Goal: Task Accomplishment & Management: Use online tool/utility

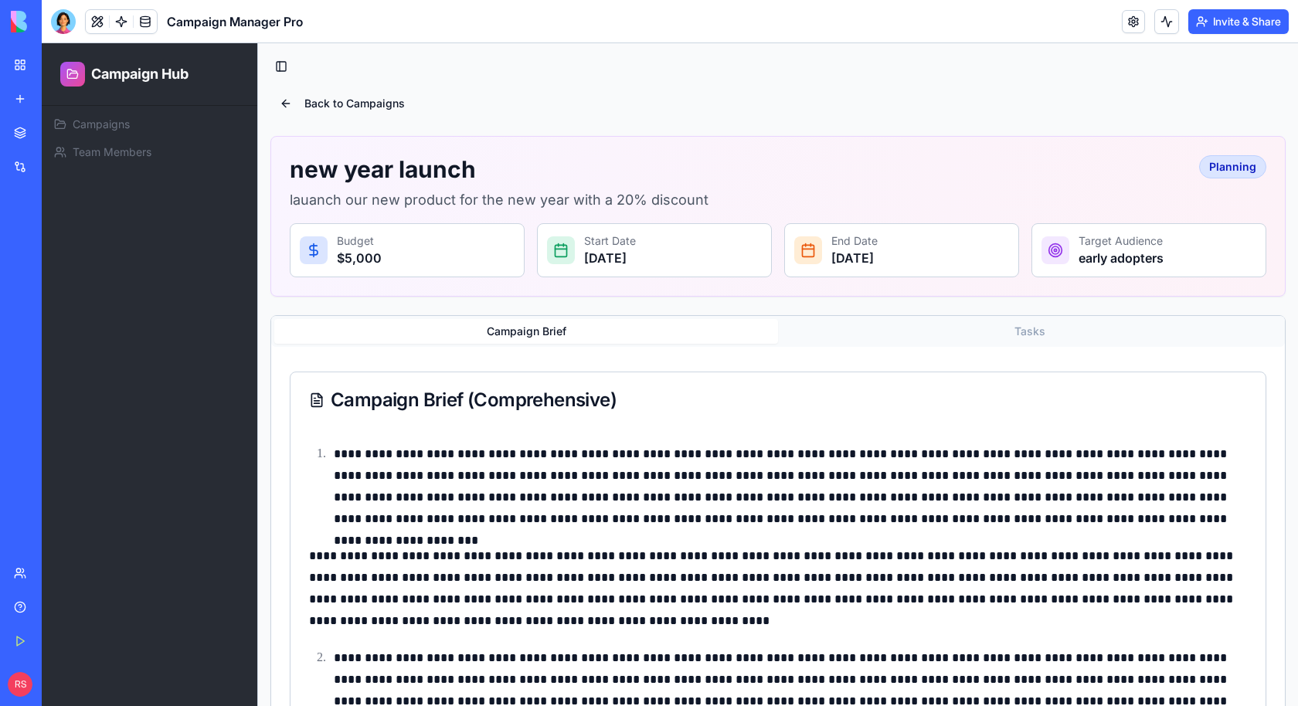
click at [1011, 326] on button "Tasks" at bounding box center [1030, 331] width 504 height 25
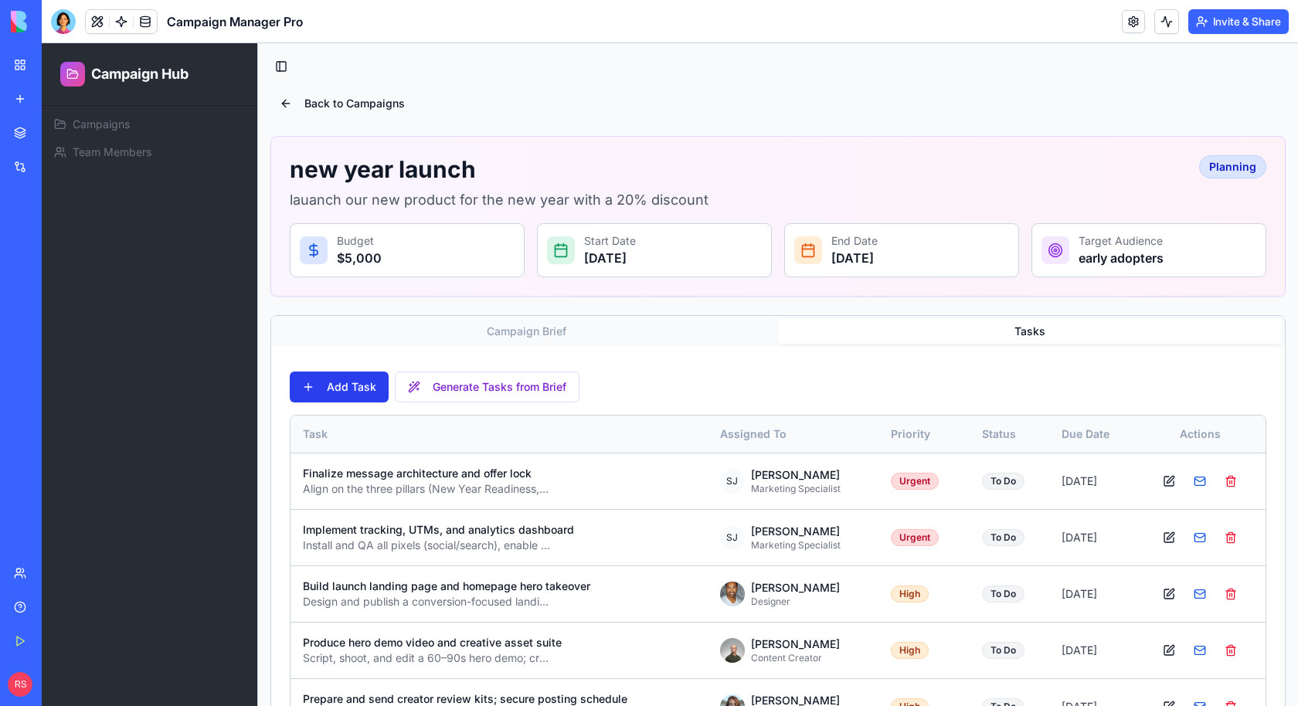
click at [365, 387] on button "Add Task" at bounding box center [339, 387] width 99 height 31
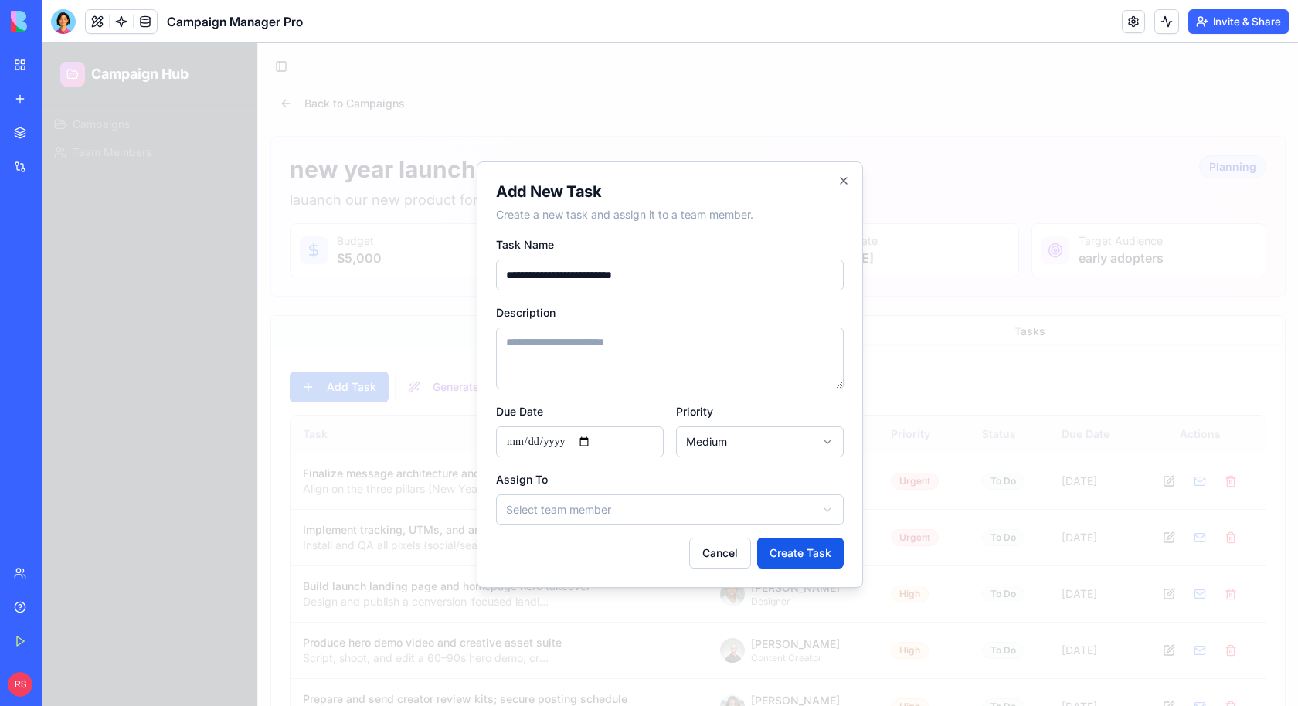
type input "**********"
click at [574, 354] on textarea "Description" at bounding box center [670, 359] width 348 height 62
type textarea "**********"
click at [513, 452] on input "Due Date" at bounding box center [580, 442] width 168 height 31
type input "**********"
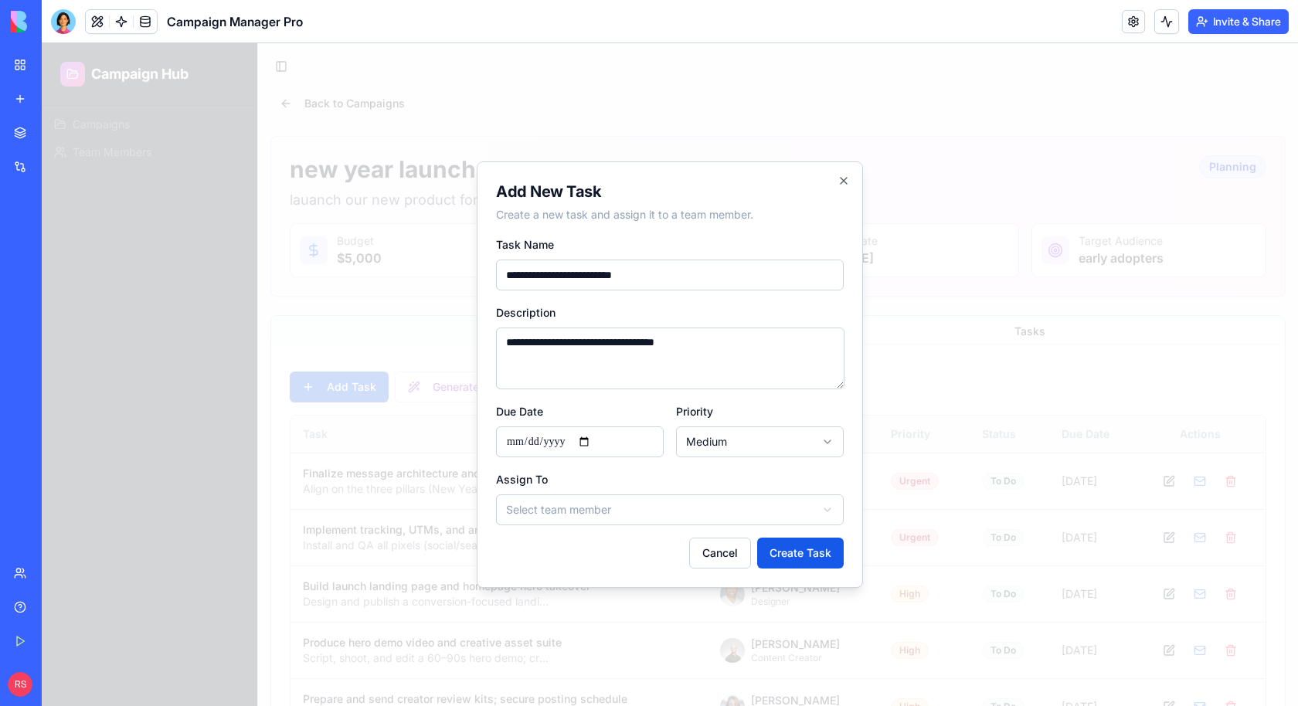
type input "**********"
click at [703, 444] on body "Campaign Hub Campaigns Team Members Toggle Sidebar Back to Campaigns new year l…" at bounding box center [670, 602] width 1256 height 1119
select select "****"
click at [687, 511] on body "Campaign Hub Campaigns Team Members Toggle Sidebar Back to Campaigns new year l…" at bounding box center [670, 602] width 1256 height 1119
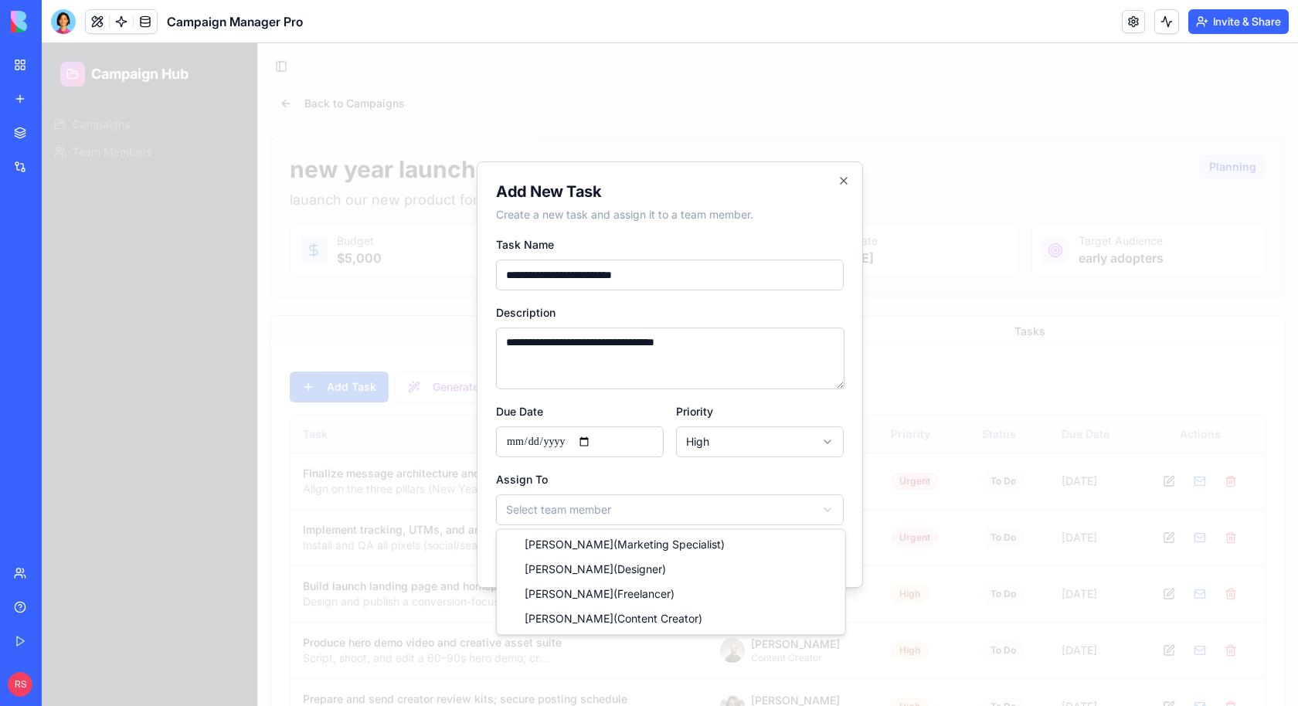
select select "******"
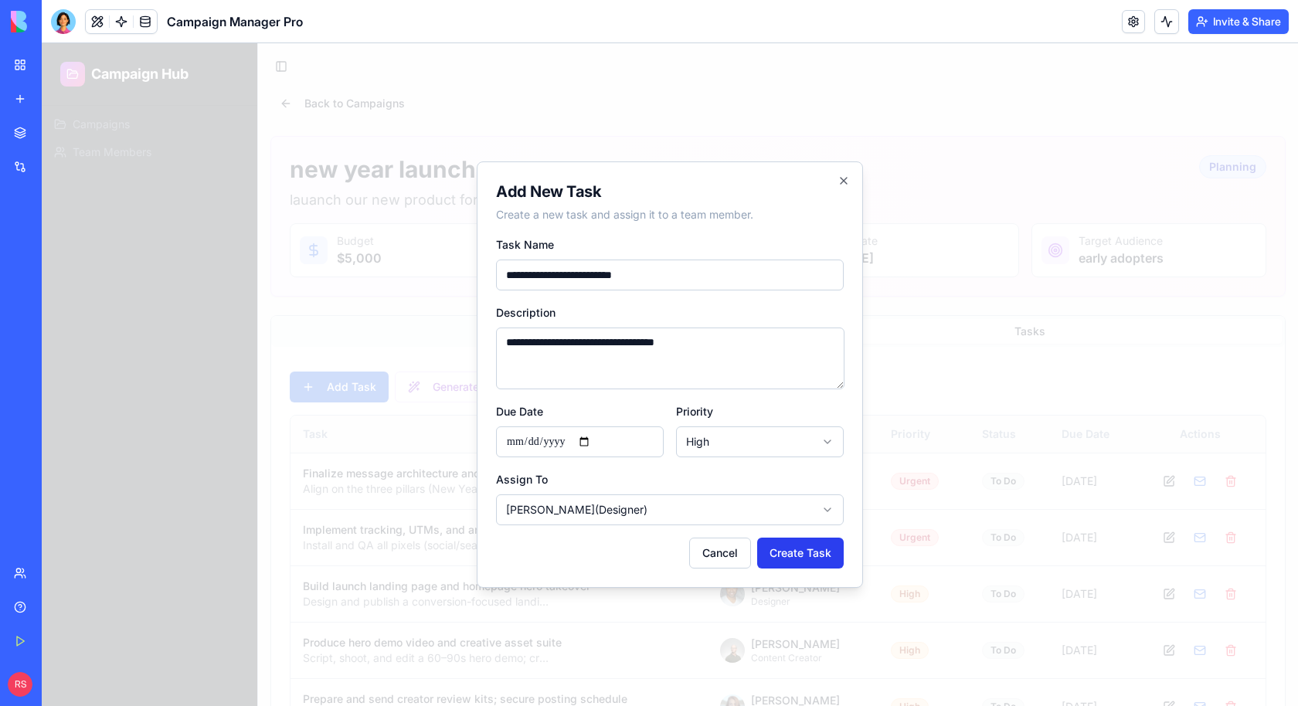
click at [773, 560] on button "Create Task" at bounding box center [800, 553] width 87 height 31
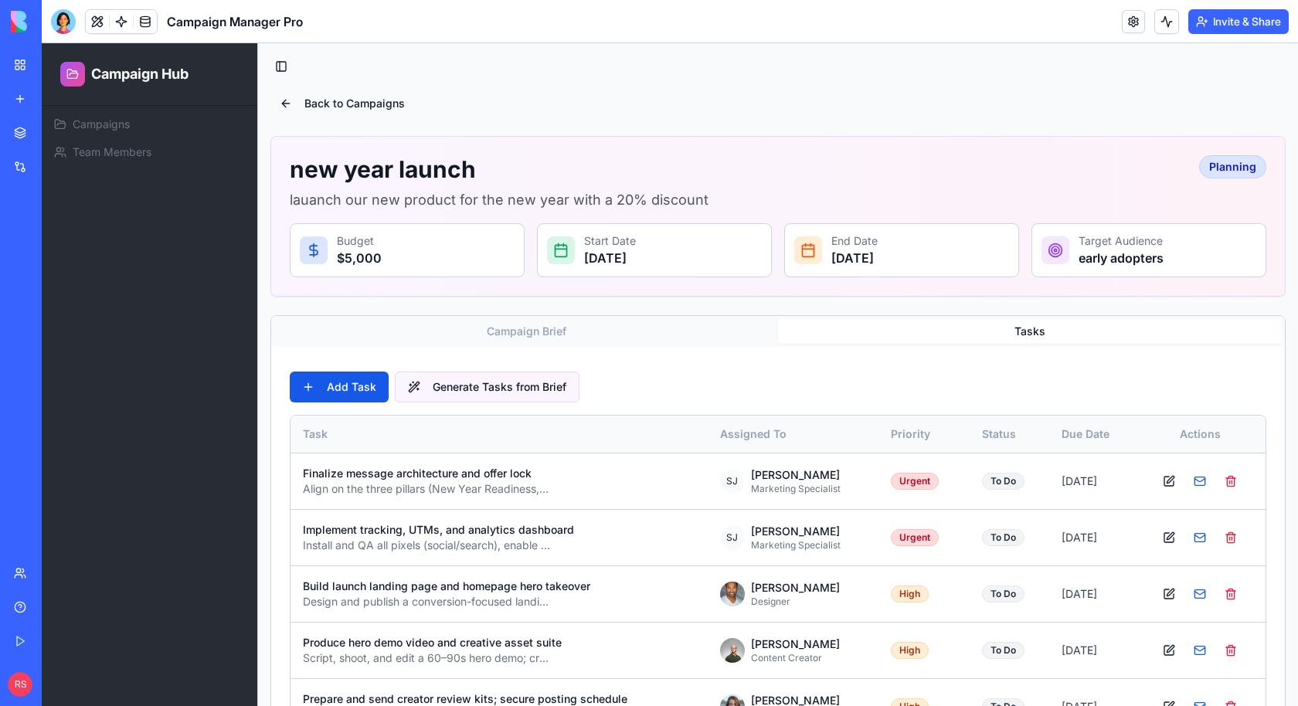
click at [461, 382] on button "Generate Tasks from Brief" at bounding box center [487, 387] width 185 height 31
click at [63, 22] on div at bounding box center [63, 21] width 25 height 25
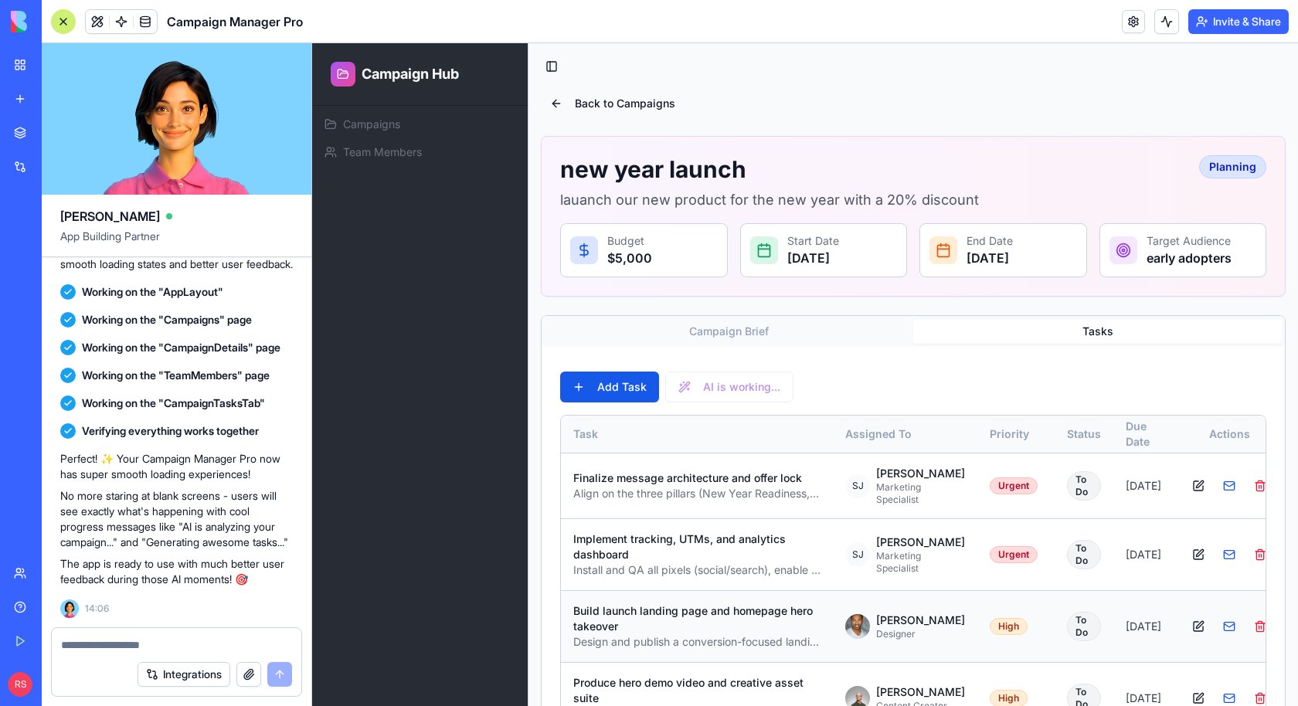
scroll to position [760, 0]
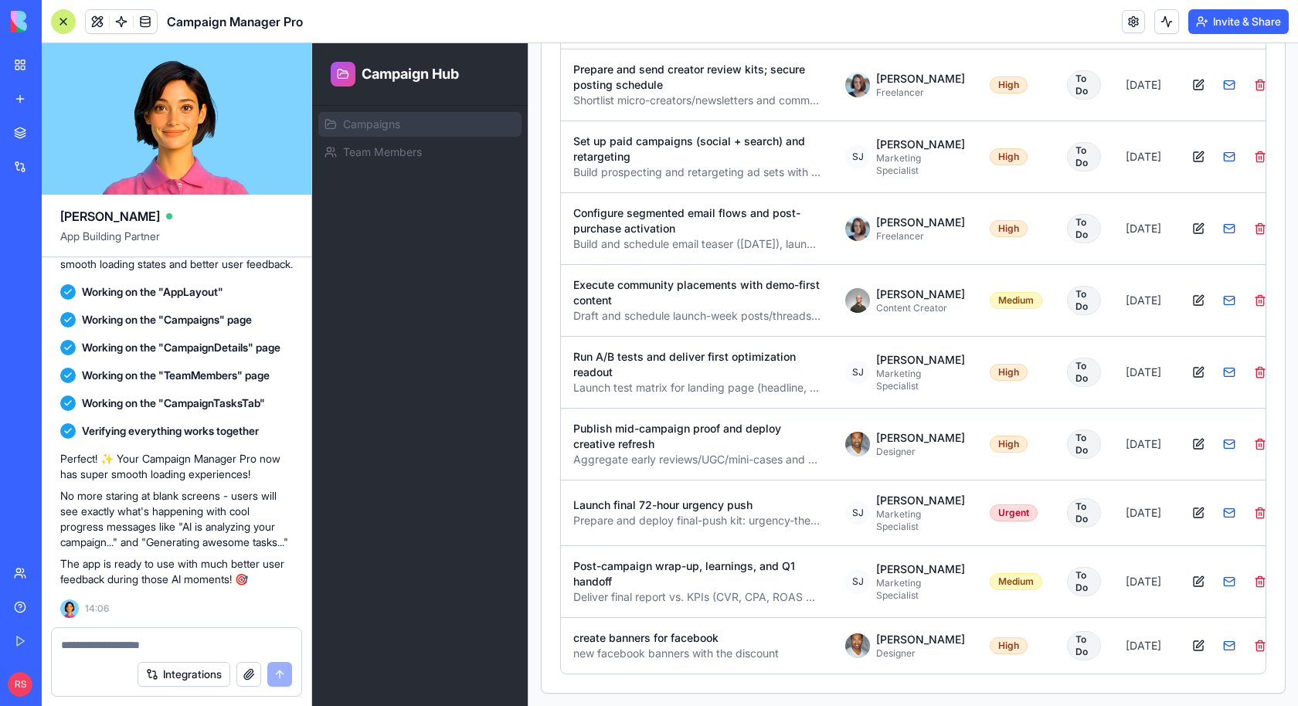
click at [420, 126] on link "Campaigns" at bounding box center [419, 124] width 203 height 25
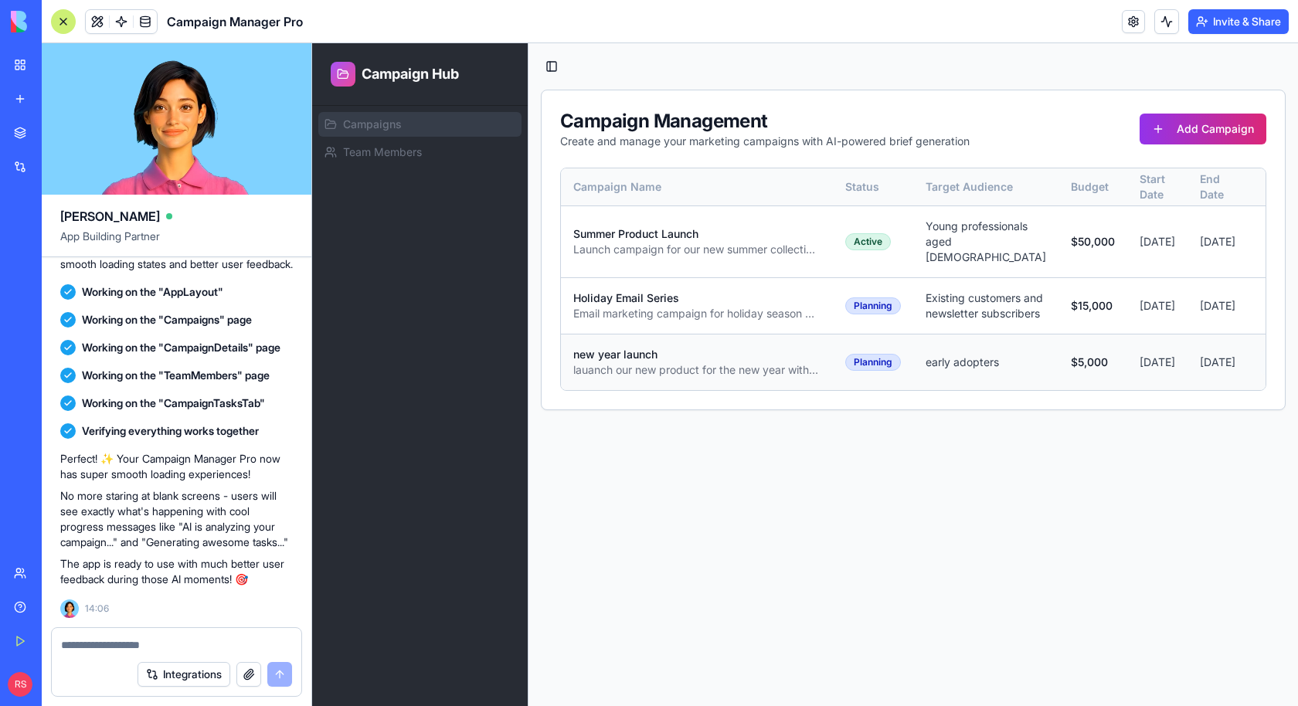
scroll to position [0, 21]
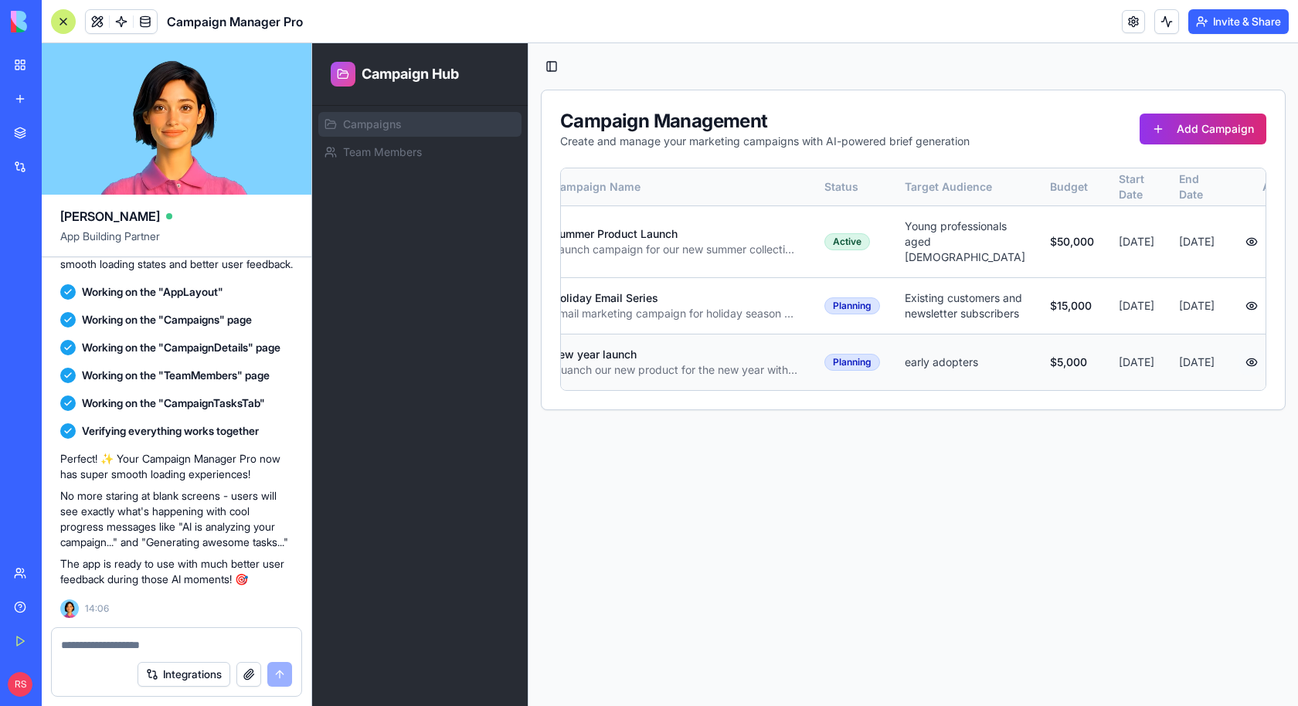
click at [1239, 375] on button at bounding box center [1251, 362] width 25 height 25
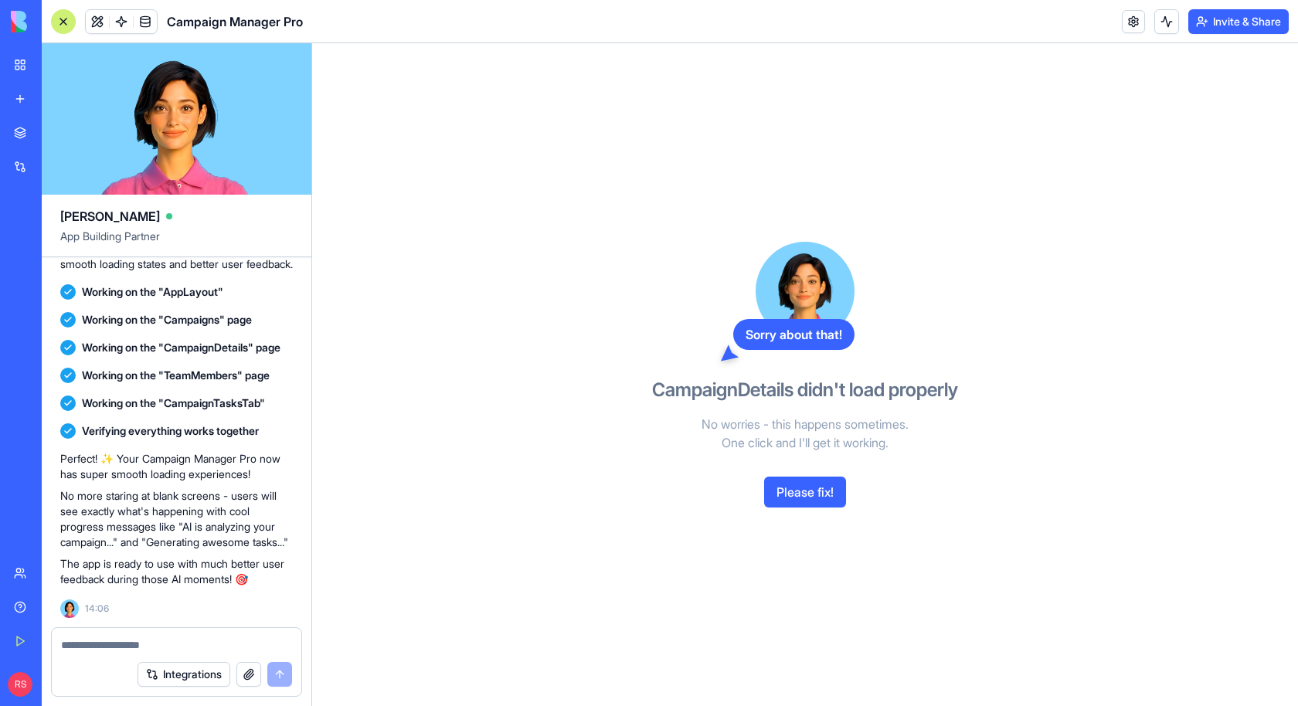
click at [806, 487] on button "Please fix!" at bounding box center [805, 492] width 82 height 31
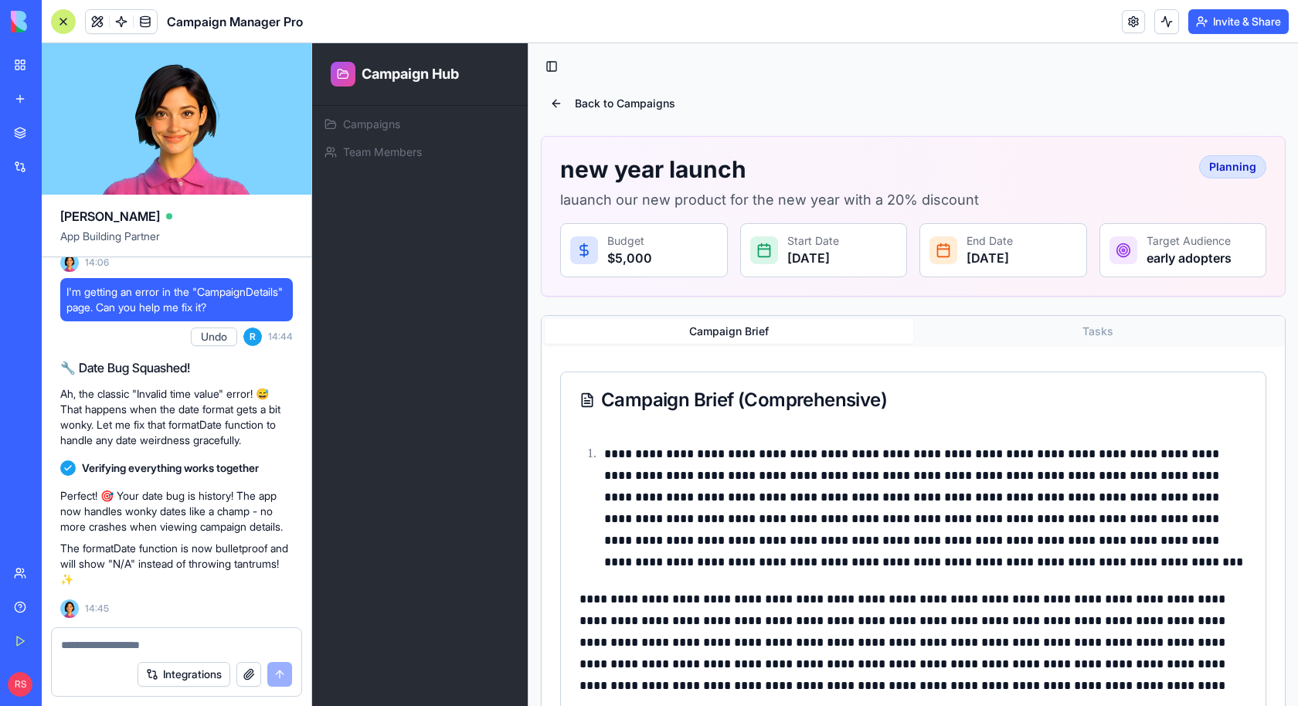
click at [128, 644] on textarea at bounding box center [176, 644] width 231 height 15
type textarea "*"
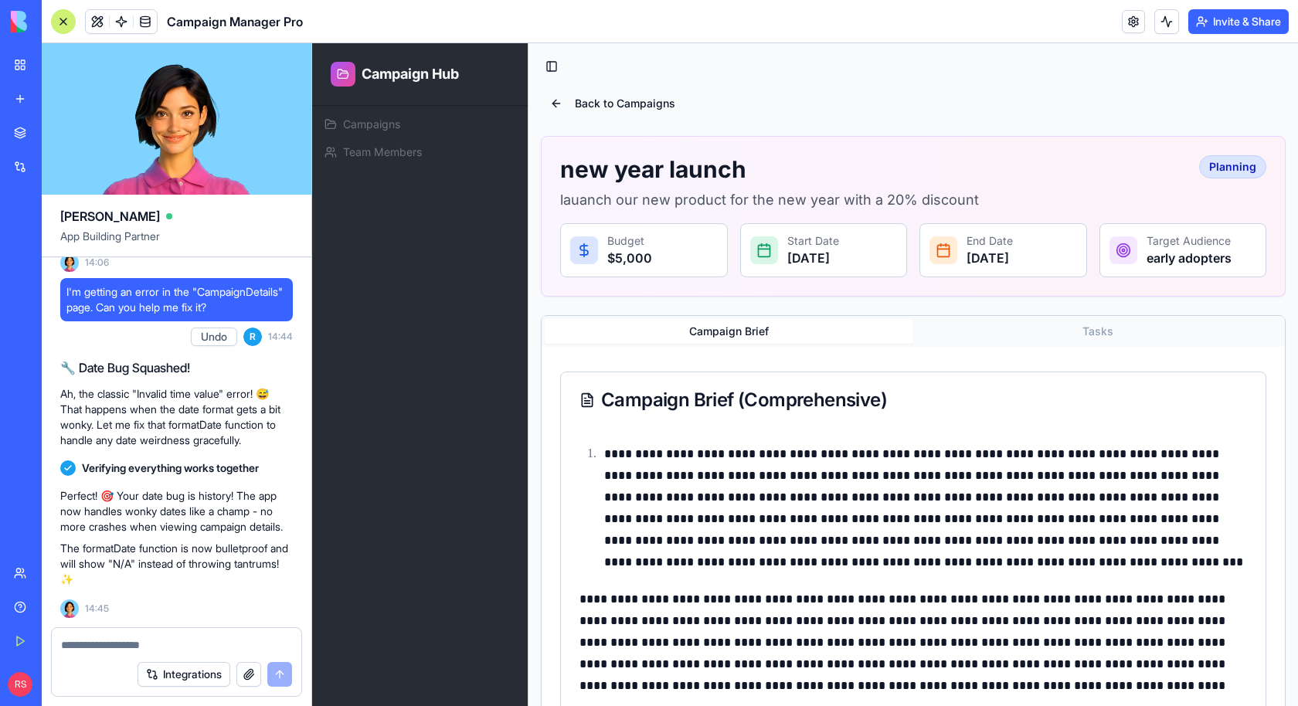
type textarea "*"
click at [128, 645] on textarea at bounding box center [177, 644] width 232 height 15
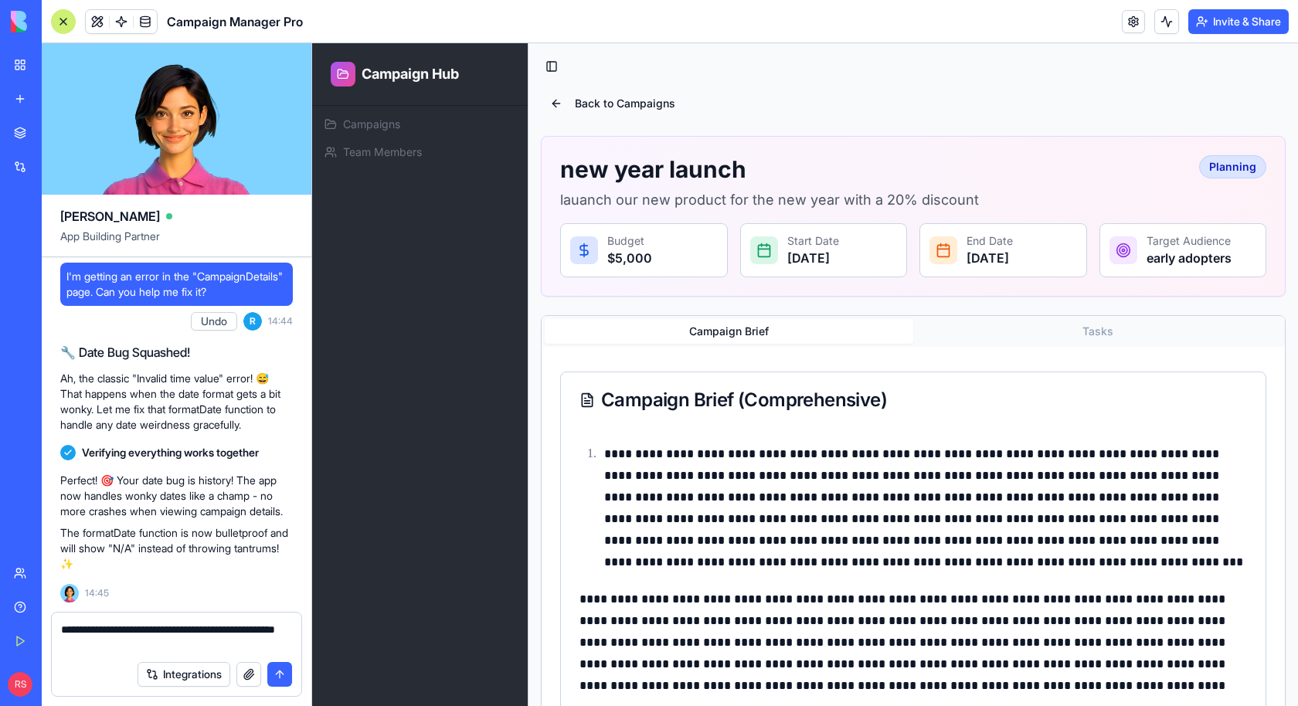
type textarea "**********"
click at [143, 645] on textarea "**********" at bounding box center [177, 637] width 232 height 31
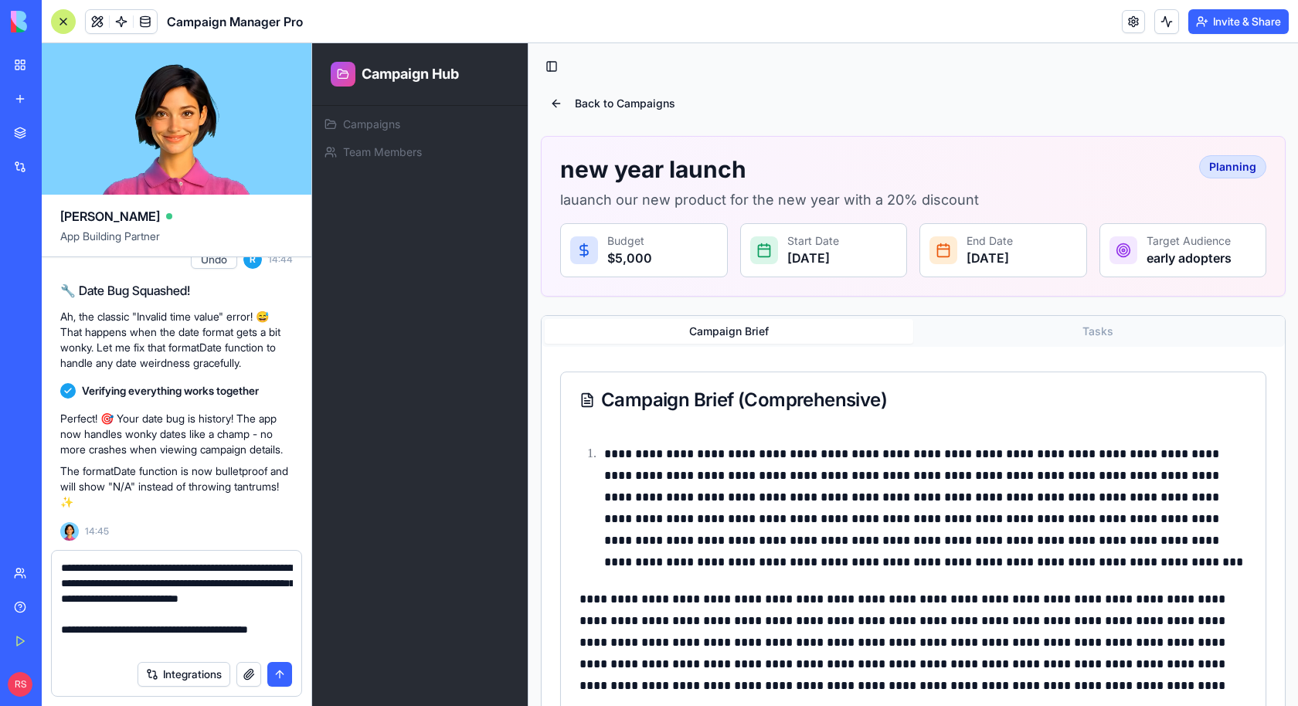
scroll to position [14, 0]
type textarea "**********"
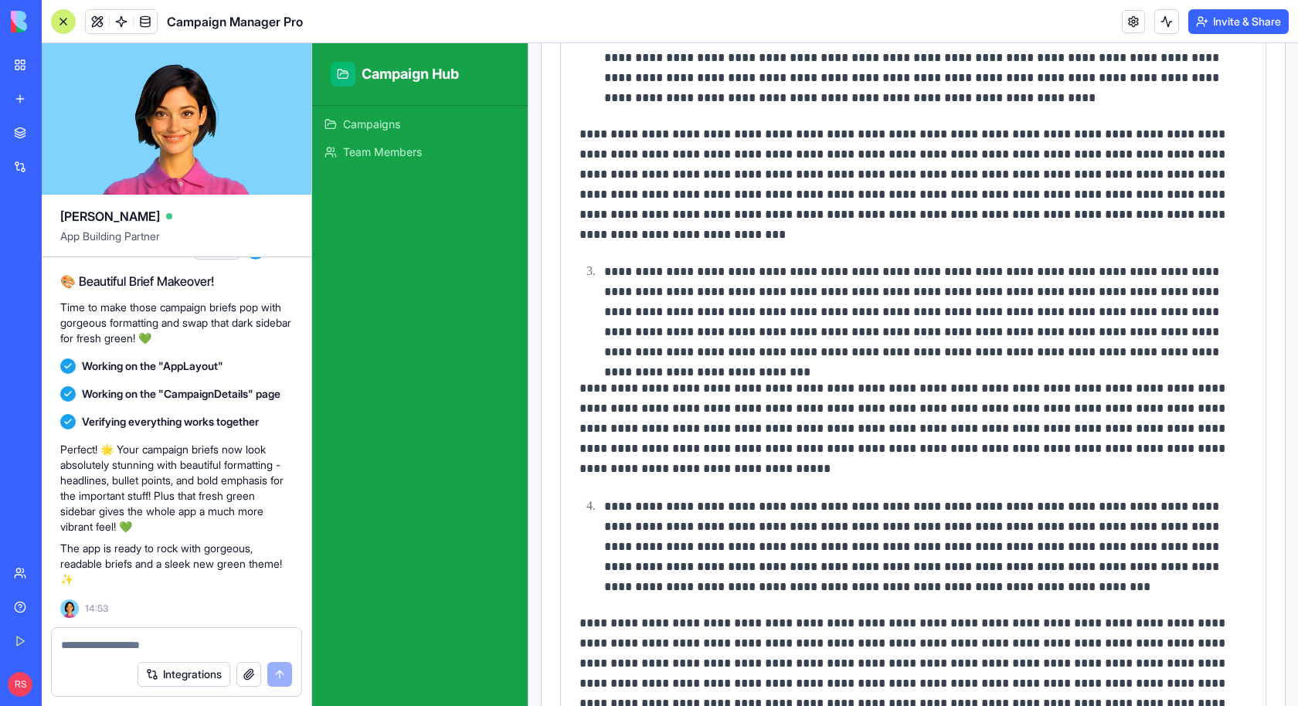
scroll to position [0, 0]
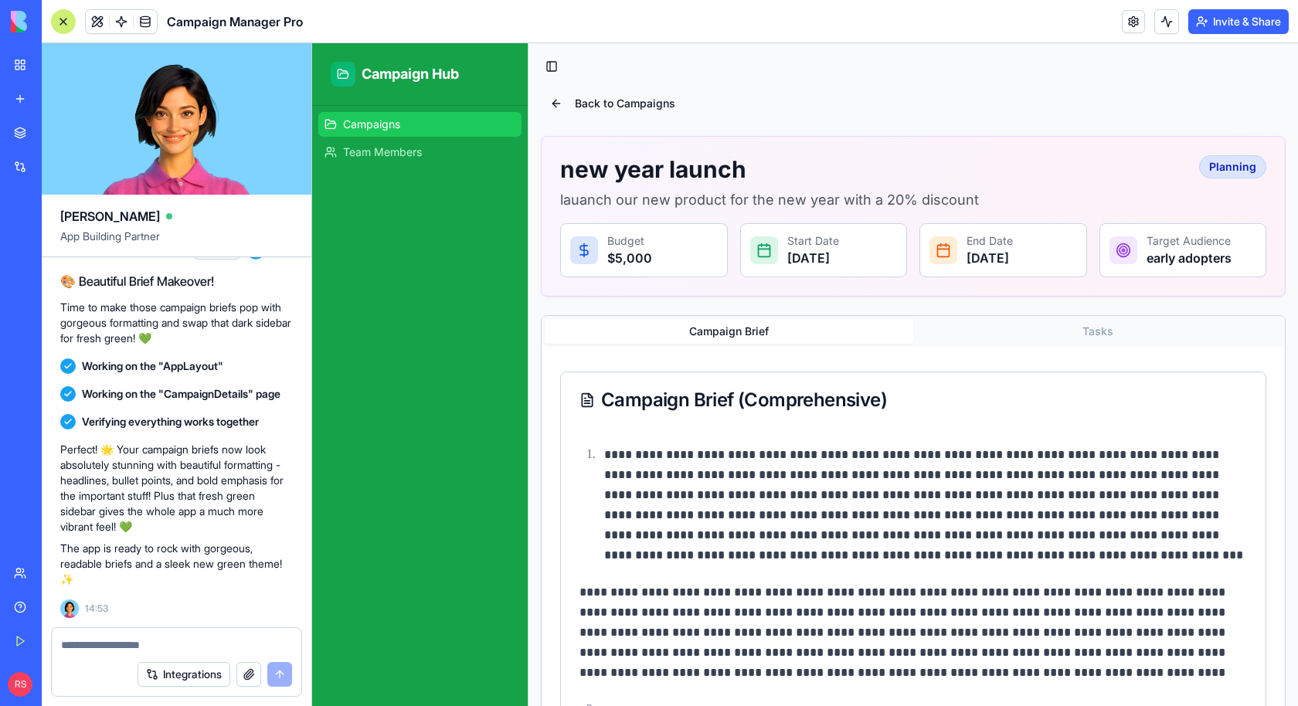
click at [399, 122] on span "Campaigns" at bounding box center [371, 124] width 57 height 15
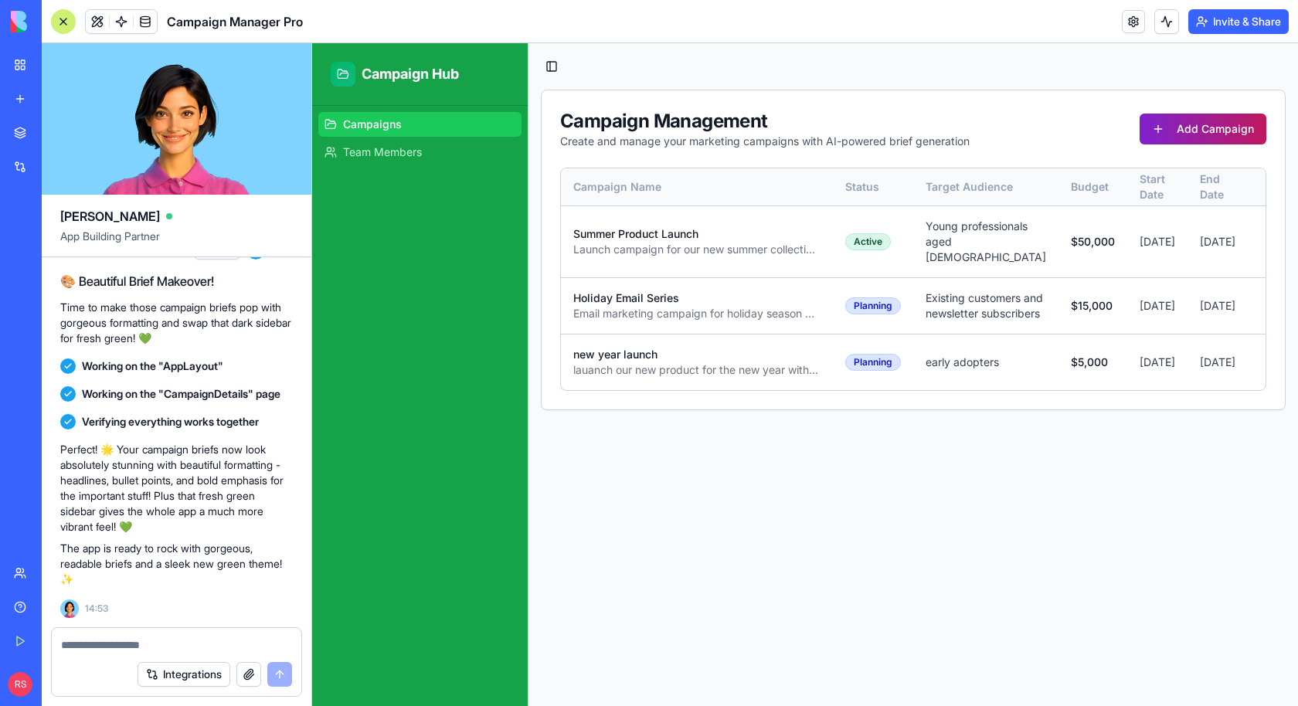
click at [1205, 121] on button "Add Campaign" at bounding box center [1203, 129] width 127 height 31
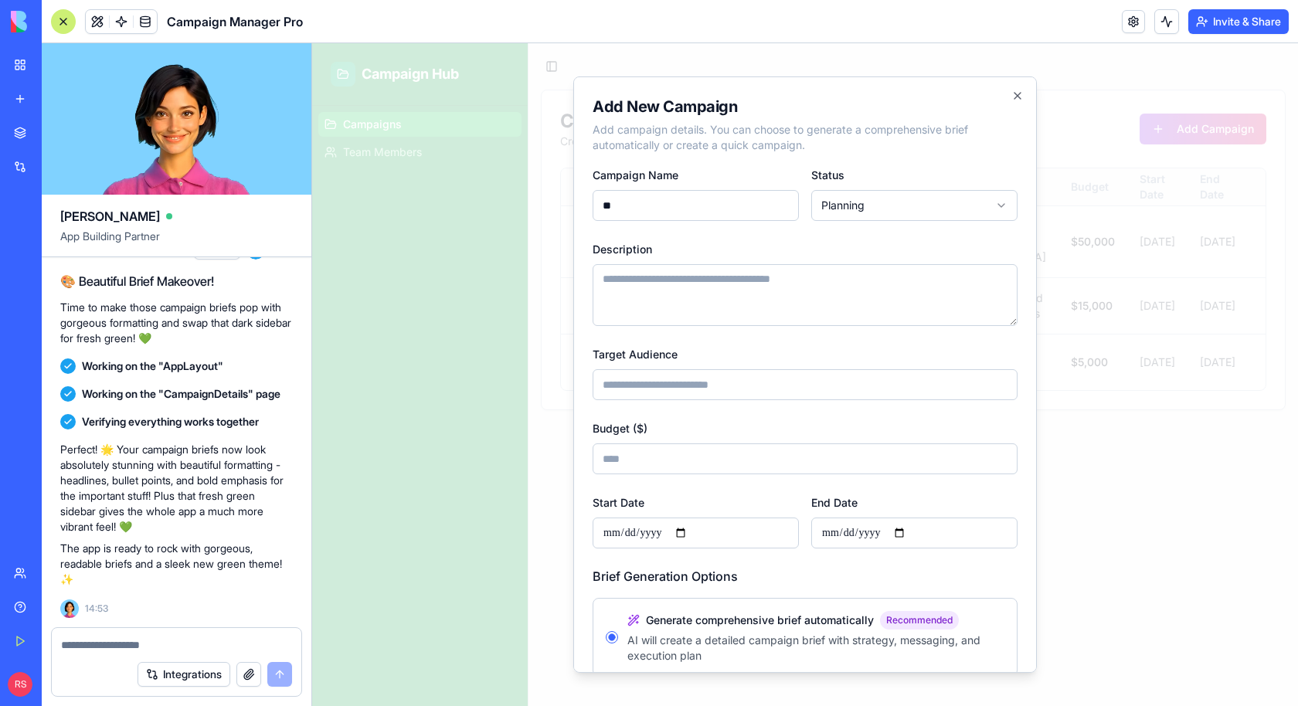
type input "*"
type input "**********"
click at [723, 281] on textarea "Description" at bounding box center [805, 295] width 425 height 62
type textarea "**********"
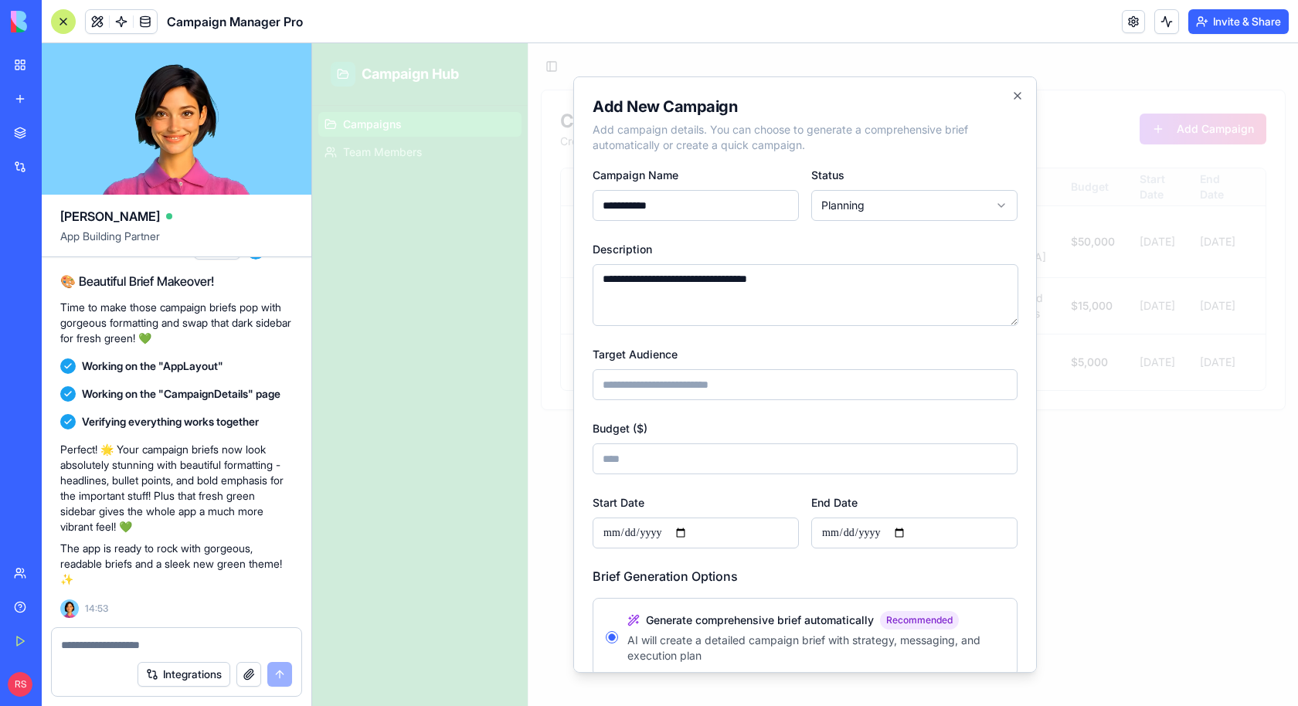
click at [726, 380] on input "Target Audience" at bounding box center [805, 384] width 425 height 31
type input "********"
click at [699, 461] on input "Budget ($)" at bounding box center [805, 459] width 425 height 31
type input "***"
click at [593, 535] on input "Start Date" at bounding box center [696, 533] width 206 height 31
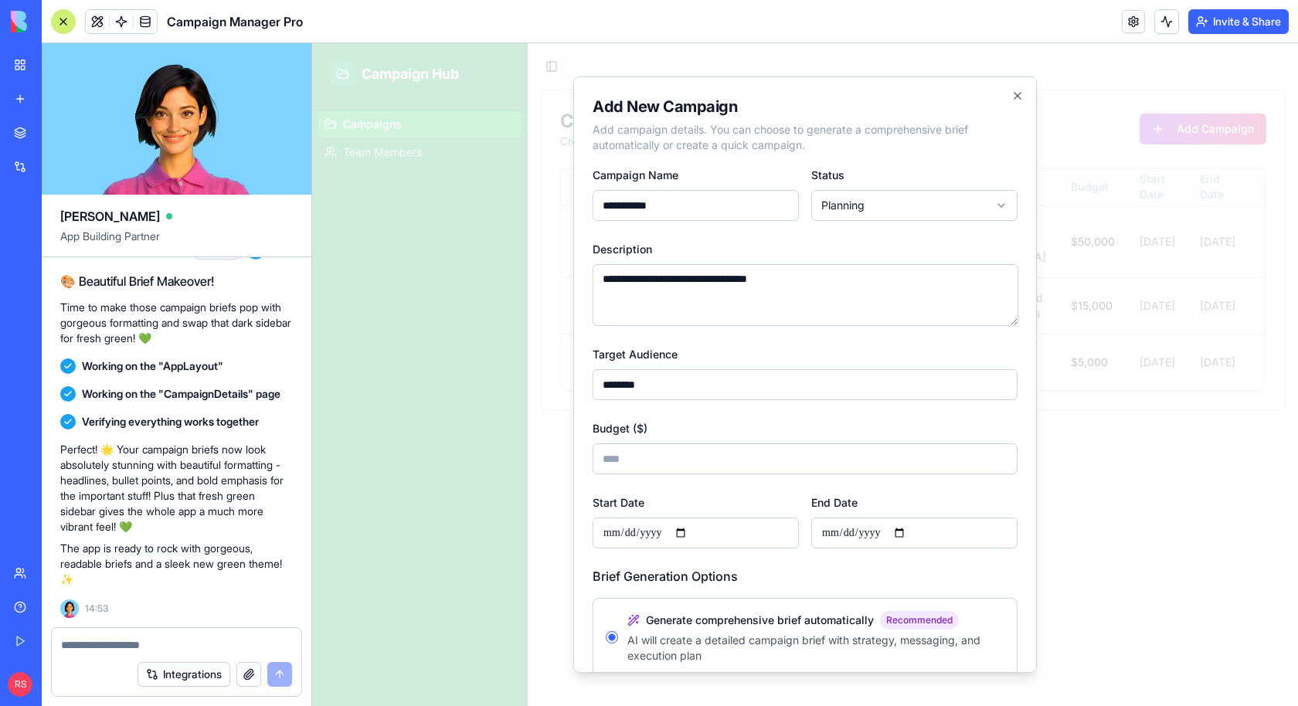
type input "**********"
click at [830, 535] on input "End Date" at bounding box center [914, 533] width 206 height 31
type input "**********"
click at [866, 525] on input "**********" at bounding box center [914, 533] width 206 height 31
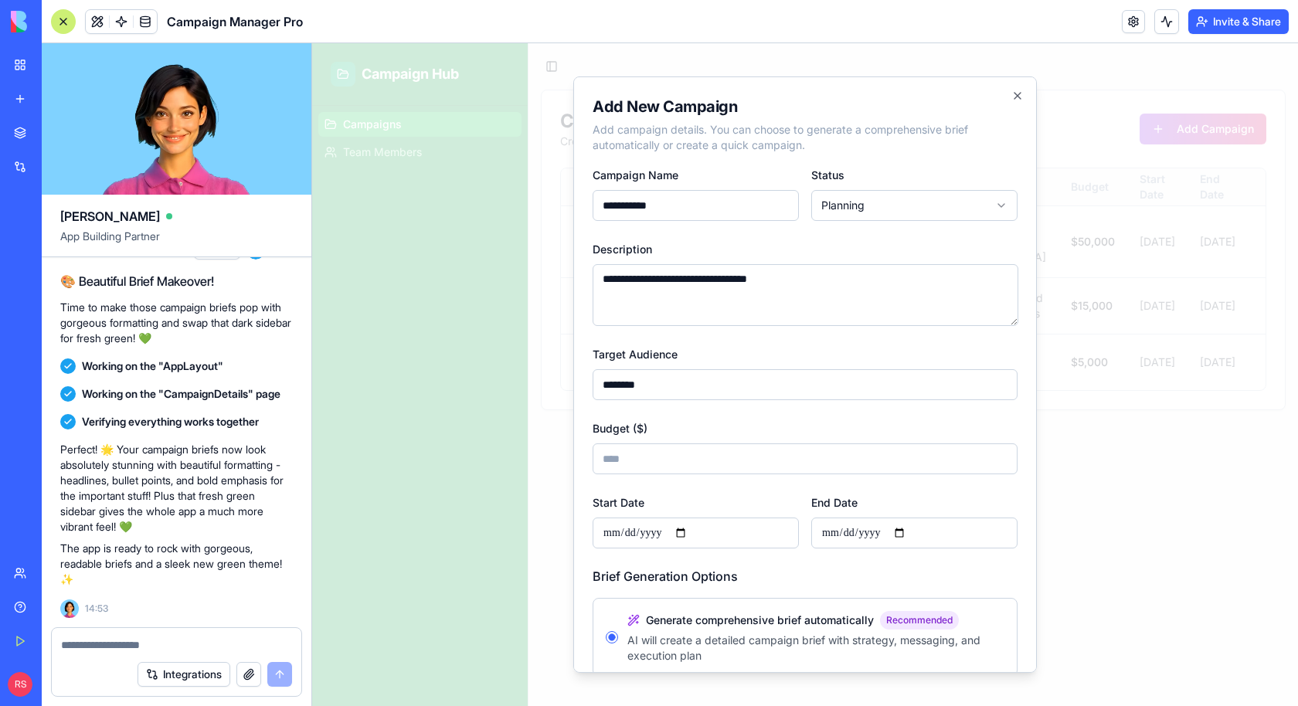
type input "**********"
click at [831, 535] on input "**********" at bounding box center [914, 533] width 206 height 31
type input "**********"
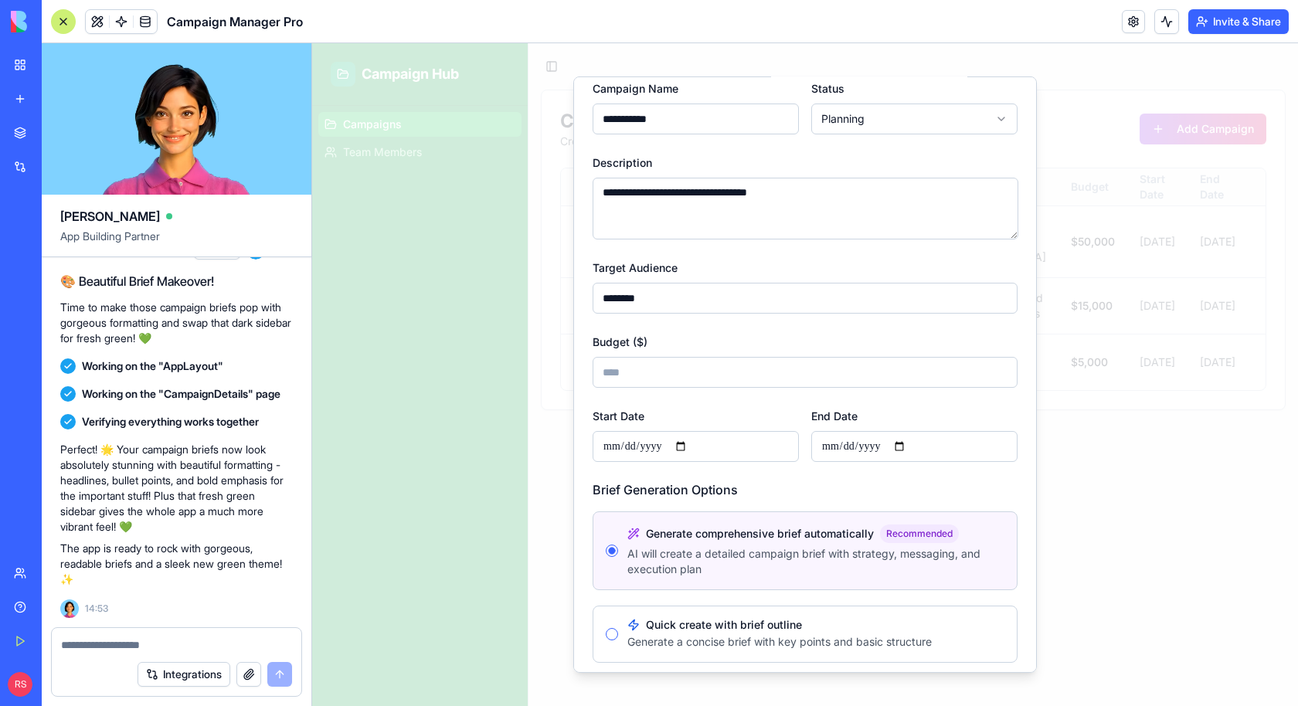
scroll to position [142, 0]
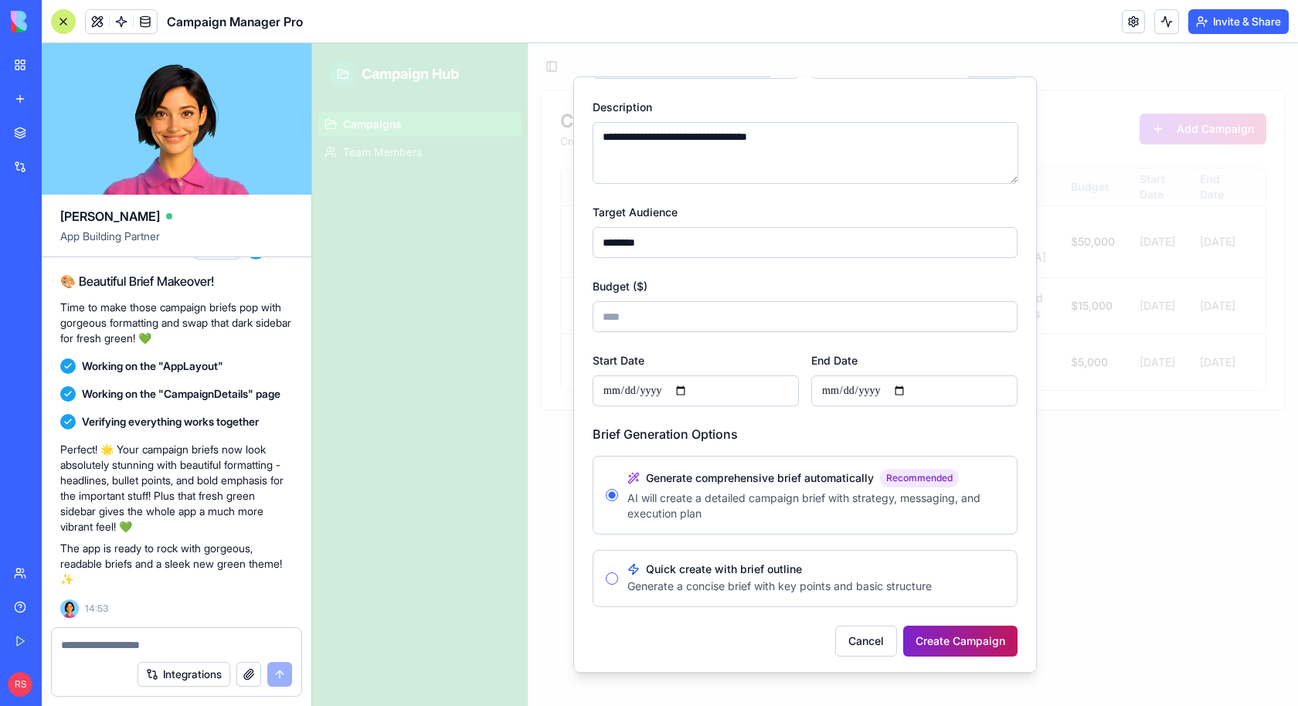
click at [909, 633] on button "Create Campaign" at bounding box center [960, 641] width 114 height 31
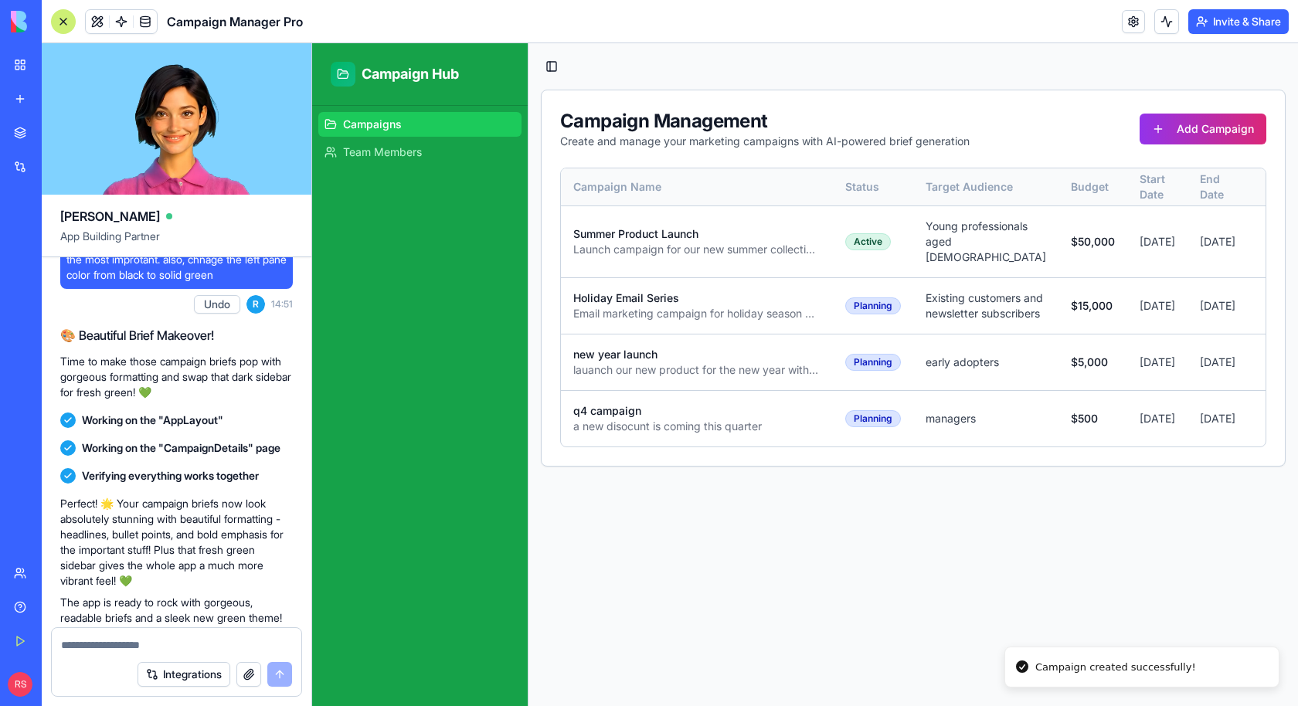
scroll to position [2348, 0]
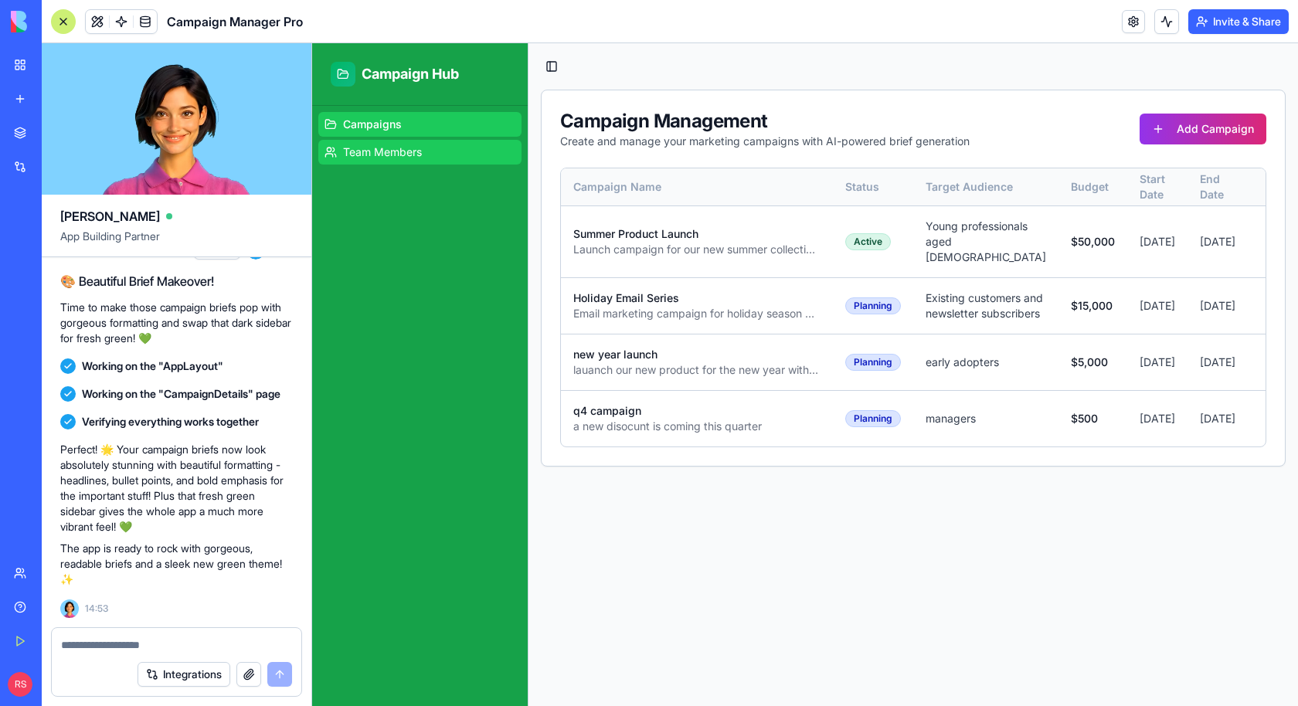
click at [445, 145] on link "Team Members" at bounding box center [419, 152] width 203 height 25
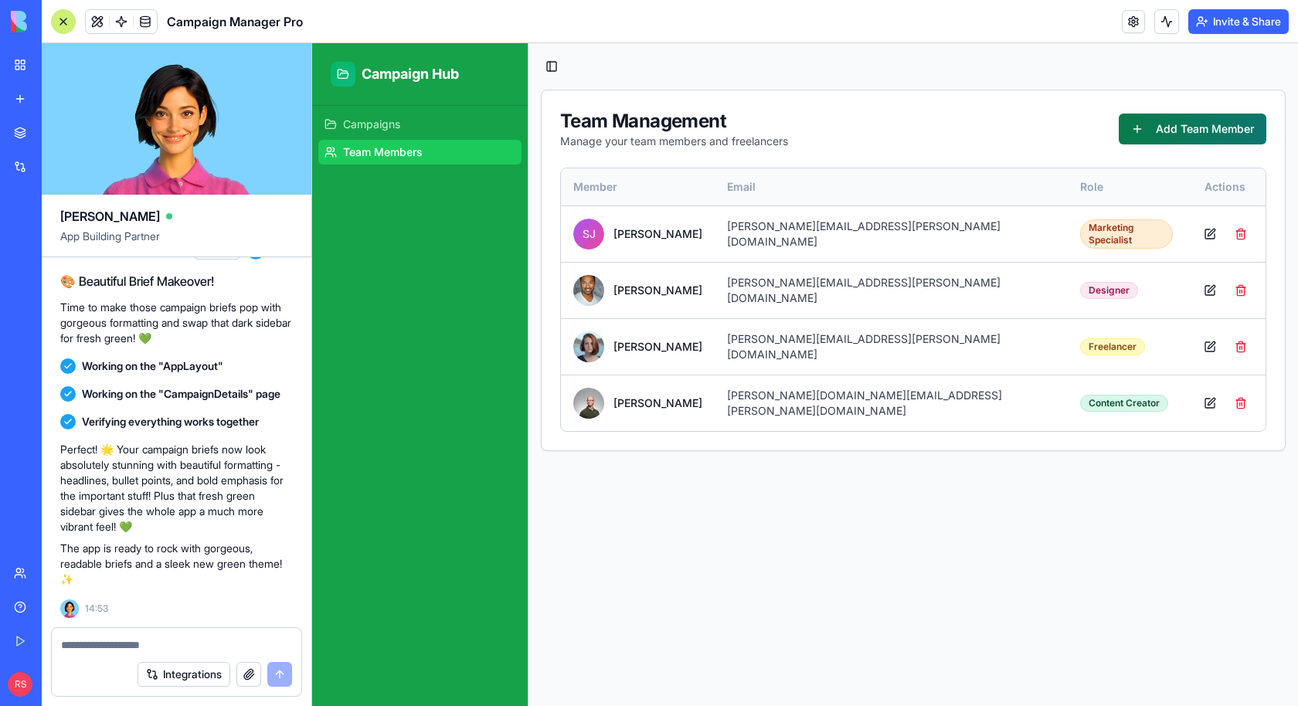
click at [1141, 131] on button "Add Team Member" at bounding box center [1193, 129] width 148 height 31
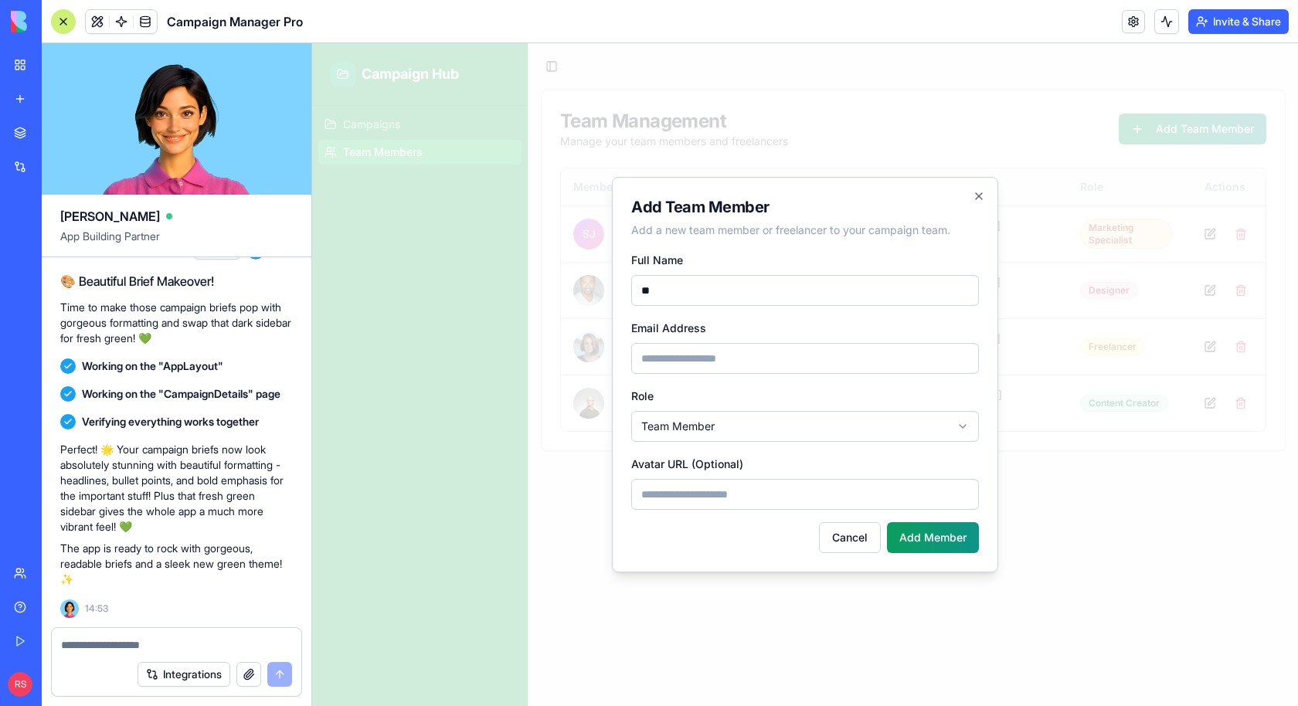
type input "*"
click at [846, 542] on button "Cancel" at bounding box center [850, 537] width 62 height 31
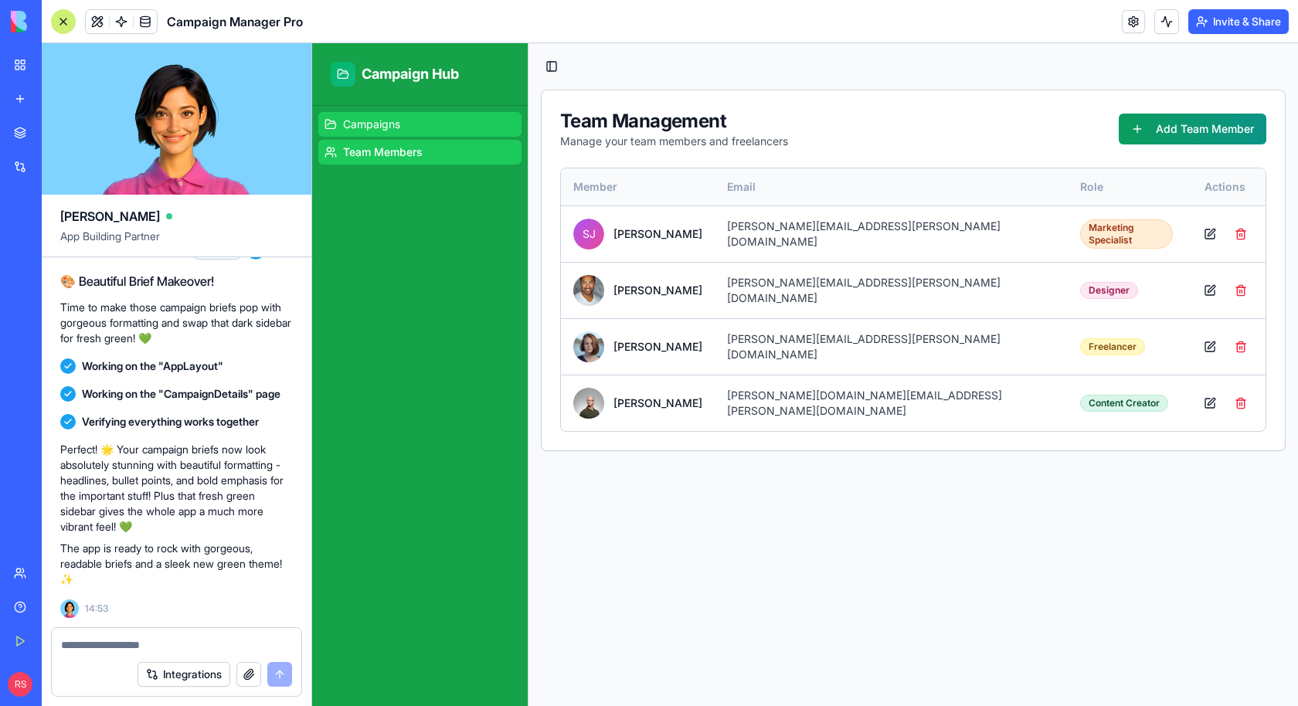
click at [447, 126] on link "Campaigns" at bounding box center [419, 124] width 203 height 25
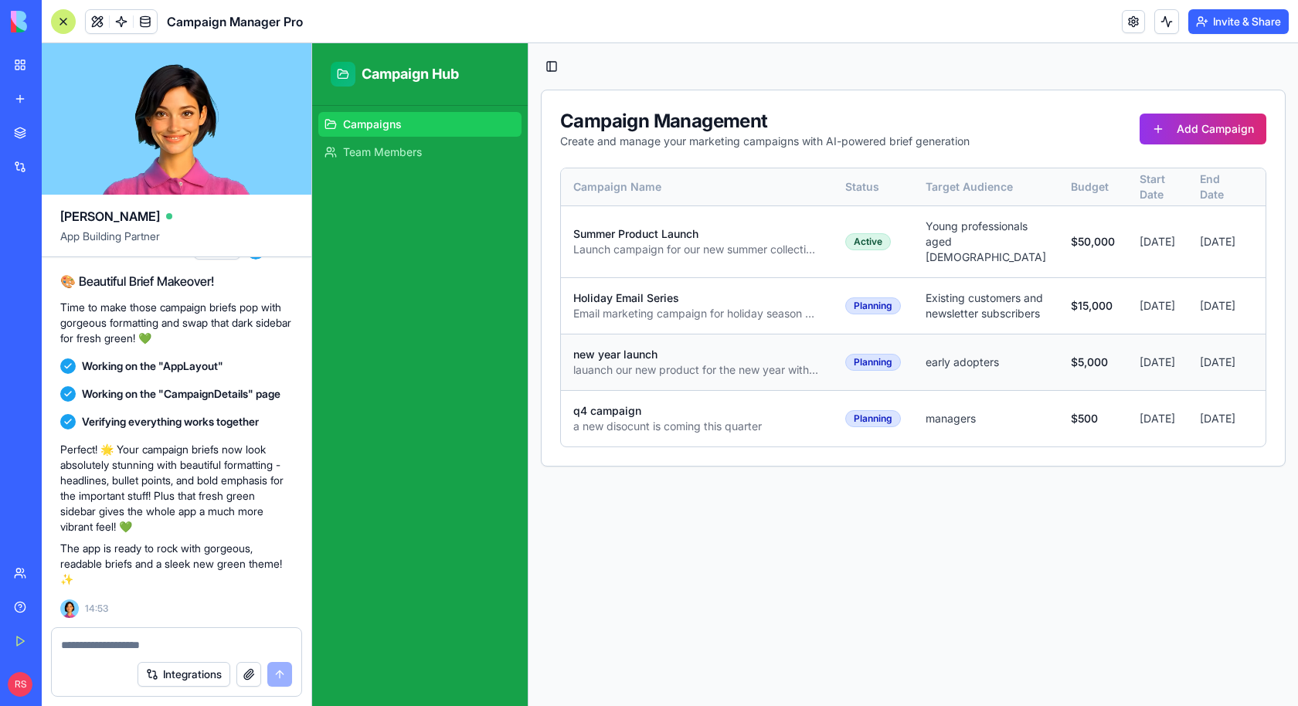
scroll to position [0, 21]
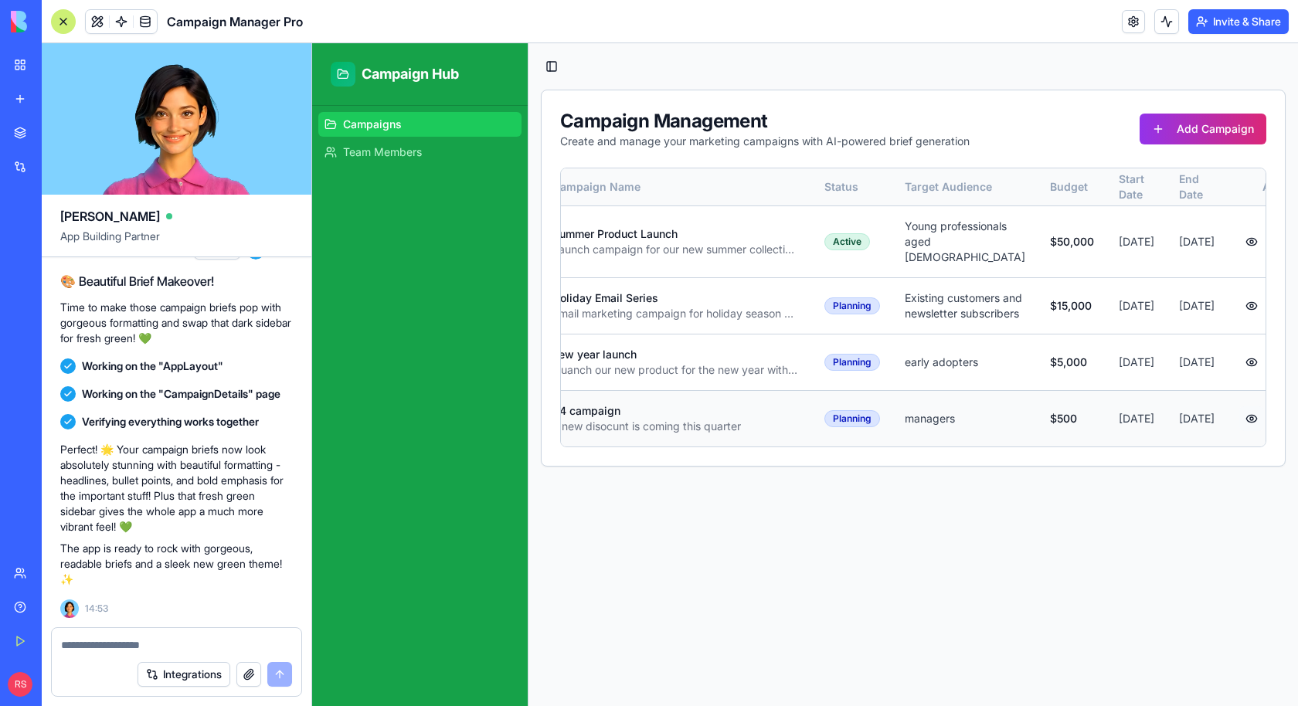
click at [1239, 431] on button at bounding box center [1251, 418] width 25 height 25
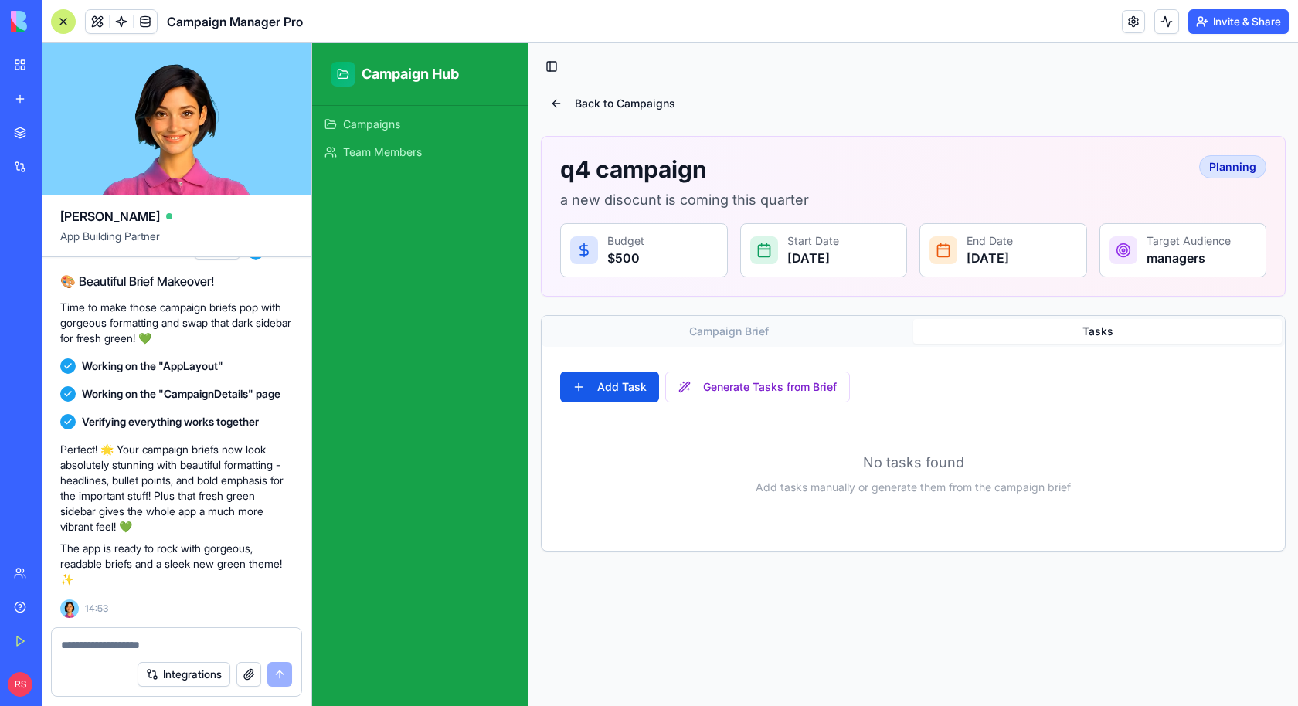
click at [1046, 323] on button "Tasks" at bounding box center [1097, 331] width 369 height 25
click at [735, 386] on button "Generate Tasks from Brief" at bounding box center [757, 387] width 185 height 31
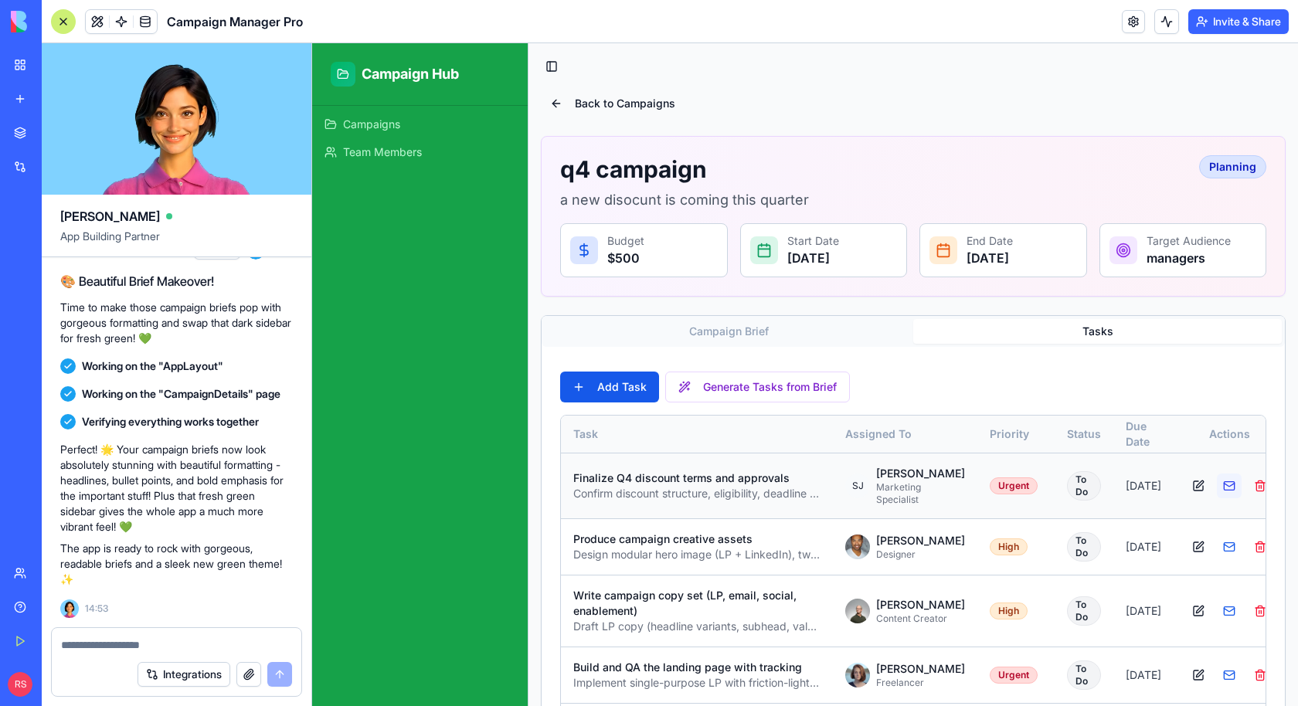
click at [1218, 492] on button at bounding box center [1229, 486] width 25 height 25
click at [1212, 491] on div at bounding box center [1229, 486] width 87 height 25
click at [1186, 491] on button at bounding box center [1198, 486] width 25 height 25
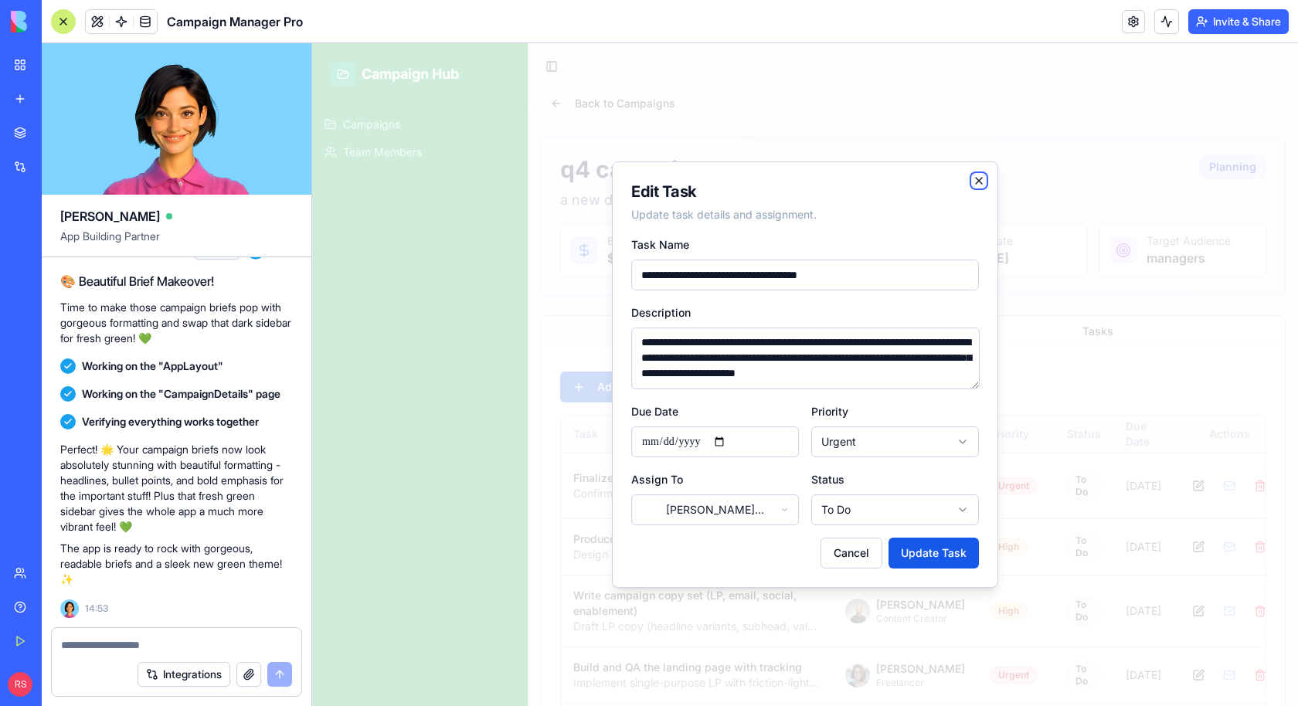
click at [981, 178] on icon "button" at bounding box center [979, 181] width 6 height 6
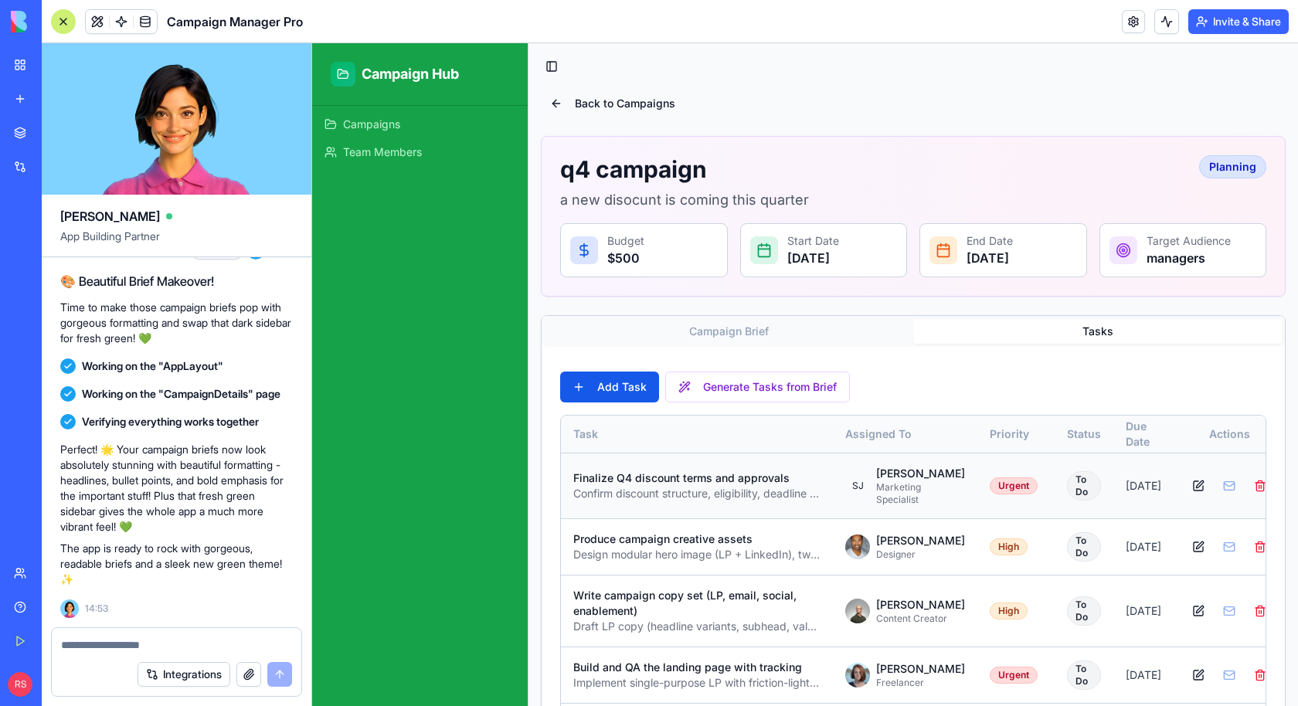
click at [1209, 494] on div at bounding box center [1229, 486] width 87 height 25
click at [1209, 492] on div at bounding box center [1229, 486] width 87 height 25
click at [254, 674] on button "button" at bounding box center [248, 674] width 25 height 25
click at [157, 668] on button "Integrations" at bounding box center [184, 674] width 93 height 25
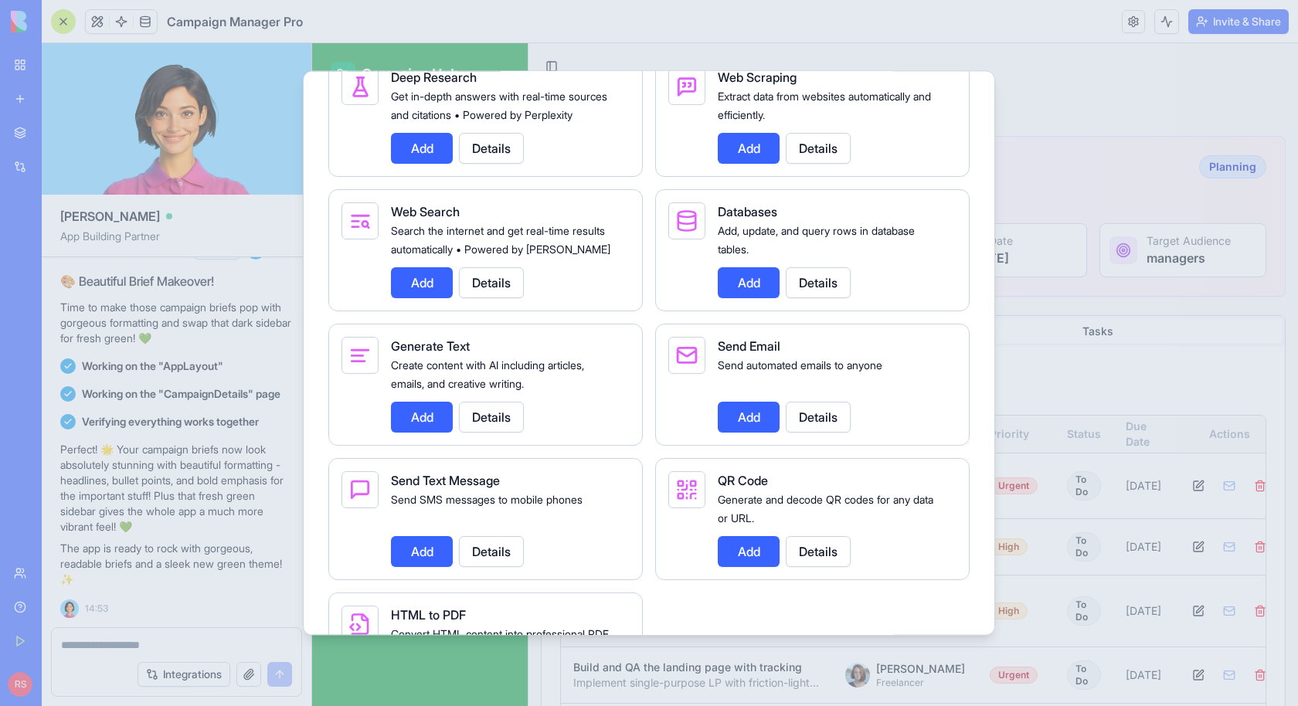
scroll to position [2133, 0]
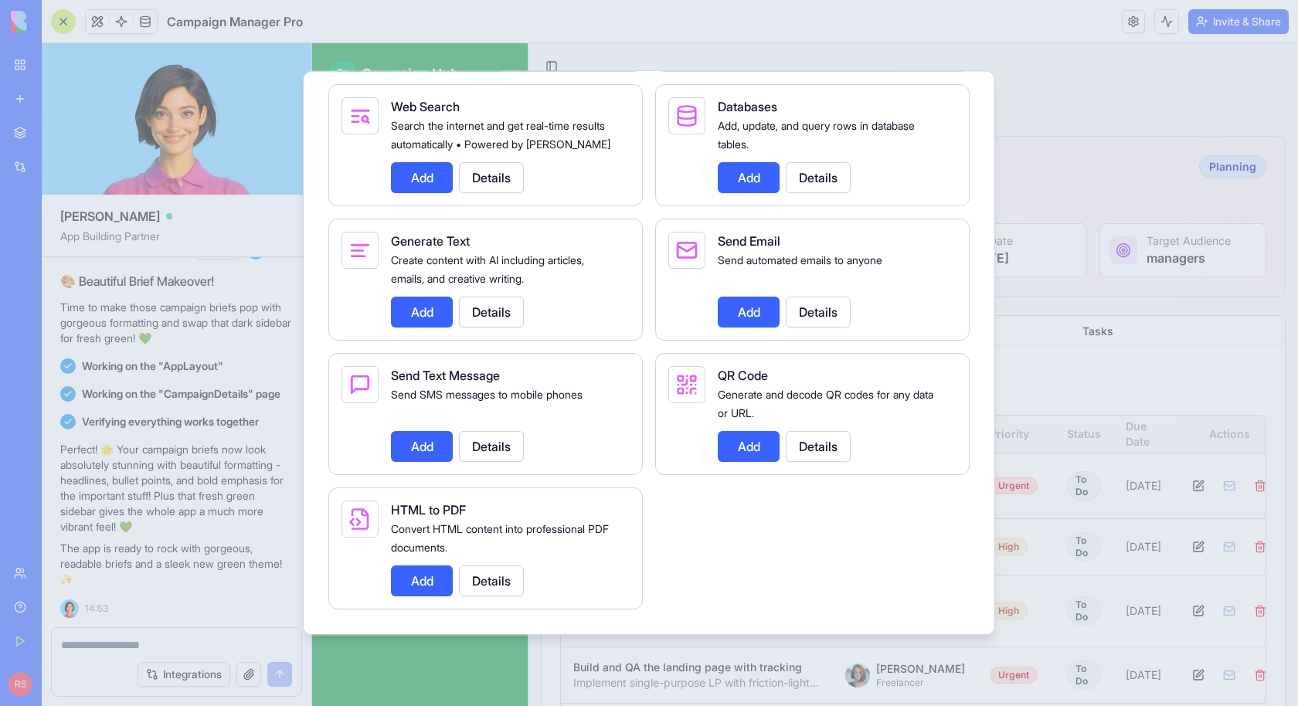
click at [745, 324] on button "Add" at bounding box center [749, 312] width 62 height 31
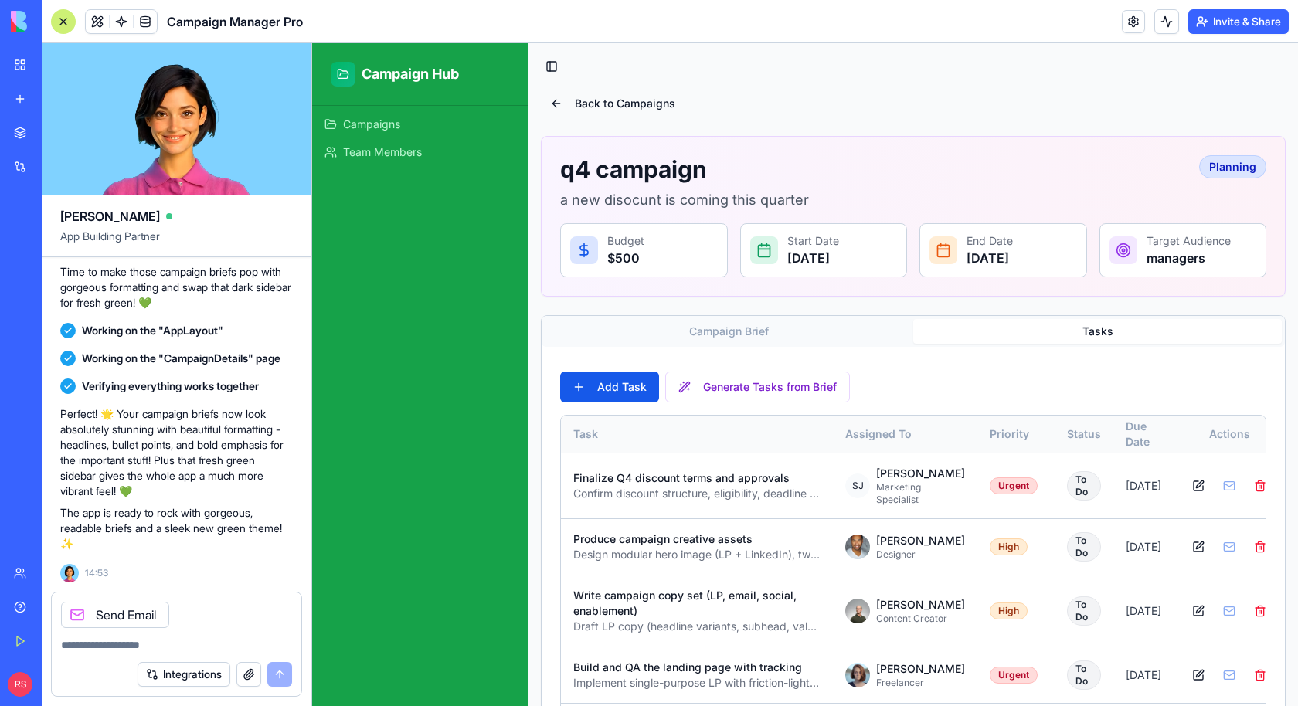
click at [212, 674] on button "Integrations" at bounding box center [184, 674] width 93 height 25
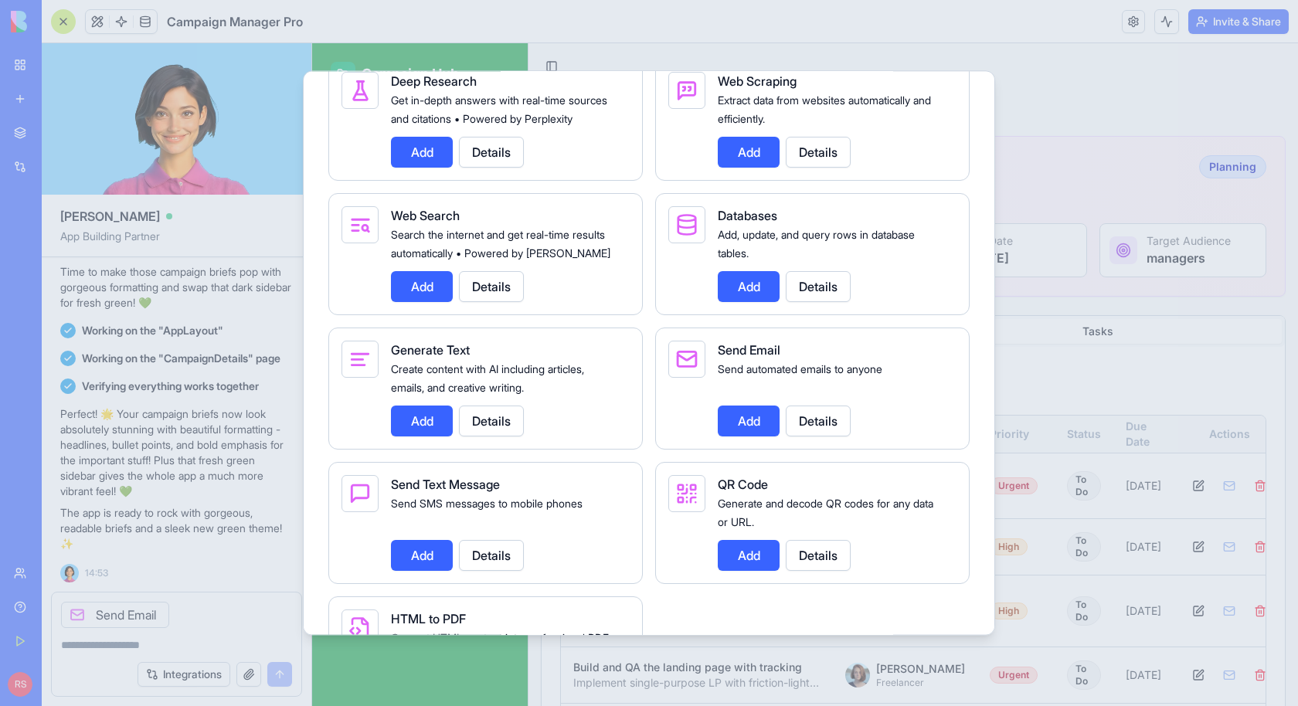
scroll to position [1990, 0]
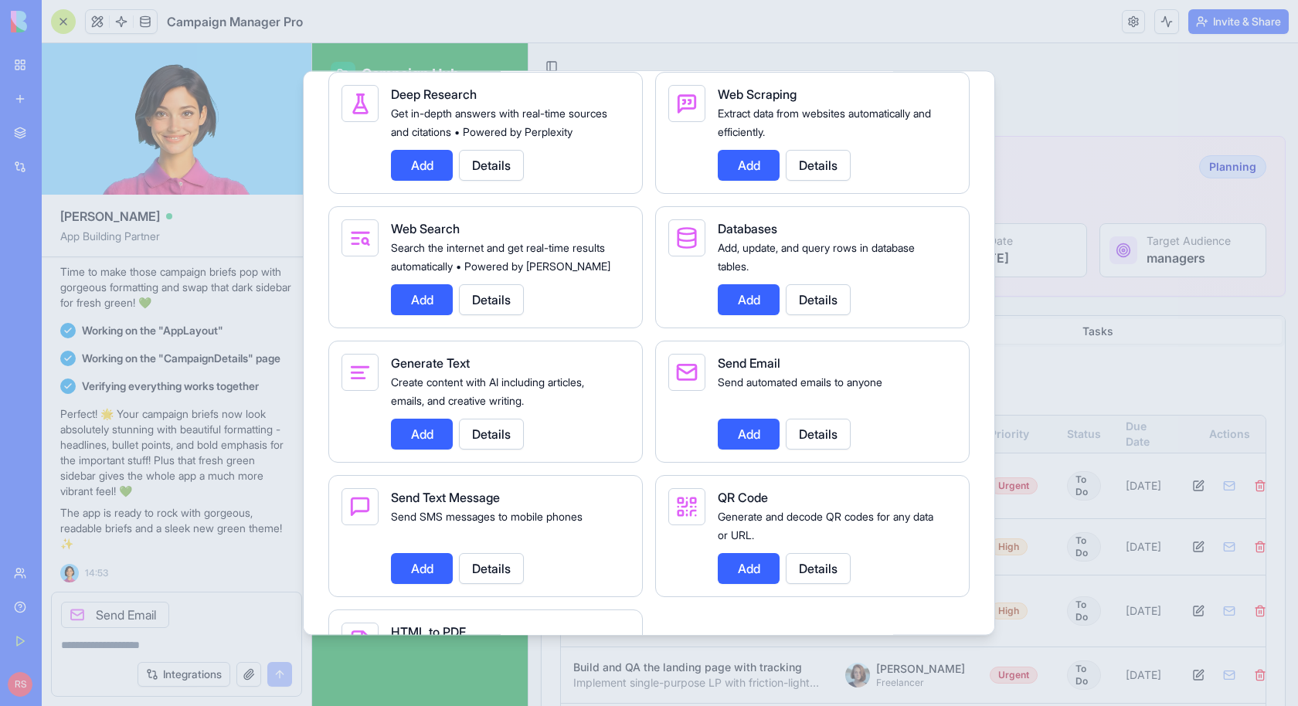
click at [414, 450] on button "Add" at bounding box center [422, 434] width 62 height 31
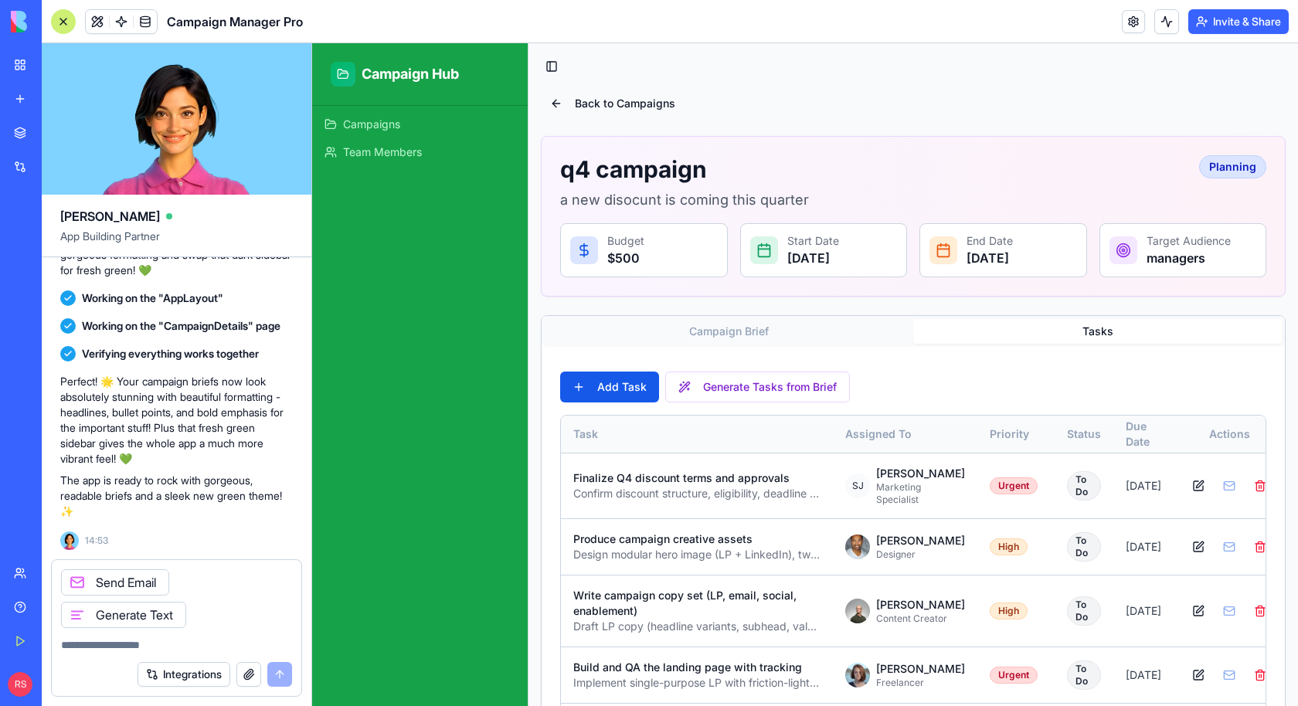
click at [182, 671] on button "Integrations" at bounding box center [184, 674] width 93 height 25
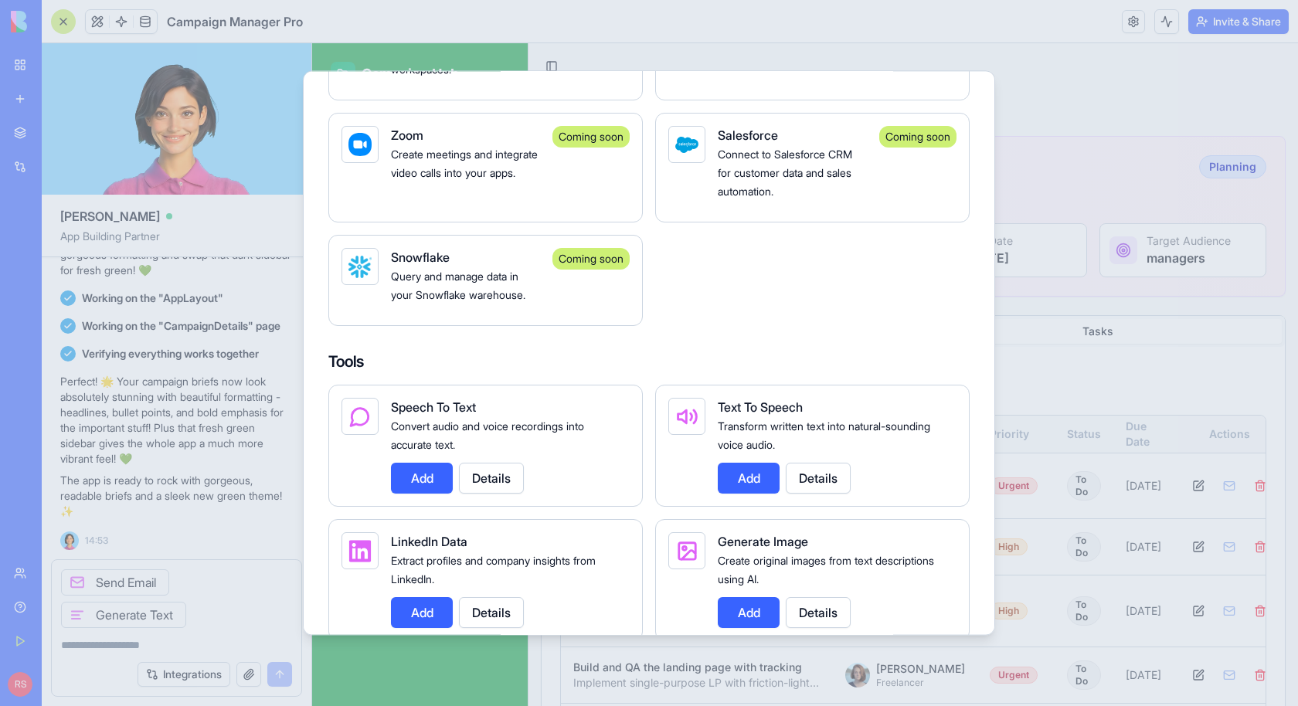
scroll to position [1419, 0]
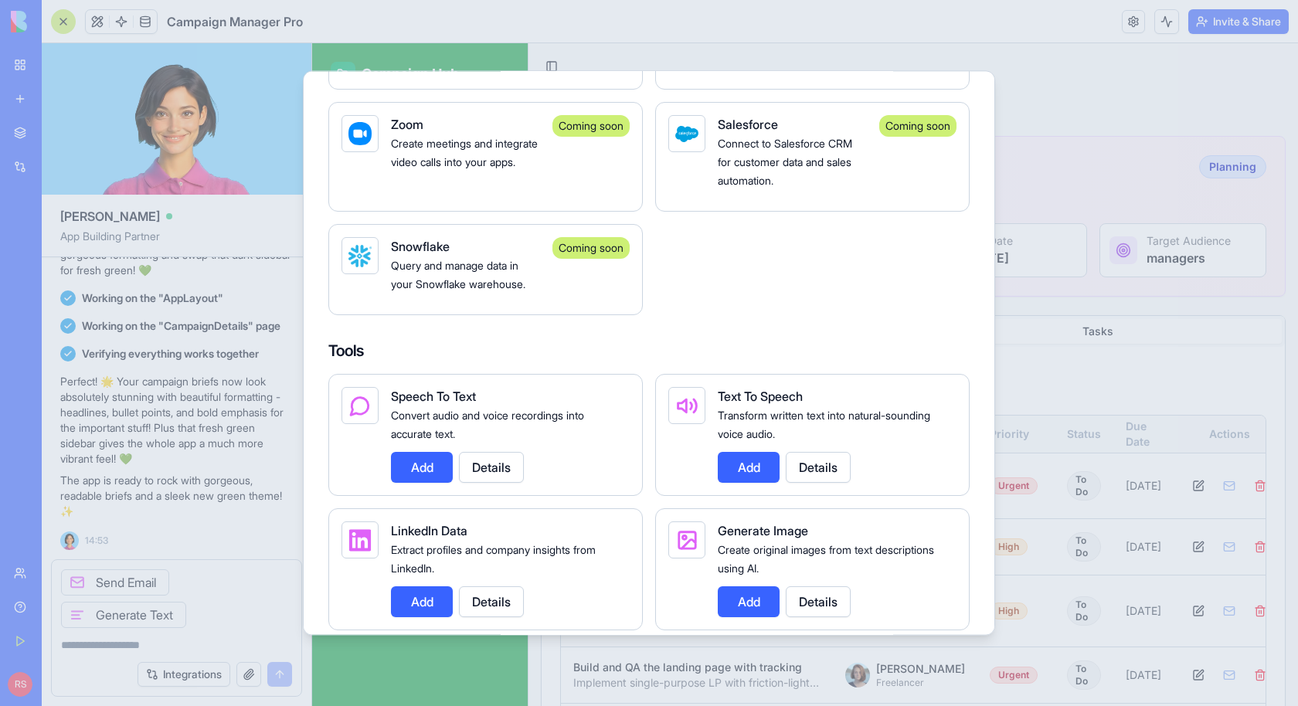
click at [227, 607] on div at bounding box center [649, 353] width 1298 height 706
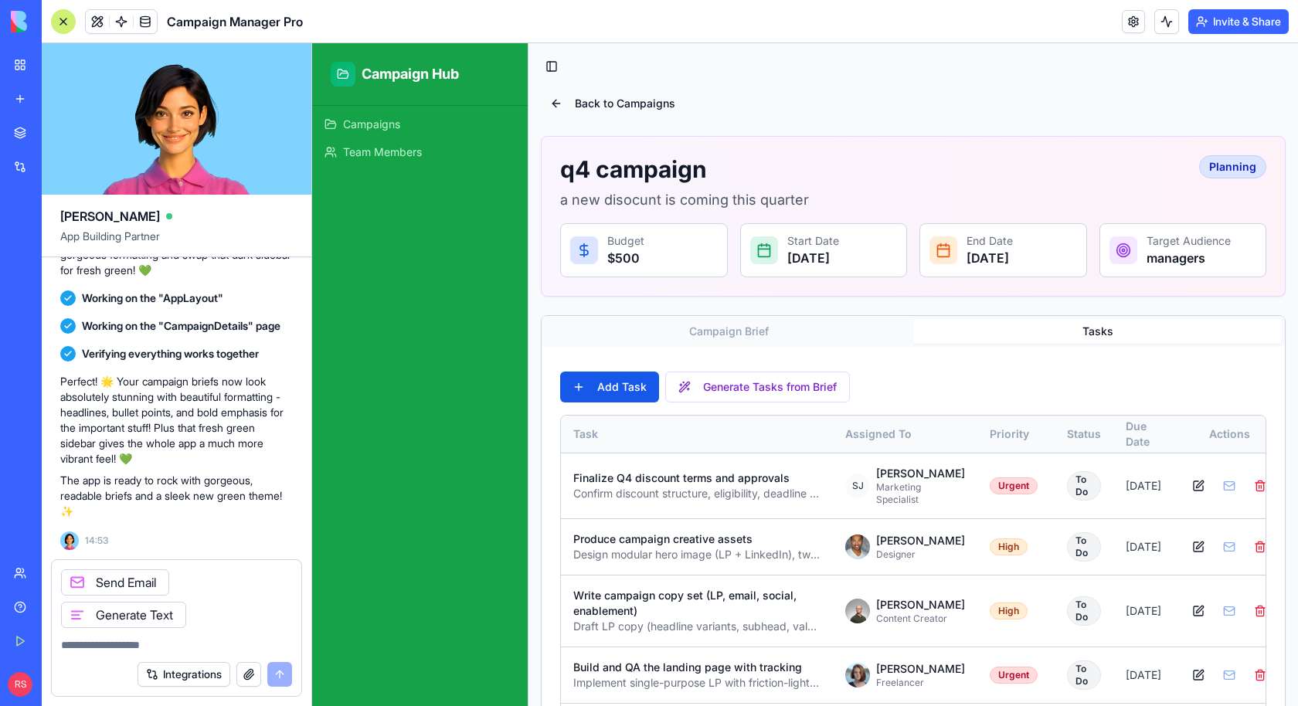
click at [157, 650] on textarea at bounding box center [177, 644] width 232 height 15
click at [170, 645] on textarea "**********" at bounding box center [177, 644] width 232 height 15
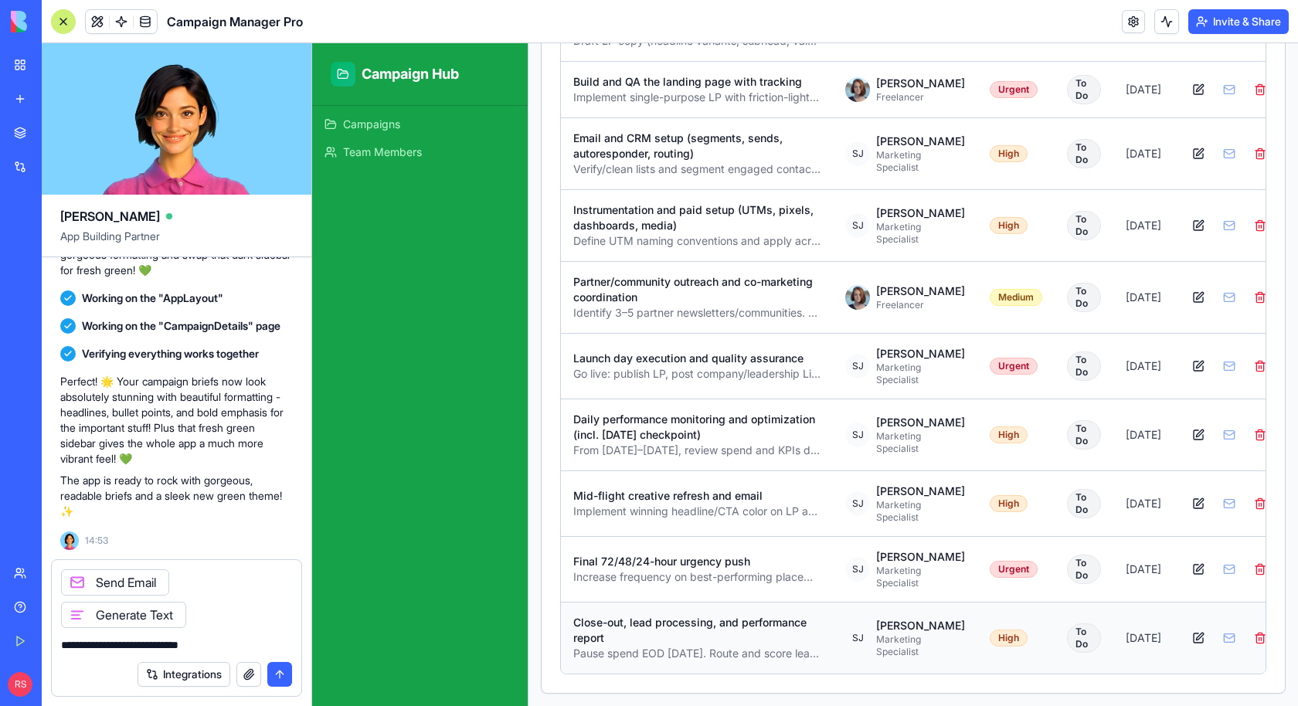
type textarea "**********"
click at [1186, 637] on button at bounding box center [1198, 638] width 25 height 25
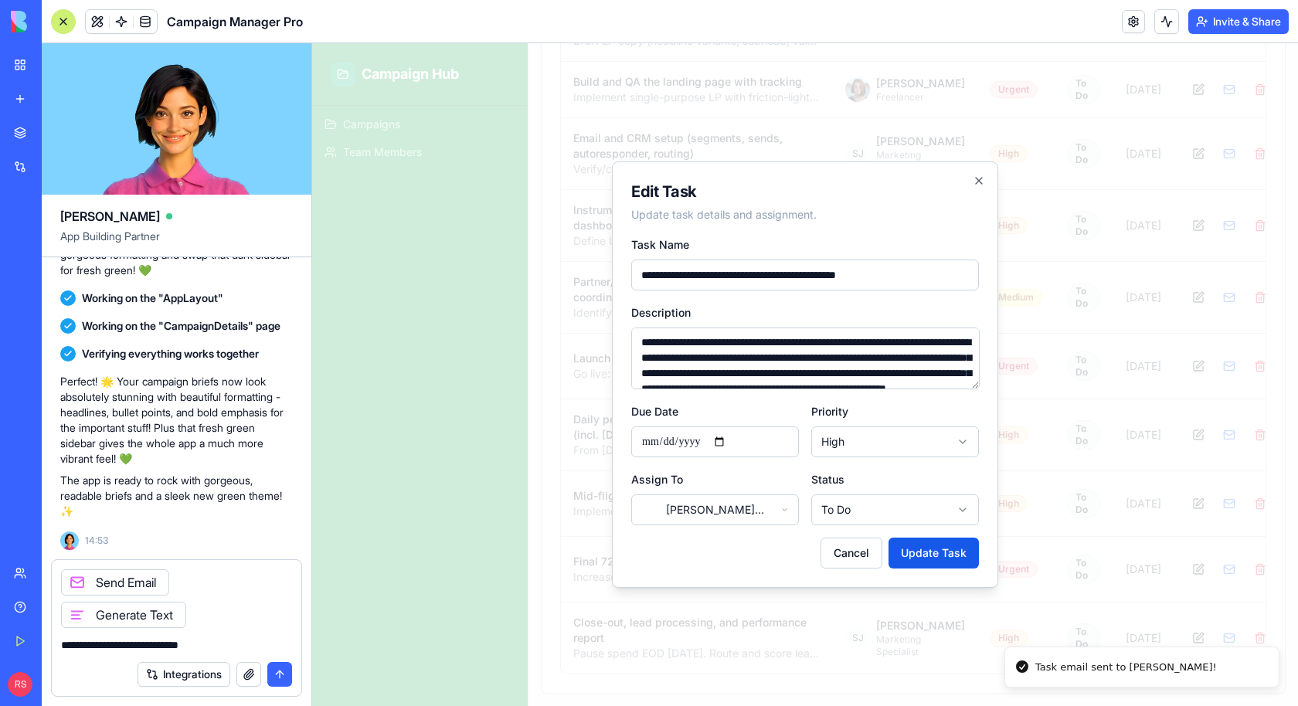
click at [690, 512] on body "Campaign Hub Campaigns Team Members Toggle Sidebar Back to Campaigns q4 campaig…" at bounding box center [805, 82] width 986 height 1249
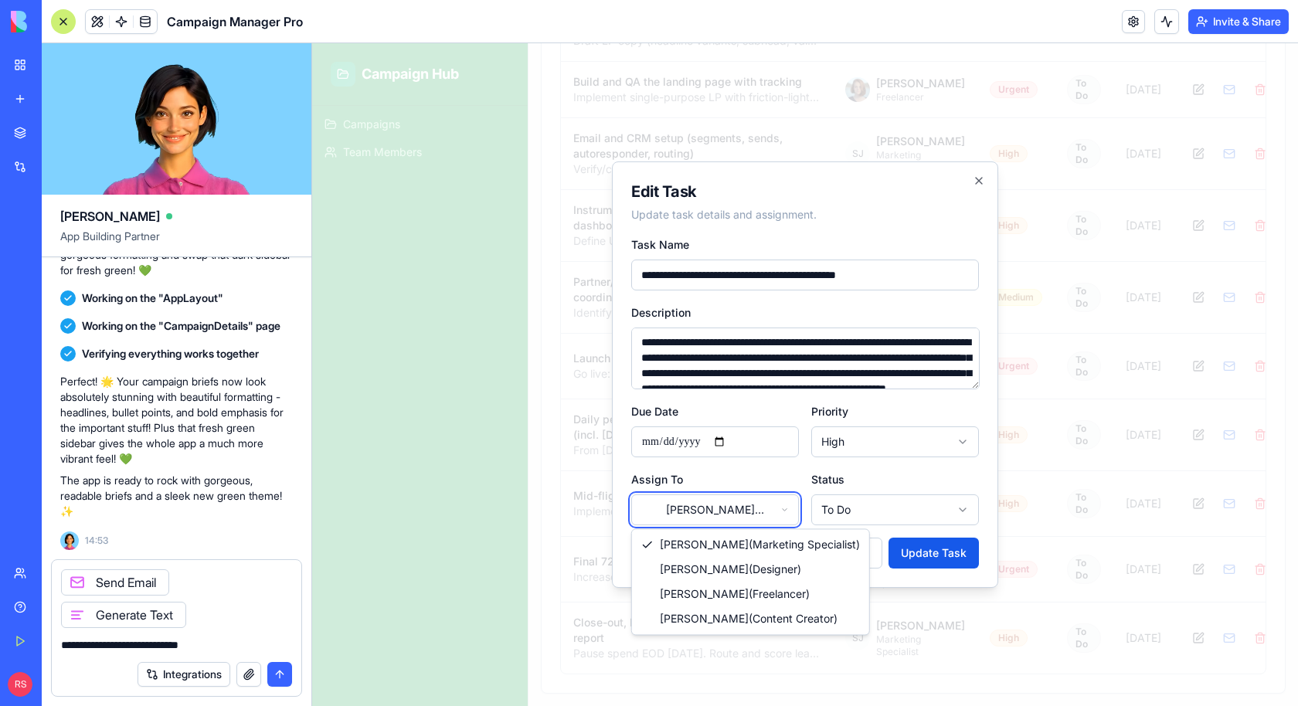
click at [876, 547] on body "Campaign Hub Campaigns Team Members Toggle Sidebar Back to Campaigns q4 campaig…" at bounding box center [805, 82] width 986 height 1249
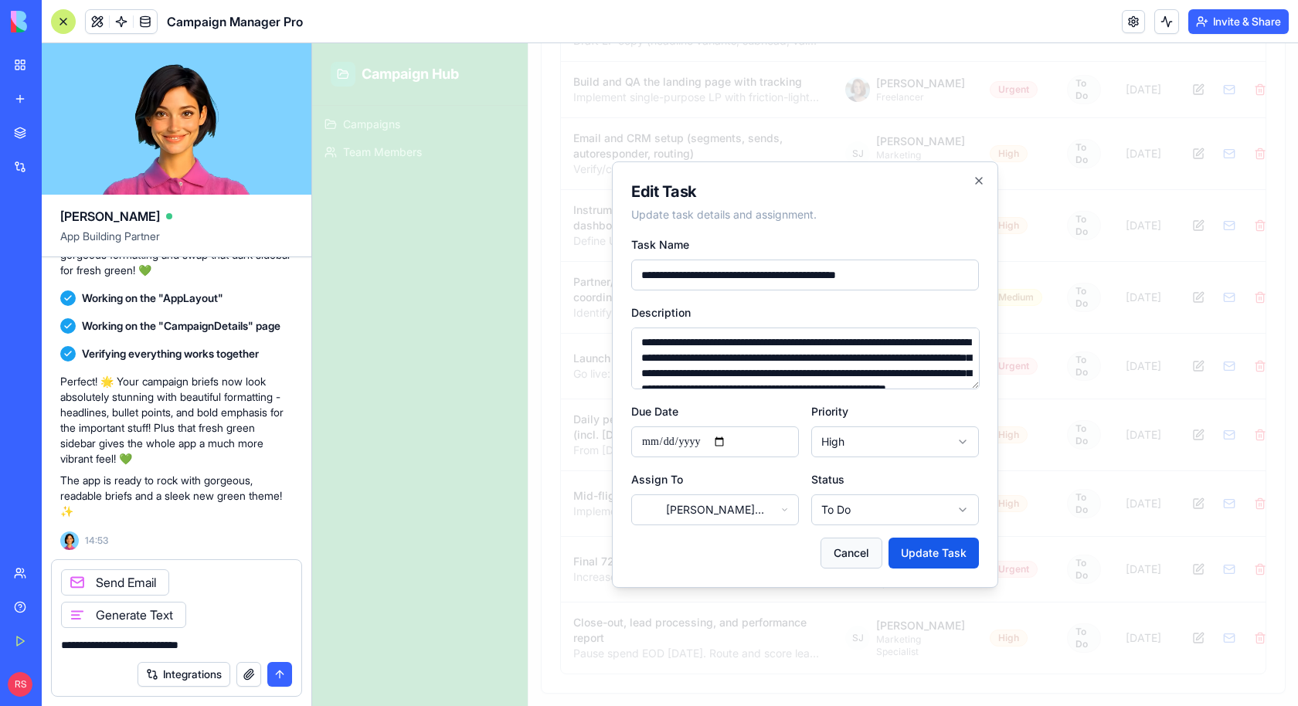
click at [848, 553] on button "Cancel" at bounding box center [852, 553] width 62 height 31
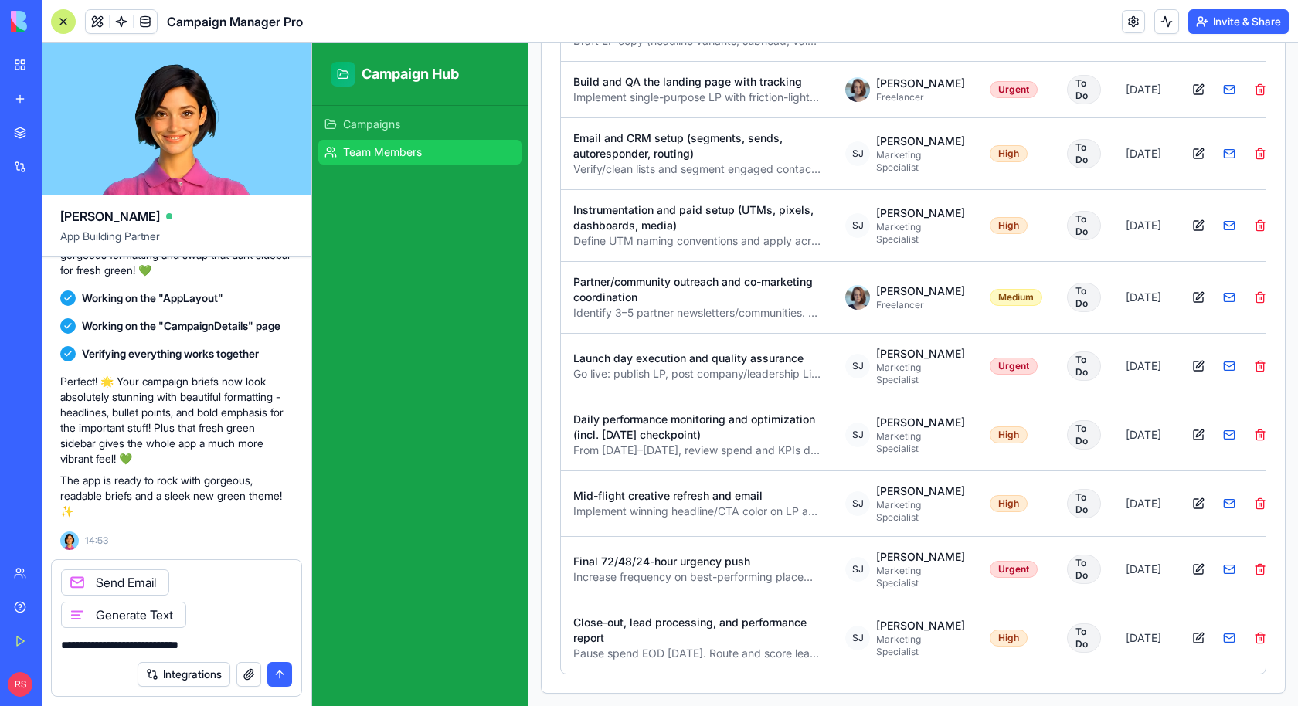
click at [396, 143] on link "Team Members" at bounding box center [419, 152] width 203 height 25
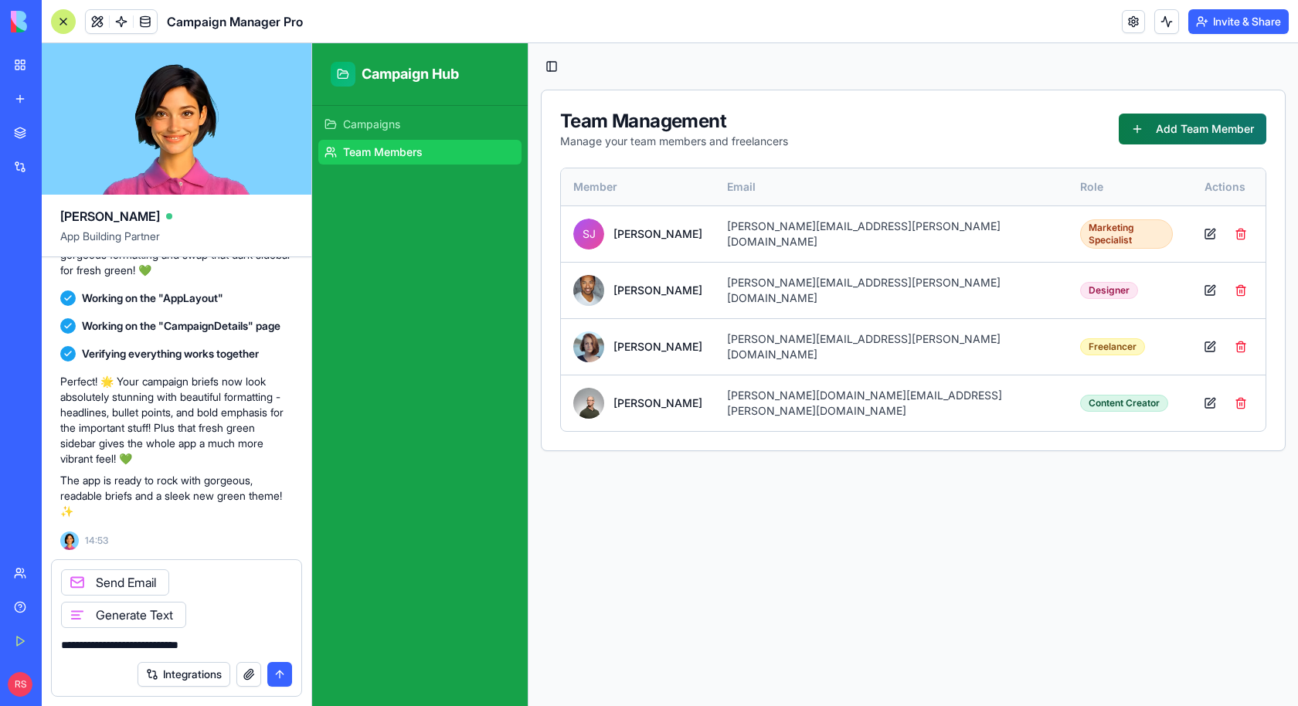
click at [1175, 131] on button "Add Team Member" at bounding box center [1193, 129] width 148 height 31
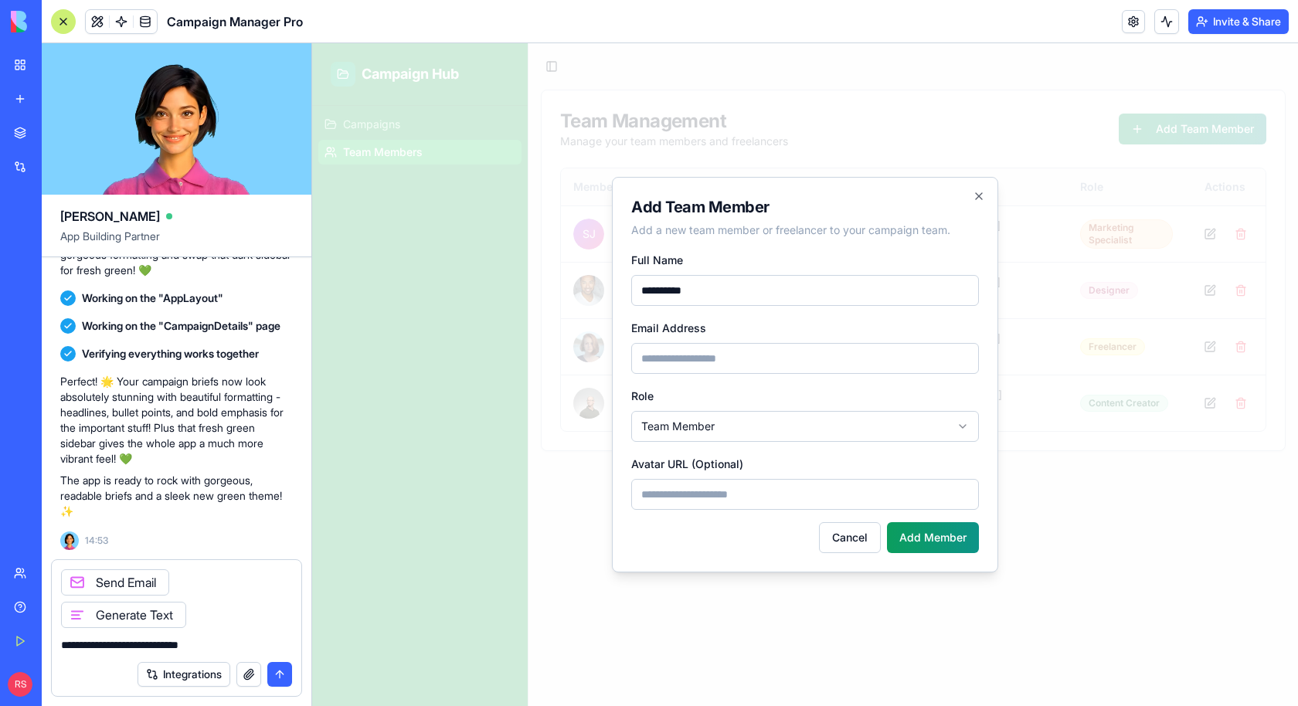
type input "**********"
click at [692, 358] on input "Email Address" at bounding box center [805, 358] width 348 height 31
type input "**********"
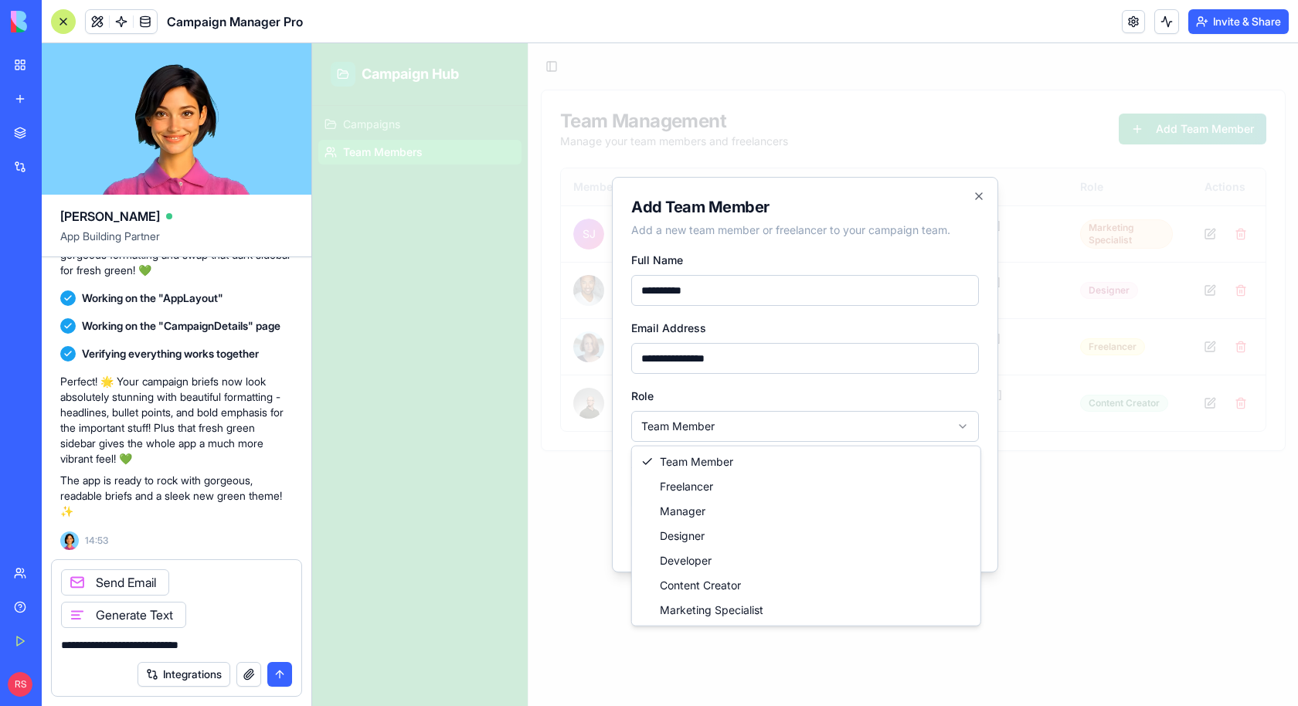
click at [684, 416] on body "**********" at bounding box center [805, 374] width 986 height 663
click at [757, 406] on body "**********" at bounding box center [805, 374] width 986 height 663
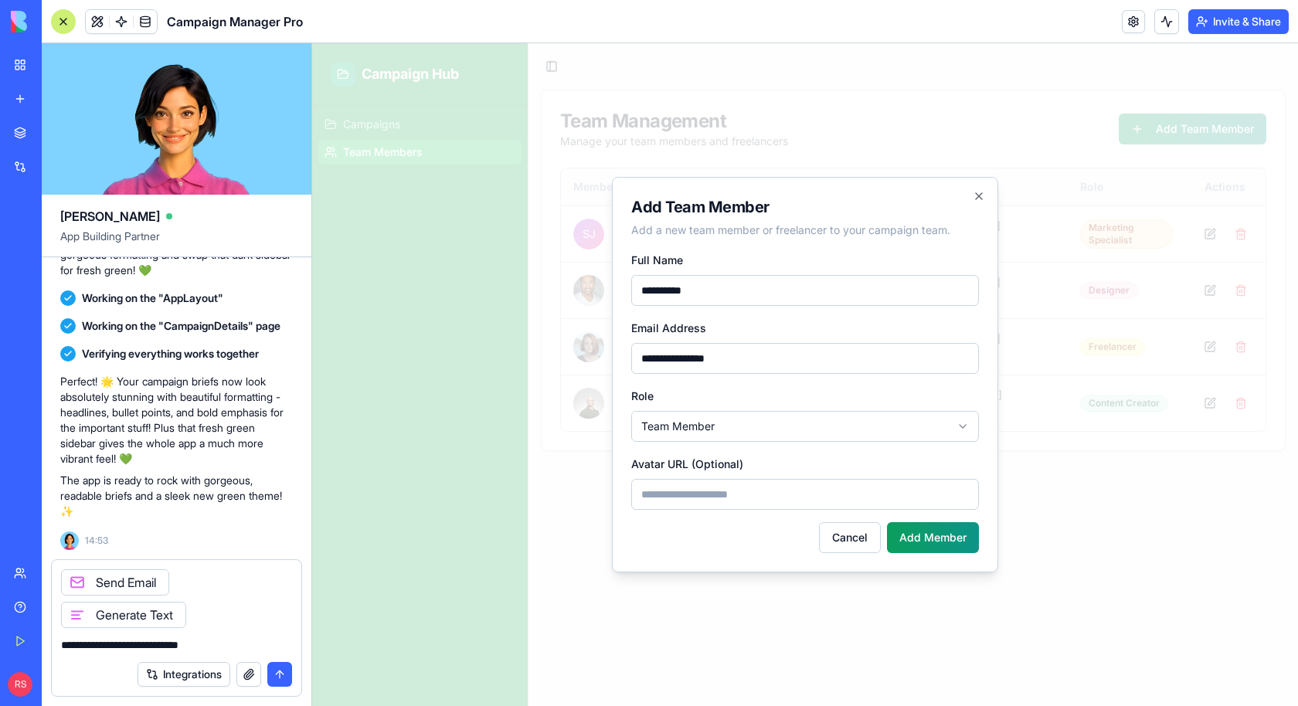
click at [721, 494] on input "Avatar URL (Optional)" at bounding box center [805, 494] width 348 height 31
click at [899, 535] on button "Add Member" at bounding box center [933, 537] width 92 height 31
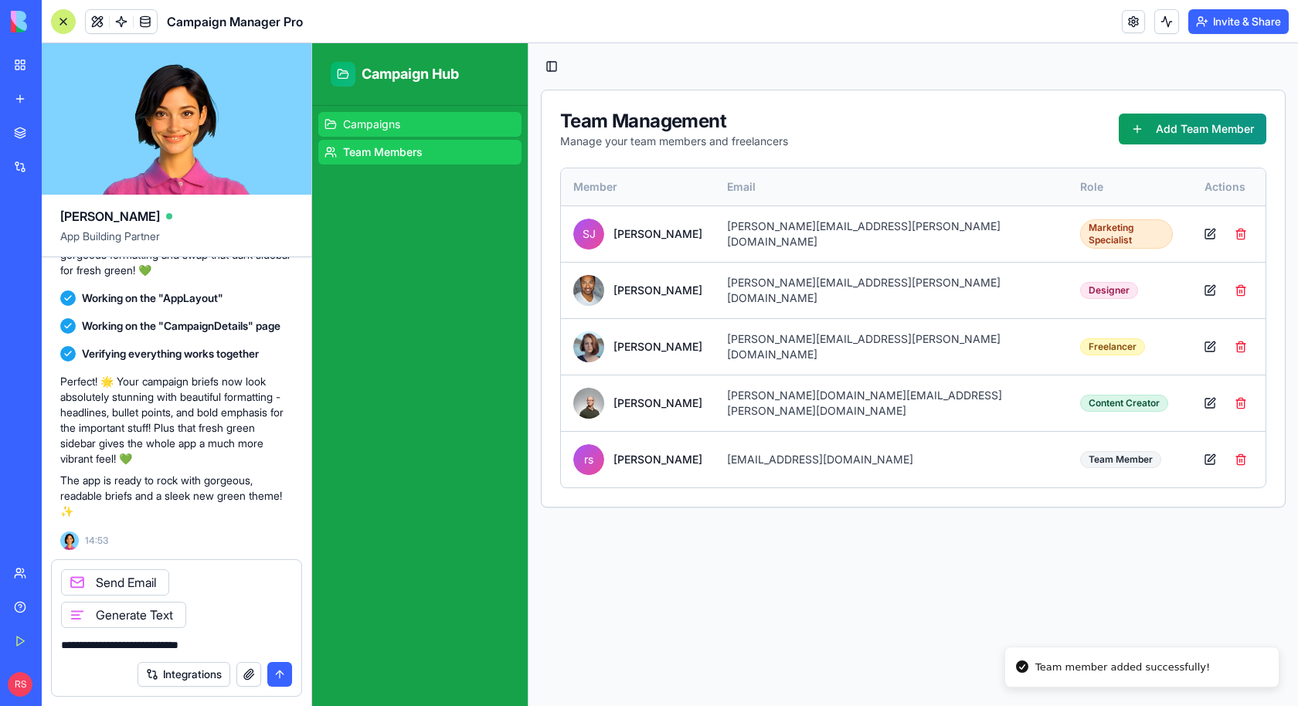
click at [396, 118] on span "Campaigns" at bounding box center [371, 124] width 57 height 15
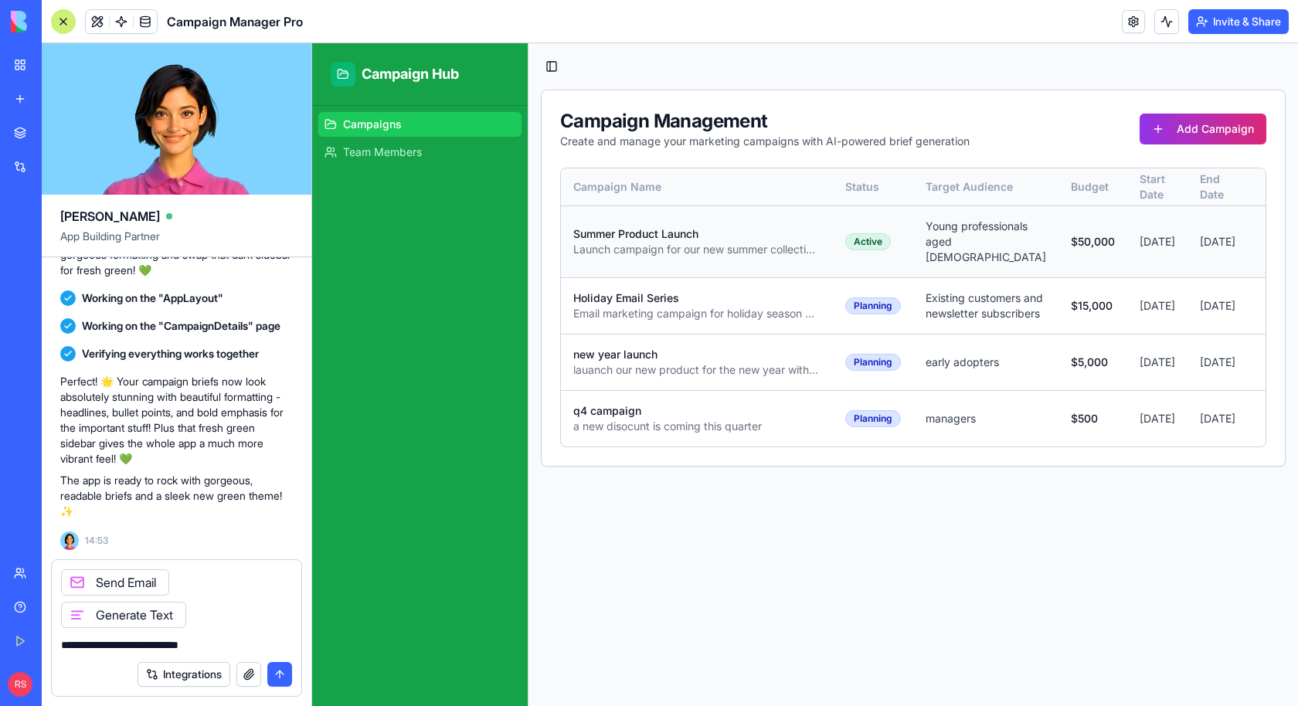
click at [1260, 242] on button at bounding box center [1272, 241] width 25 height 25
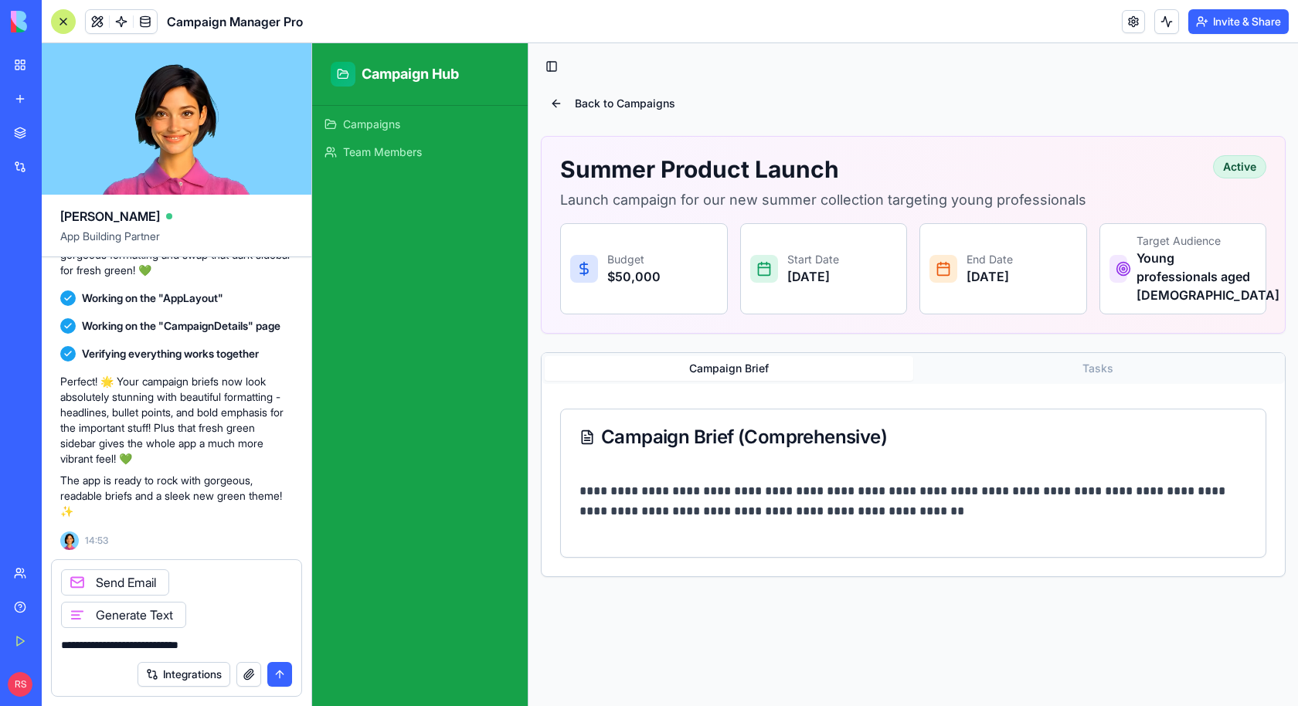
click at [1100, 366] on button "Tasks" at bounding box center [1097, 368] width 369 height 25
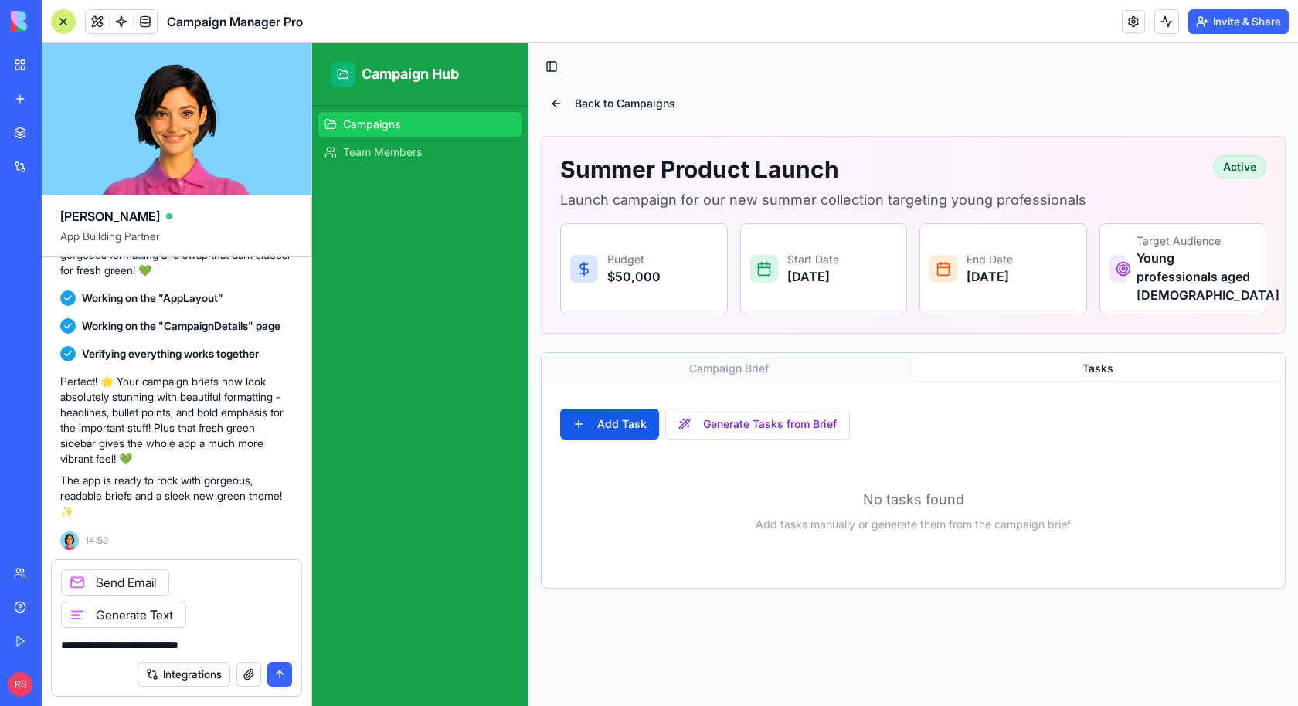
click at [410, 127] on link "Campaigns" at bounding box center [419, 124] width 203 height 25
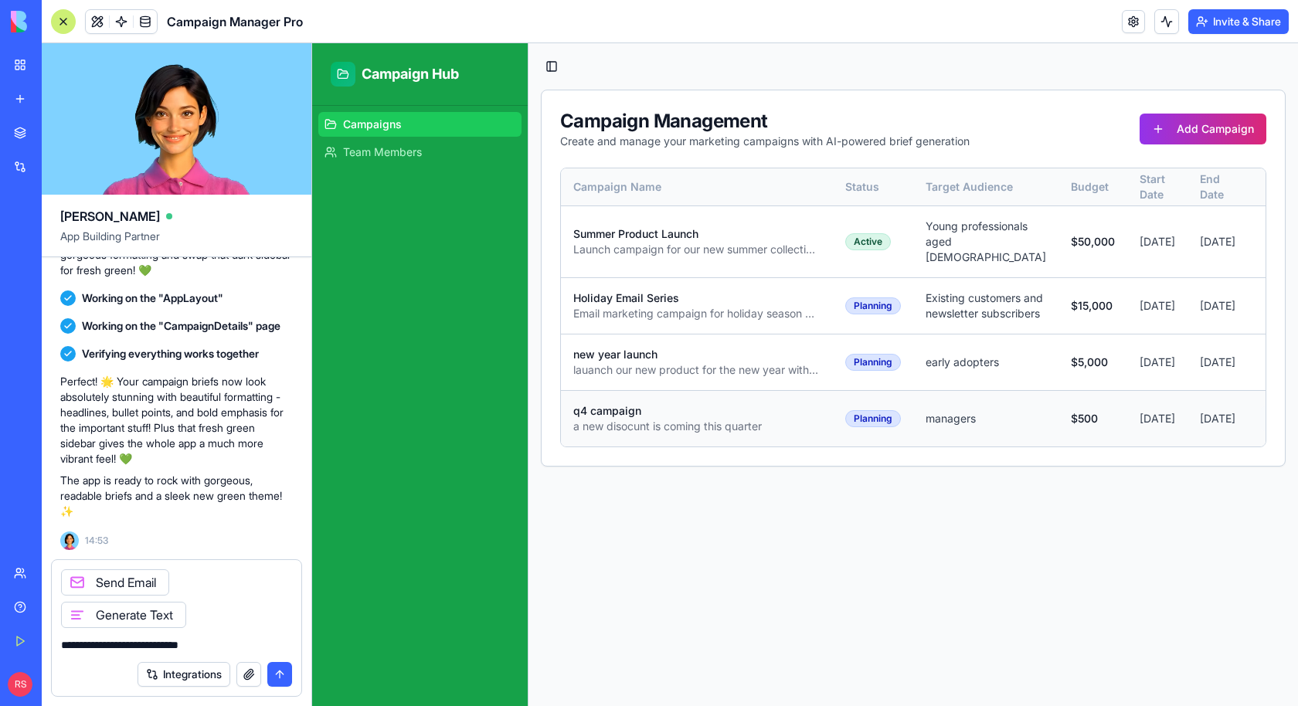
click at [1260, 431] on button at bounding box center [1272, 418] width 25 height 25
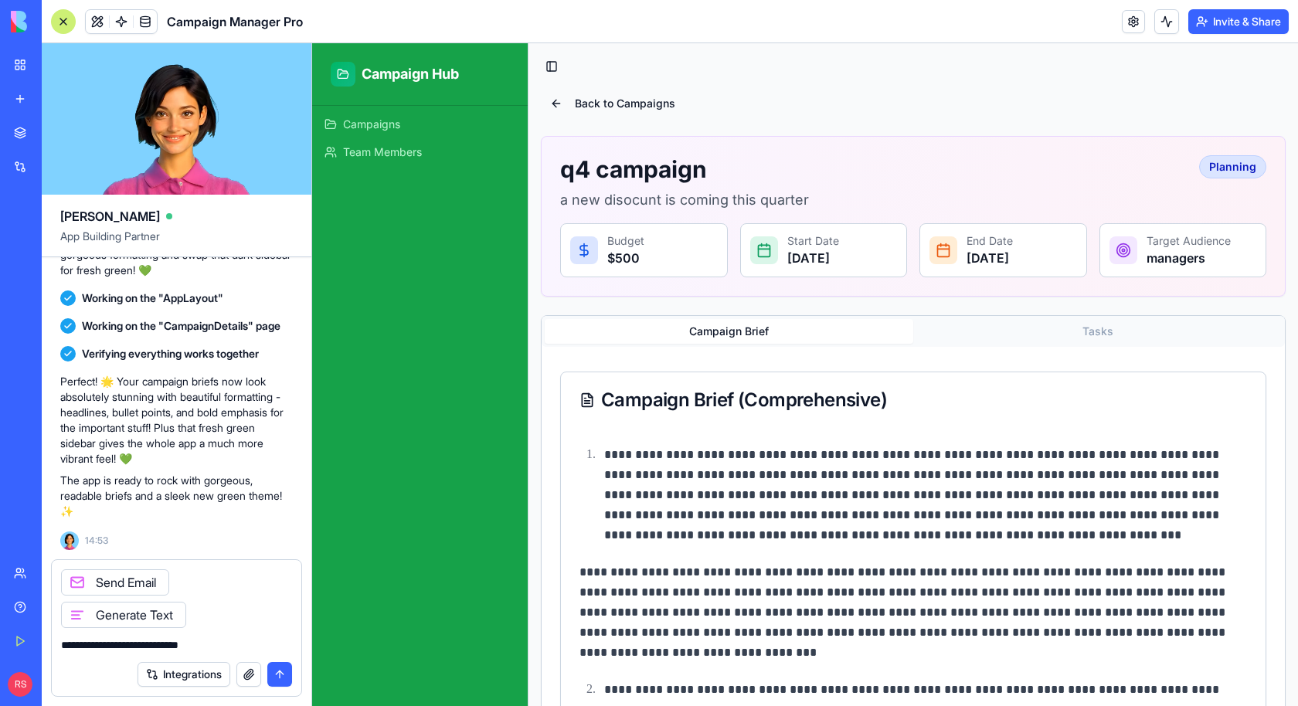
click at [1046, 328] on button "Tasks" at bounding box center [1097, 331] width 369 height 25
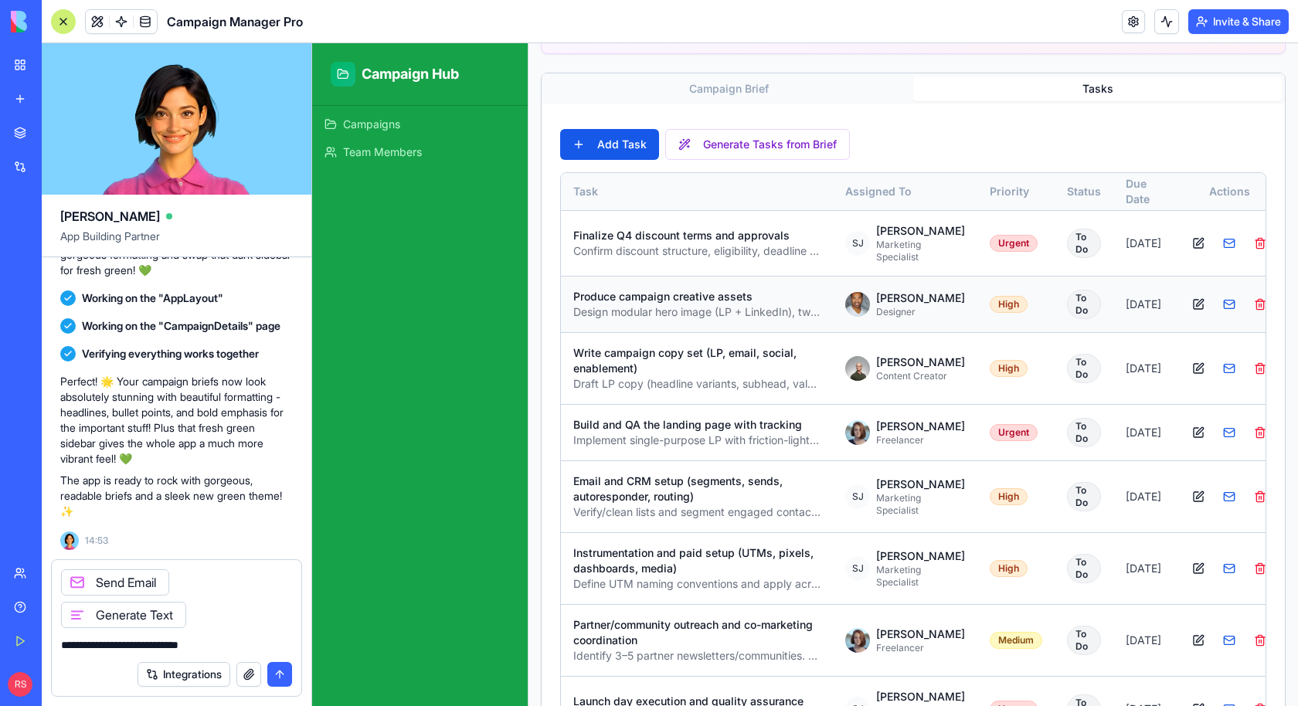
scroll to position [707, 0]
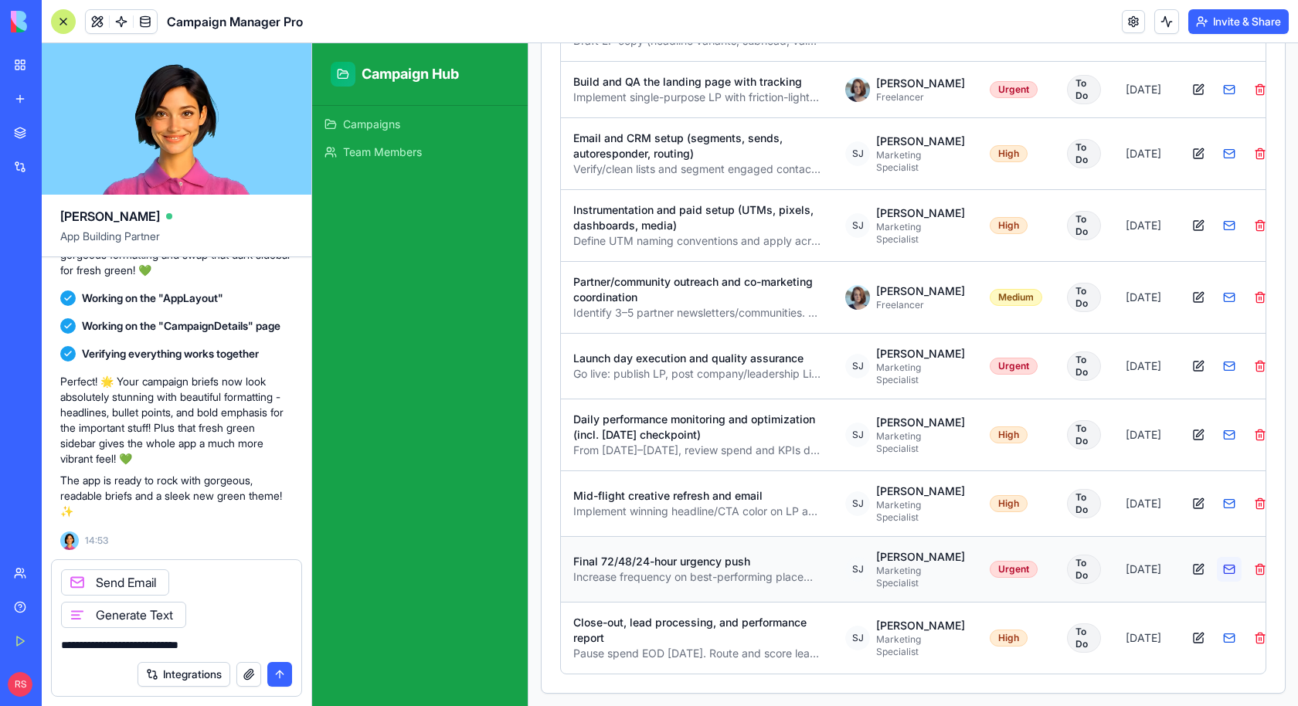
click at [1217, 557] on button at bounding box center [1229, 569] width 25 height 25
click at [1207, 627] on div at bounding box center [1229, 638] width 87 height 25
click at [1212, 354] on div at bounding box center [1229, 366] width 87 height 25
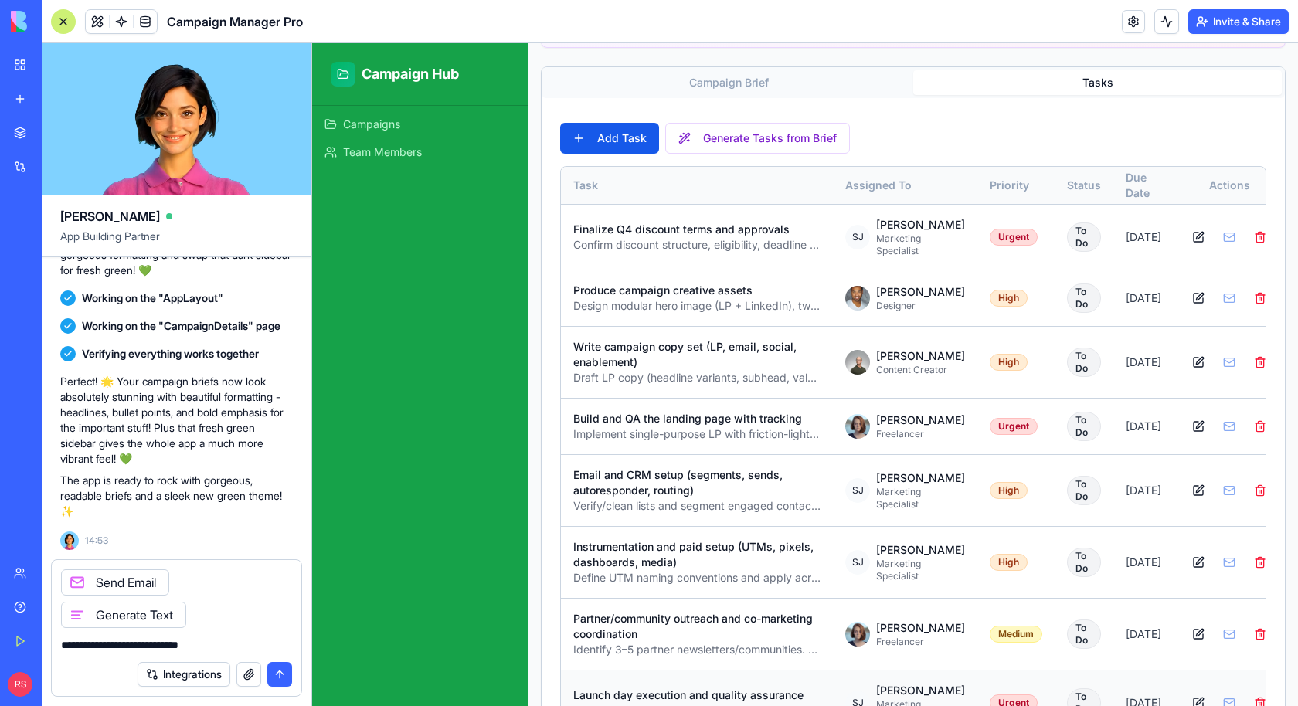
scroll to position [0, 0]
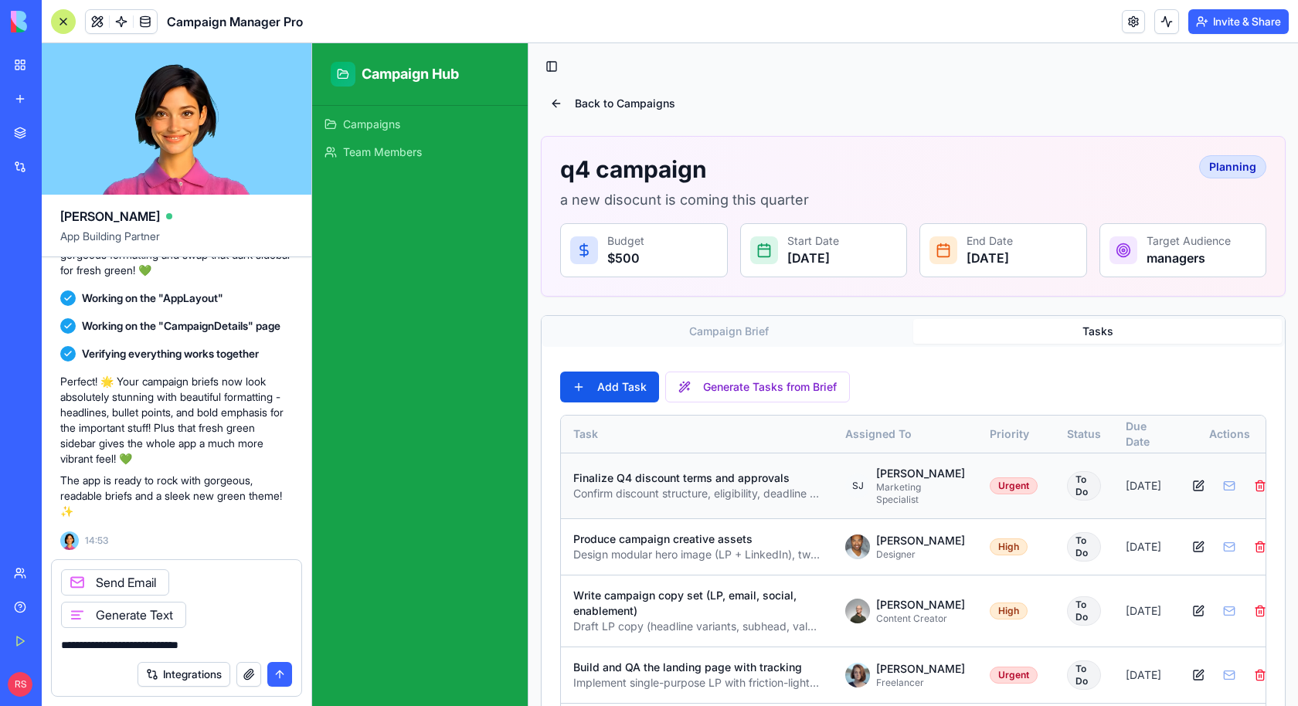
click at [1212, 491] on div at bounding box center [1229, 486] width 87 height 25
click at [1186, 491] on button at bounding box center [1198, 486] width 25 height 25
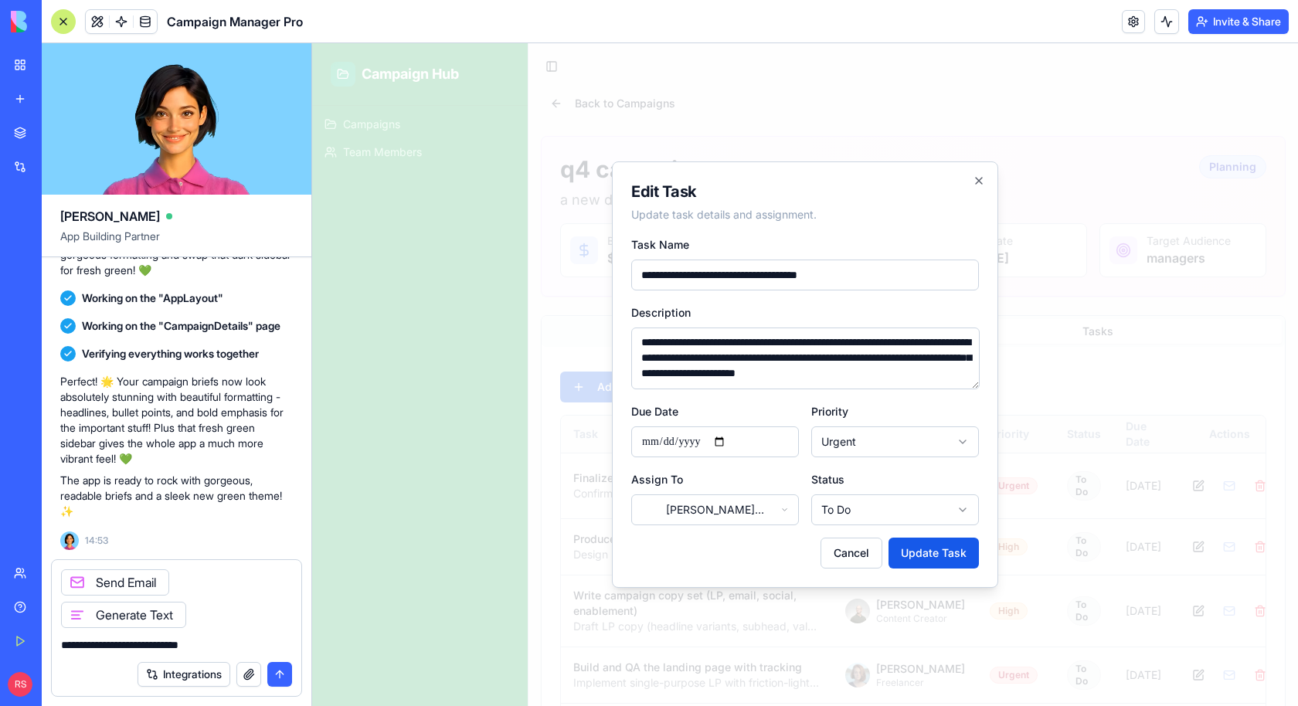
click at [698, 507] on body "Campaign Hub Campaigns Team Members Toggle Sidebar Back to Campaigns q4 campaig…" at bounding box center [805, 667] width 986 height 1249
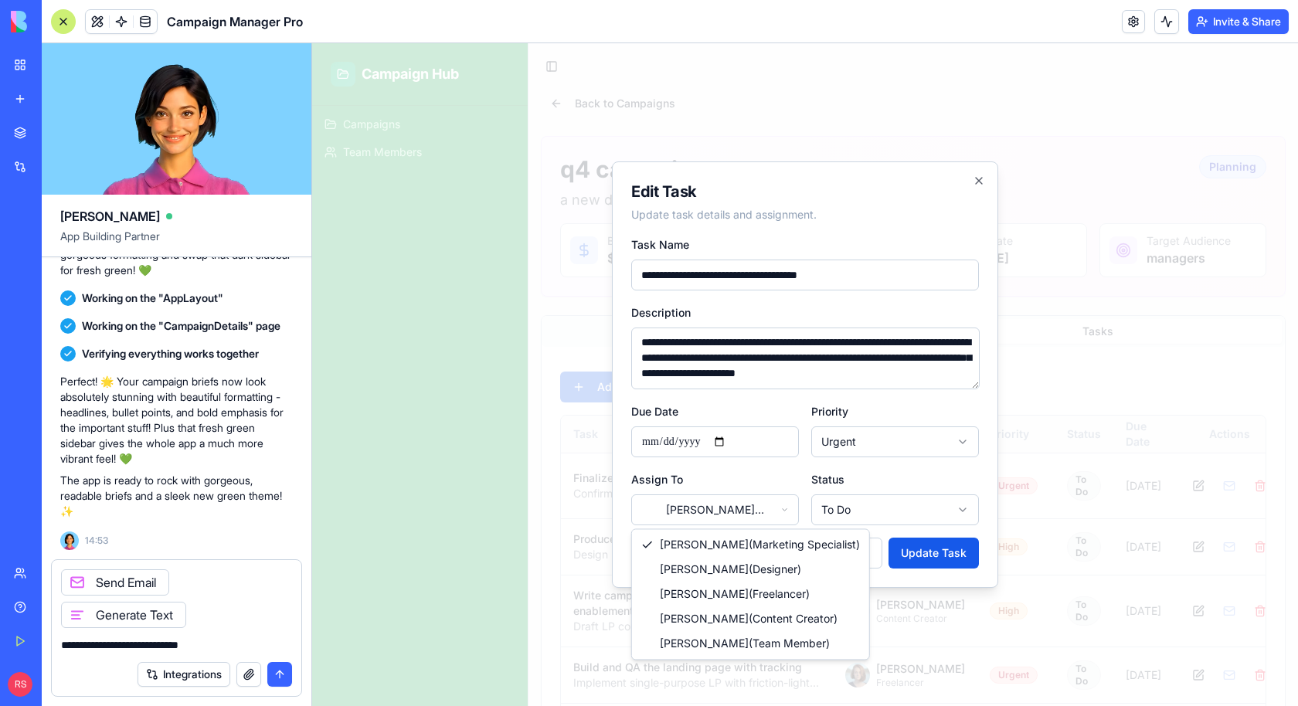
select select "******"
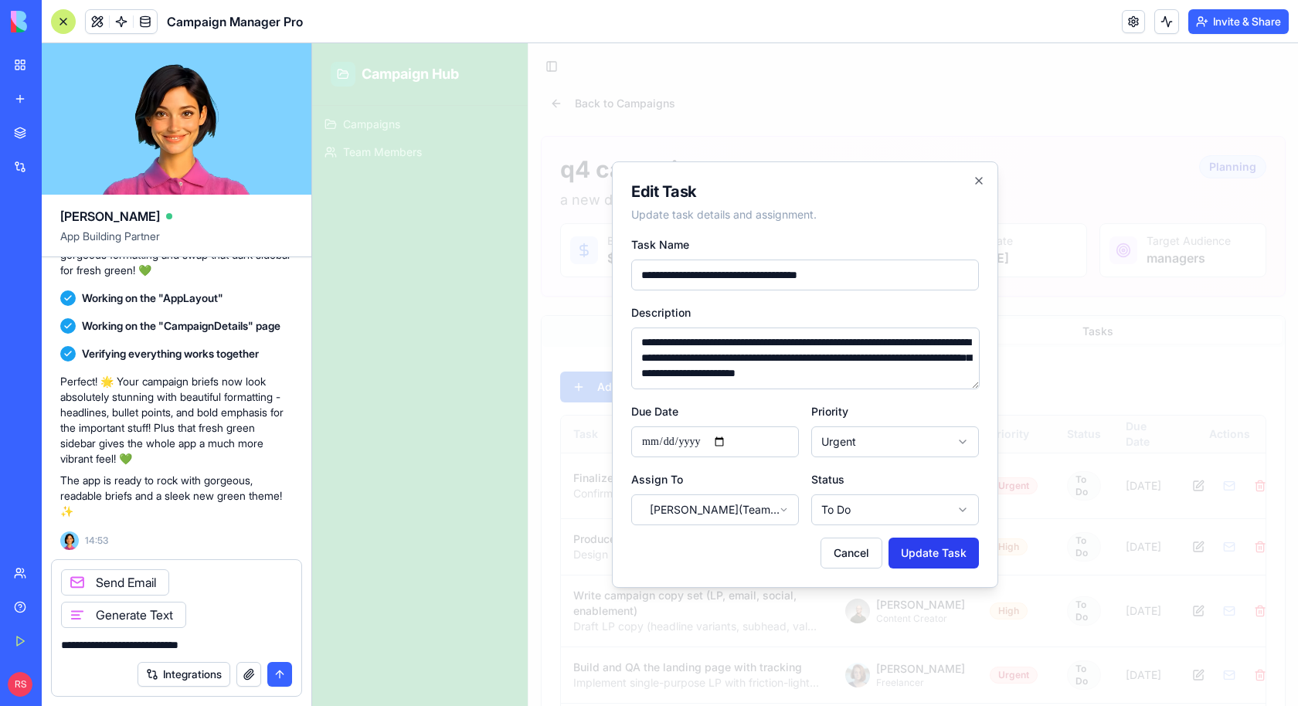
click at [933, 560] on button "Update Task" at bounding box center [934, 553] width 90 height 31
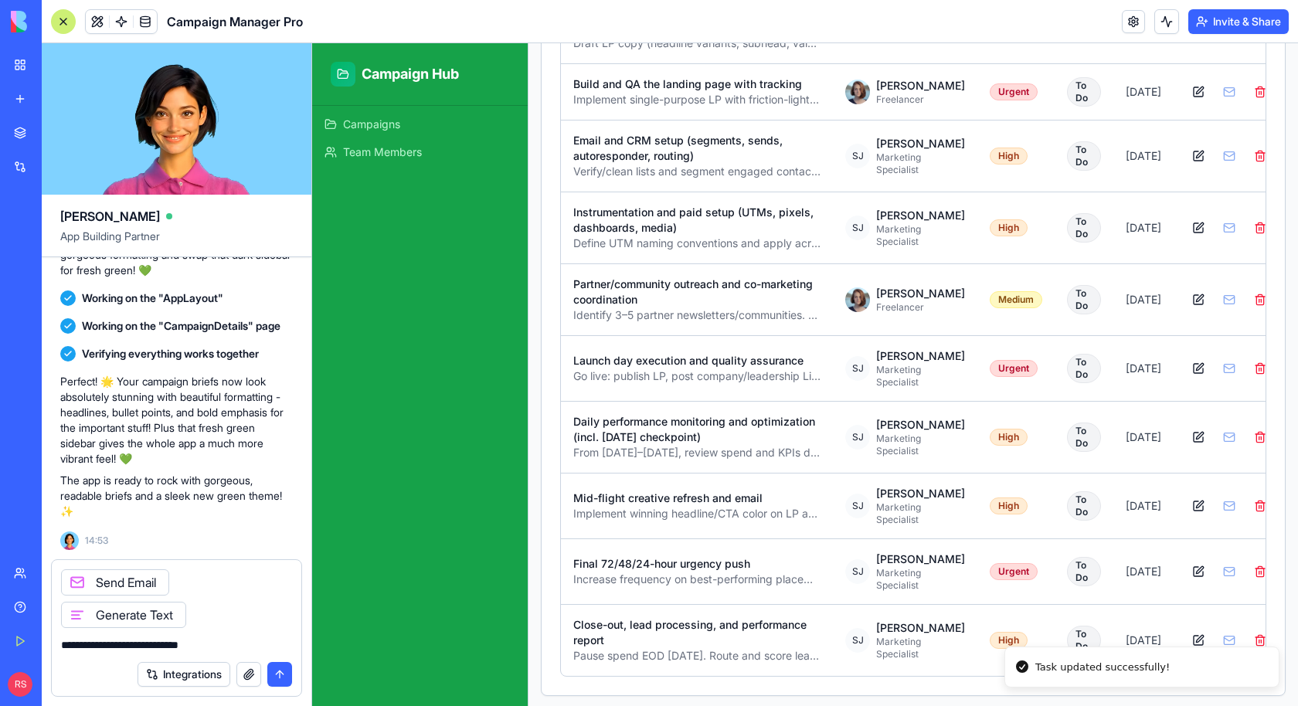
scroll to position [601, 0]
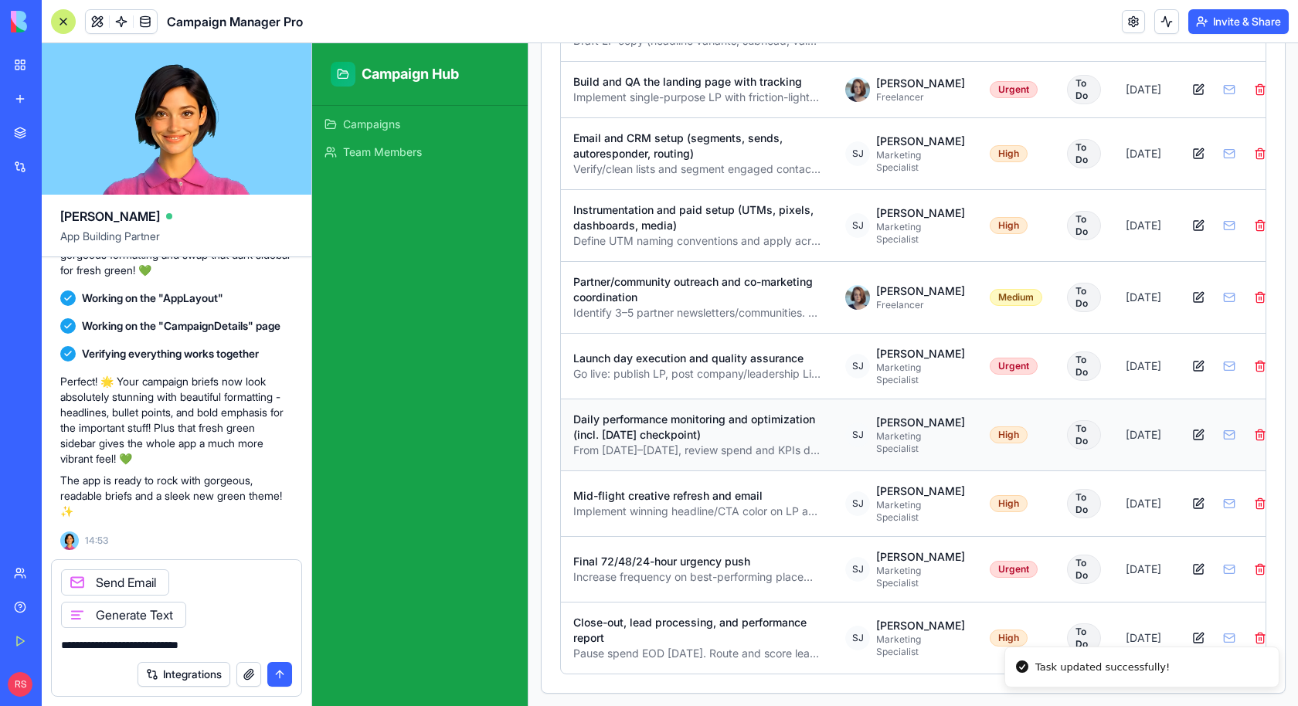
click at [1208, 447] on div at bounding box center [1229, 435] width 87 height 25
click at [1209, 516] on div at bounding box center [1229, 503] width 87 height 25
click at [1211, 559] on div at bounding box center [1229, 569] width 87 height 25
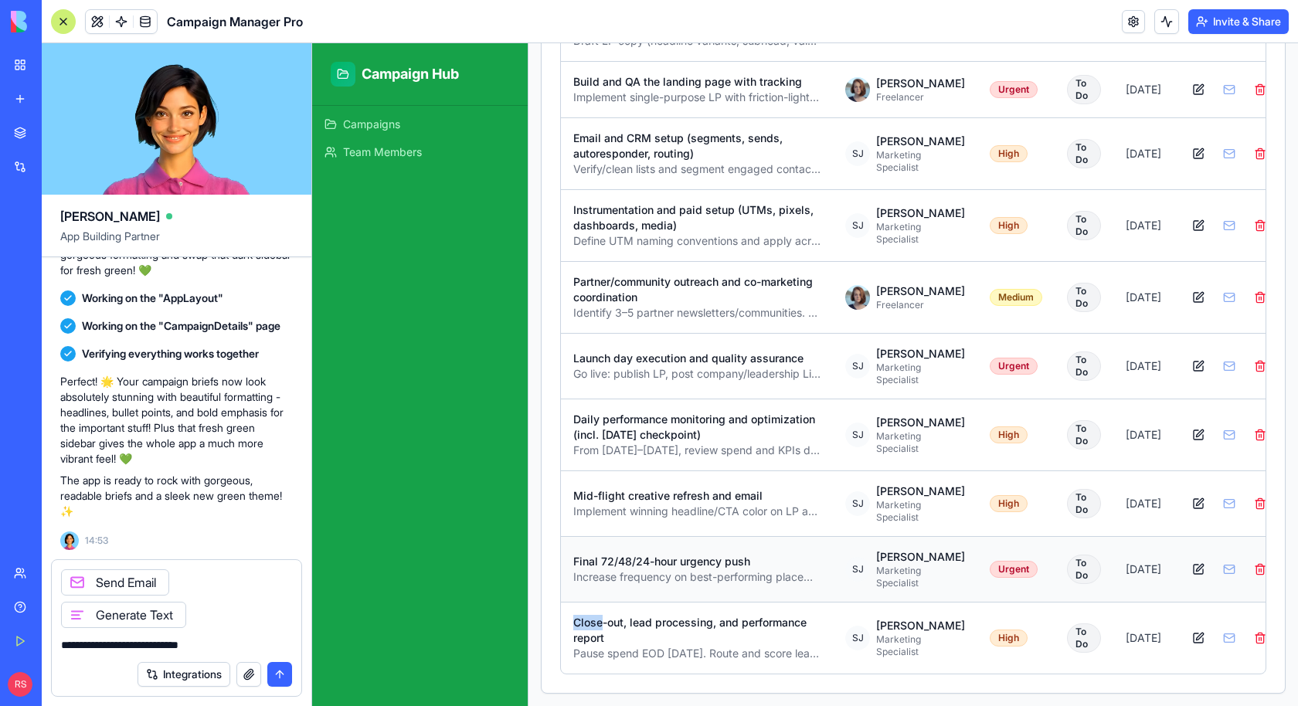
click at [1211, 559] on div at bounding box center [1229, 569] width 87 height 25
click at [173, 641] on textarea "**********" at bounding box center [177, 644] width 232 height 15
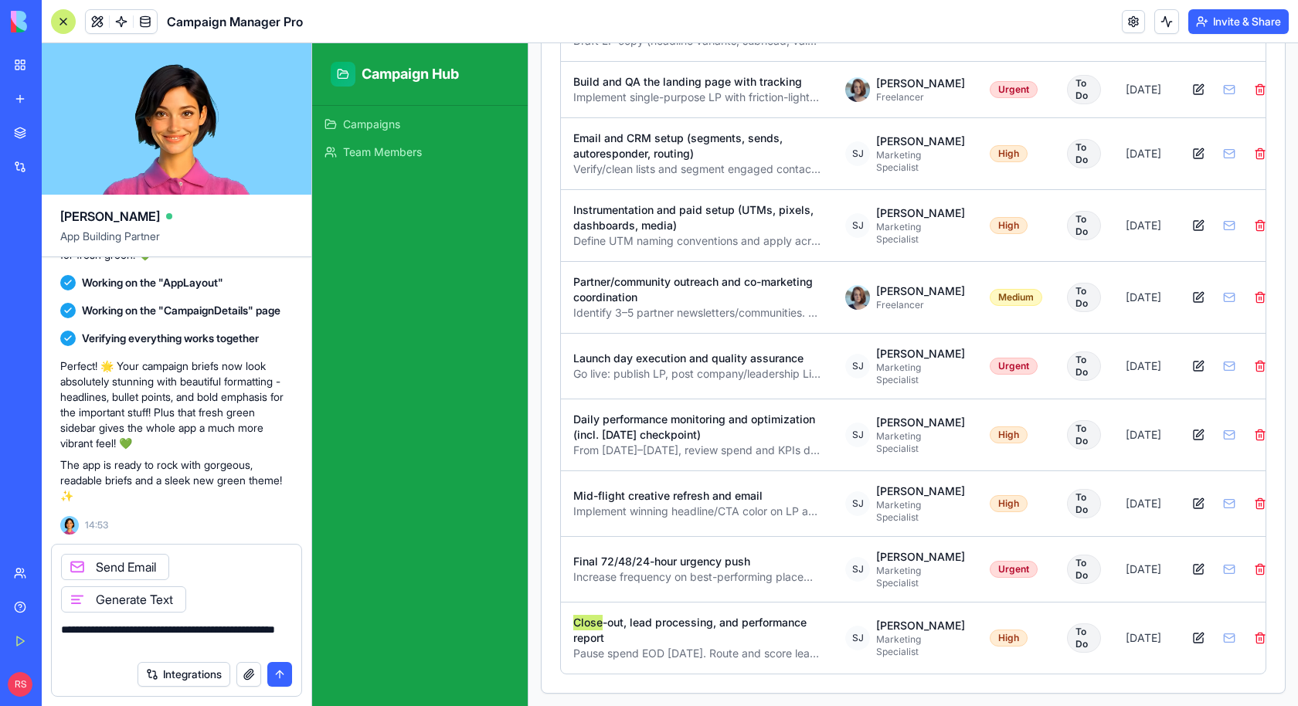
type textarea "**********"
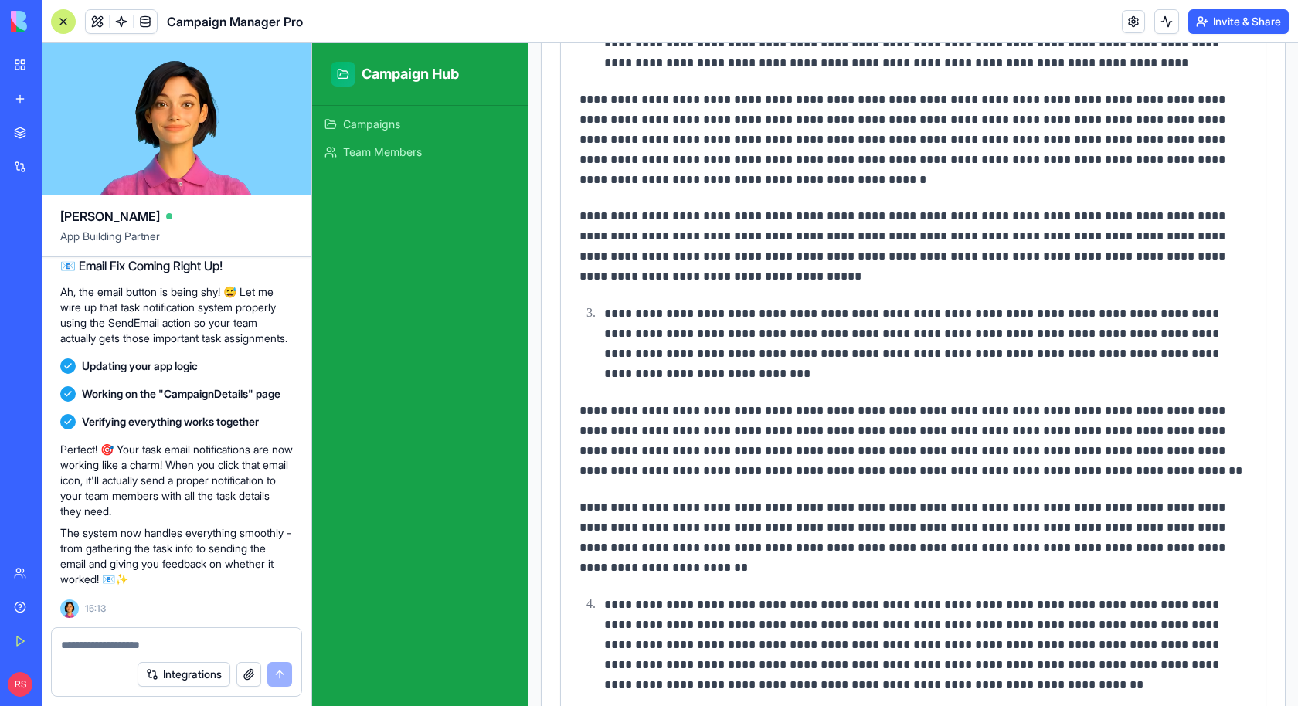
scroll to position [2827, 0]
click at [446, 131] on link "Campaigns" at bounding box center [419, 124] width 203 height 25
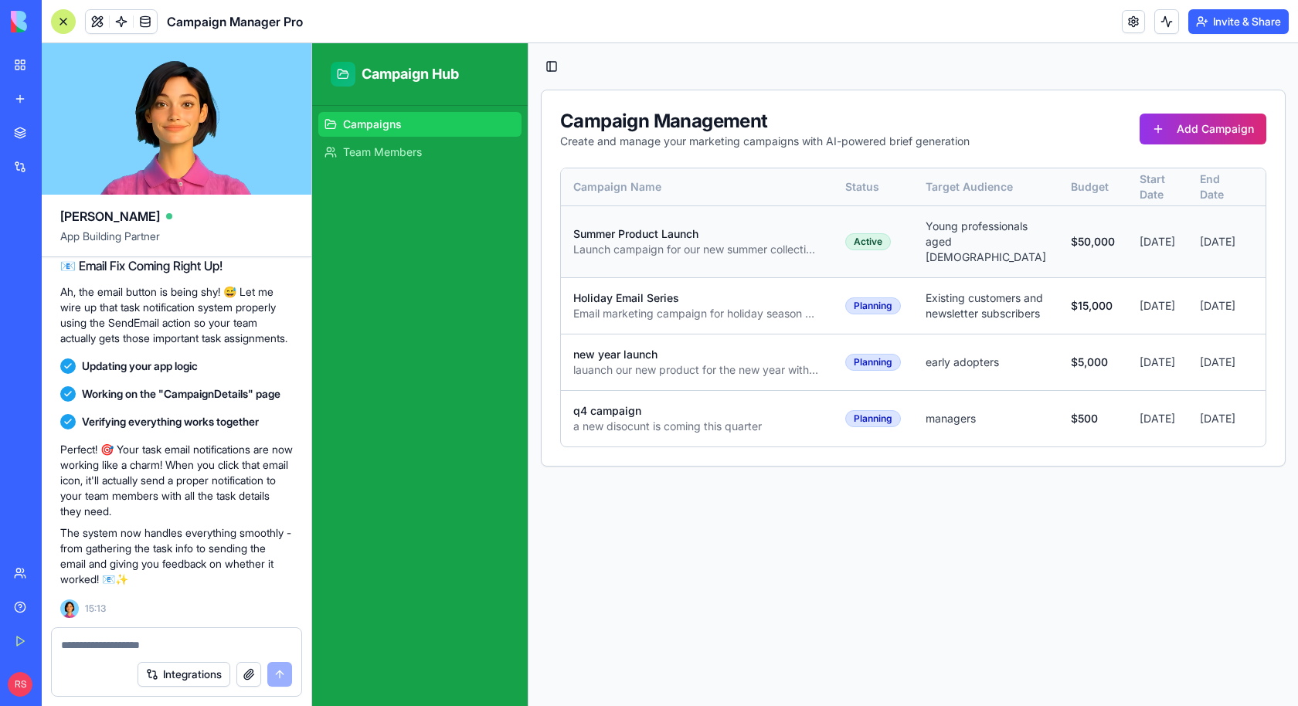
click at [1260, 236] on button at bounding box center [1272, 241] width 25 height 25
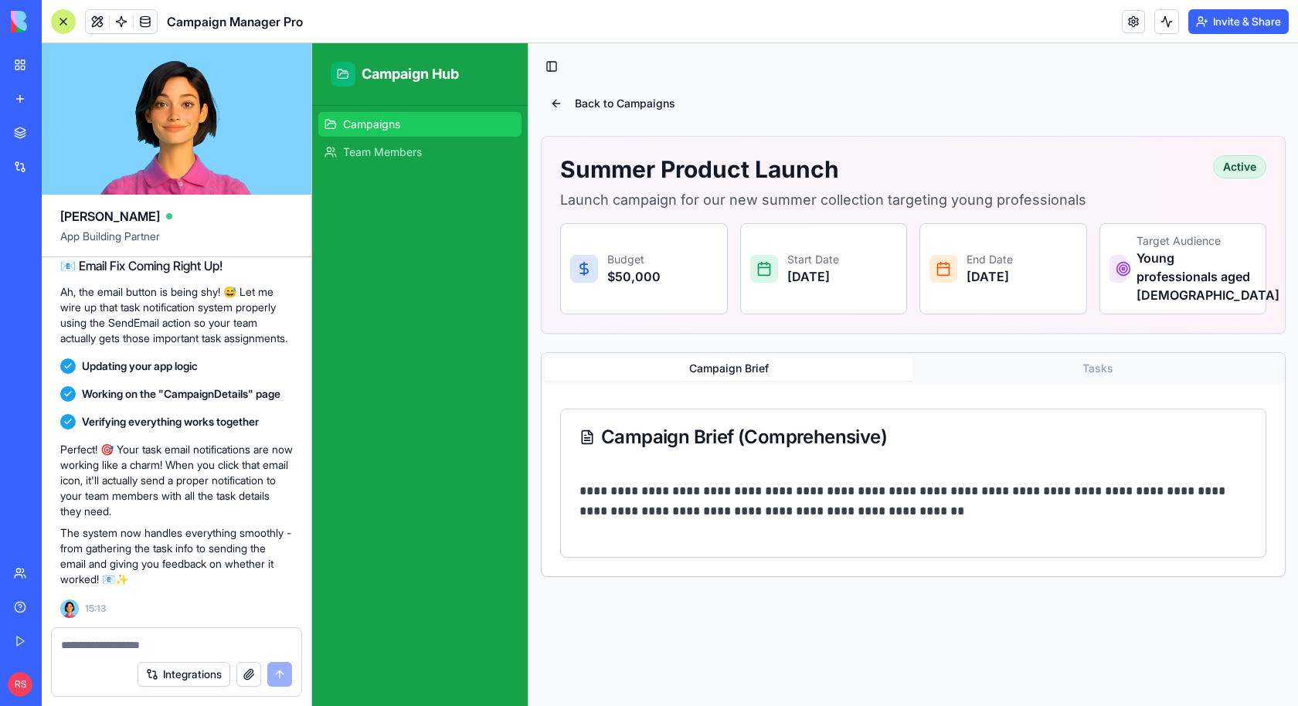
click at [425, 121] on link "Campaigns" at bounding box center [419, 124] width 203 height 25
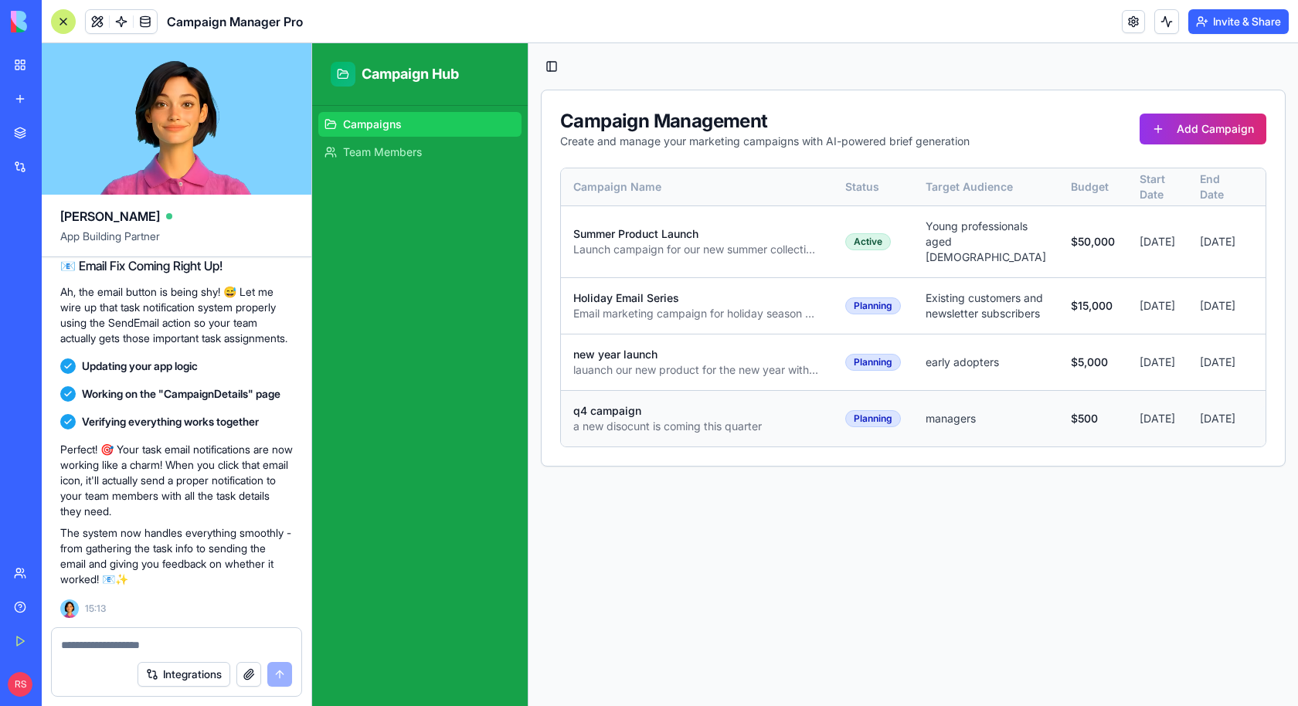
click at [1260, 431] on button at bounding box center [1272, 418] width 25 height 25
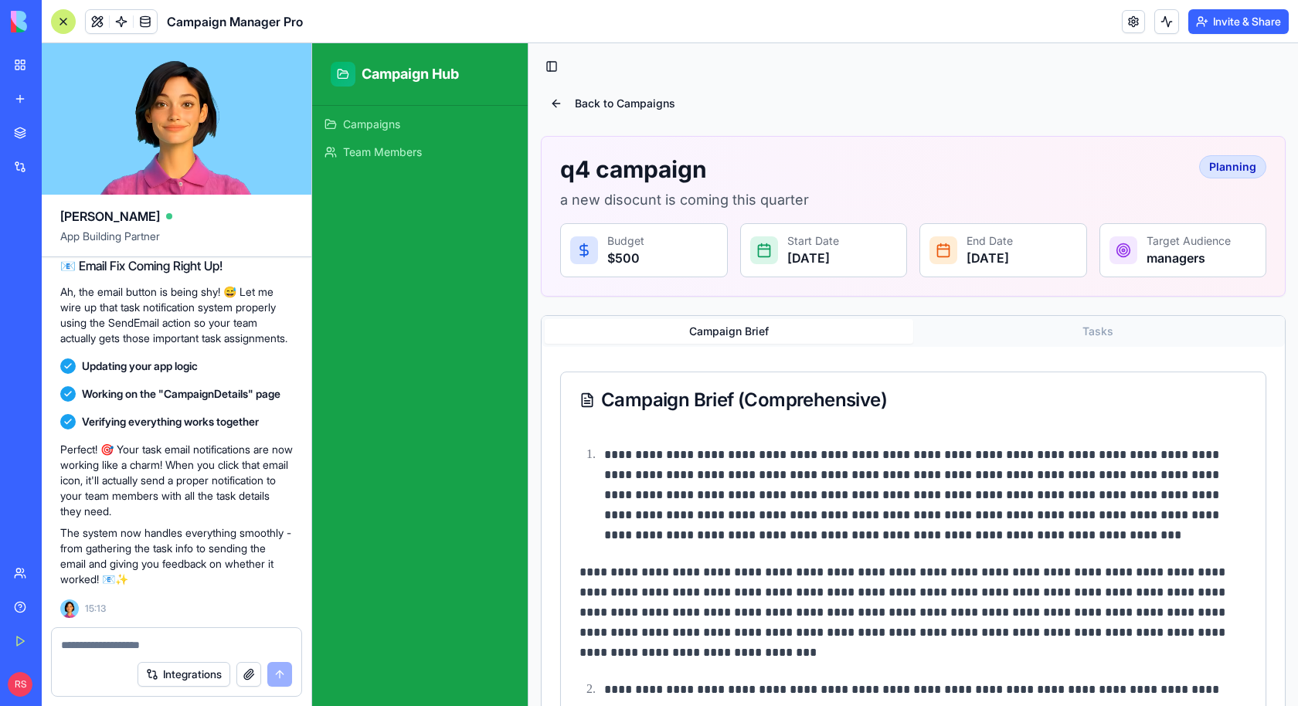
click at [1108, 338] on button "Tasks" at bounding box center [1097, 331] width 369 height 25
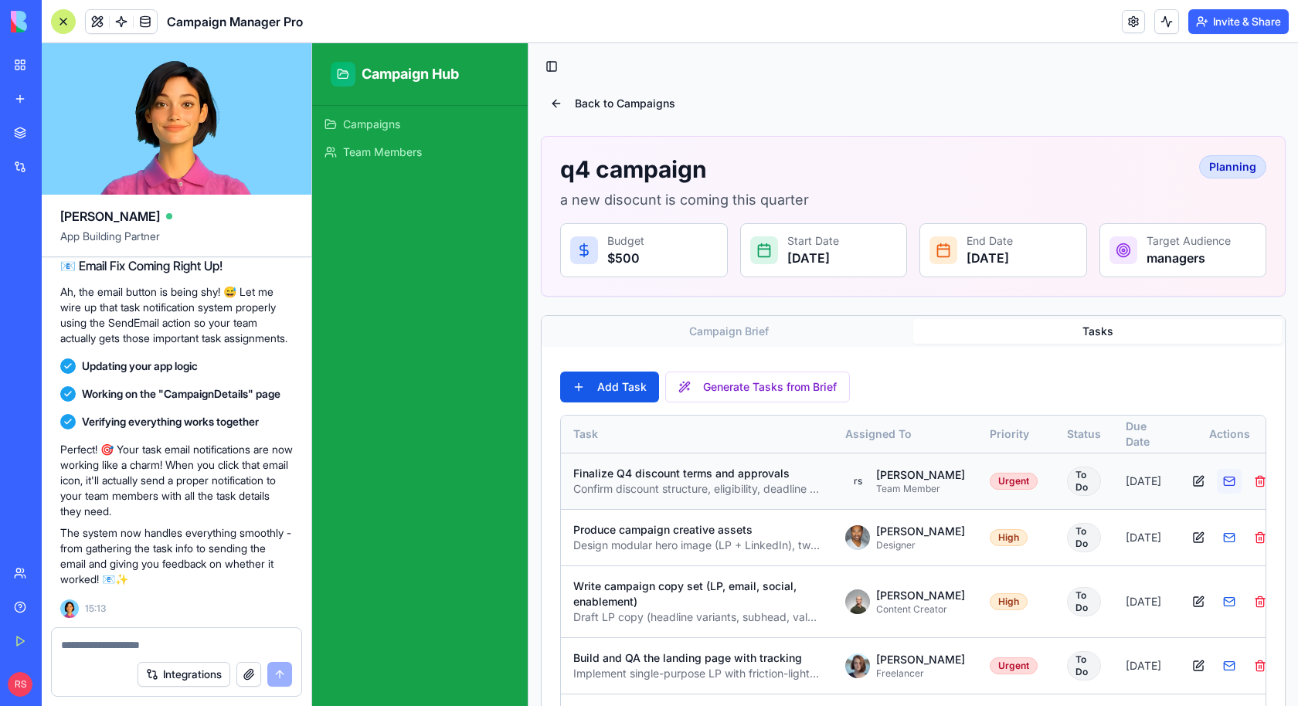
click at [1217, 491] on button at bounding box center [1229, 481] width 25 height 25
click at [1212, 489] on div at bounding box center [1229, 481] width 87 height 25
click at [1207, 550] on div at bounding box center [1229, 537] width 87 height 25
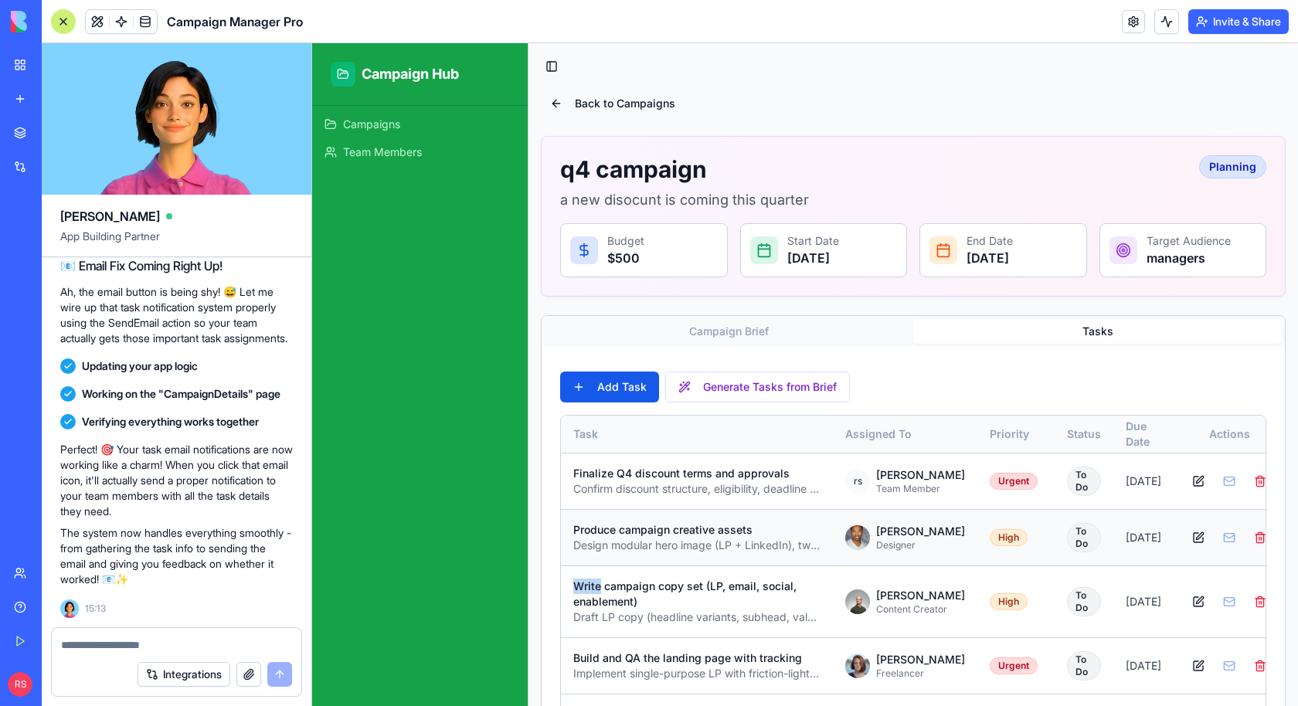
click at [1207, 550] on div at bounding box center [1229, 537] width 87 height 25
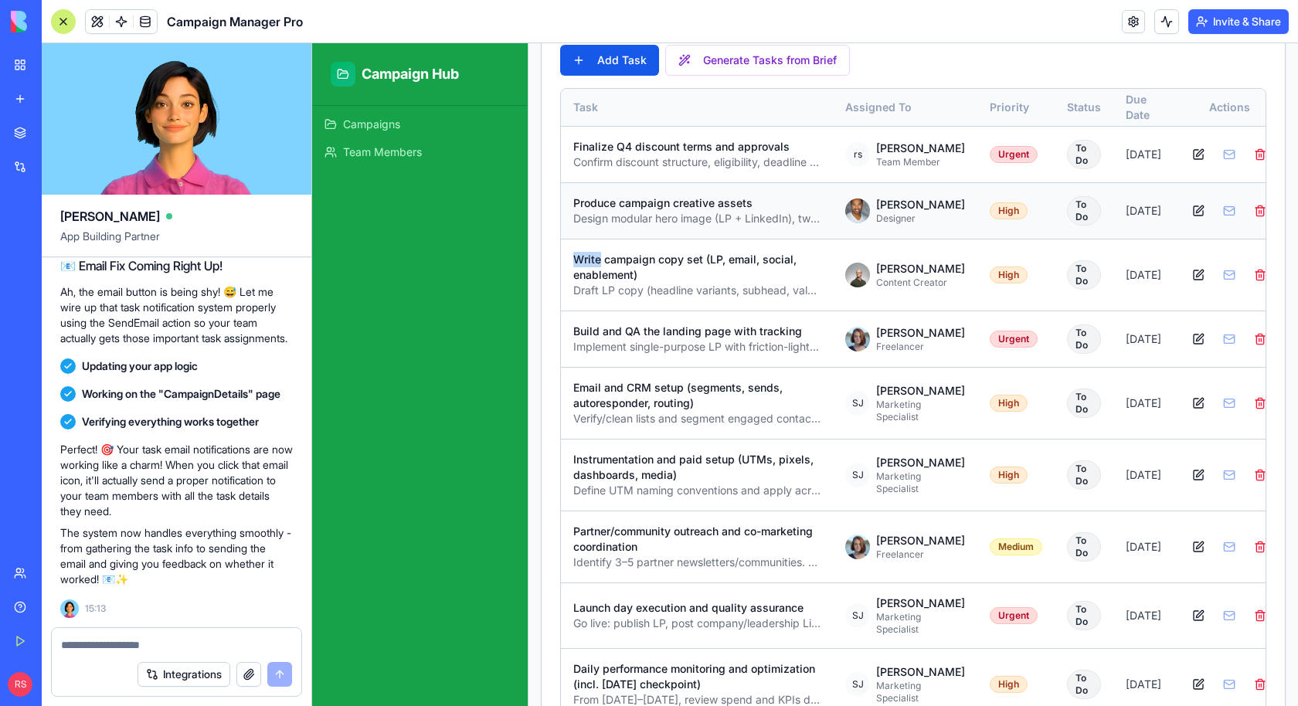
scroll to position [707, 0]
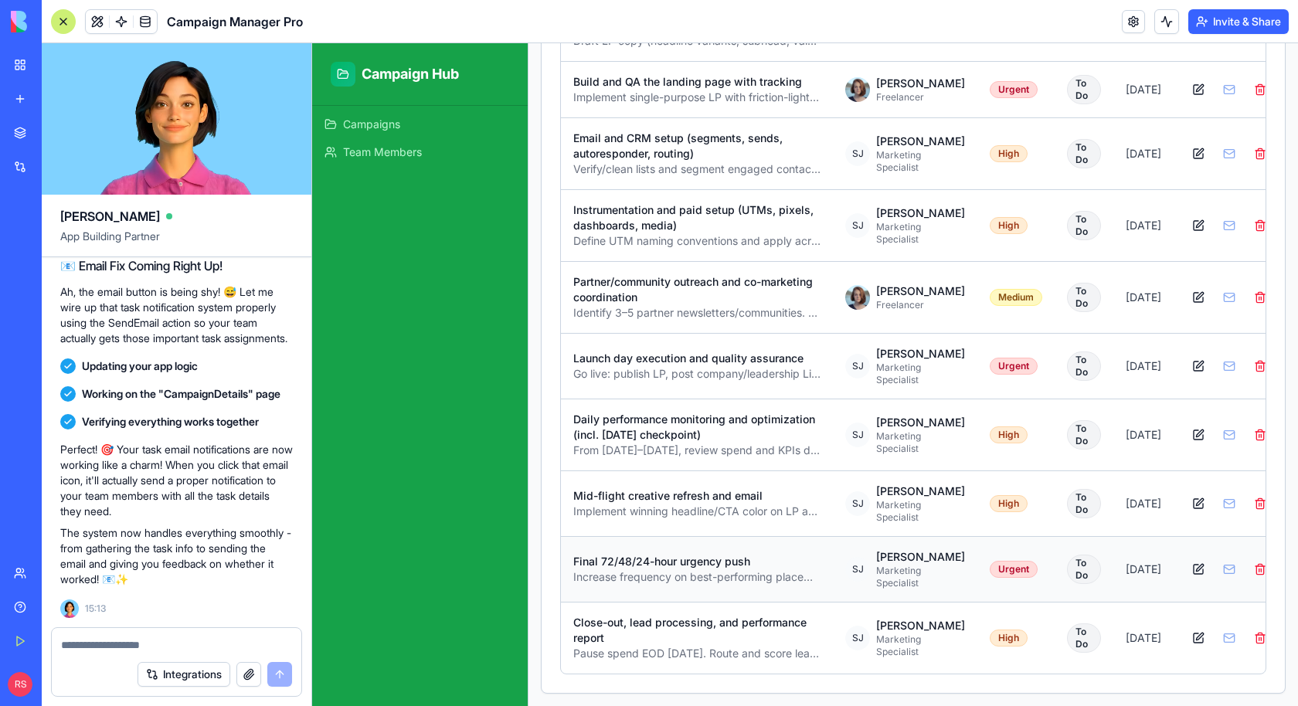
click at [1212, 557] on div at bounding box center [1229, 569] width 87 height 25
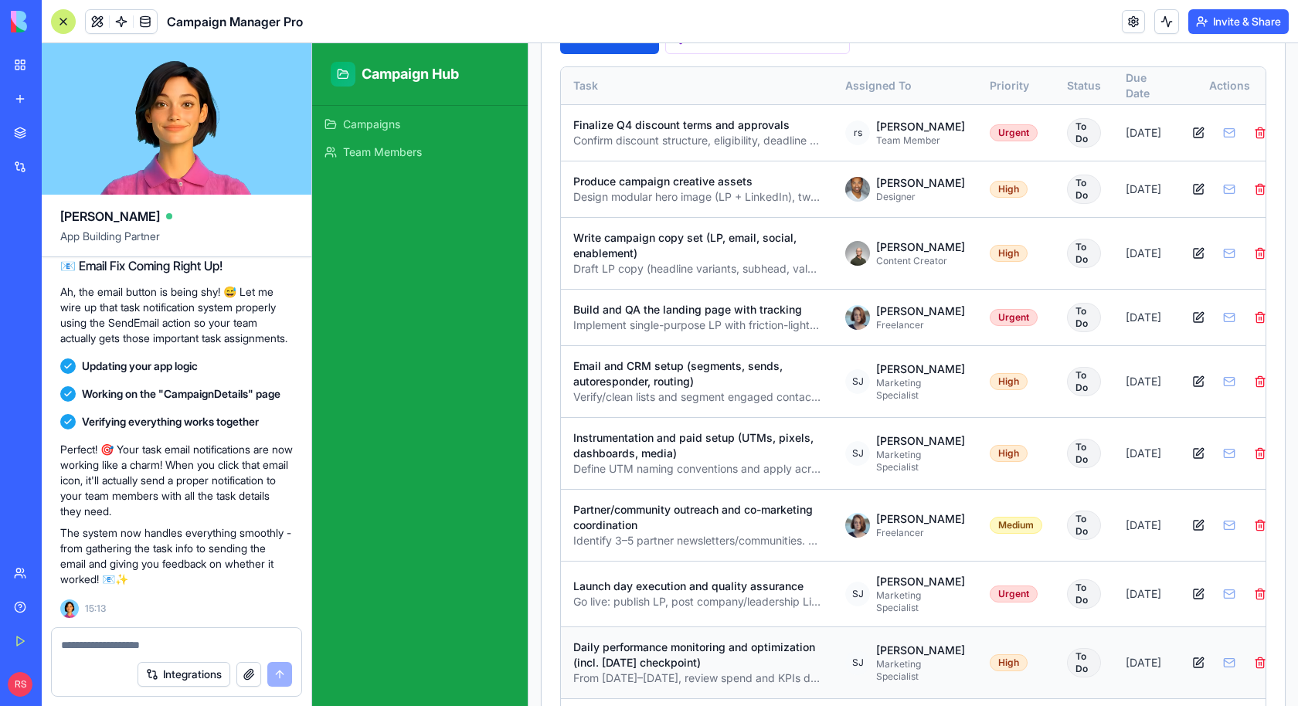
scroll to position [0, 0]
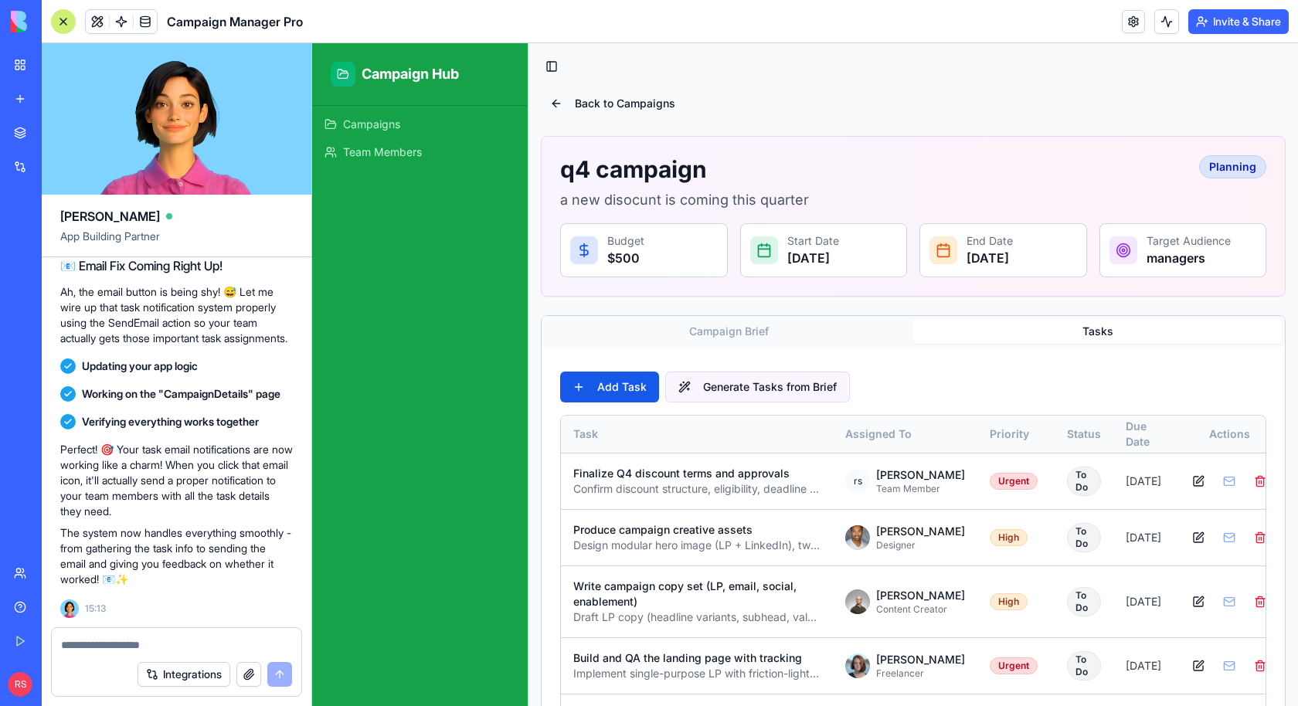
click at [678, 386] on button "Generate Tasks from Brief" at bounding box center [757, 387] width 185 height 31
click at [409, 117] on link "Campaigns" at bounding box center [419, 124] width 203 height 25
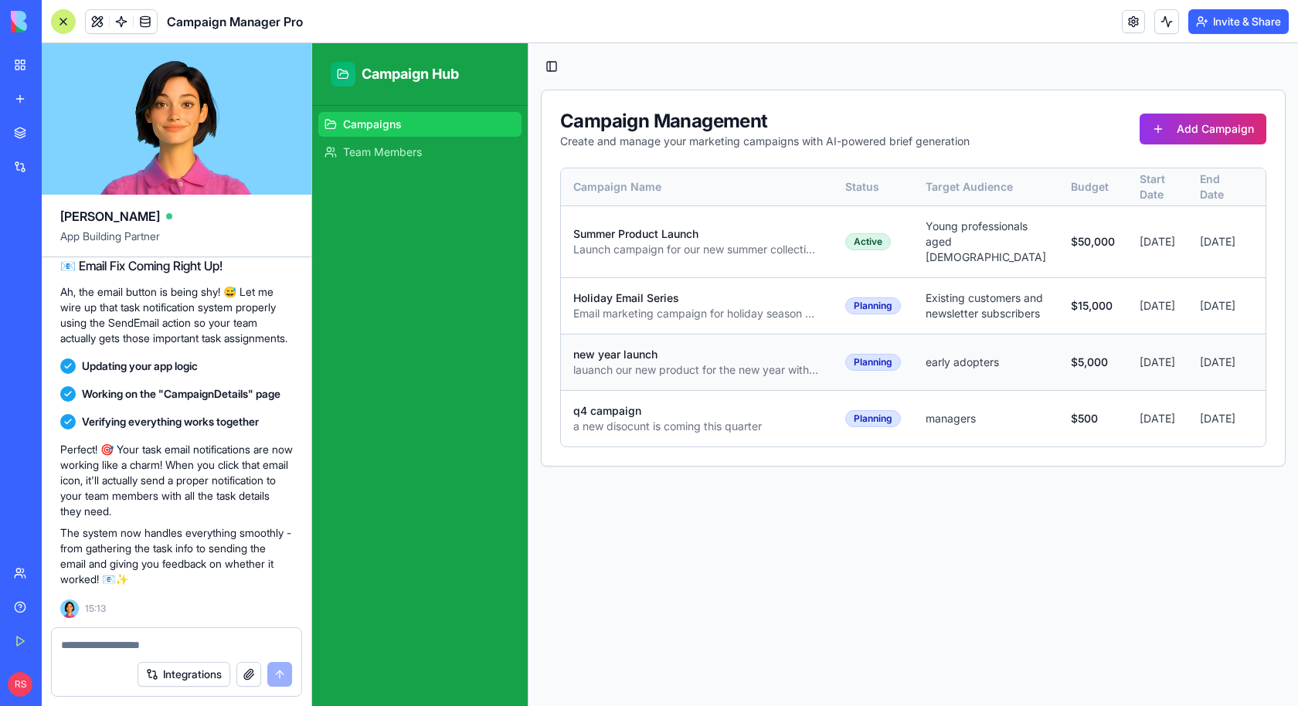
click at [1260, 375] on button at bounding box center [1272, 362] width 25 height 25
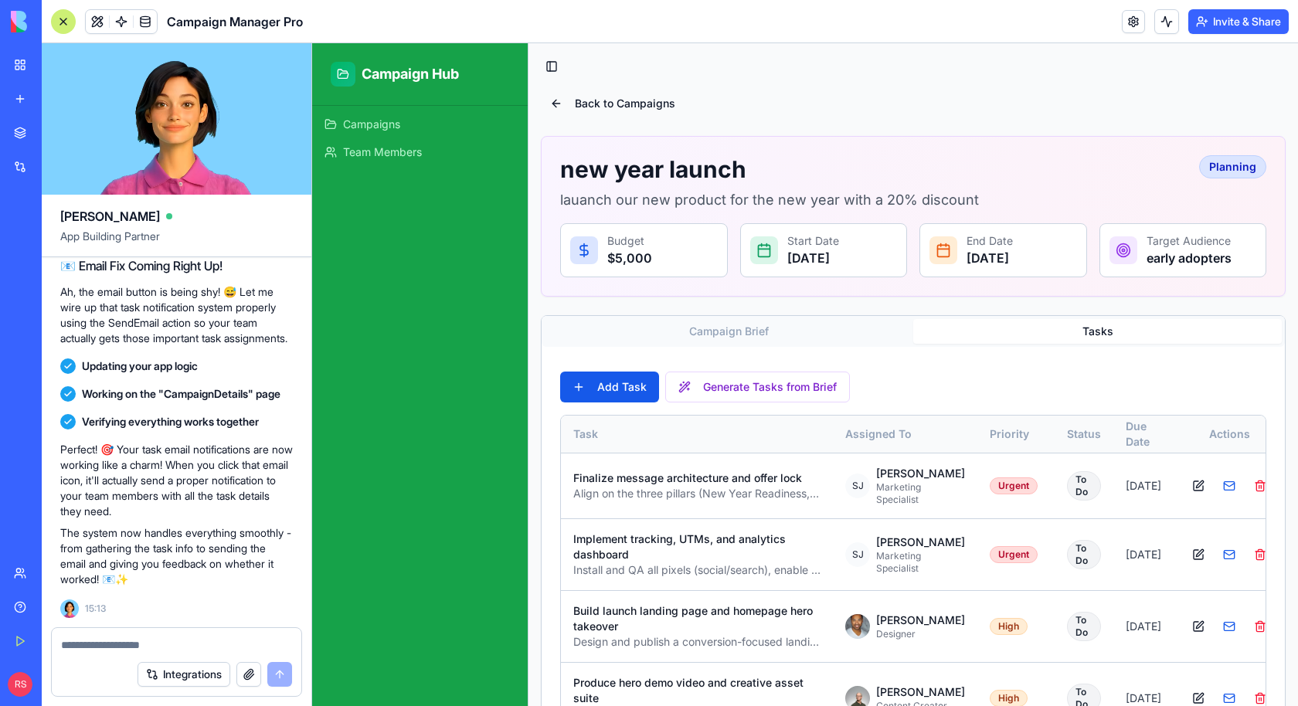
click at [1056, 327] on button "Tasks" at bounding box center [1097, 331] width 369 height 25
click at [766, 384] on button "Generate Tasks from Brief" at bounding box center [757, 387] width 185 height 31
click at [1217, 492] on button at bounding box center [1229, 486] width 25 height 25
click at [243, 644] on textarea at bounding box center [177, 644] width 232 height 15
click at [168, 640] on textarea at bounding box center [177, 644] width 232 height 15
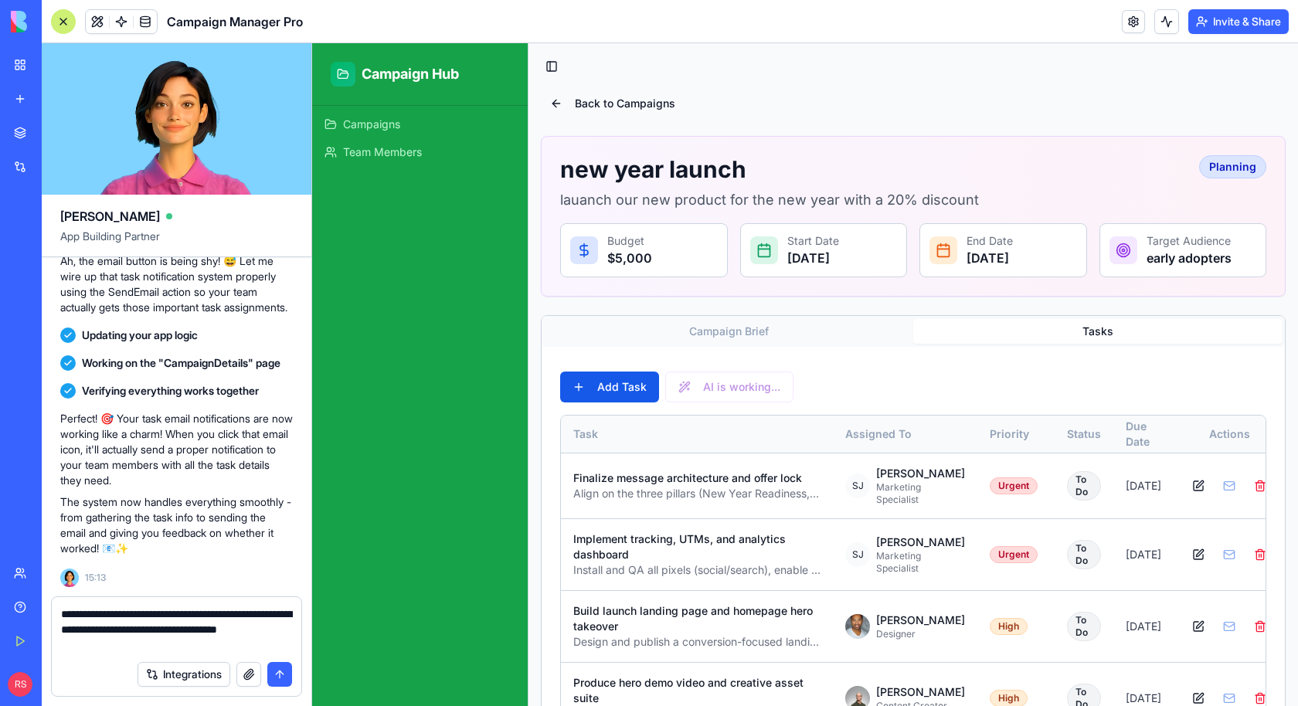
type textarea "**********"
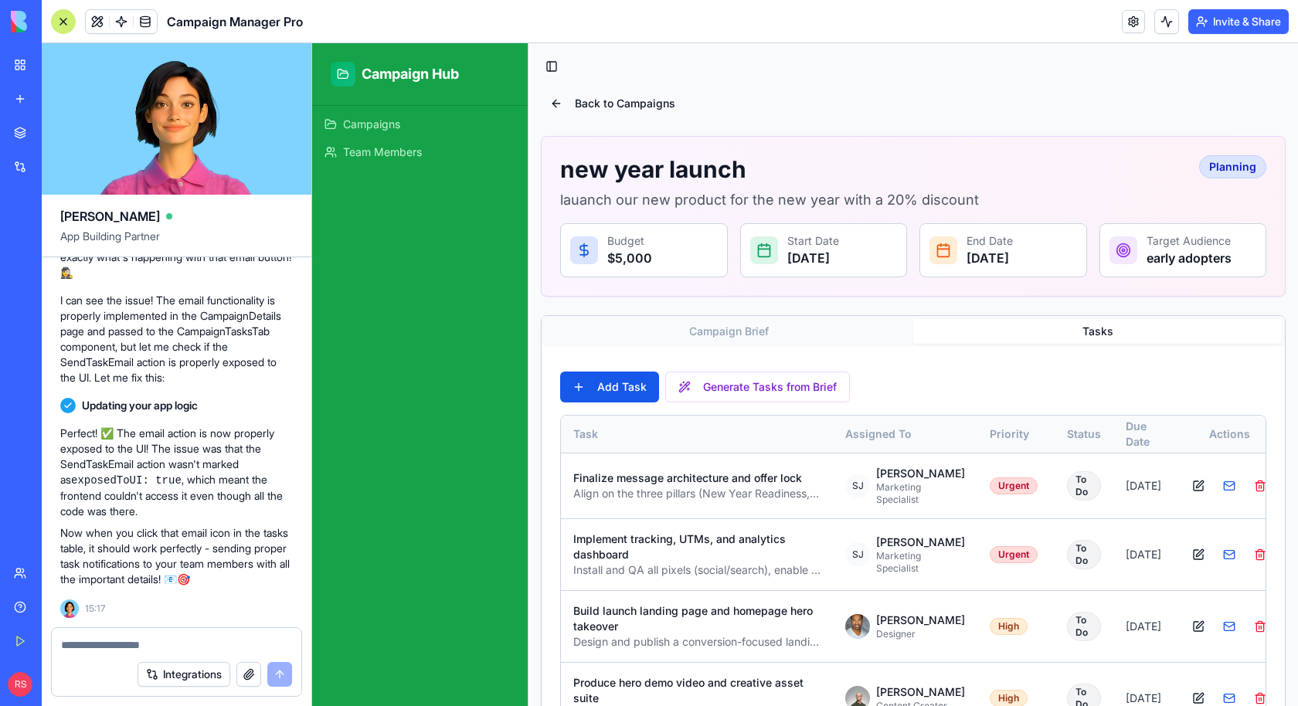
scroll to position [3356, 0]
click at [1219, 487] on button at bounding box center [1229, 486] width 25 height 25
click at [49, 95] on div "New app" at bounding box center [47, 98] width 20 height 15
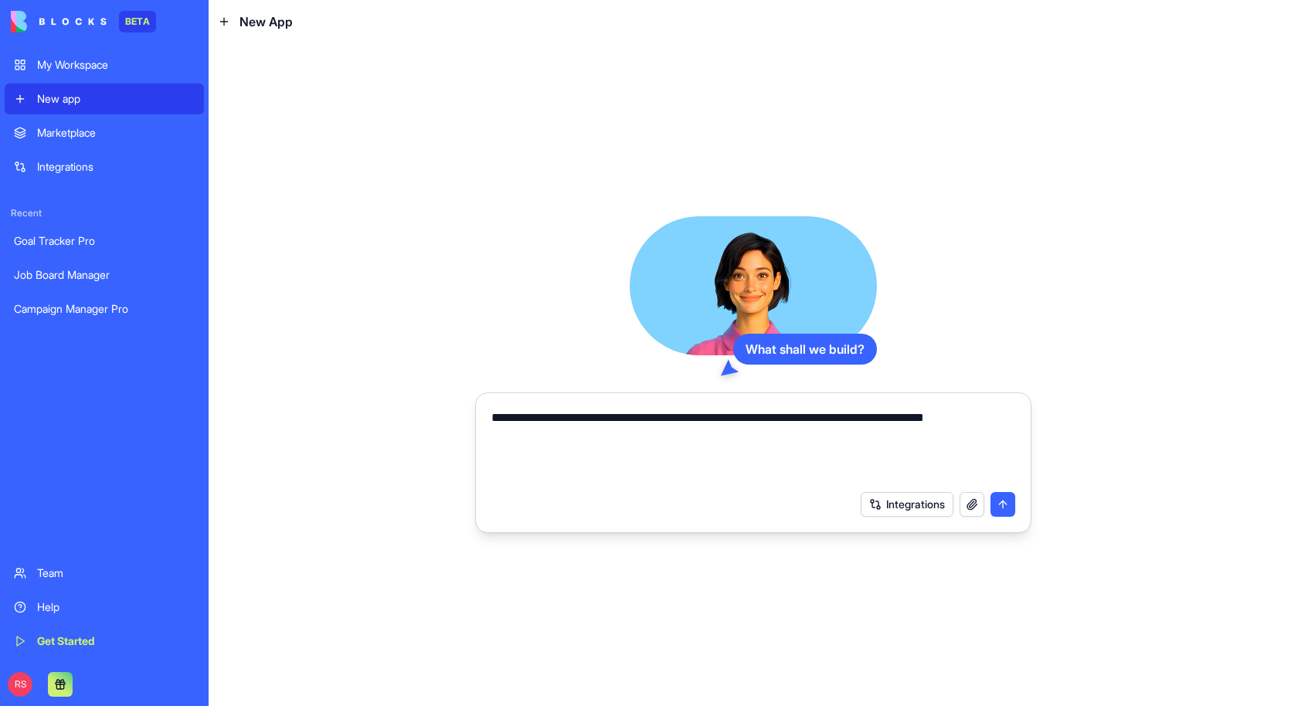
click at [571, 440] on textarea "**********" at bounding box center [753, 446] width 525 height 74
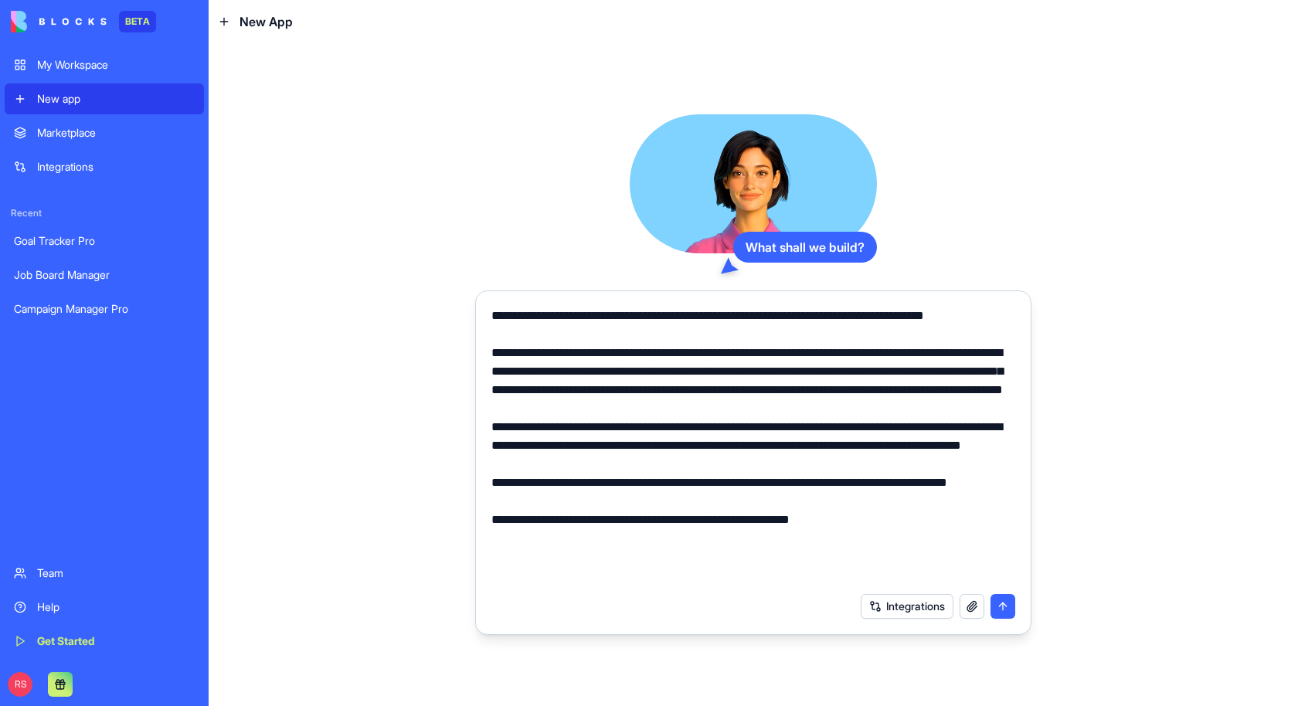
scroll to position [28, 0]
drag, startPoint x: 701, startPoint y: 577, endPoint x: 930, endPoint y: 576, distance: 228.7
click at [930, 576] on textarea "**********" at bounding box center [753, 446] width 525 height 278
click at [897, 612] on button "Integrations" at bounding box center [907, 606] width 93 height 25
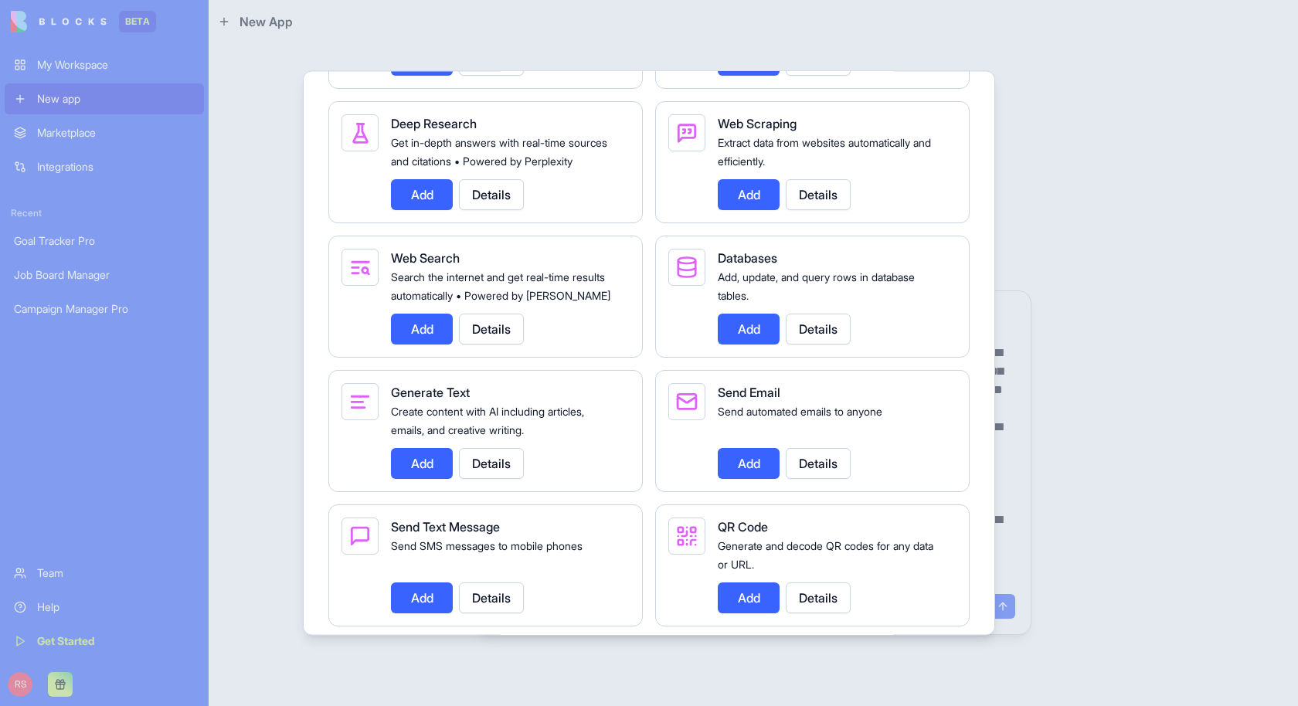
scroll to position [1956, 0]
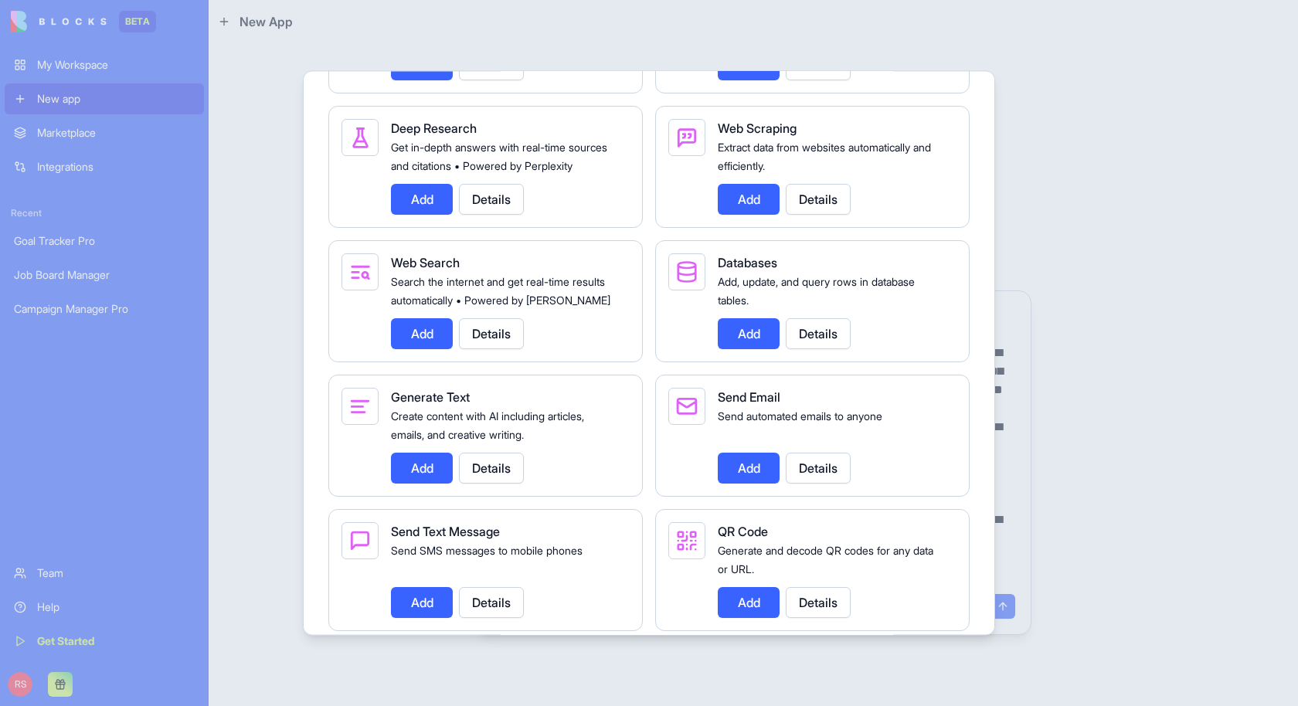
click at [417, 484] on button "Add" at bounding box center [422, 468] width 62 height 31
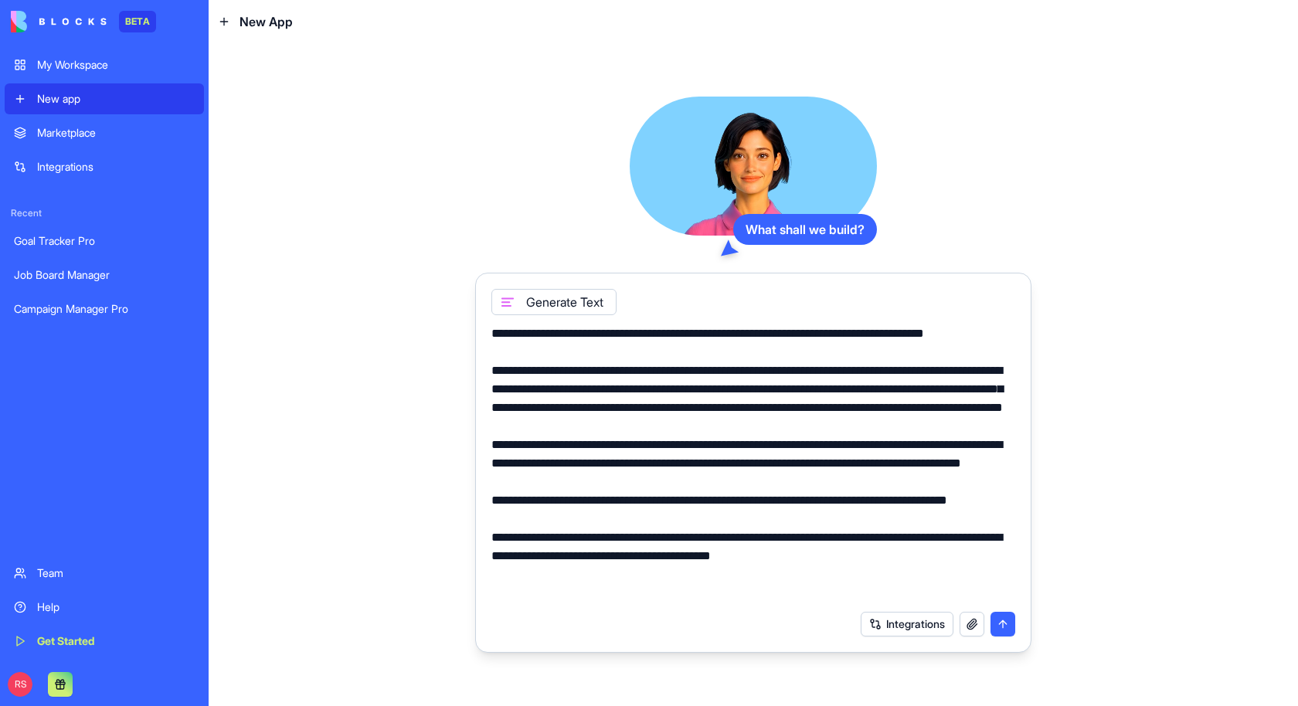
scroll to position [55, 0]
click at [891, 628] on button "Integrations" at bounding box center [907, 624] width 93 height 25
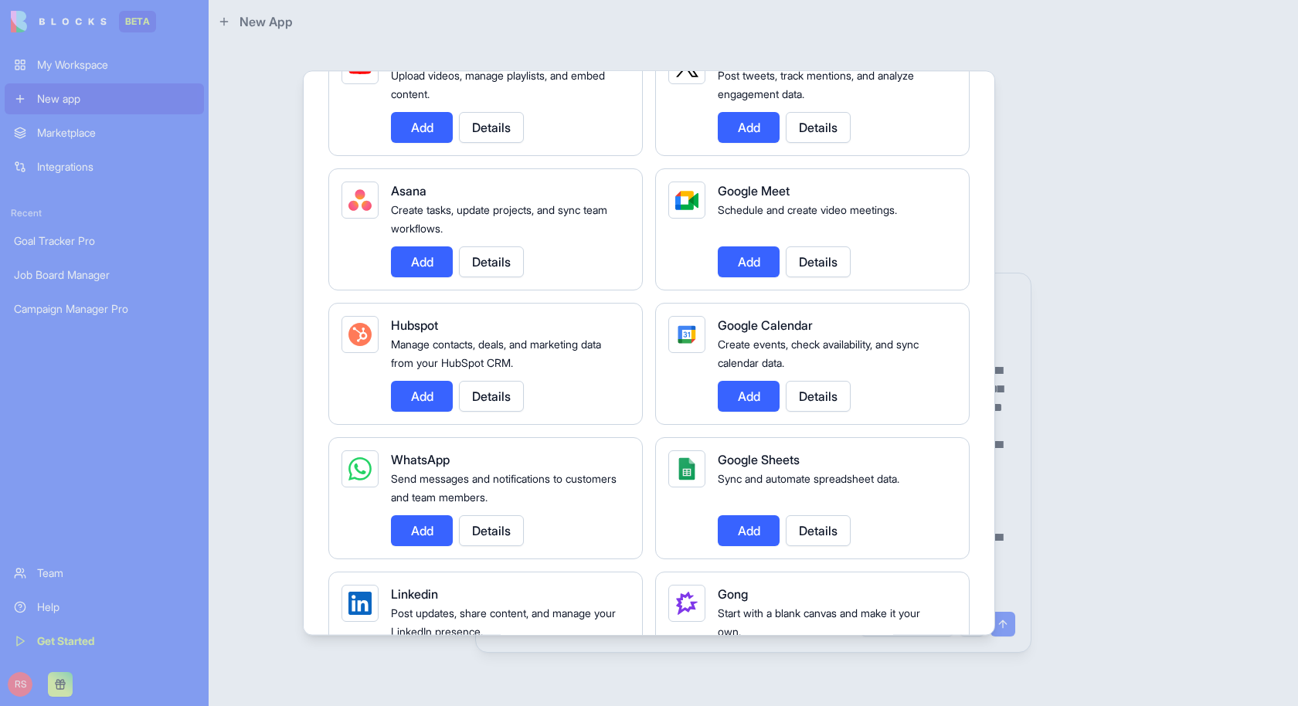
scroll to position [437, 0]
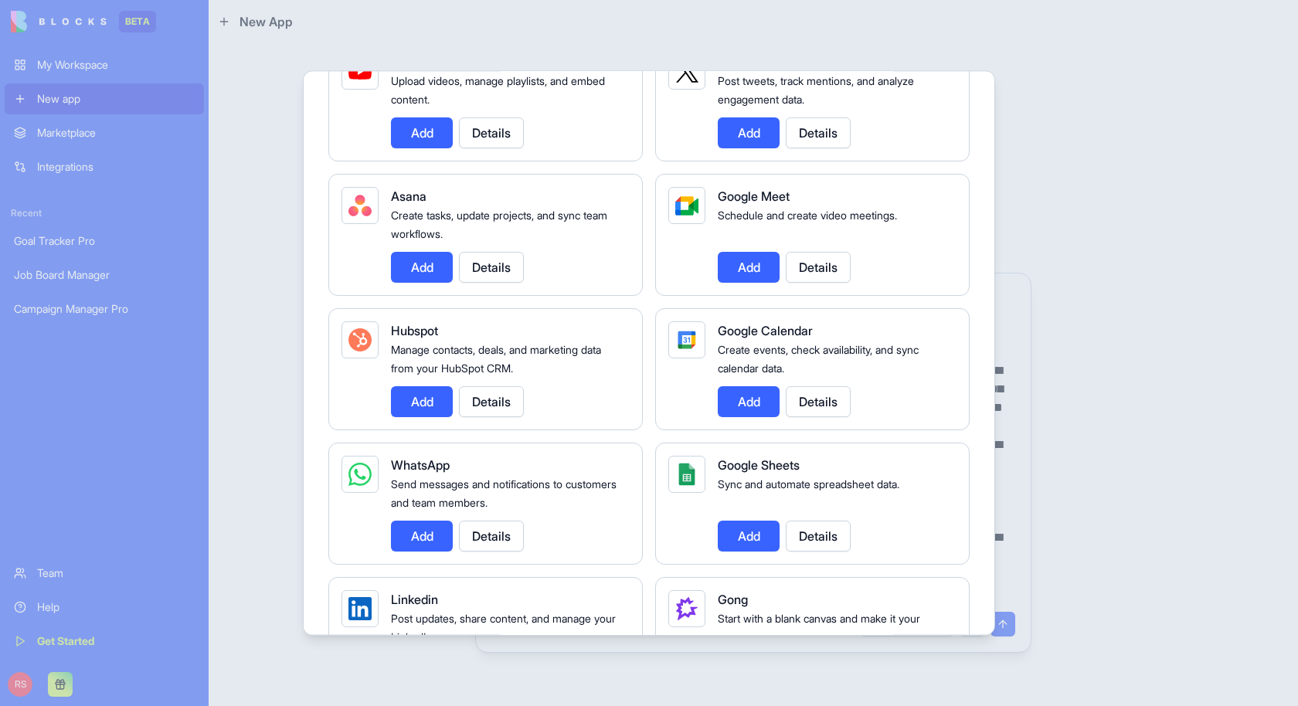
click at [656, 49] on div at bounding box center [649, 353] width 1298 height 706
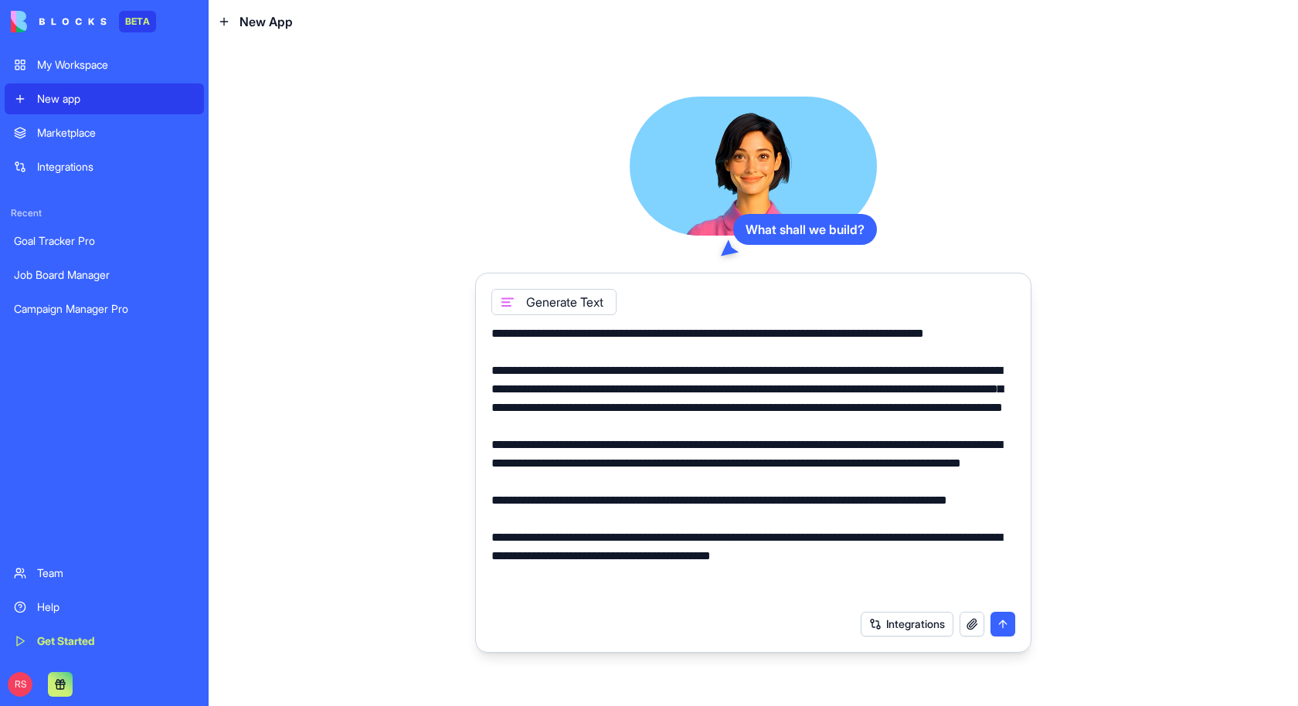
click at [909, 570] on textarea "**********" at bounding box center [753, 464] width 525 height 278
paste textarea "**********"
type textarea "**********"
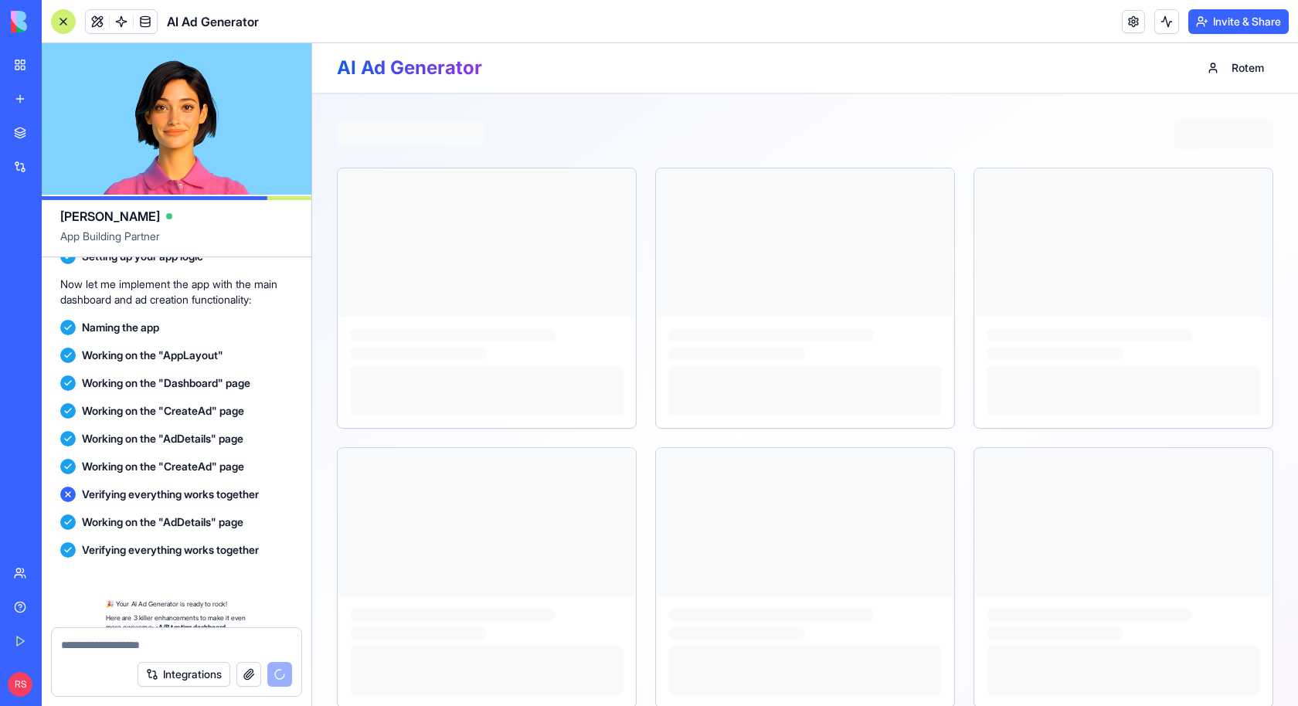
scroll to position [871, 0]
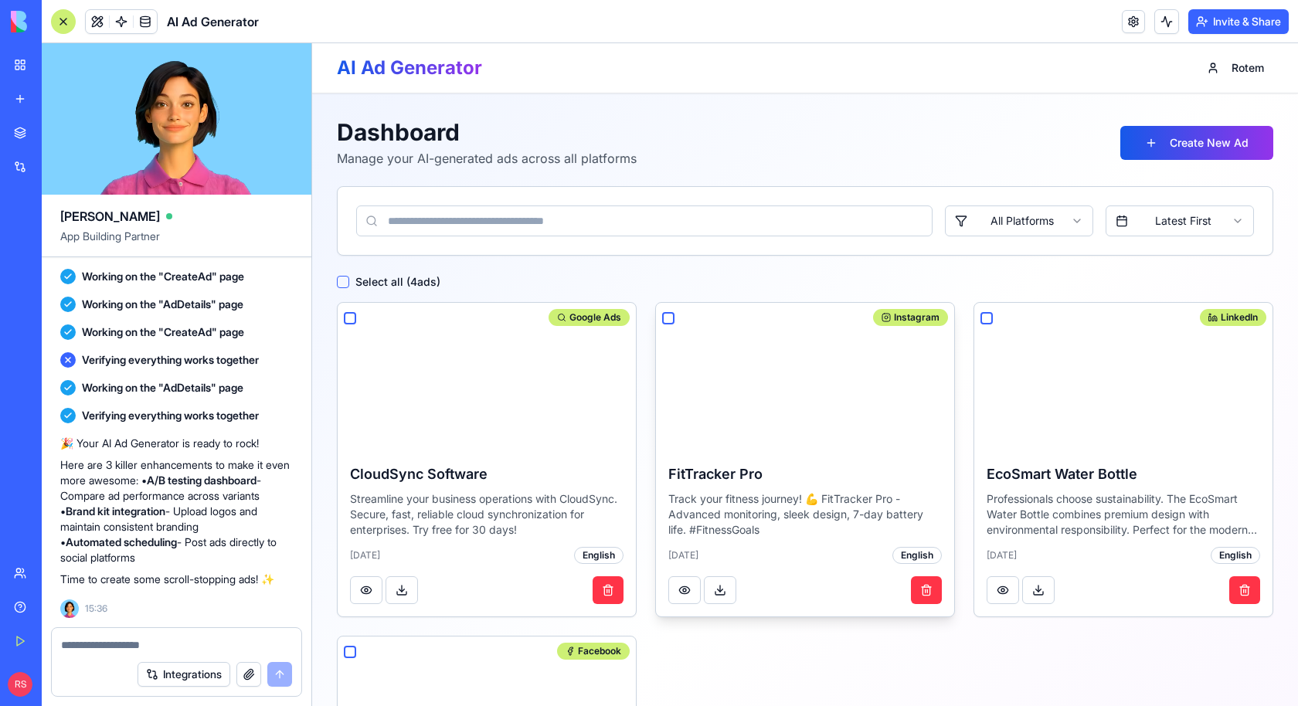
click at [705, 338] on img at bounding box center [805, 377] width 298 height 148
click at [667, 316] on button "button" at bounding box center [668, 318] width 12 height 12
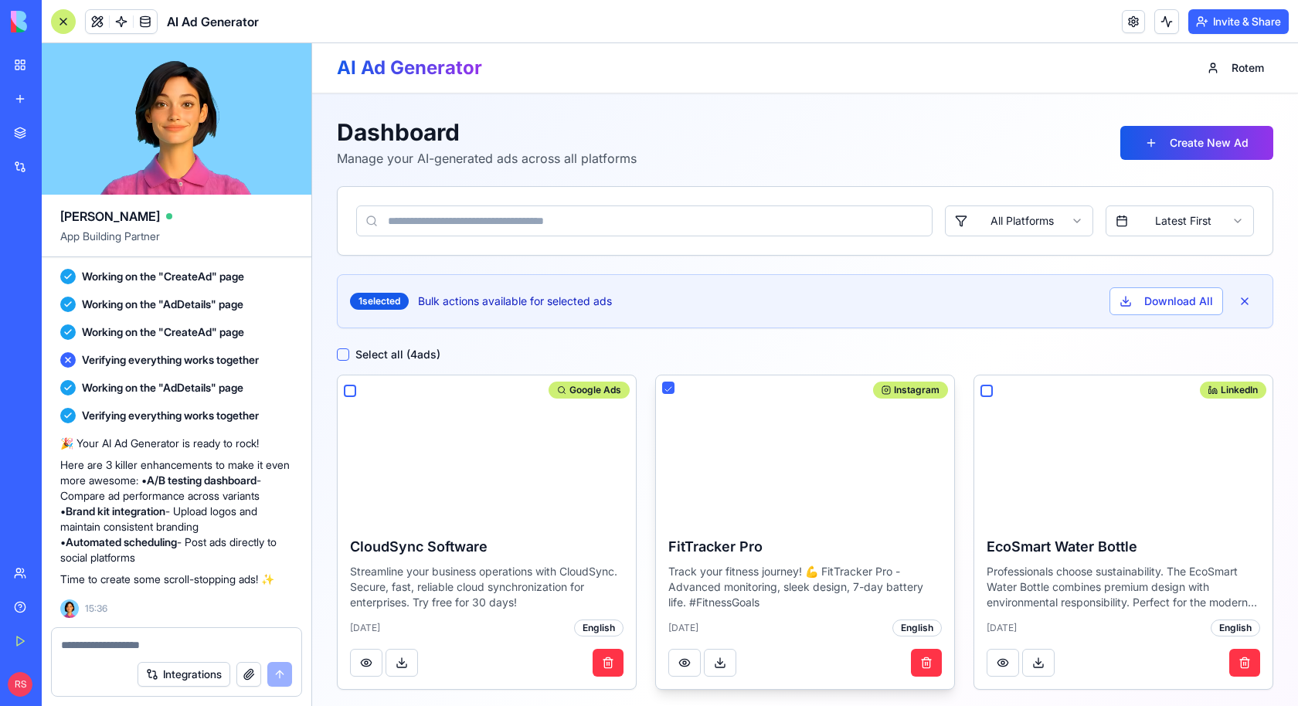
click at [671, 387] on button "button" at bounding box center [668, 388] width 12 height 12
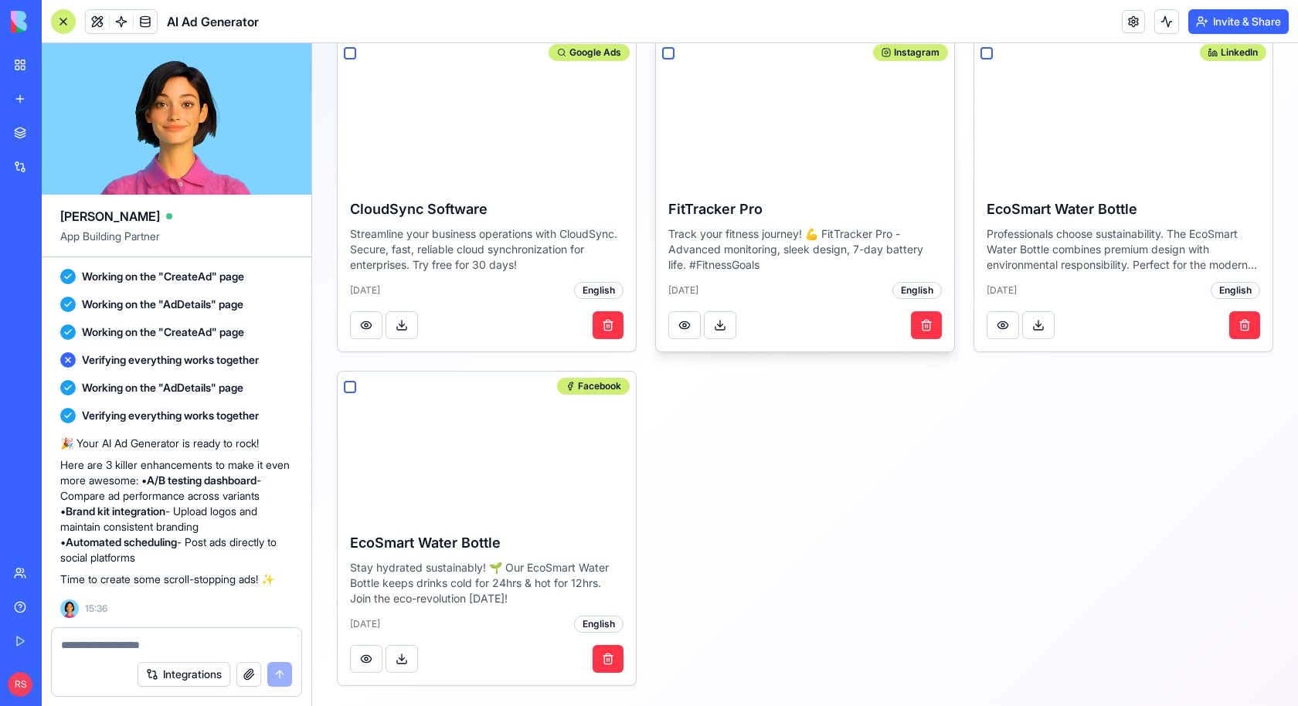
scroll to position [0, 0]
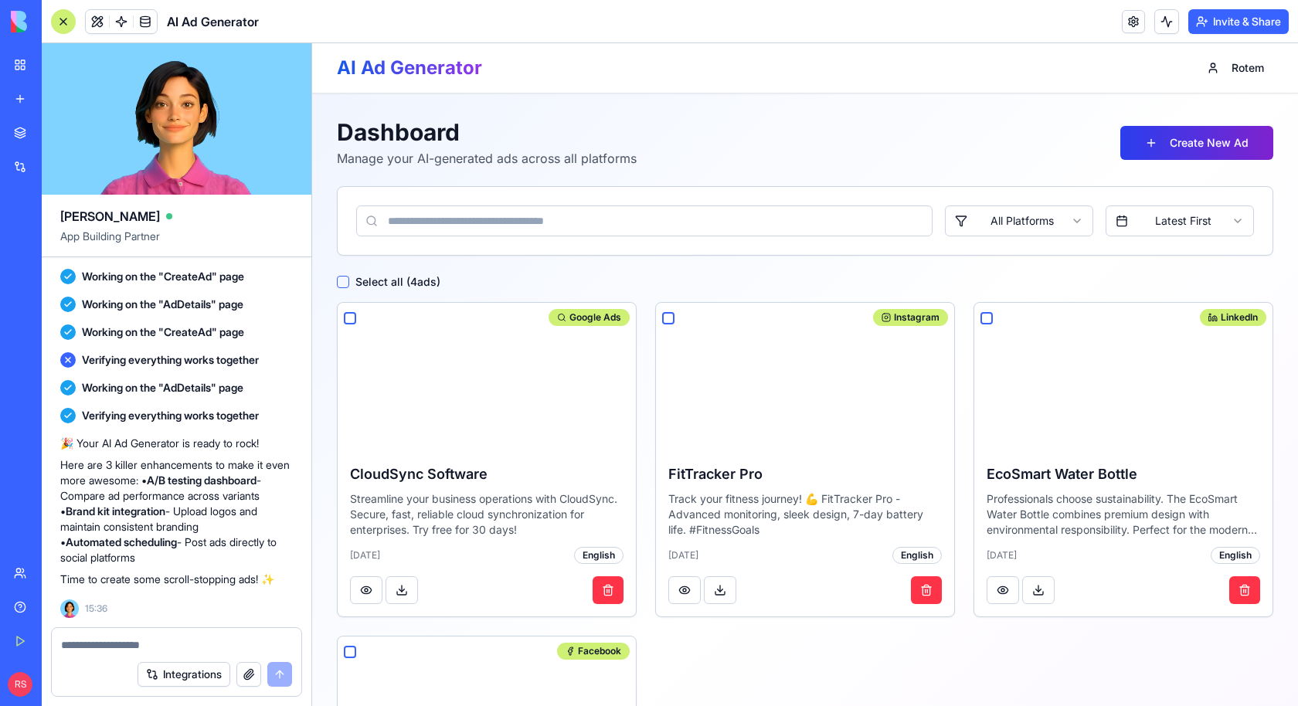
click at [1145, 140] on button "Create New Ad" at bounding box center [1196, 143] width 153 height 34
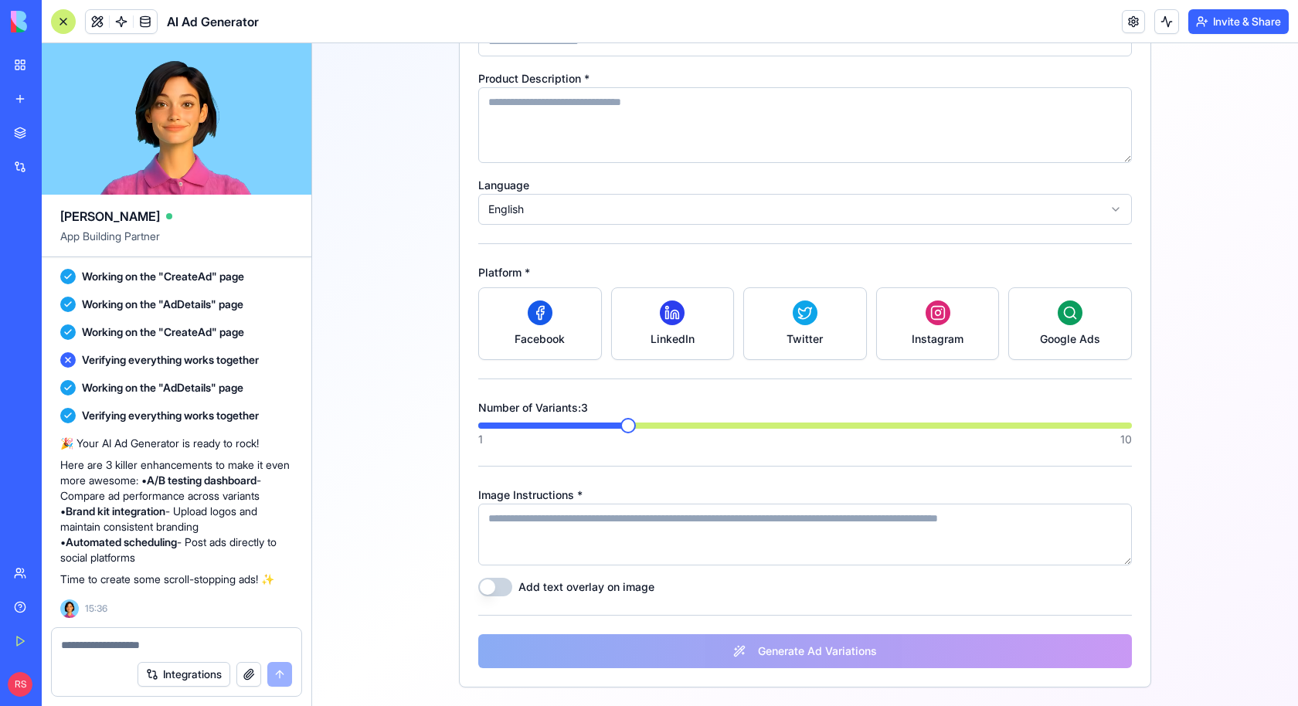
scroll to position [244, 0]
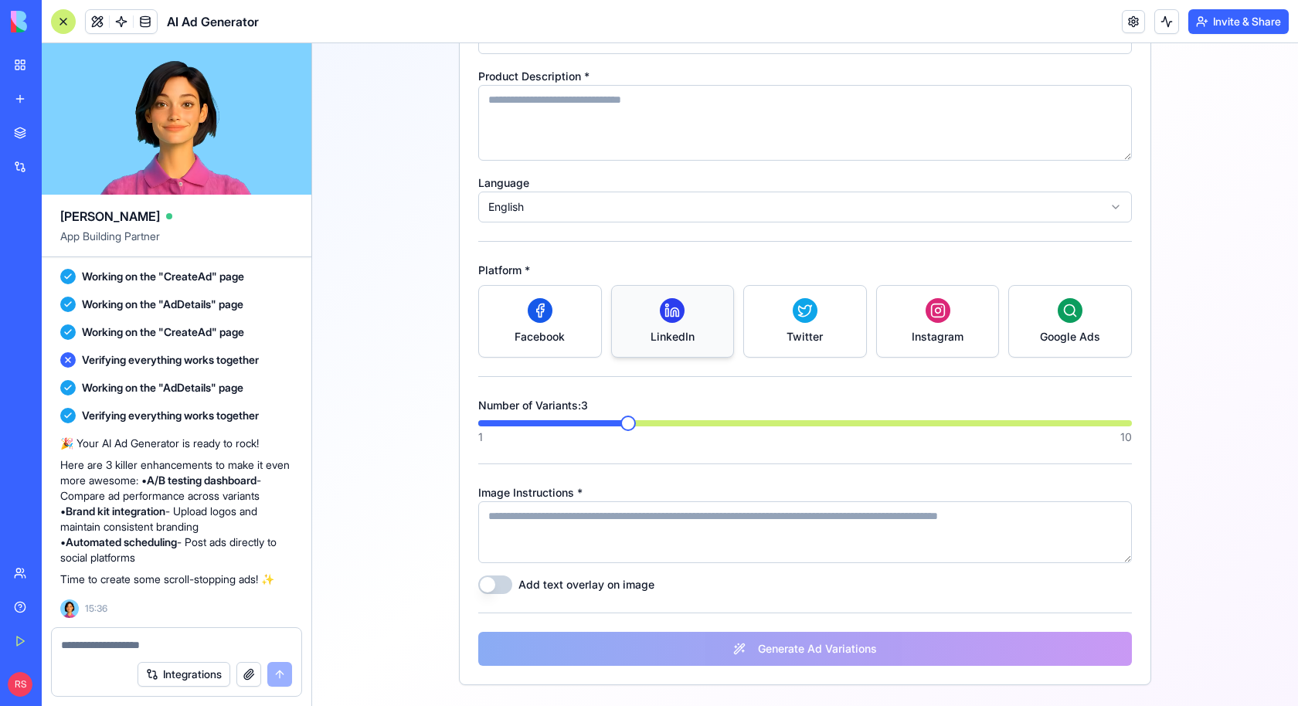
click at [665, 335] on span "LinkedIn" at bounding box center [673, 336] width 44 height 15
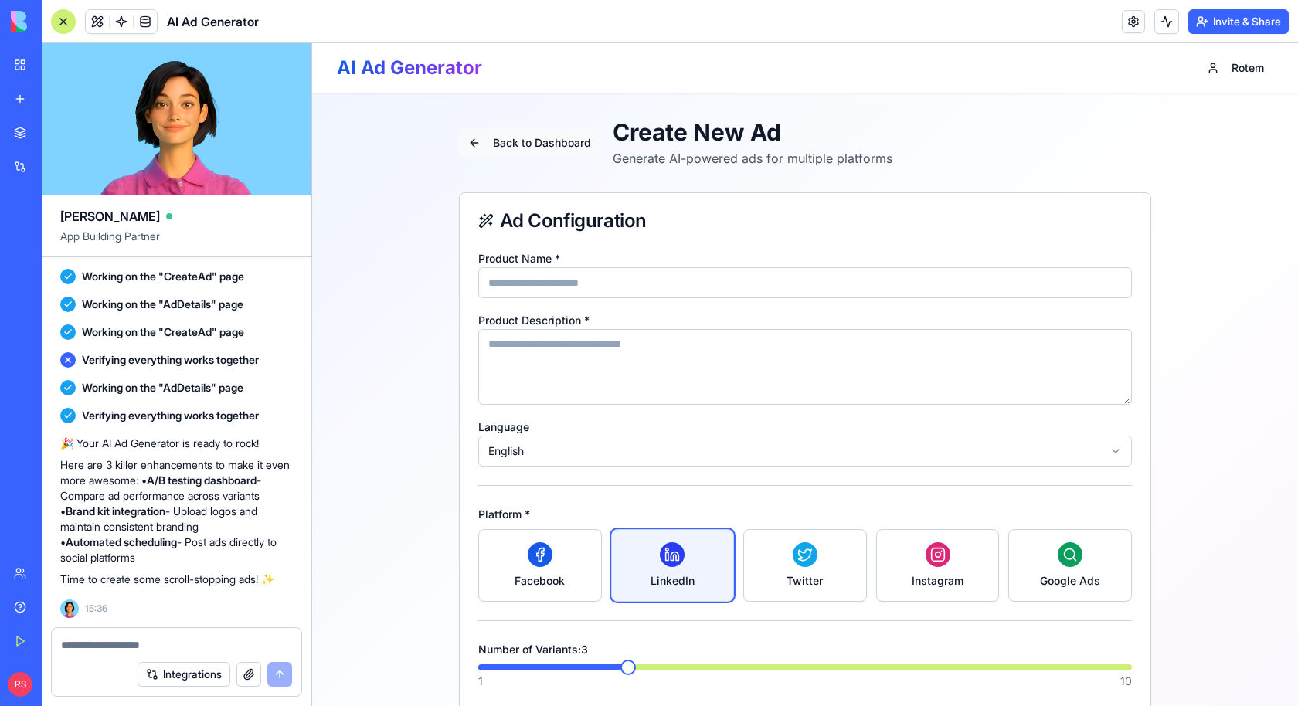
click at [505, 141] on button "Back to Dashboard" at bounding box center [529, 143] width 141 height 28
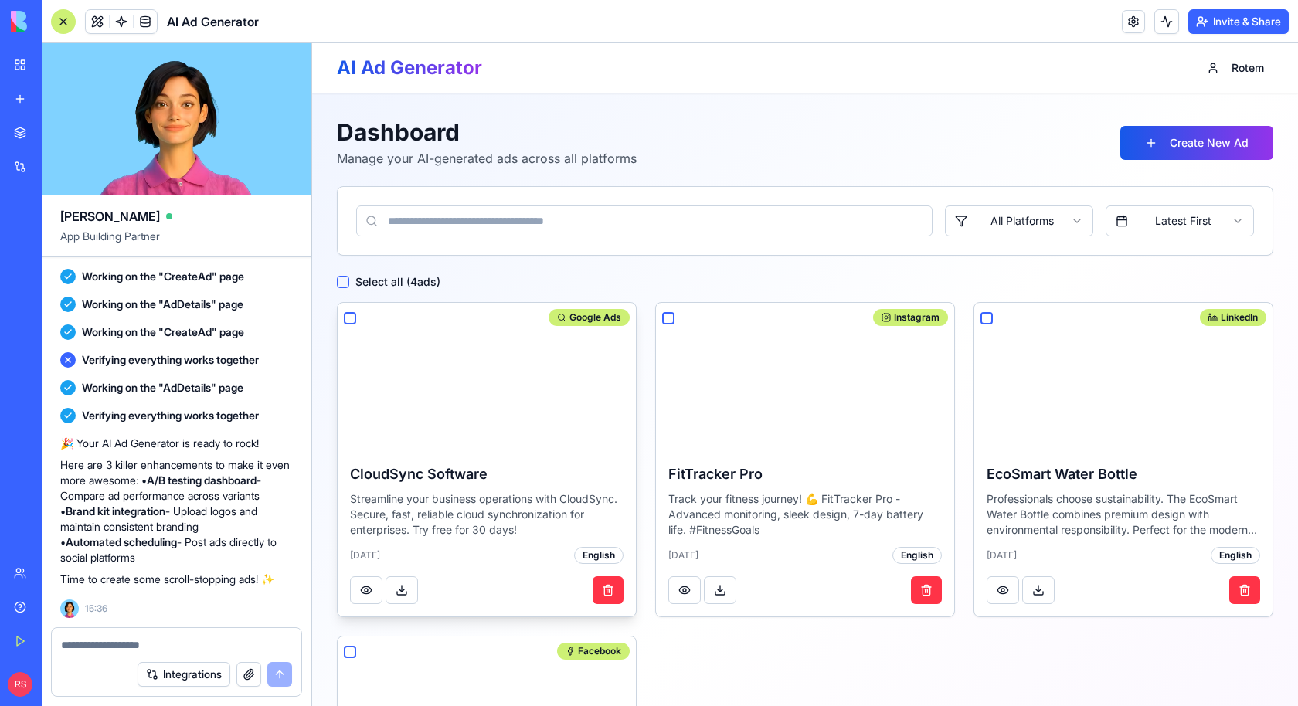
click at [348, 321] on button "button" at bounding box center [350, 318] width 12 height 12
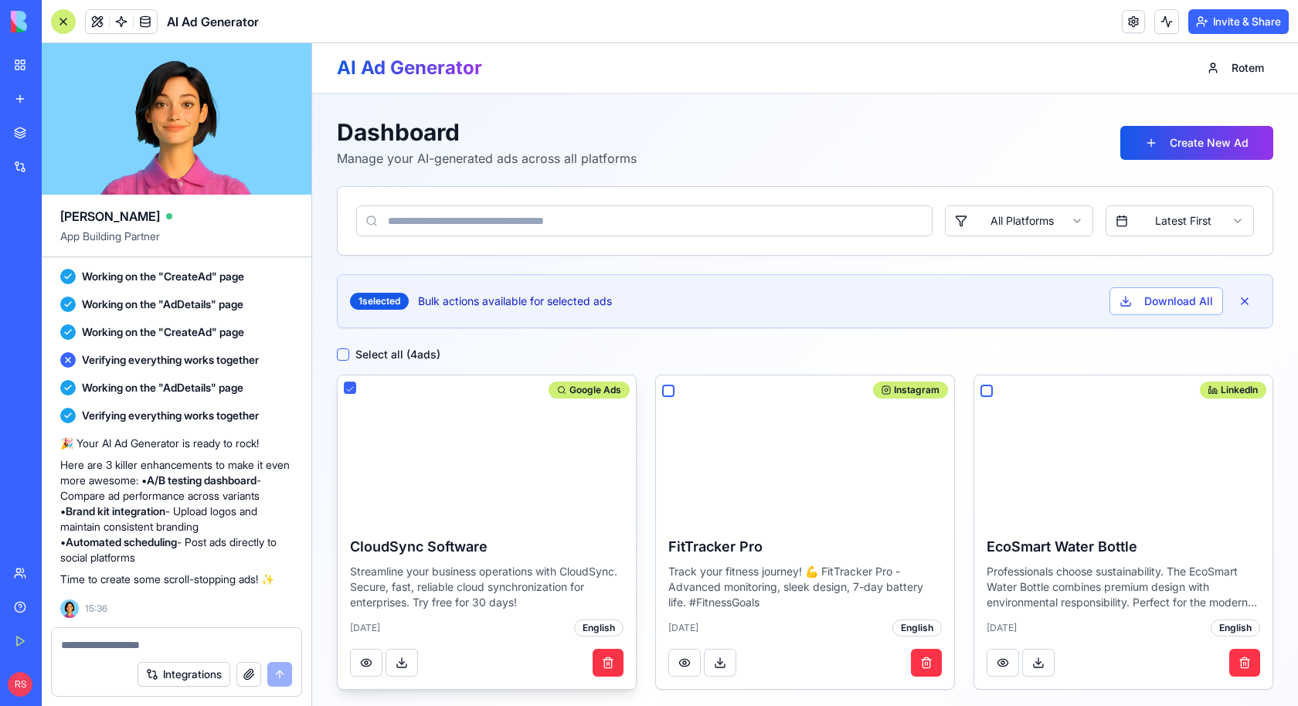
click at [349, 389] on button "button" at bounding box center [350, 388] width 12 height 12
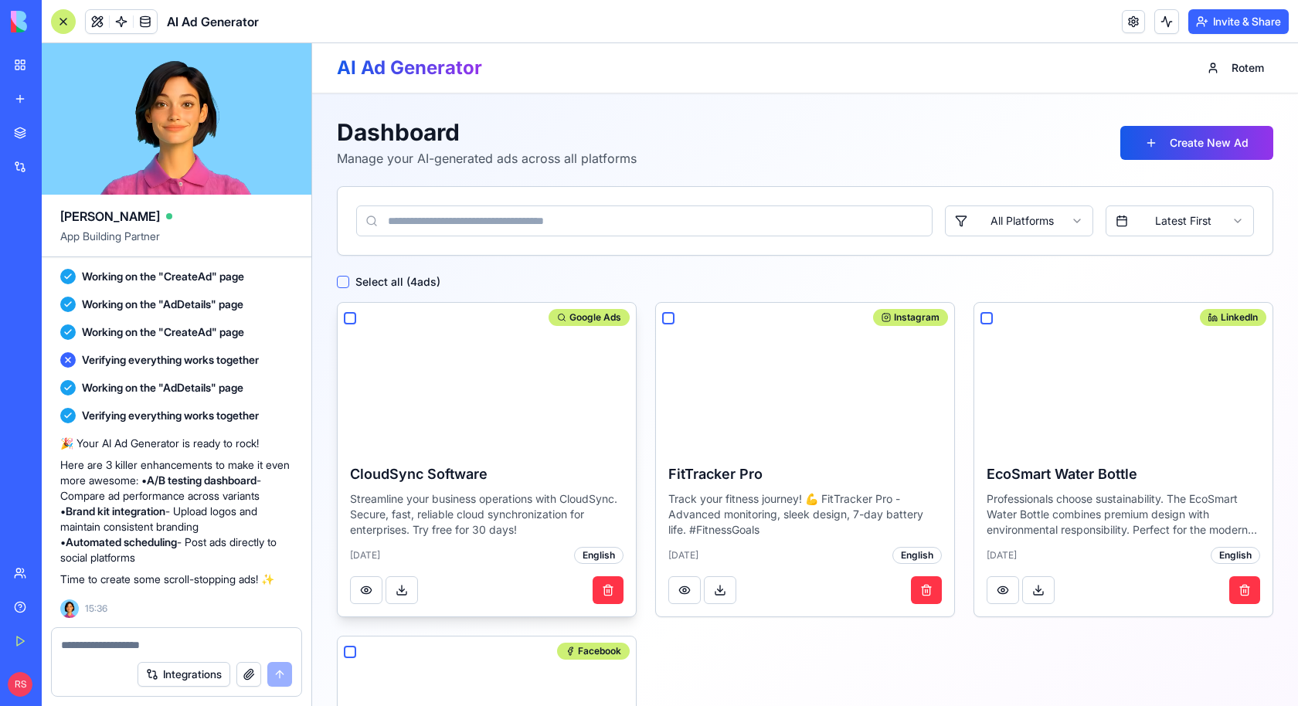
click at [371, 304] on img at bounding box center [487, 377] width 298 height 148
click at [346, 307] on img at bounding box center [487, 377] width 298 height 148
click at [1197, 138] on button "Create New Ad" at bounding box center [1196, 143] width 153 height 34
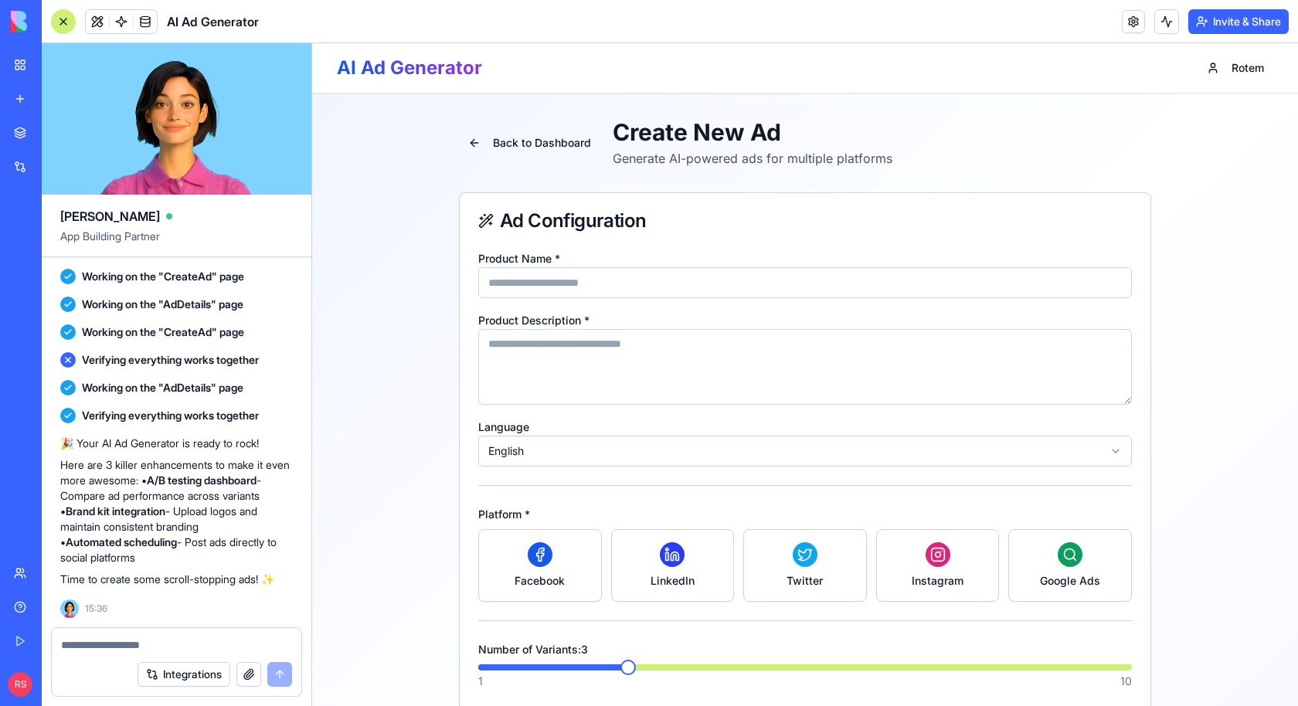
click at [610, 284] on input "Product Name *" at bounding box center [805, 282] width 654 height 31
type input "**********"
click at [527, 355] on textarea "Product Description *" at bounding box center [805, 367] width 654 height 76
type textarea "**********"
click at [510, 552] on div "Facebook" at bounding box center [539, 565] width 97 height 46
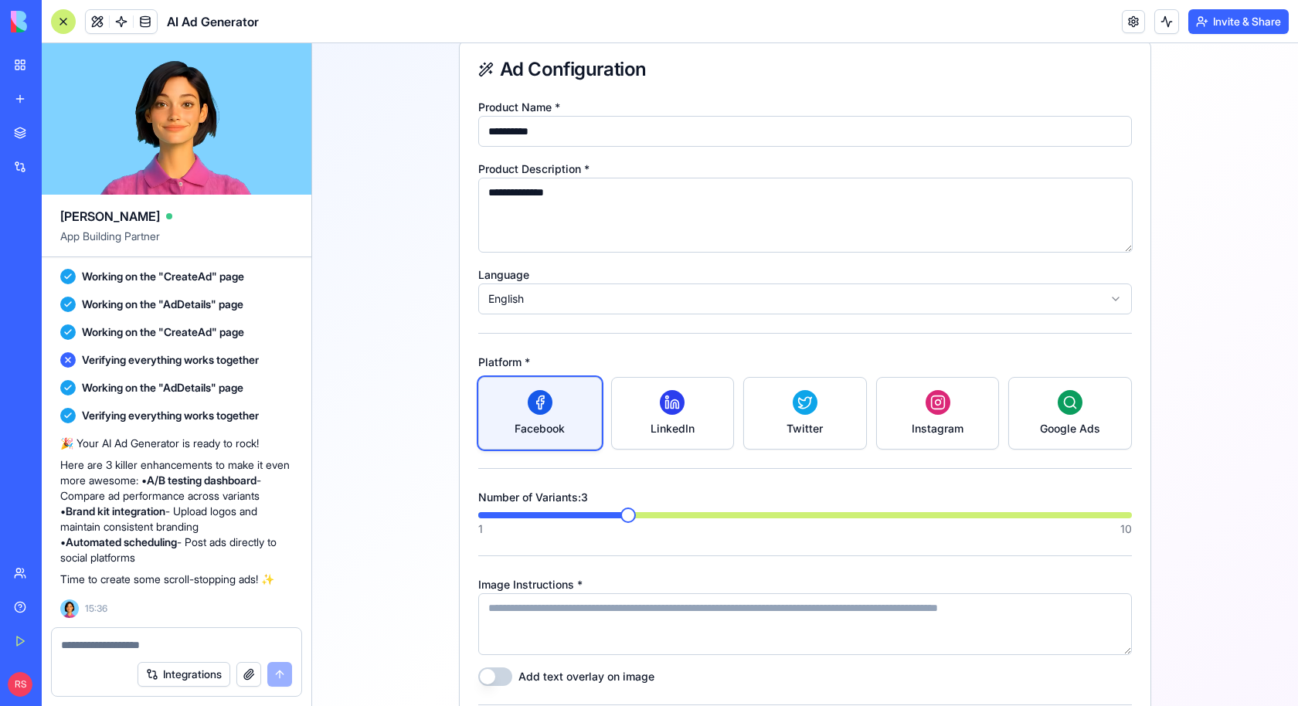
scroll to position [228, 0]
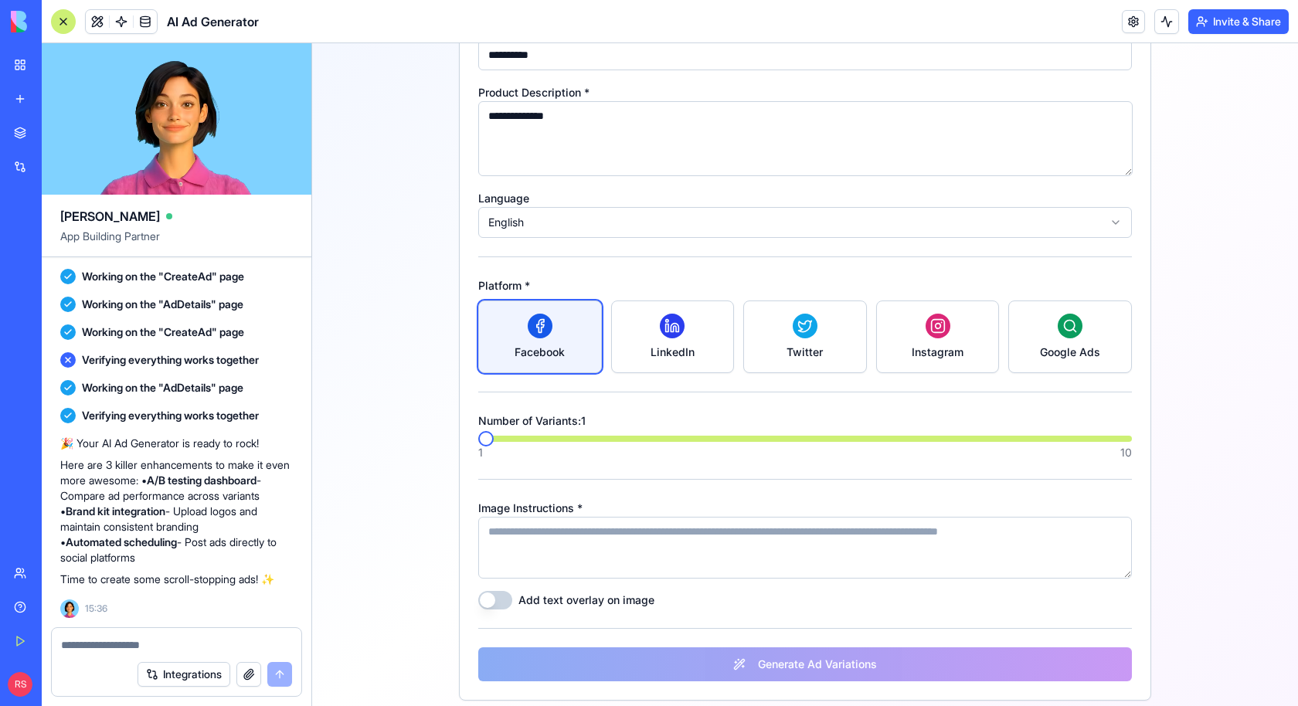
click at [478, 447] on span at bounding box center [485, 438] width 15 height 15
click at [543, 540] on textarea "Image Instructions *" at bounding box center [805, 548] width 654 height 62
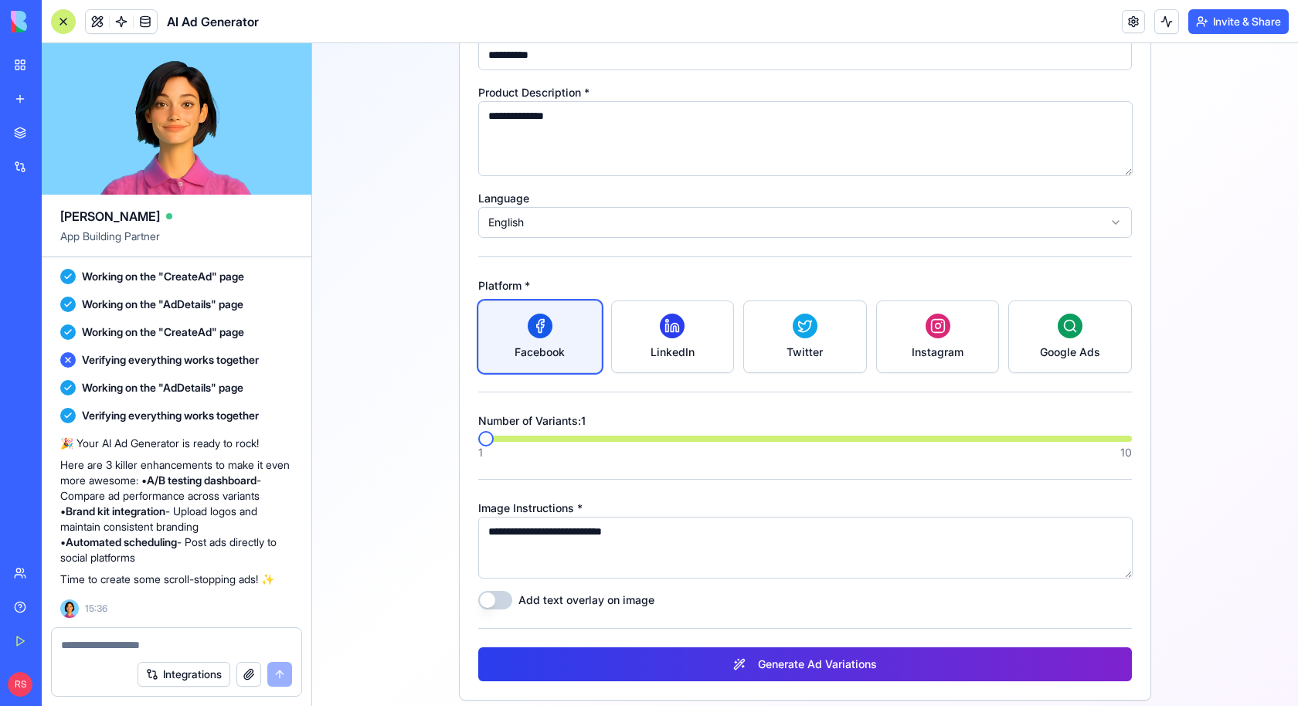
type textarea "**********"
click at [614, 661] on button "Generate Ad Variations" at bounding box center [805, 665] width 654 height 34
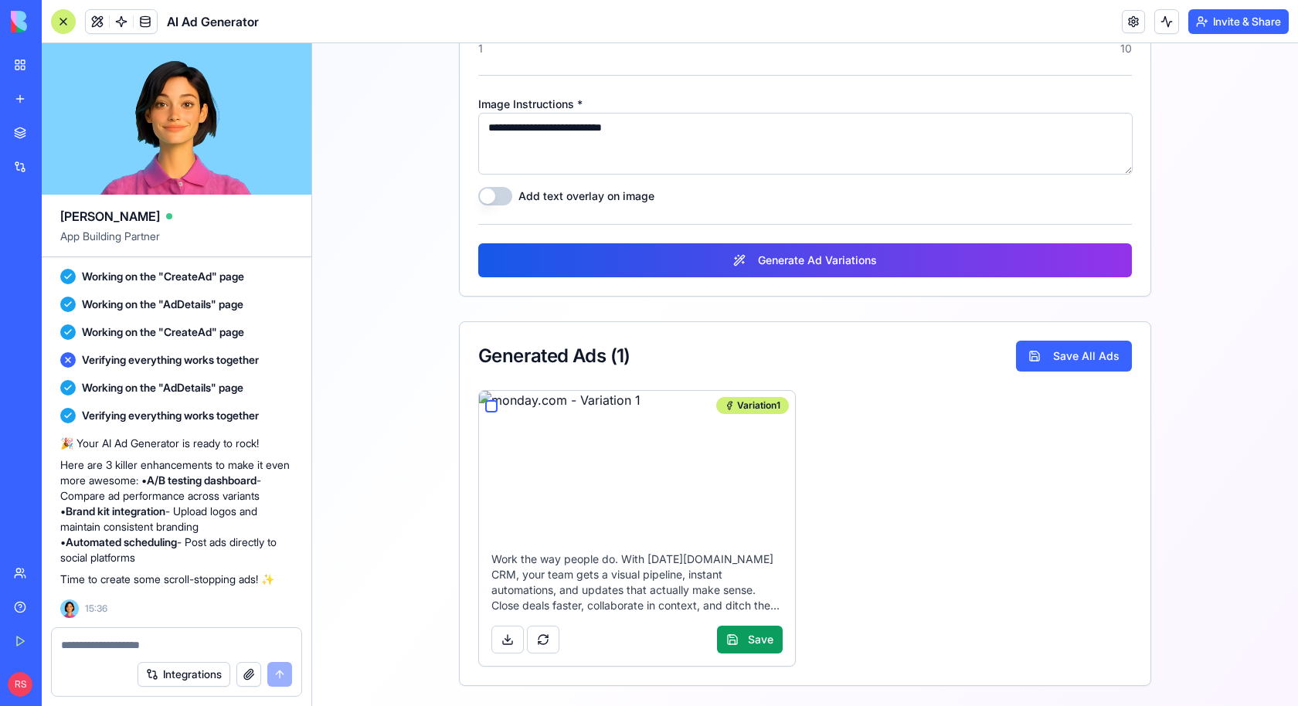
scroll to position [0, 0]
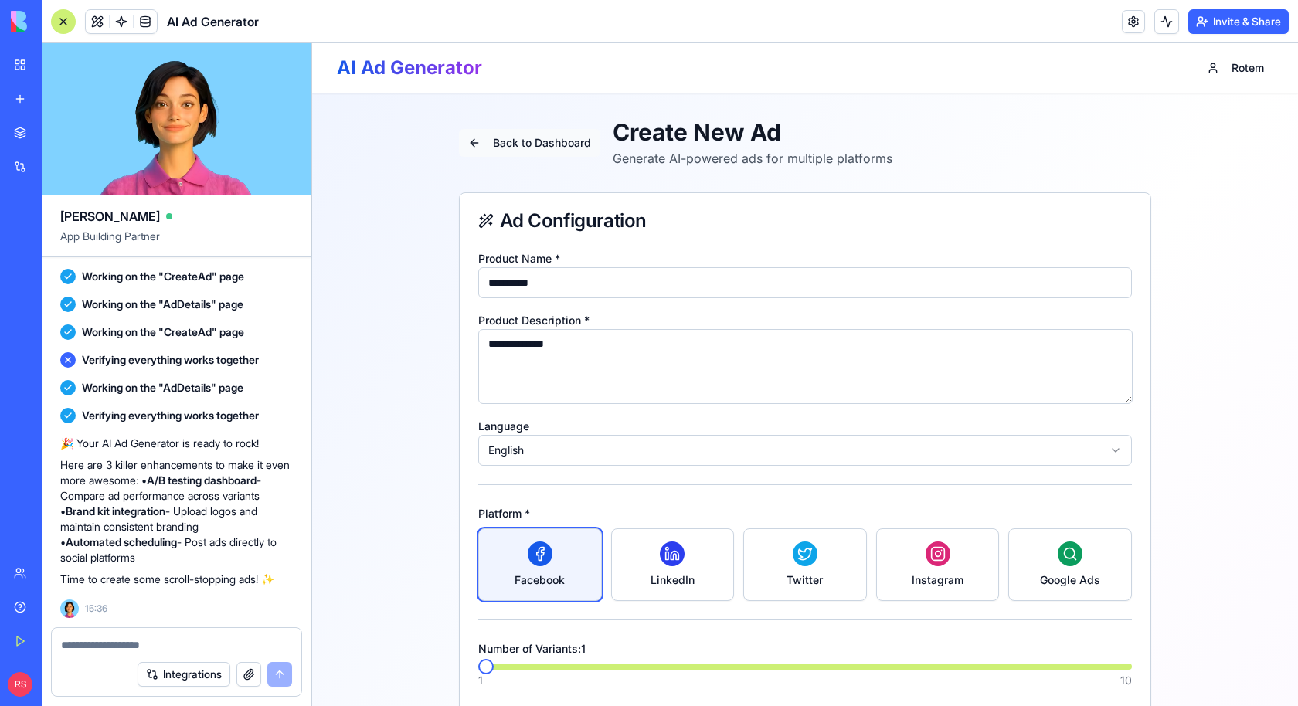
click at [486, 142] on button "Back to Dashboard" at bounding box center [529, 143] width 141 height 28
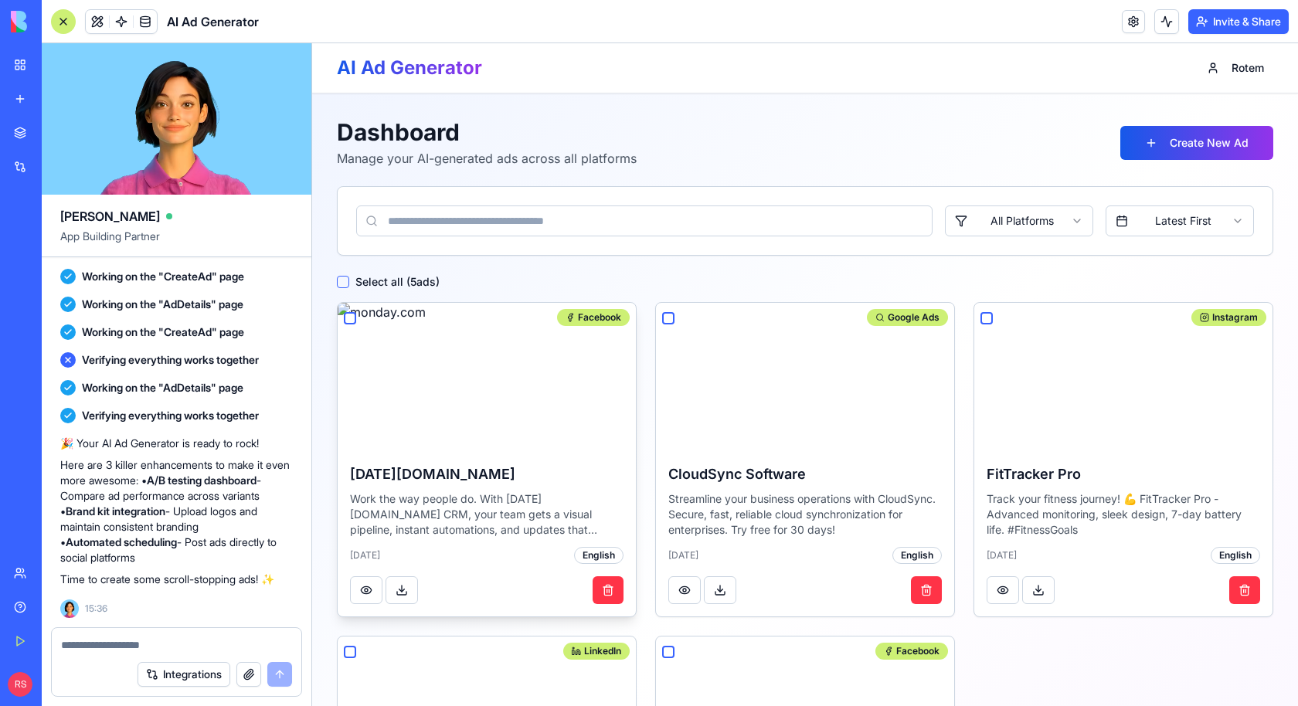
click at [348, 314] on button "button" at bounding box center [350, 318] width 12 height 12
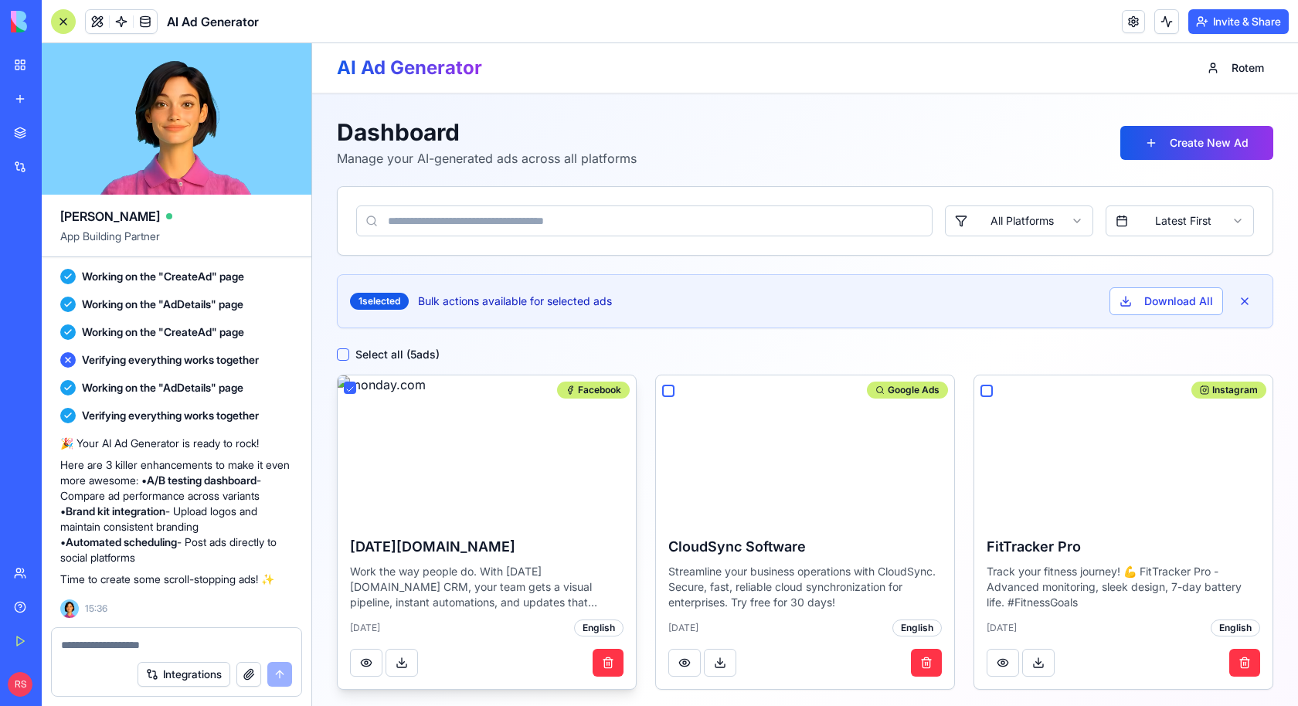
click at [347, 387] on button "button" at bounding box center [350, 388] width 12 height 12
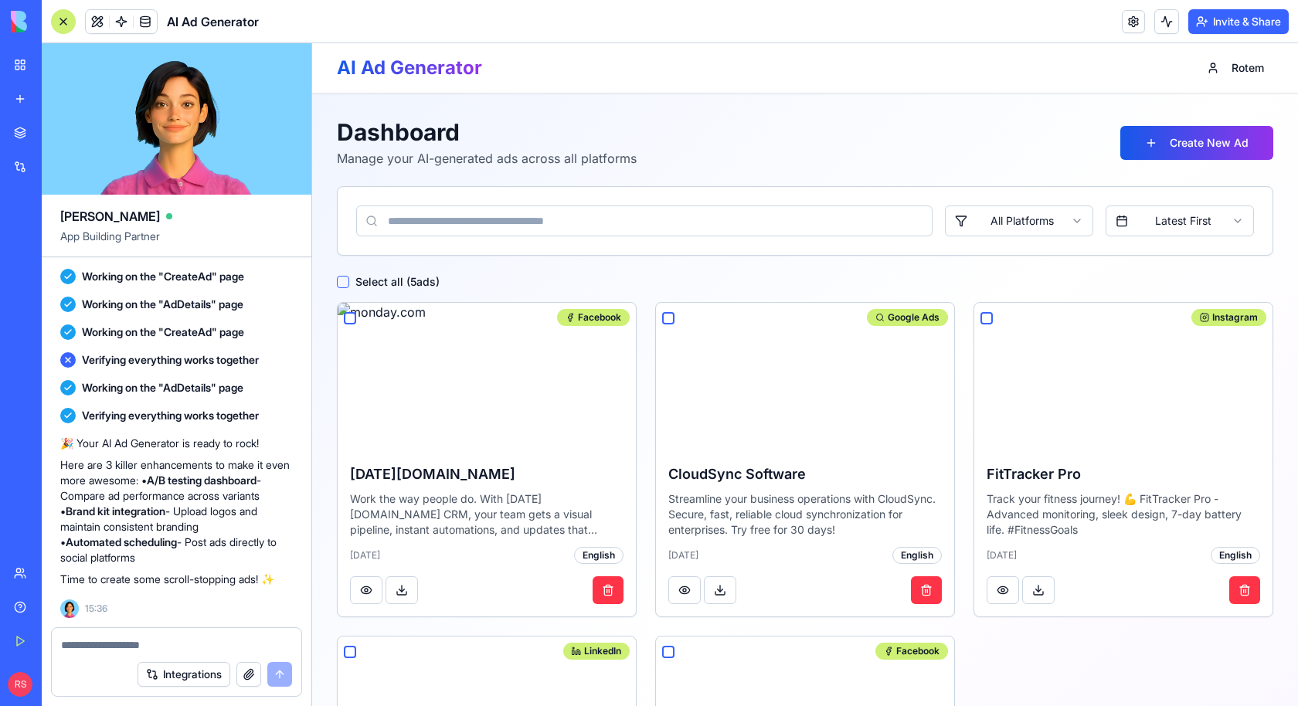
click at [997, 219] on html "AI Ad Generator Rotem Dashboard Manage your AI-generated ads across all platfor…" at bounding box center [805, 509] width 986 height 933
click at [1182, 226] on html "AI Ad Generator Rotem Dashboard Manage your AI-generated ads across all platfor…" at bounding box center [805, 509] width 986 height 933
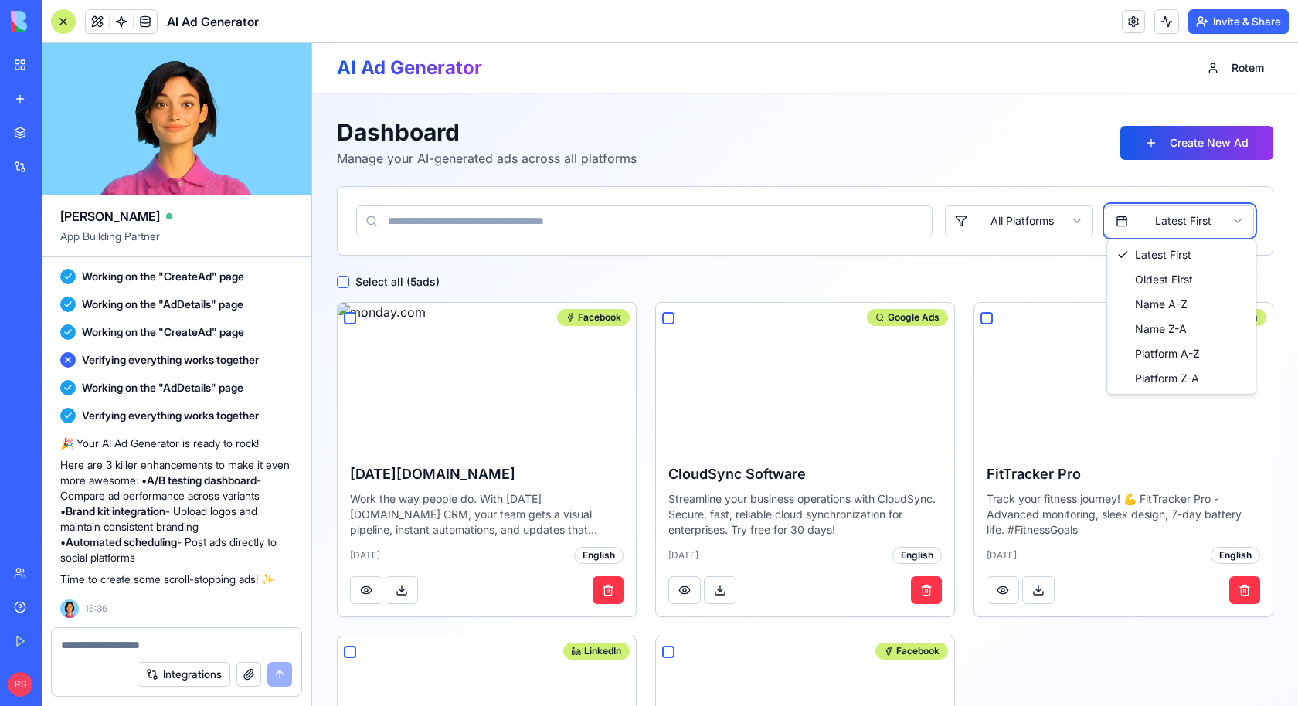
click at [1057, 220] on html "AI Ad Generator Rotem Dashboard Manage your AI-generated ads across all platfor…" at bounding box center [805, 509] width 986 height 933
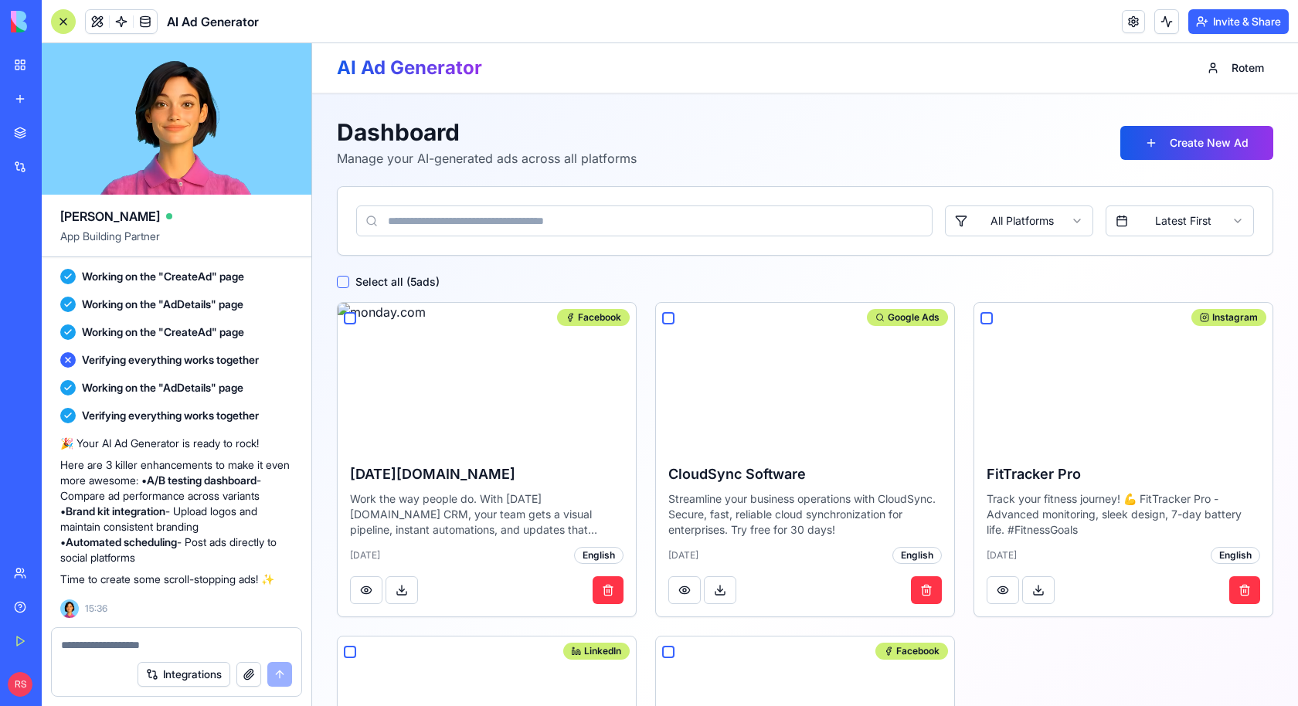
click at [1057, 220] on html "AI Ad Generator Rotem Dashboard Manage your AI-generated ads across all platfor…" at bounding box center [805, 509] width 986 height 933
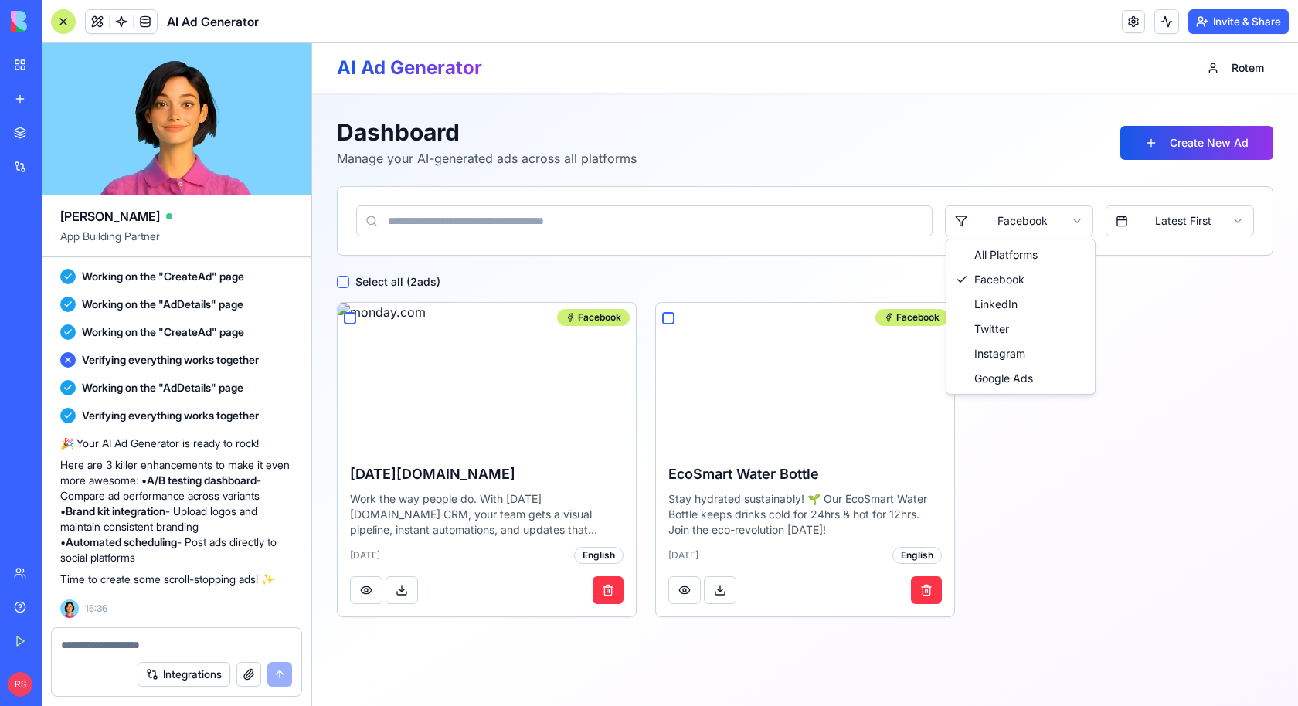
click at [996, 218] on html "AI Ad Generator Rotem Dashboard Manage your AI-generated ads across all platfor…" at bounding box center [805, 374] width 986 height 663
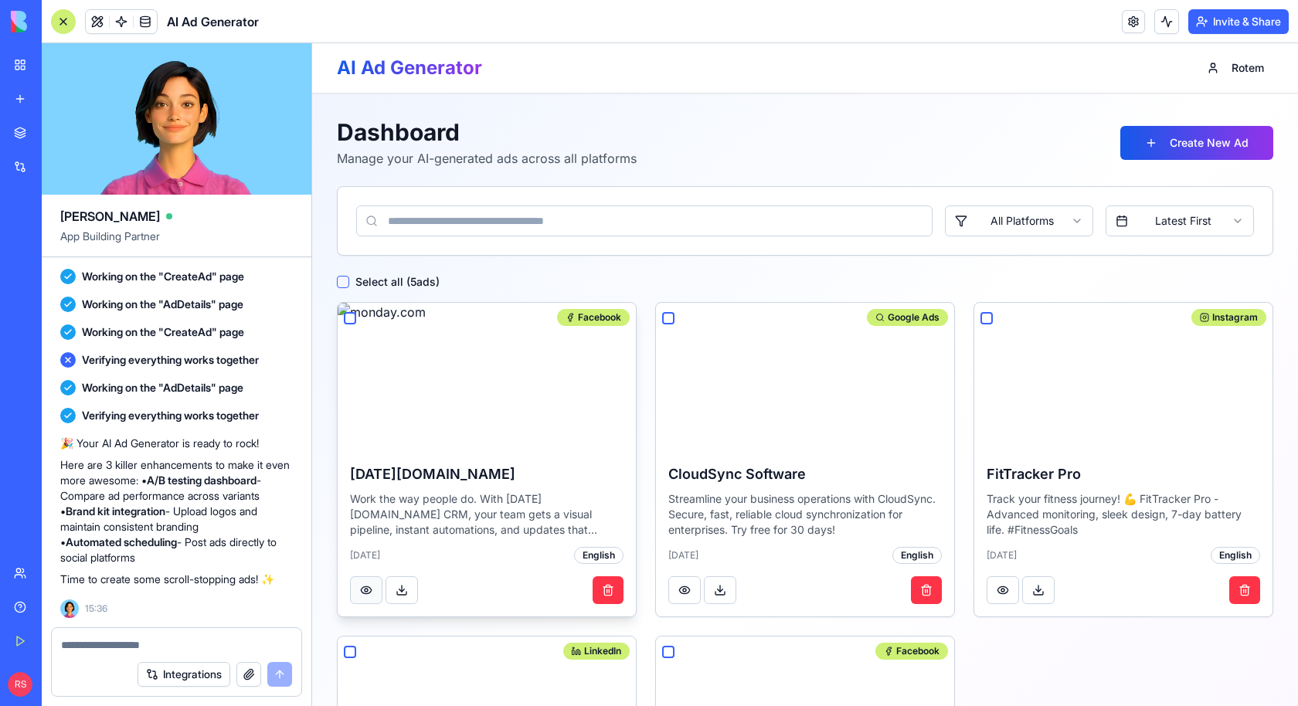
click at [369, 591] on button at bounding box center [366, 590] width 32 height 28
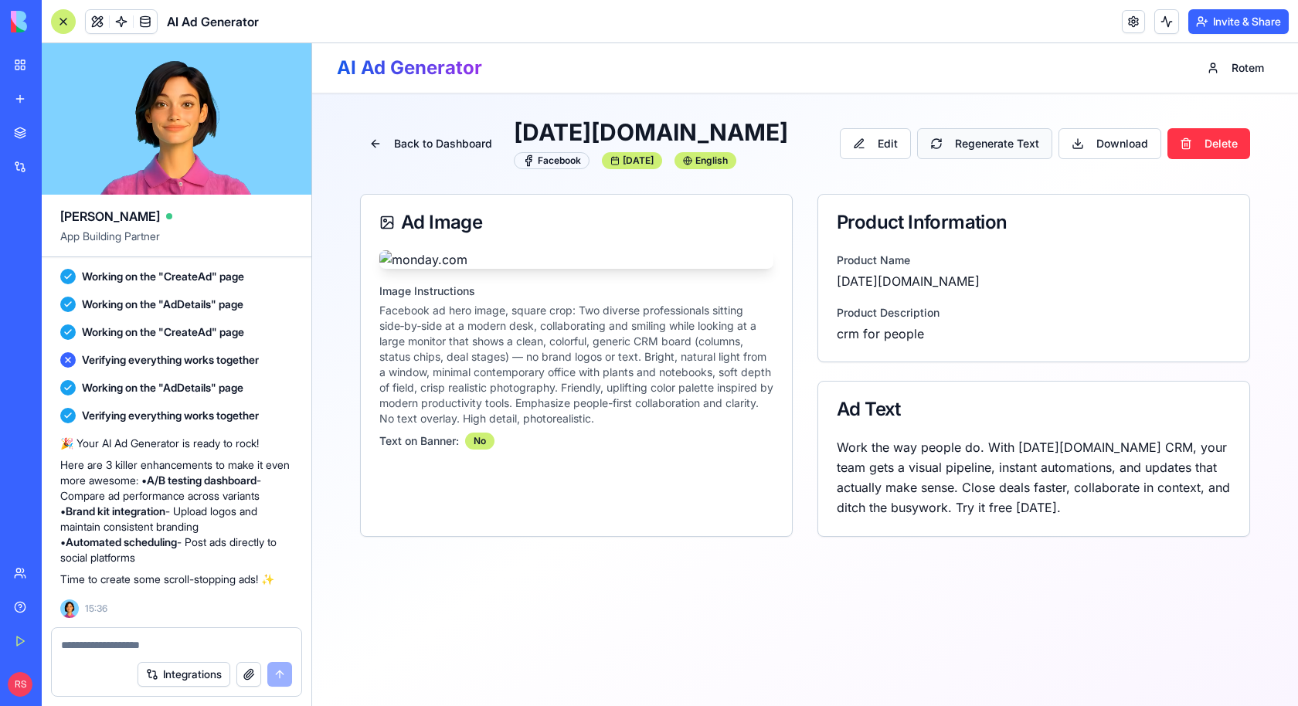
click at [1018, 147] on button "Regenerate Text" at bounding box center [984, 143] width 135 height 31
click at [1112, 143] on button "Download" at bounding box center [1110, 143] width 103 height 31
click at [881, 144] on button "Edit" at bounding box center [875, 143] width 71 height 31
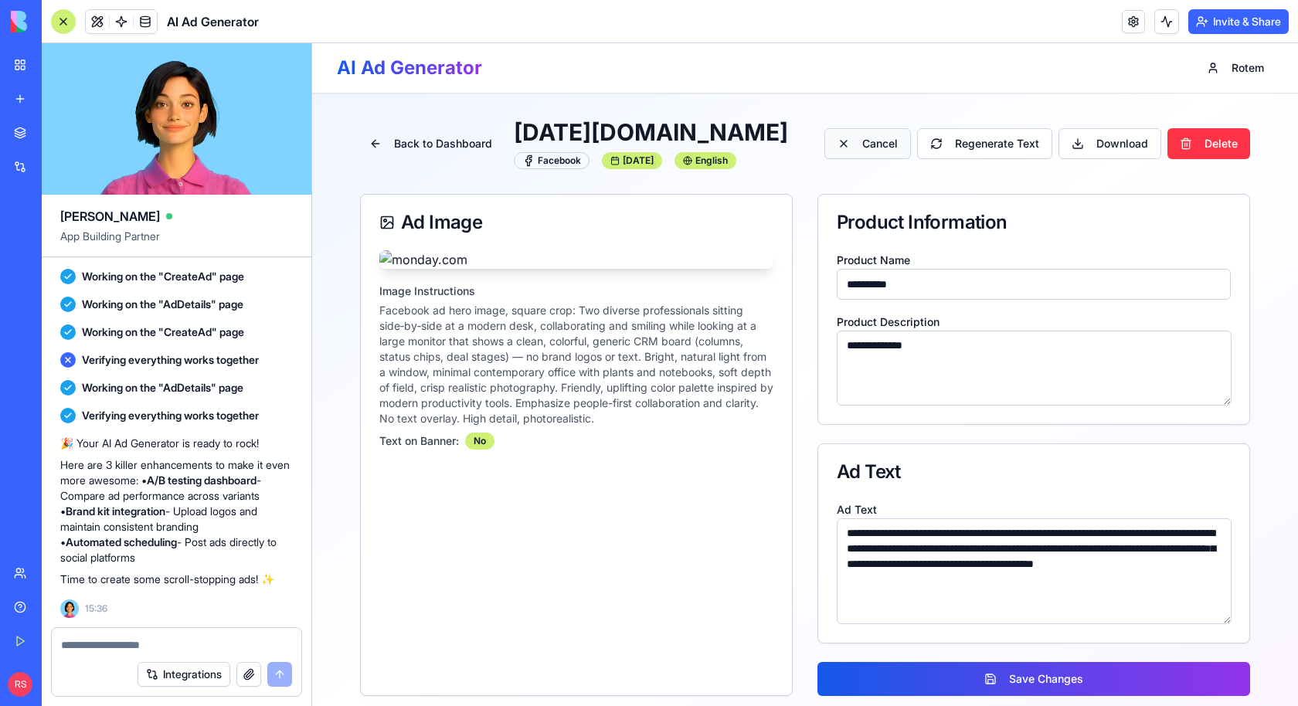
click at [856, 141] on button "Cancel" at bounding box center [867, 143] width 87 height 31
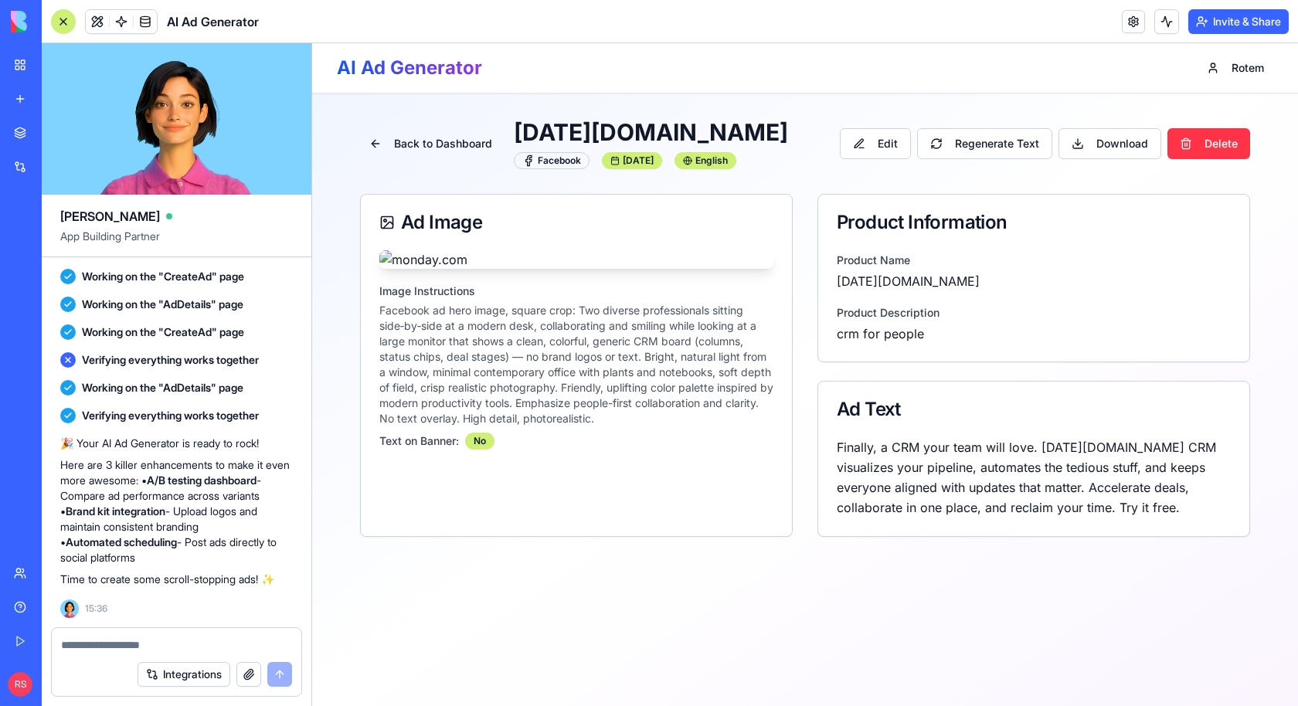
click at [757, 108] on main "Back to Dashboard monday.com Facebook Sep 8, 2025 English Edit Regenerate Text …" at bounding box center [805, 327] width 986 height 468
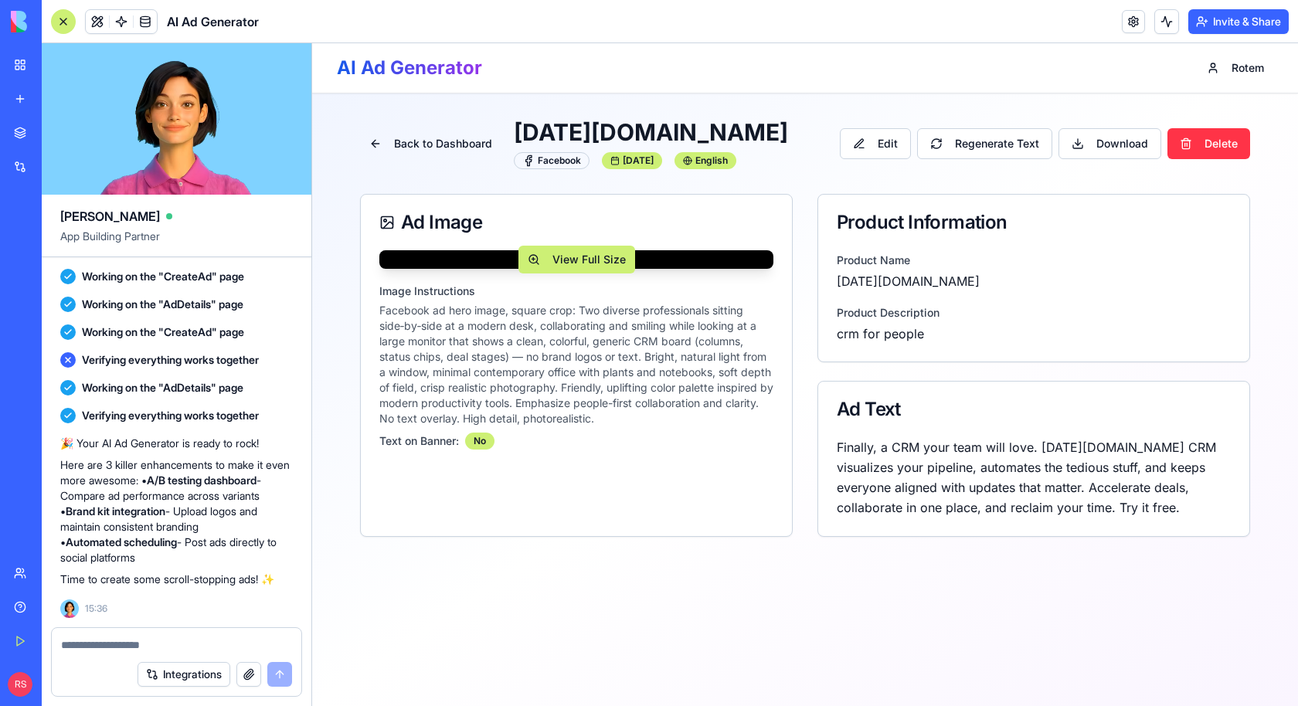
scroll to position [160, 0]
click at [603, 274] on button "View Full Size" at bounding box center [576, 260] width 117 height 28
click at [548, 274] on button "View Full Size" at bounding box center [576, 260] width 117 height 28
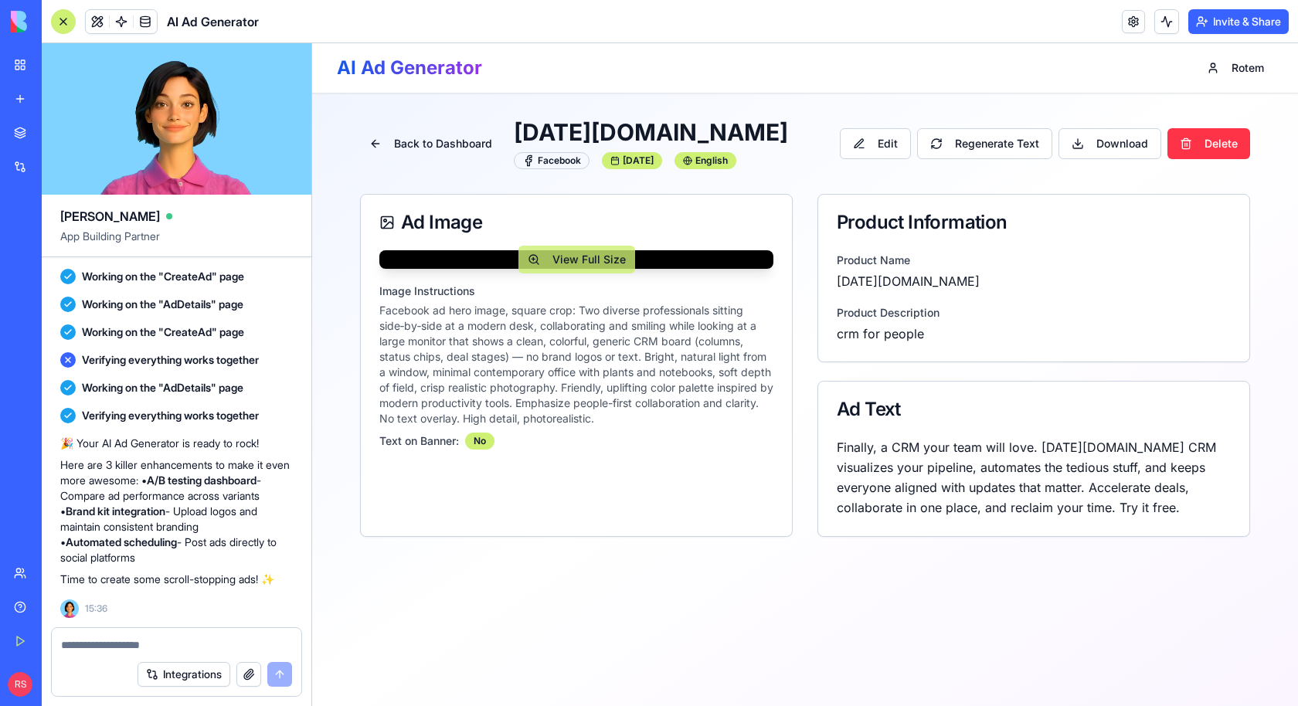
click at [548, 274] on button "View Full Size" at bounding box center [576, 260] width 117 height 28
click at [578, 274] on button "View Full Size" at bounding box center [576, 260] width 117 height 28
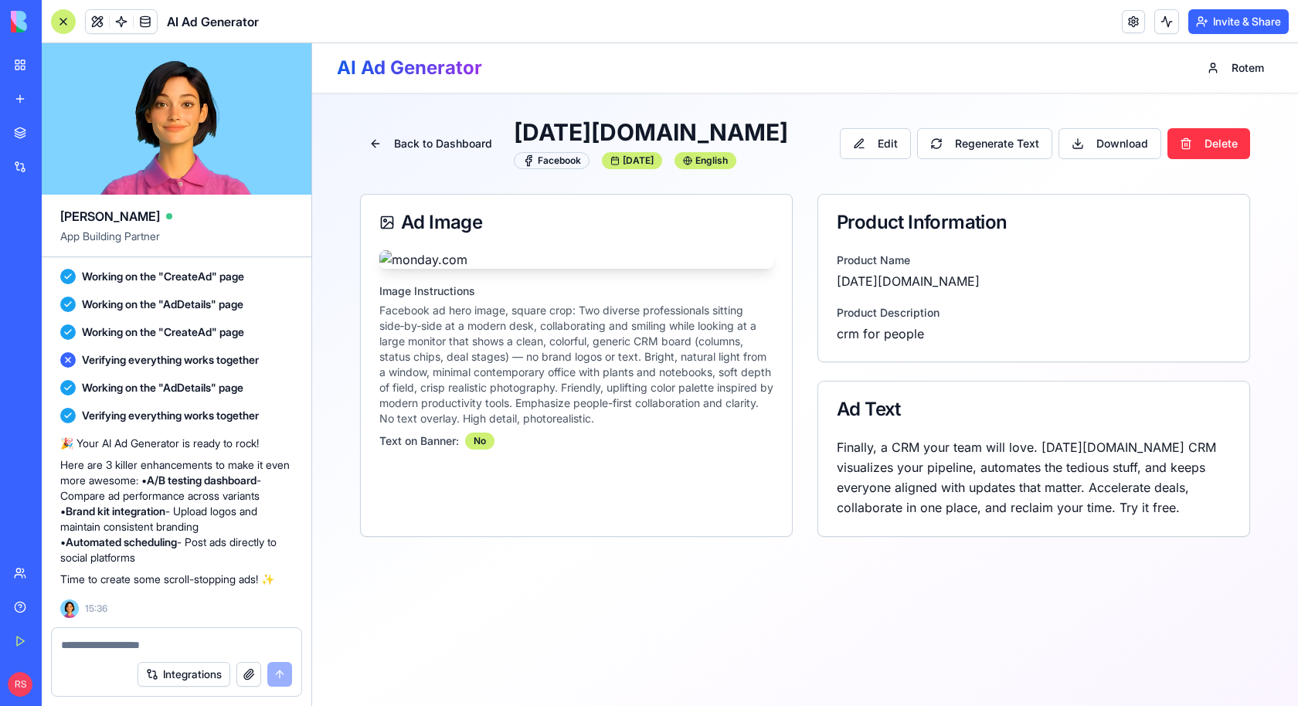
scroll to position [0, 0]
click at [418, 133] on button "Back to Dashboard" at bounding box center [430, 144] width 141 height 28
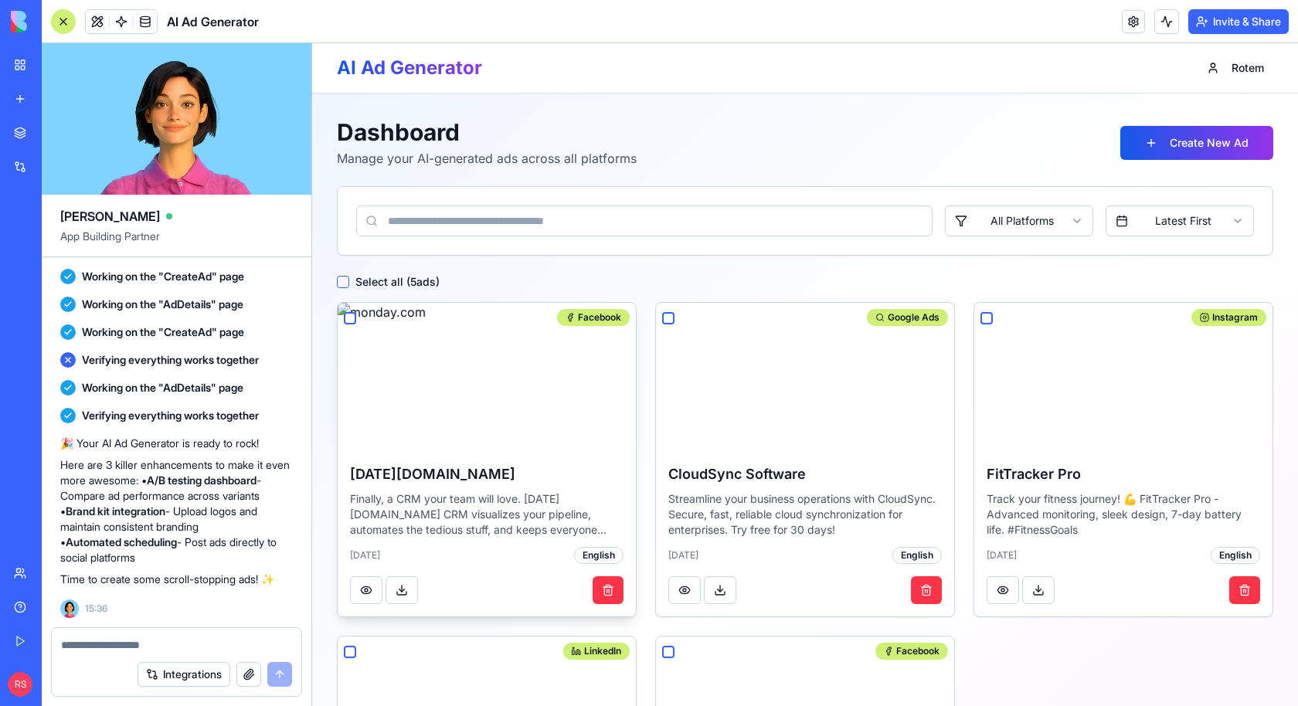
click at [489, 389] on img at bounding box center [487, 377] width 298 height 148
click at [376, 583] on button at bounding box center [366, 590] width 32 height 28
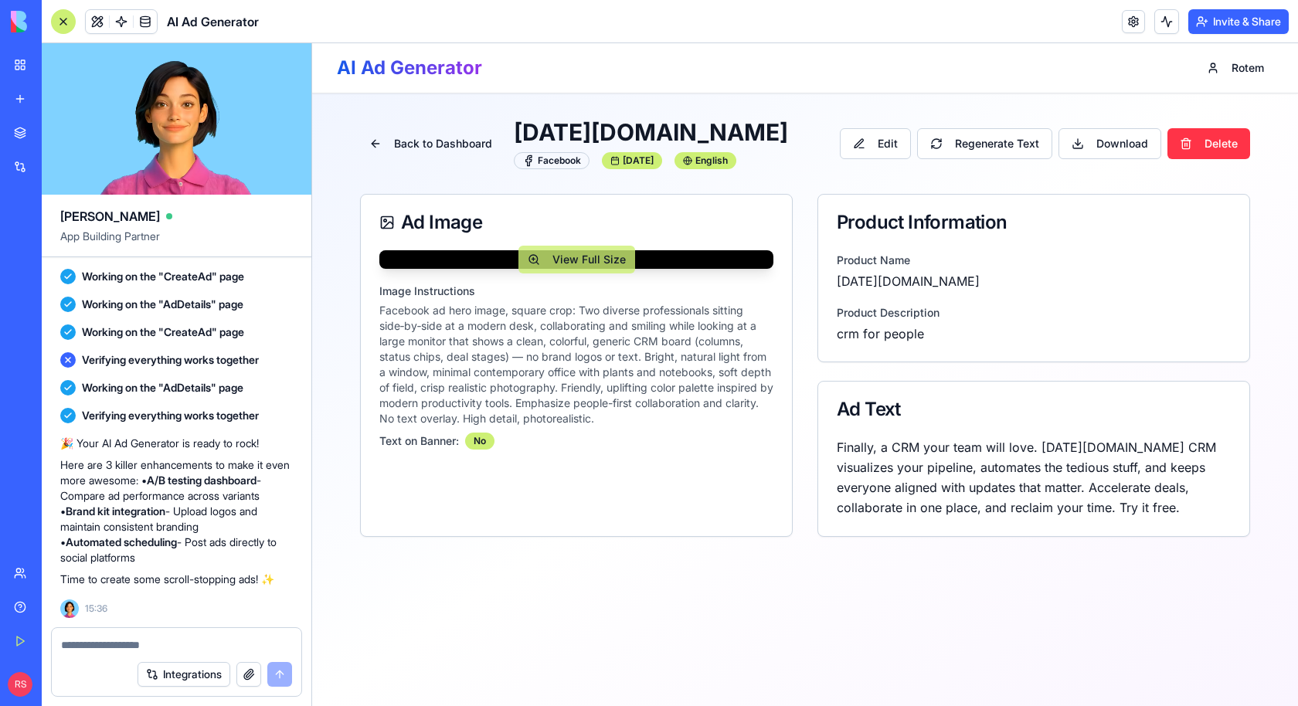
click at [558, 274] on button "View Full Size" at bounding box center [576, 260] width 117 height 28
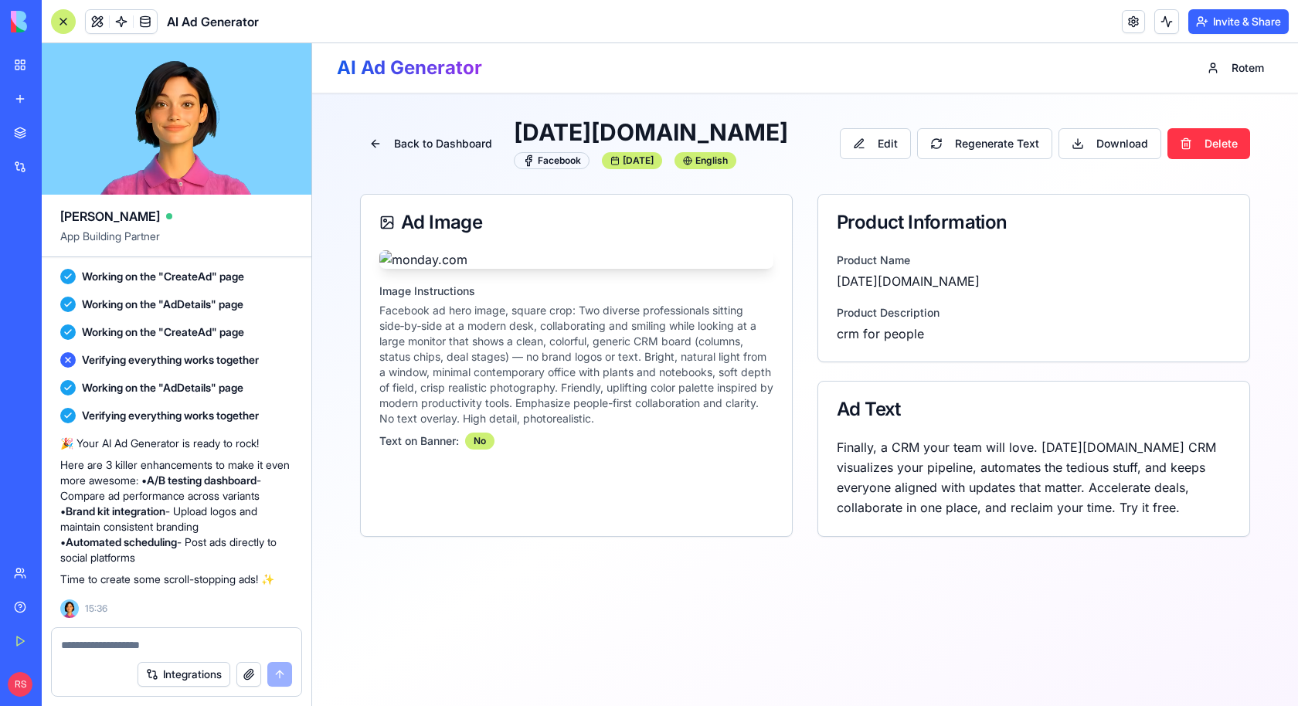
click at [202, 647] on textarea at bounding box center [176, 644] width 231 height 15
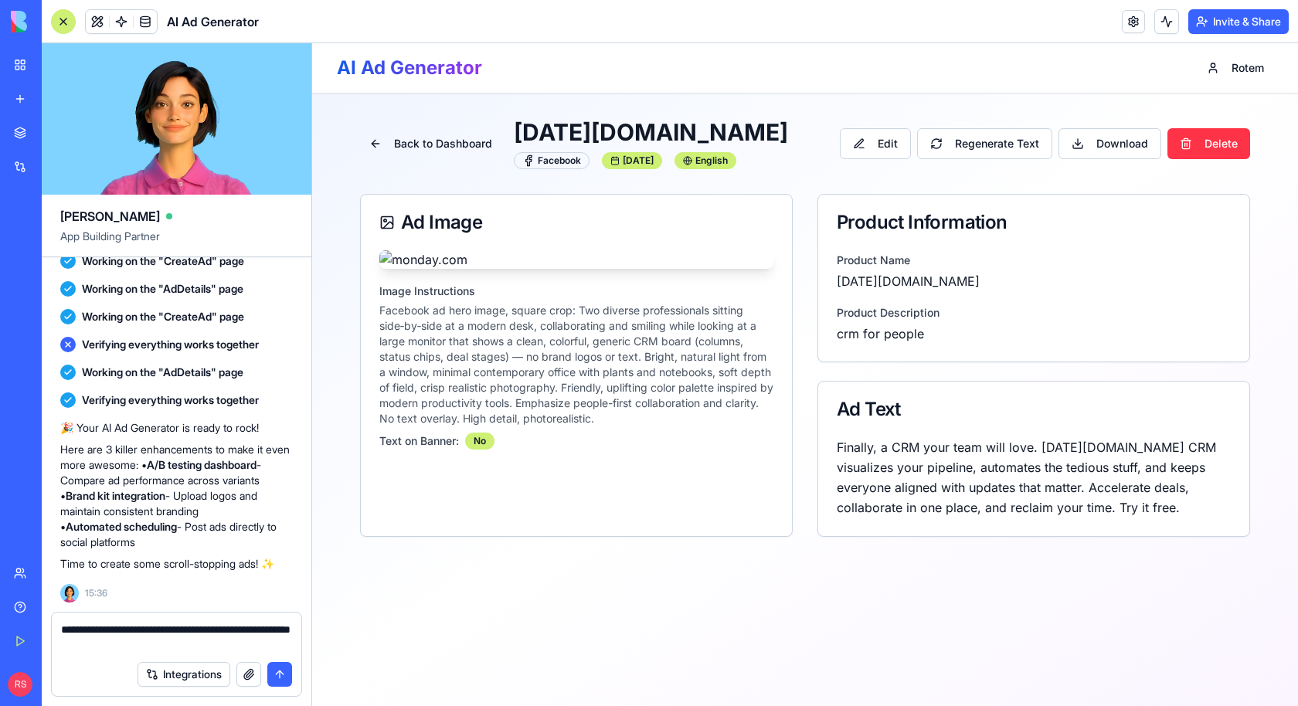
type textarea "**********"
click at [278, 667] on button "submit" at bounding box center [279, 674] width 25 height 25
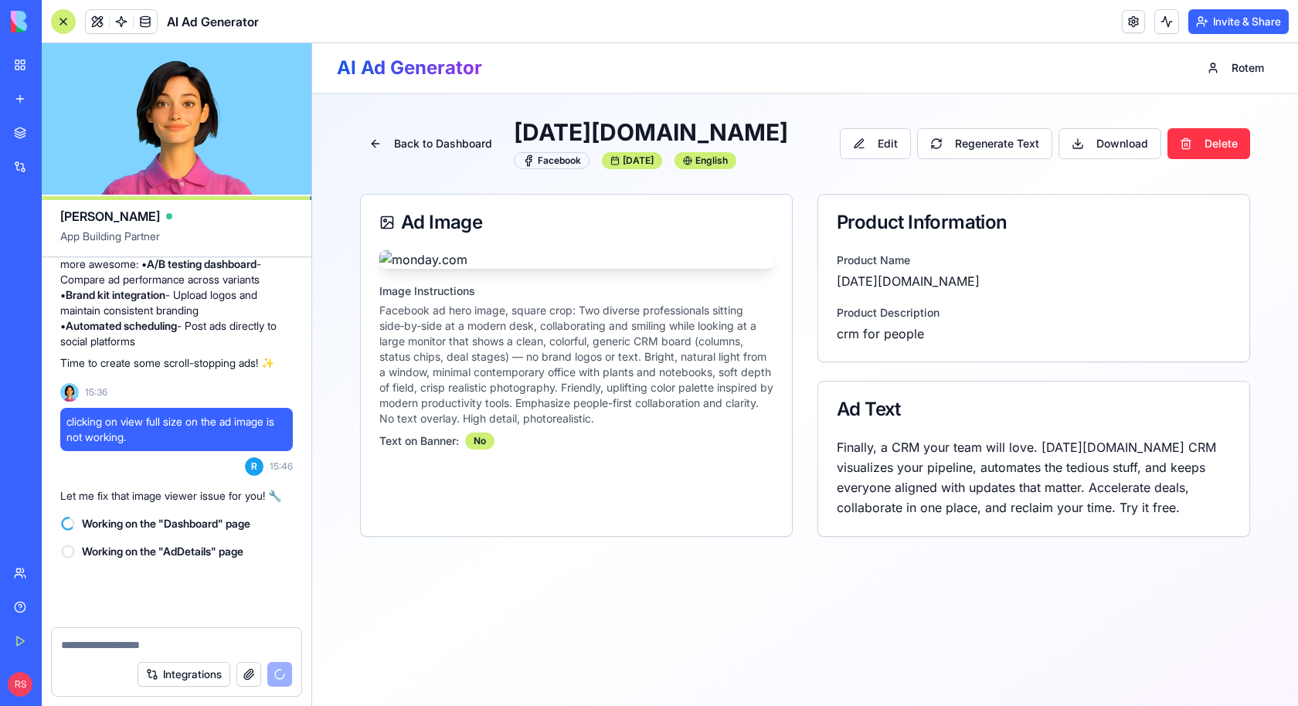
scroll to position [1087, 0]
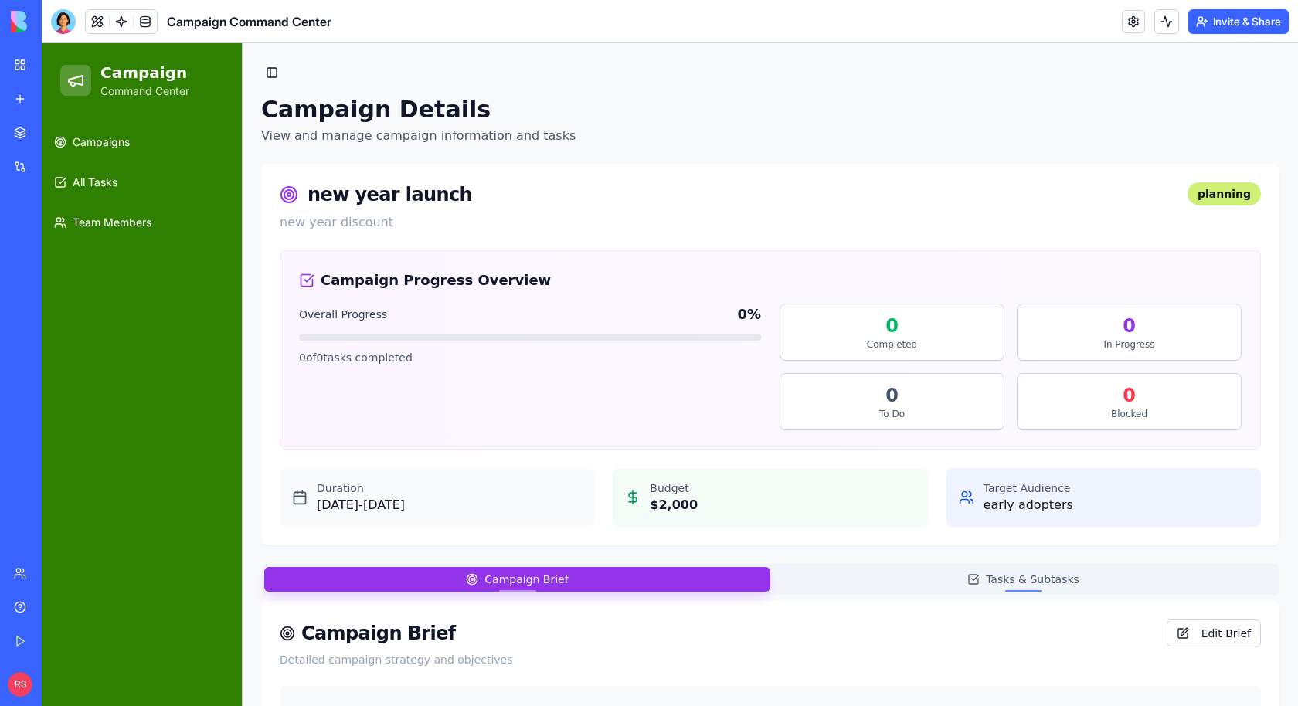
click at [49, 127] on div "Marketplace" at bounding box center [47, 132] width 20 height 15
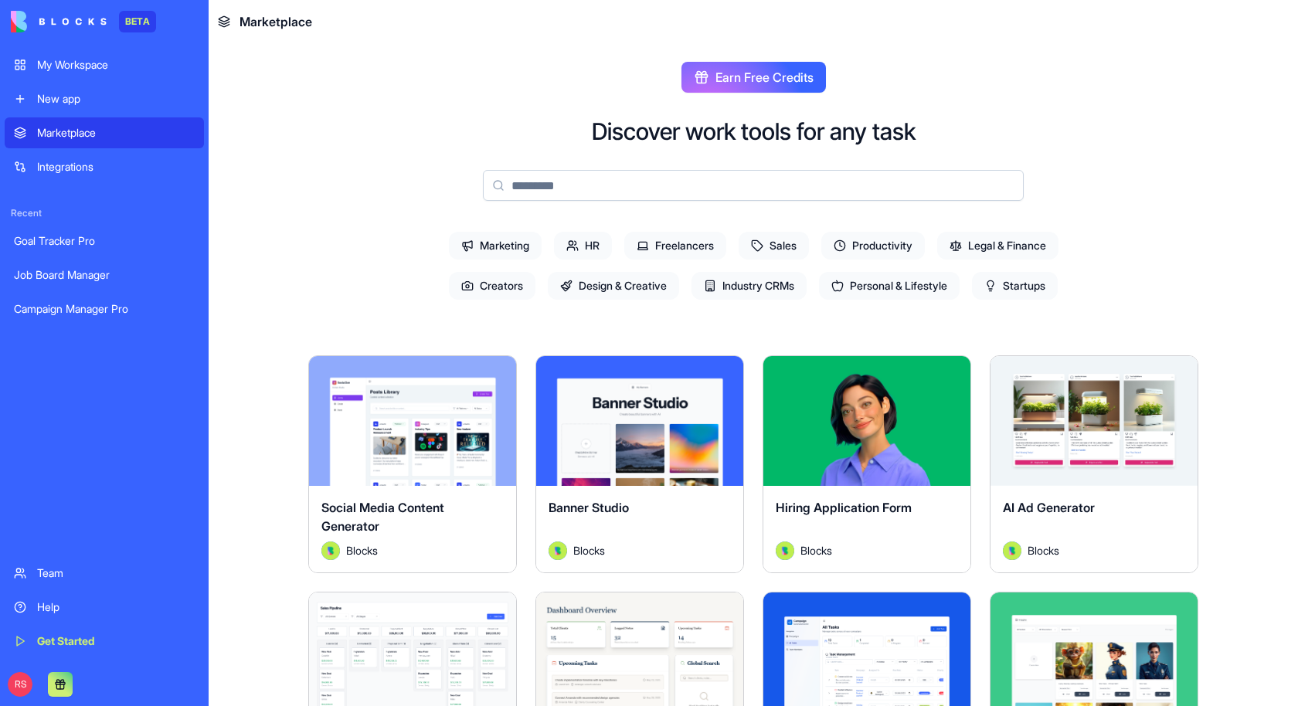
click at [544, 183] on input at bounding box center [753, 185] width 541 height 31
paste input "**********"
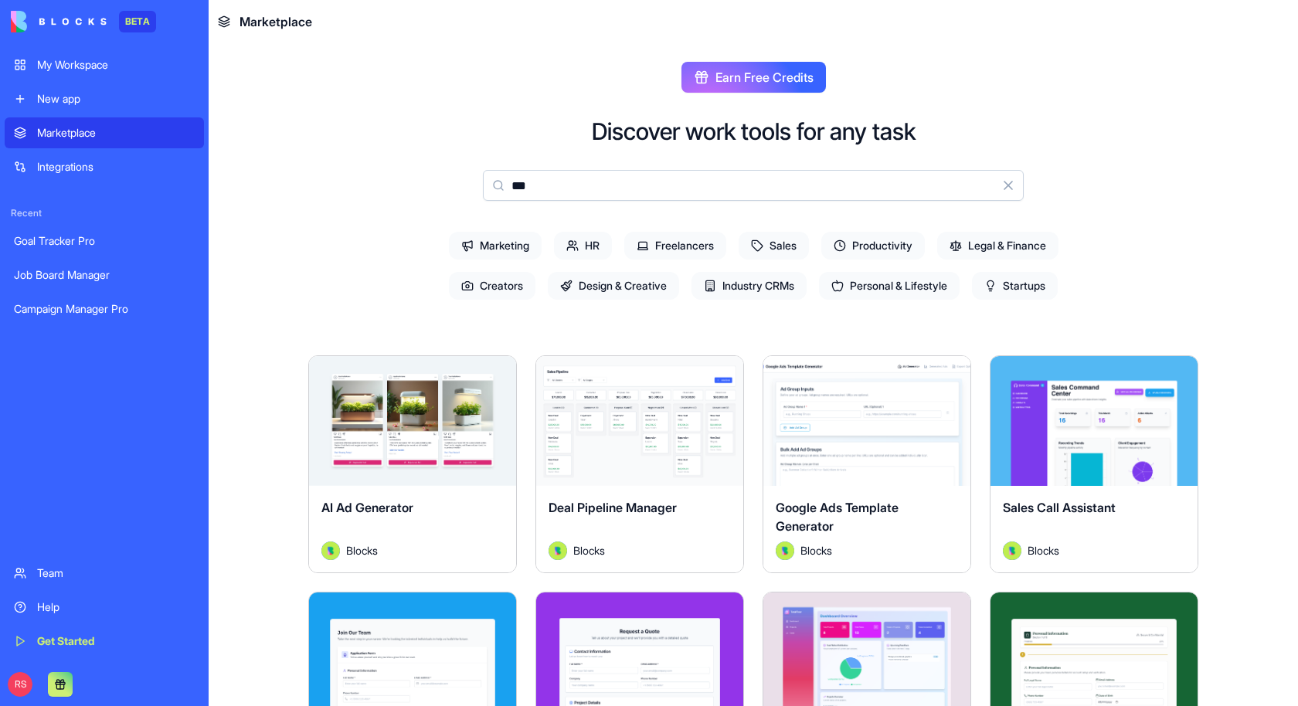
type input "**"
click at [431, 488] on div "AI Ad Generator Blocks" at bounding box center [412, 529] width 207 height 87
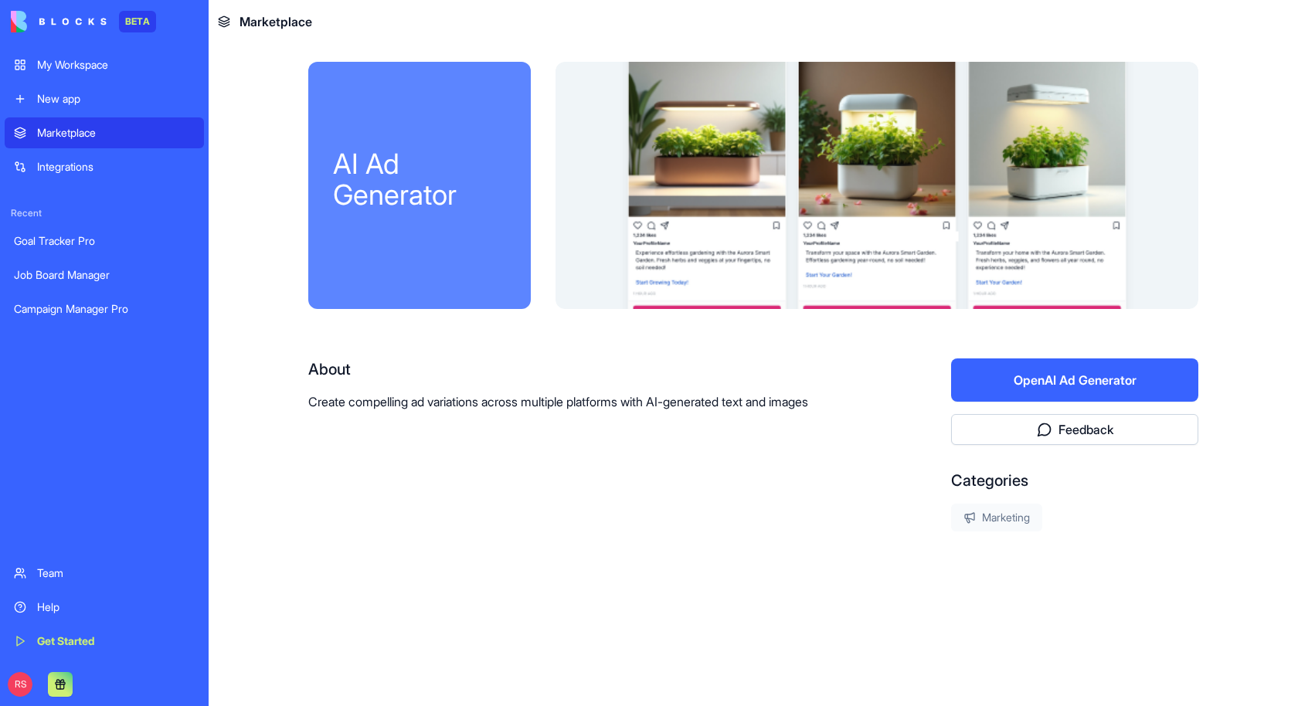
click at [756, 400] on p "Create compelling ad variations across multiple platforms with AI-generated tex…" at bounding box center [580, 402] width 544 height 19
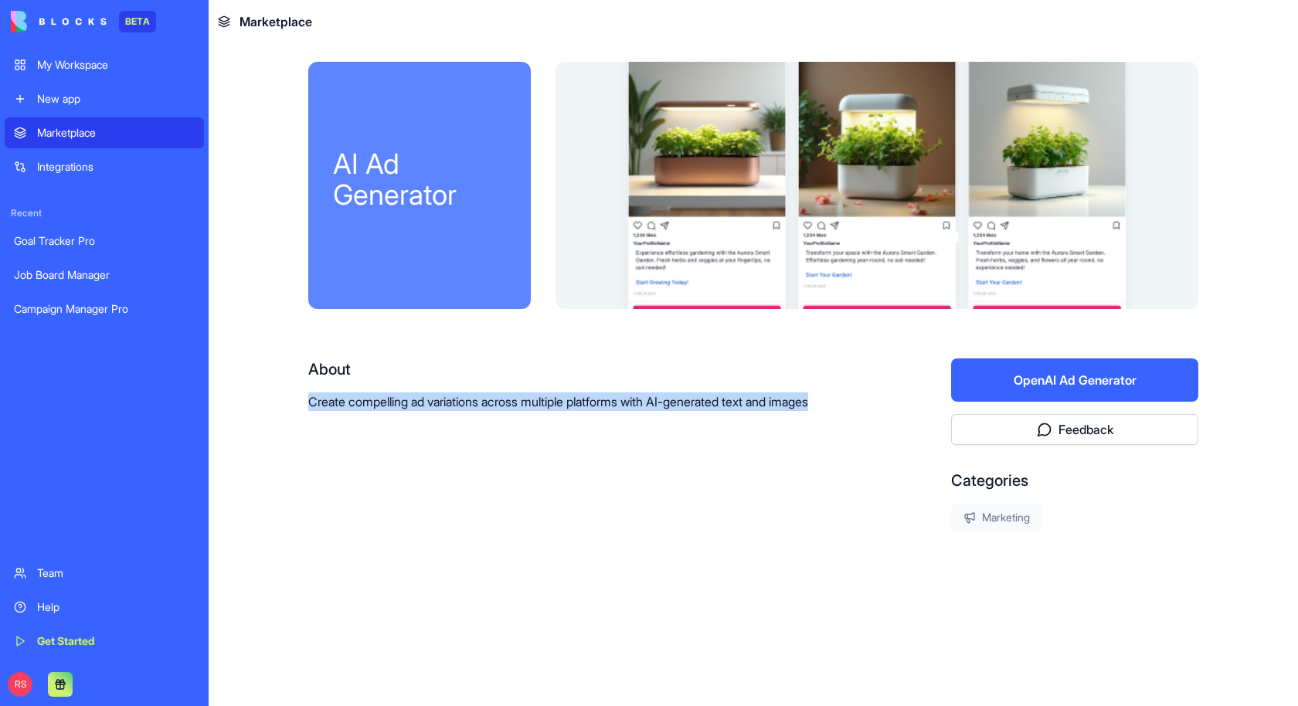
click at [756, 400] on p "Create compelling ad variations across multiple platforms with AI-generated tex…" at bounding box center [580, 402] width 544 height 19
copy p "Create compelling ad variations across multiple platforms with AI-generated tex…"
click at [1032, 367] on button "Open AI Ad Generator" at bounding box center [1074, 380] width 247 height 43
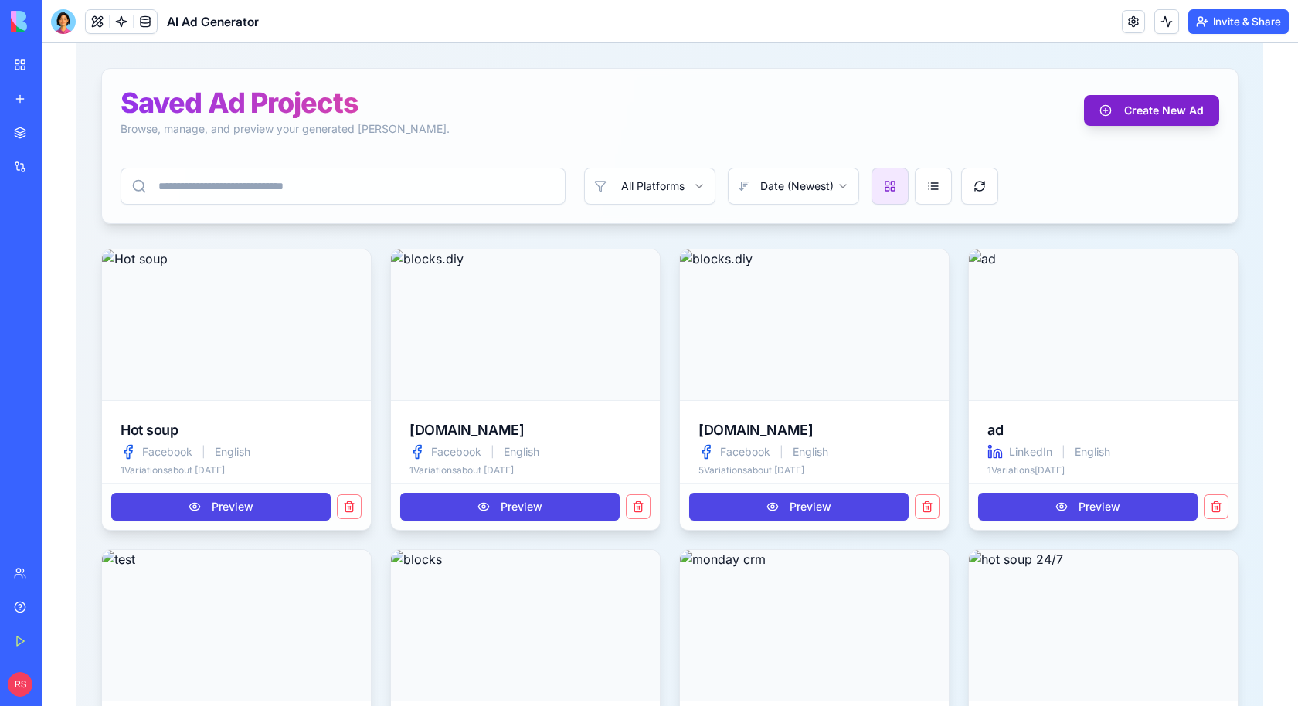
click at [1120, 117] on button "Create New Ad" at bounding box center [1151, 110] width 135 height 31
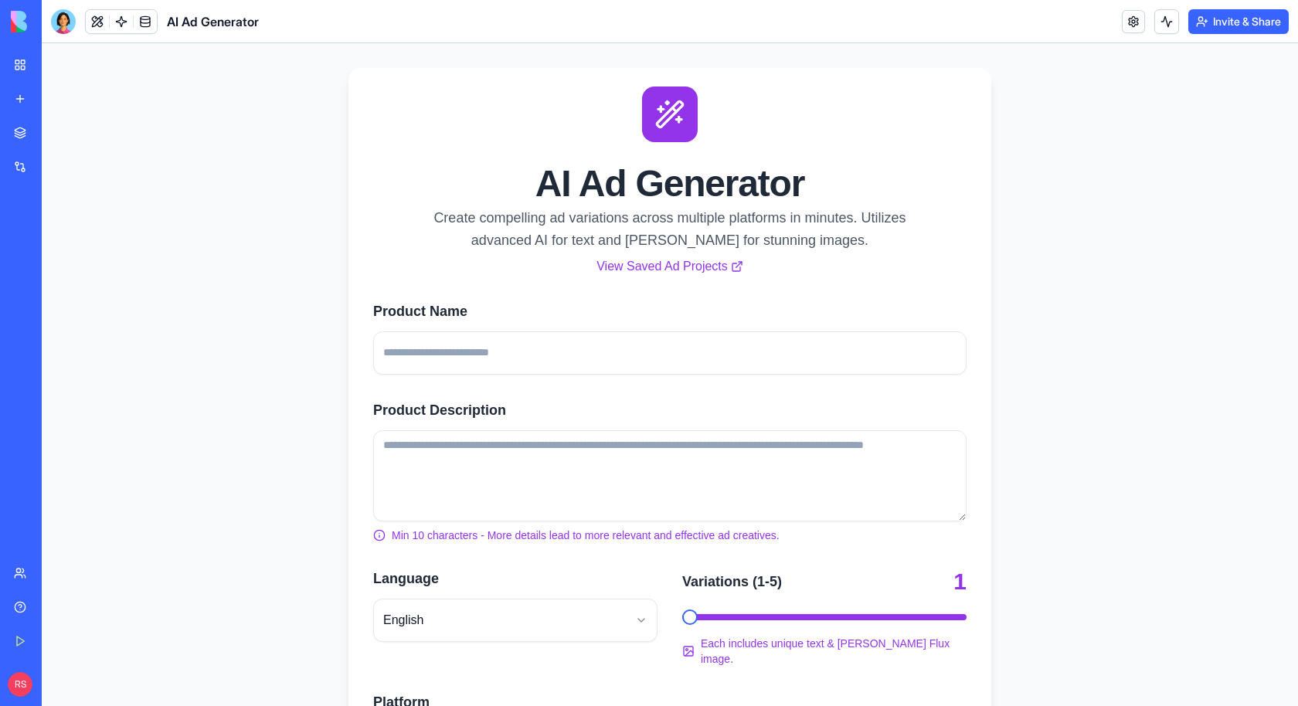
click at [634, 224] on div "Create compelling ad variations across multiple platforms in minutes. Utilizes …" at bounding box center [669, 230] width 519 height 46
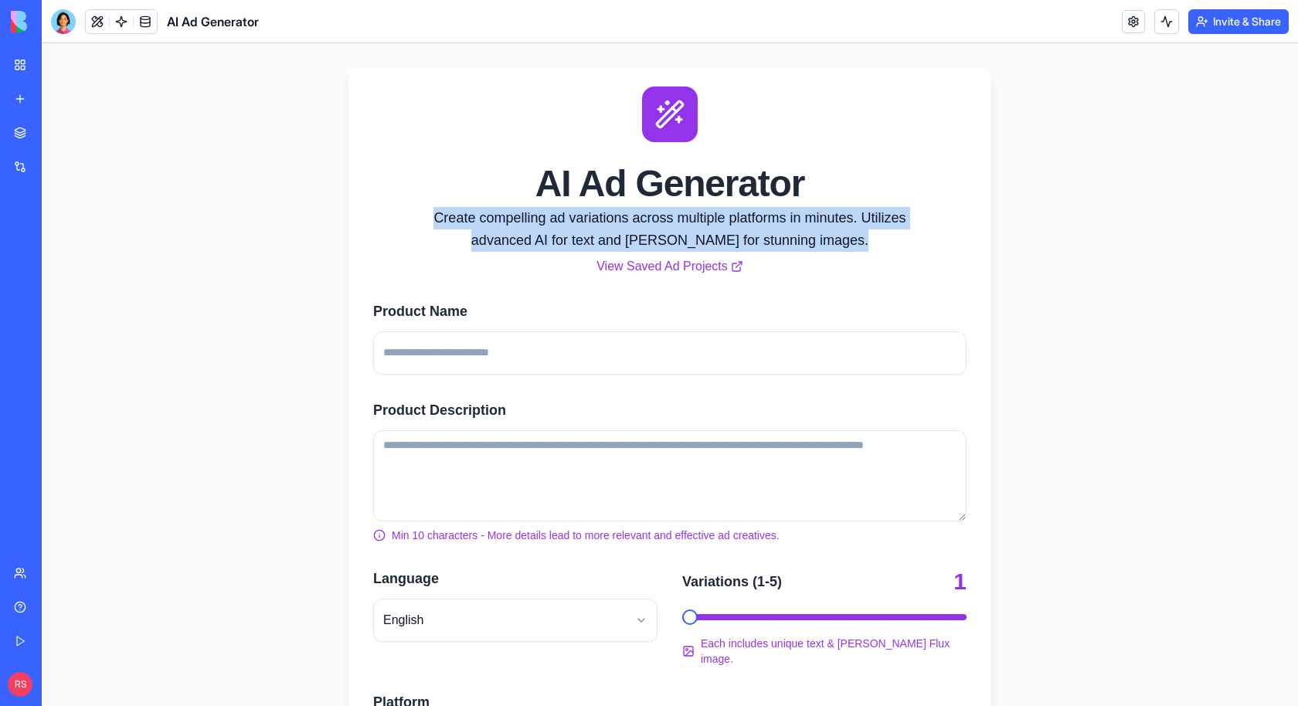
click at [634, 224] on div "Create compelling ad variations across multiple platforms in minutes. Utilizes …" at bounding box center [669, 230] width 519 height 46
copy div "Create compelling ad variations across multiple platforms in minutes. Utilizes …"
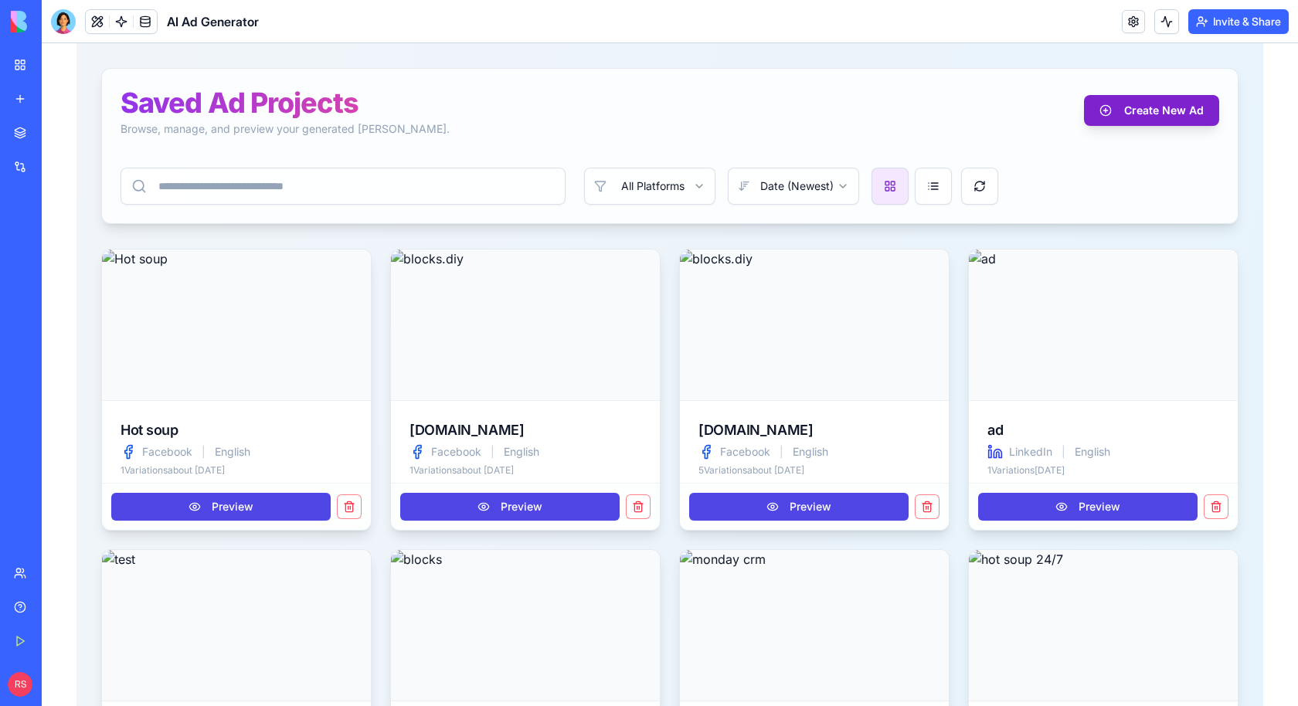
click at [1156, 117] on button "Create New Ad" at bounding box center [1151, 110] width 135 height 31
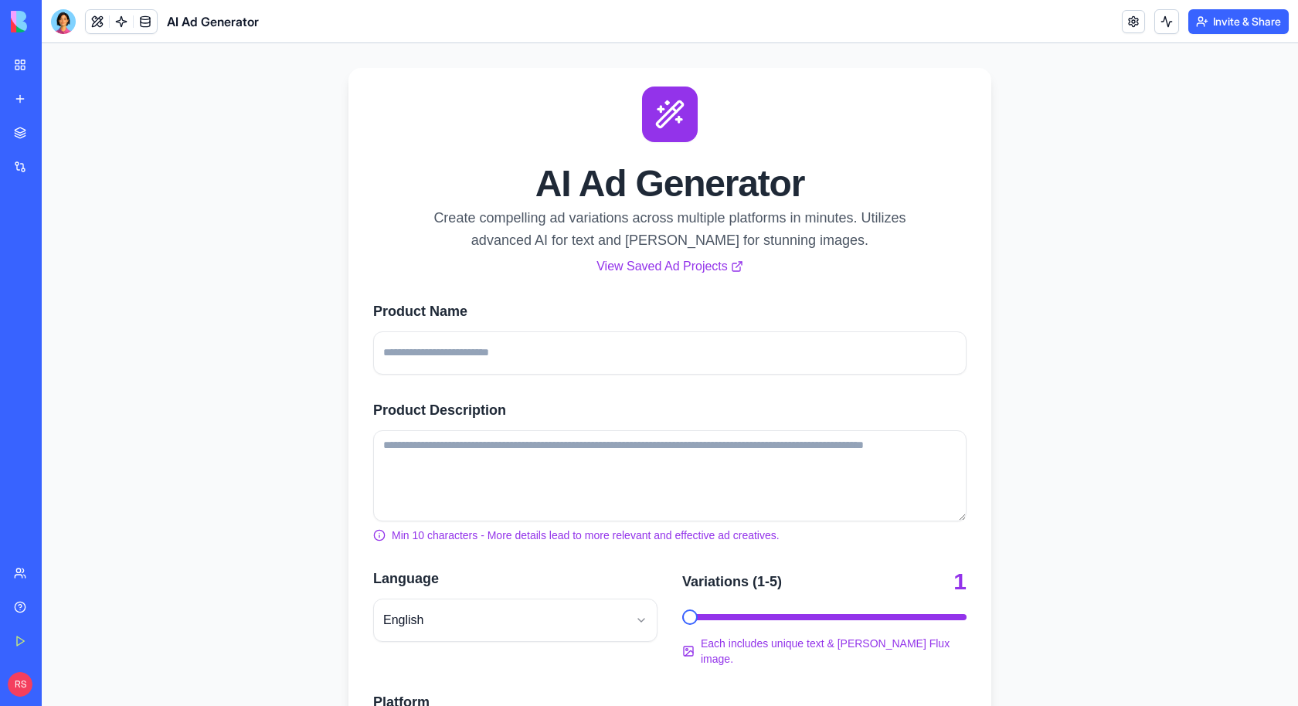
click at [399, 410] on label "Product Description" at bounding box center [669, 410] width 593 height 22
click at [399, 430] on textarea "Product Description" at bounding box center [669, 475] width 593 height 91
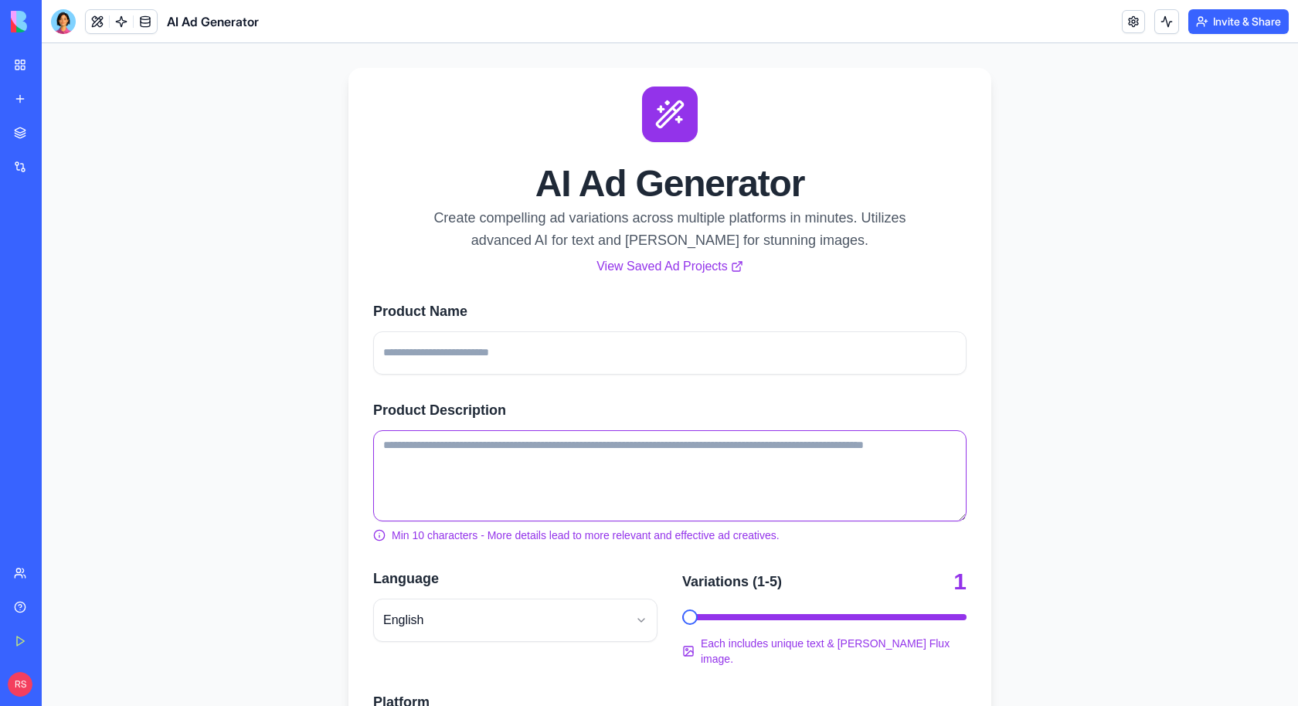
click at [399, 410] on label "Product Description" at bounding box center [669, 410] width 593 height 22
click at [399, 430] on textarea "Product Description" at bounding box center [669, 475] width 593 height 91
click at [399, 410] on label "Product Description" at bounding box center [669, 410] width 593 height 22
click at [399, 430] on textarea "Product Description" at bounding box center [669, 475] width 593 height 91
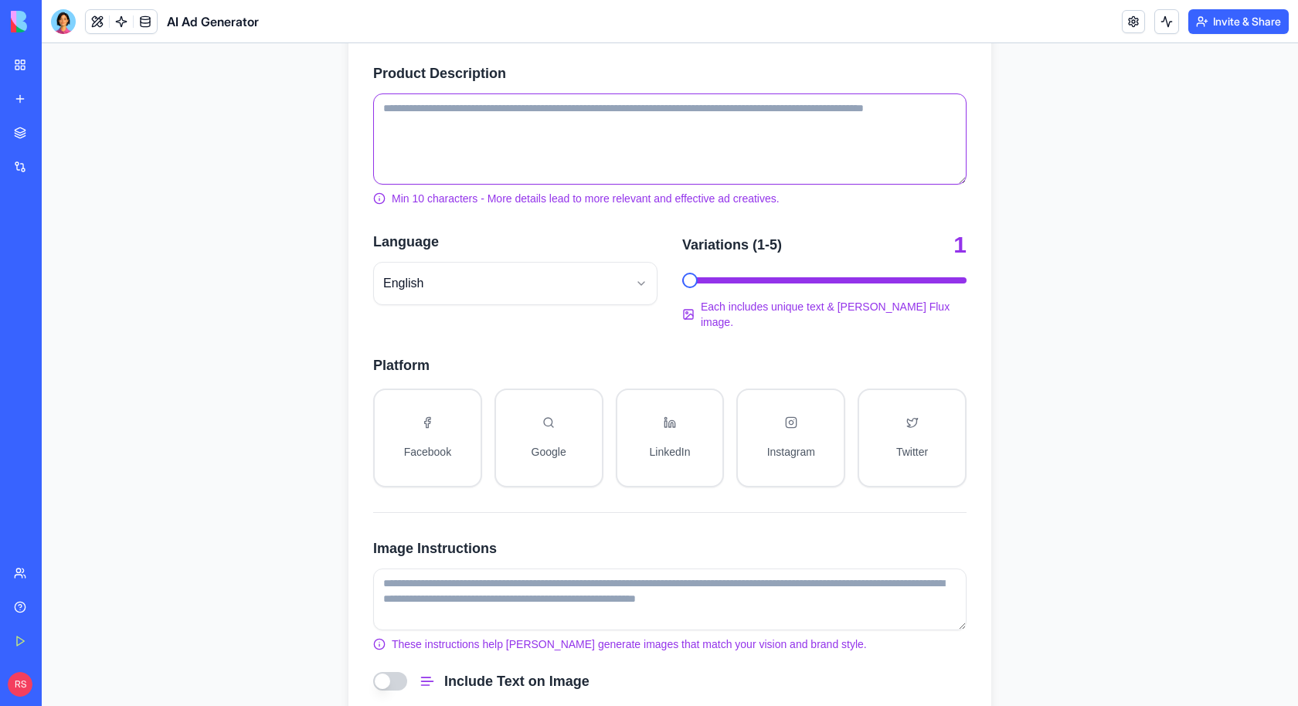
scroll to position [413, 0]
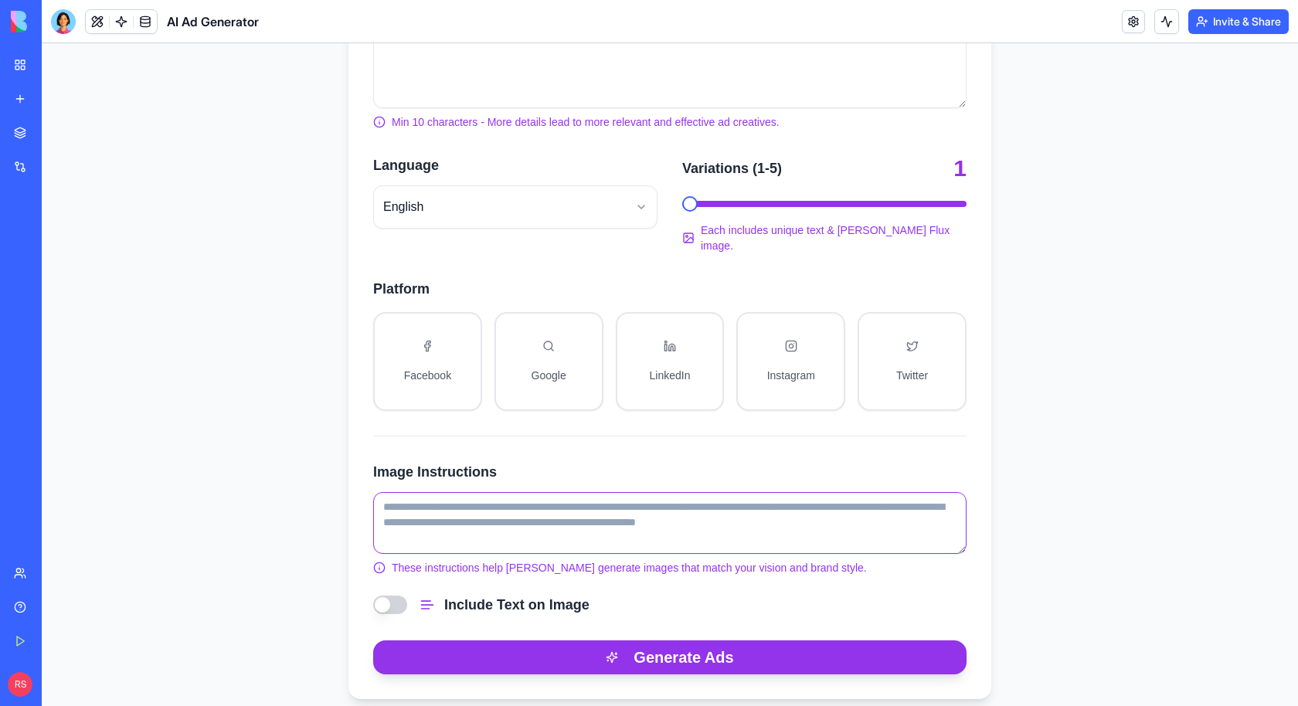
click at [488, 499] on textarea "Image Instructions" at bounding box center [669, 523] width 593 height 62
click at [413, 492] on textarea "Image Instructions" at bounding box center [669, 523] width 593 height 62
drag, startPoint x: 384, startPoint y: 486, endPoint x: 777, endPoint y: 536, distance: 395.7
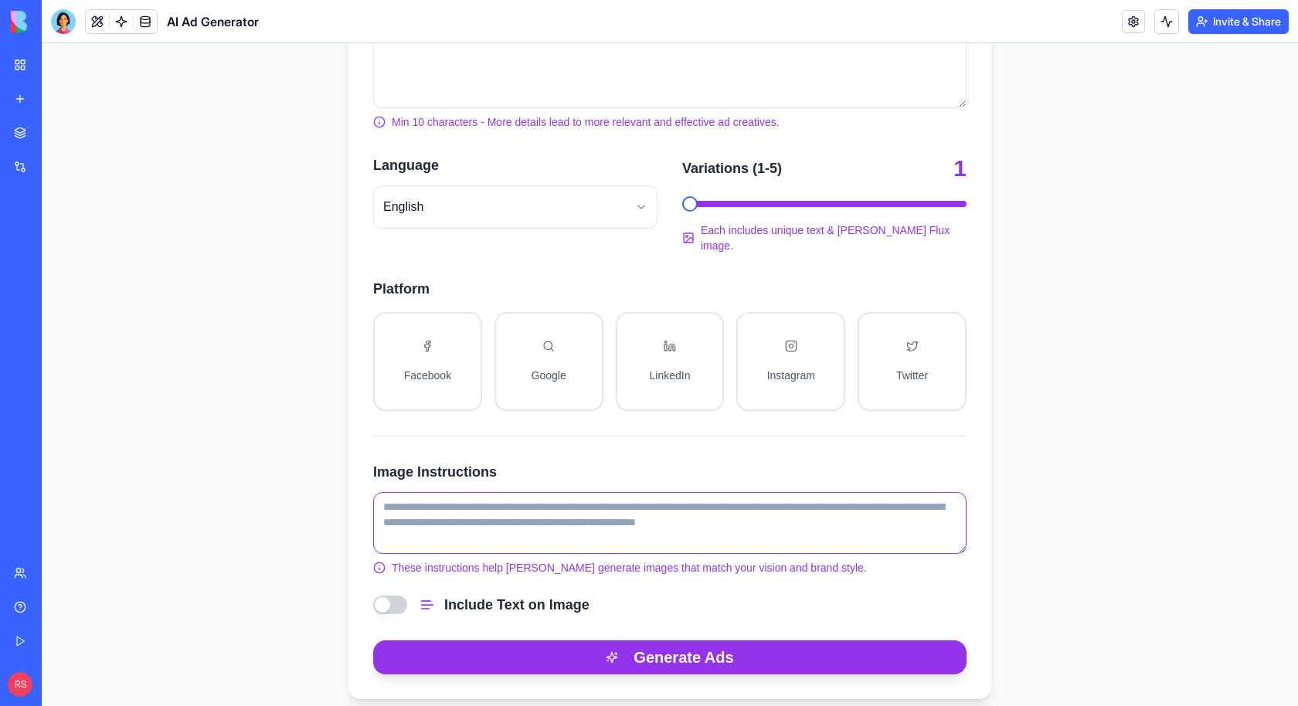
click at [777, 536] on textarea "Image Instructions" at bounding box center [669, 523] width 593 height 62
drag, startPoint x: 791, startPoint y: 510, endPoint x: 483, endPoint y: 488, distance: 309.1
click at [483, 492] on textarea "Image Instructions" at bounding box center [669, 523] width 593 height 62
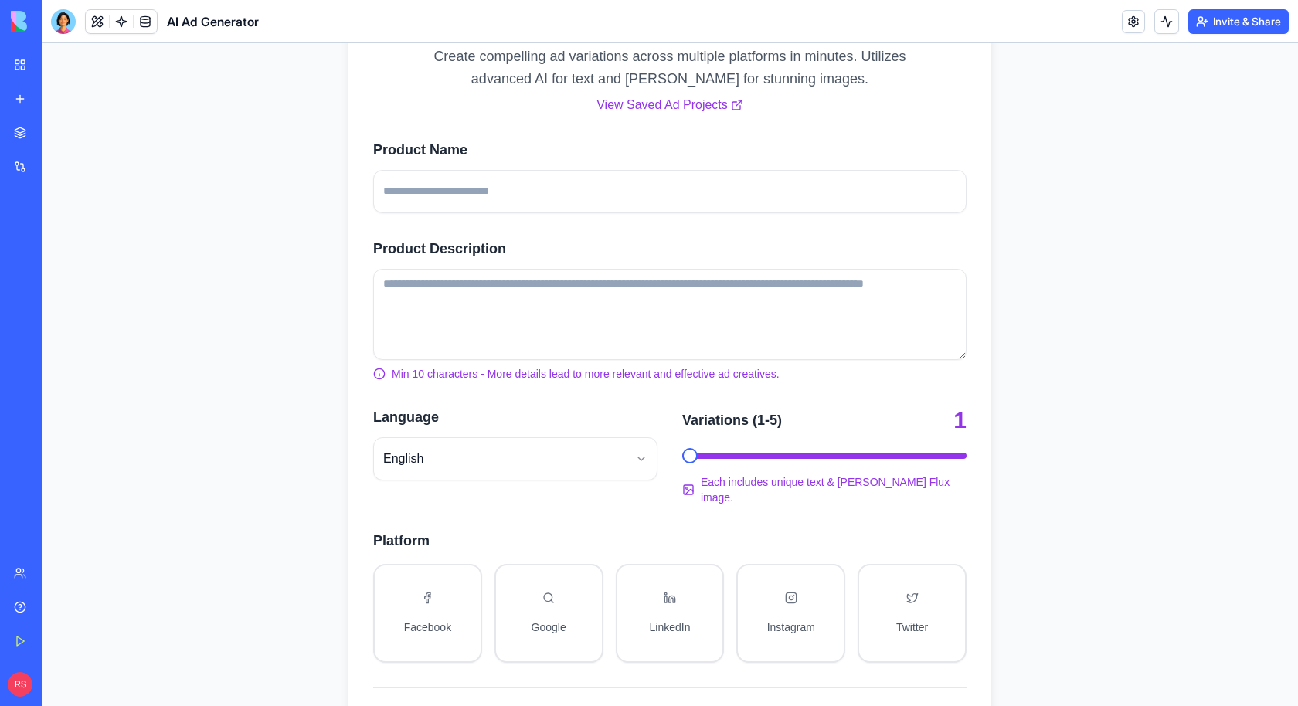
scroll to position [0, 0]
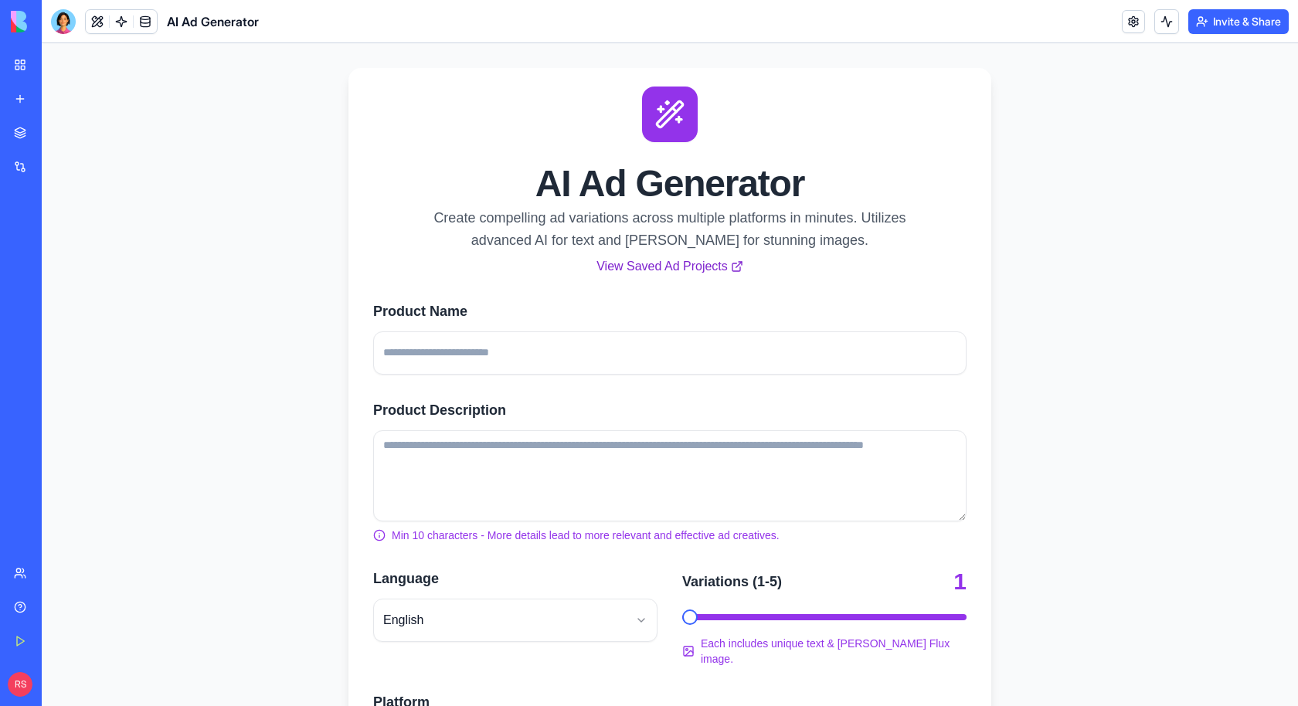
click at [654, 264] on link "View Saved Ad Projects" at bounding box center [670, 266] width 147 height 13
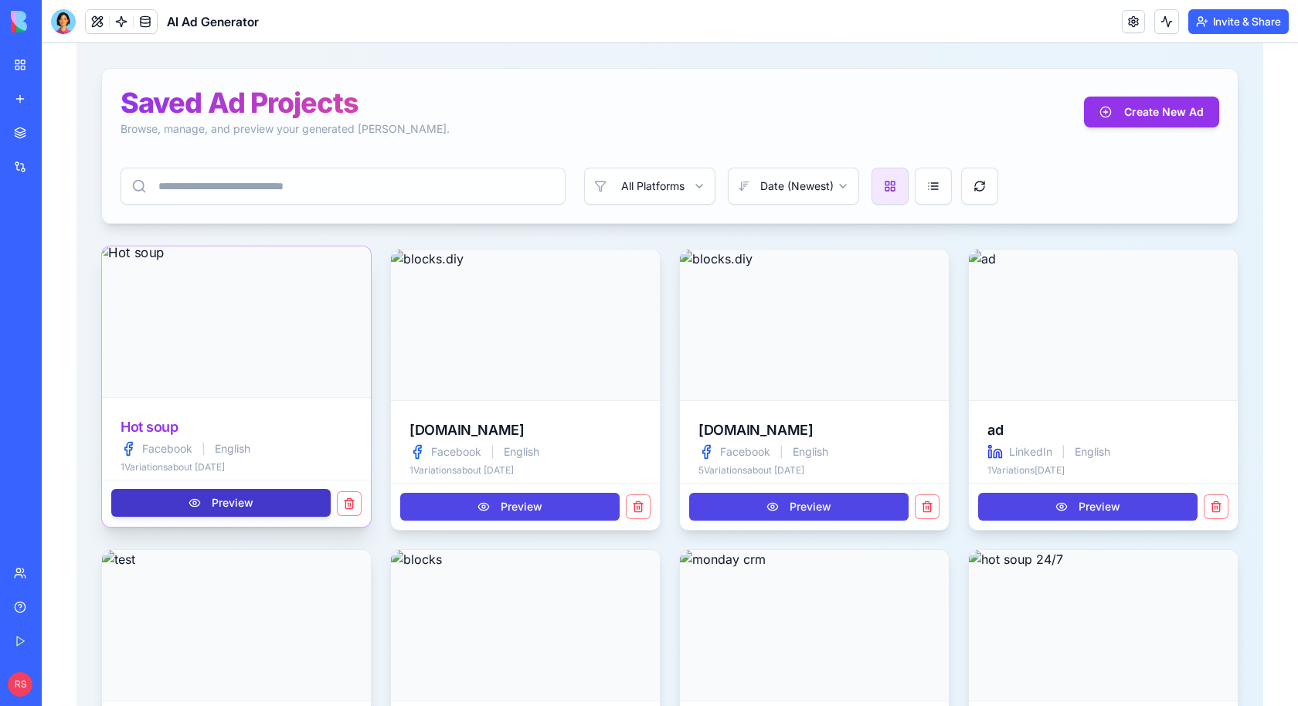
click at [210, 503] on button "Preview" at bounding box center [220, 503] width 219 height 28
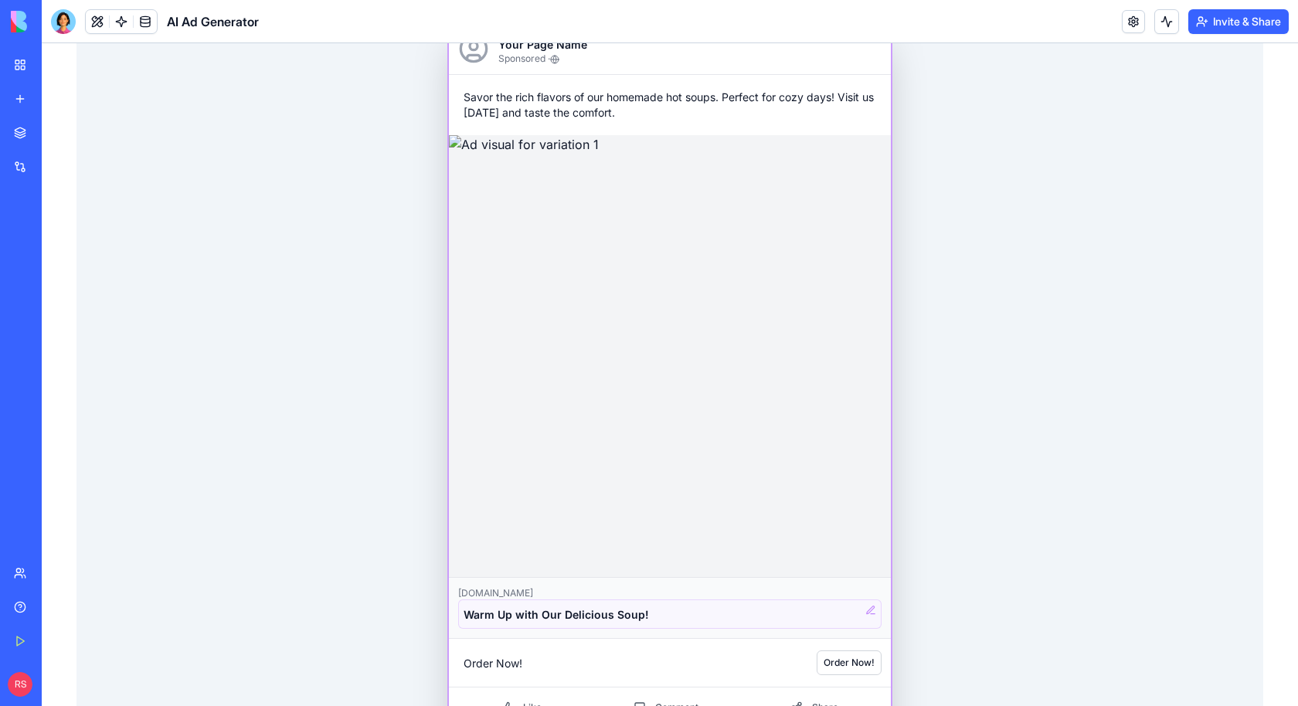
scroll to position [394, 0]
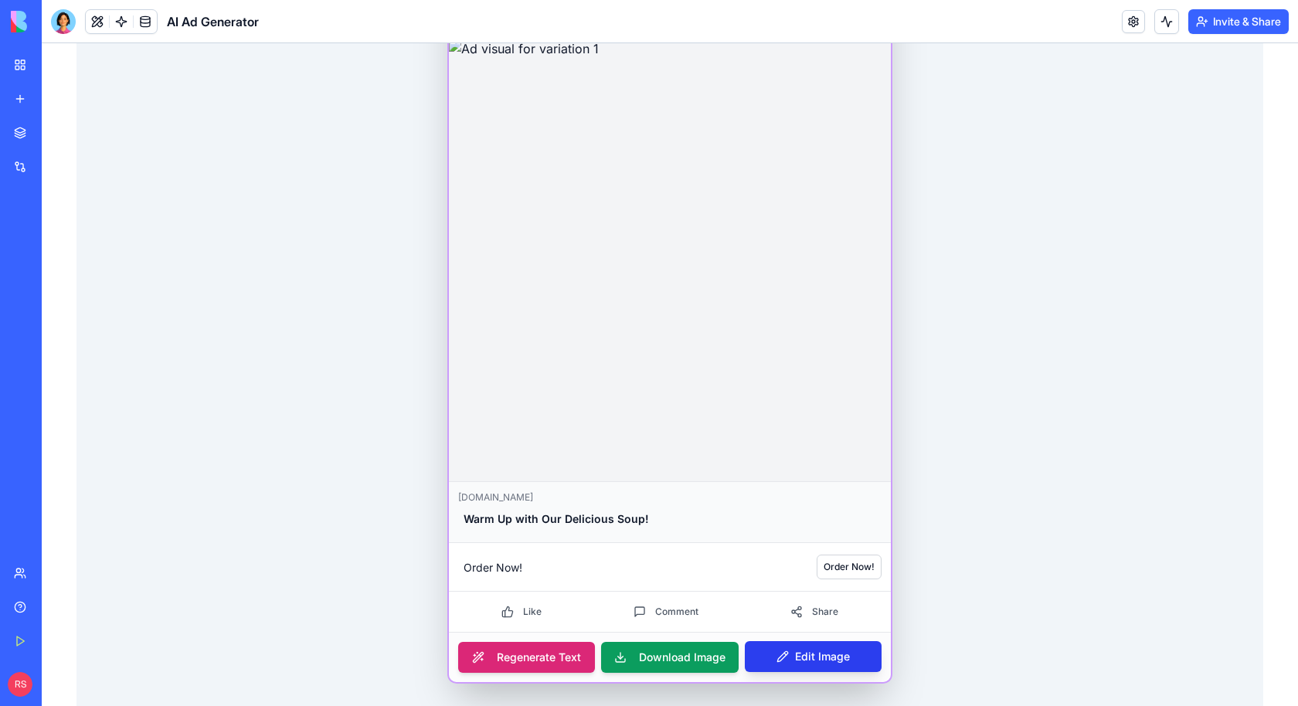
click at [826, 652] on span "Edit Image" at bounding box center [813, 656] width 73 height 15
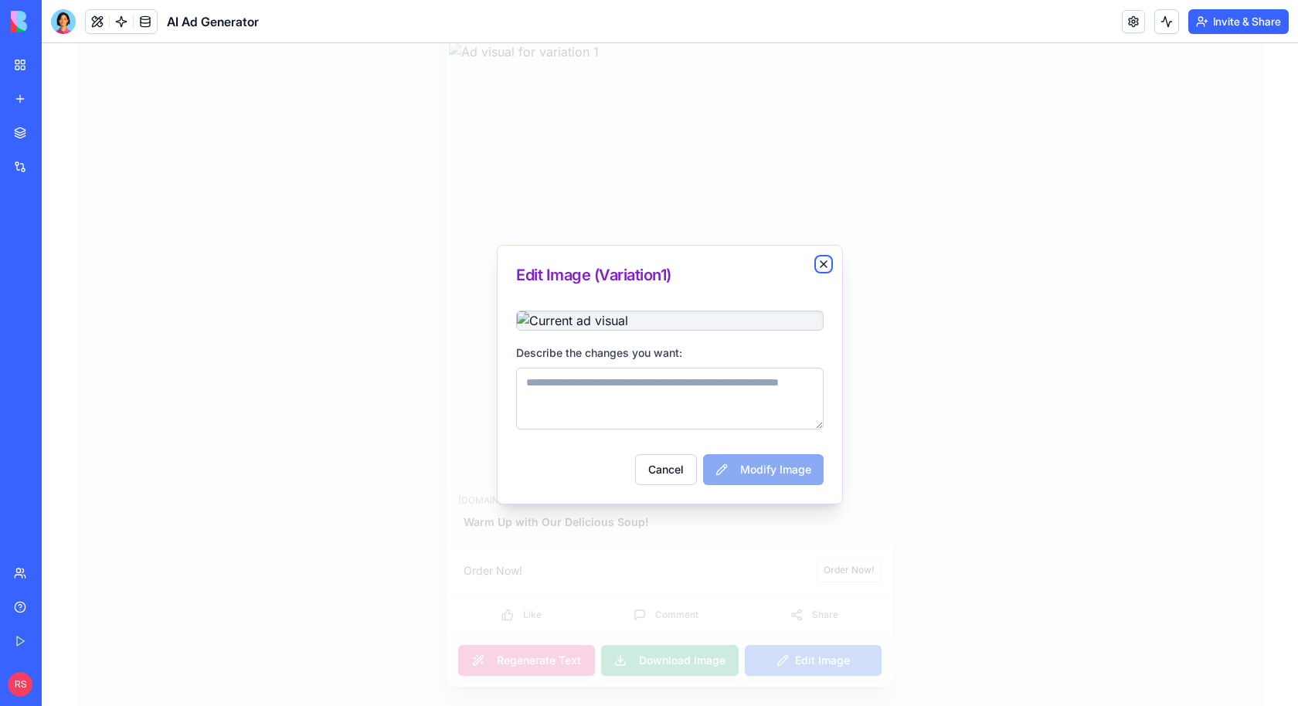
click at [823, 258] on icon "button" at bounding box center [824, 264] width 12 height 12
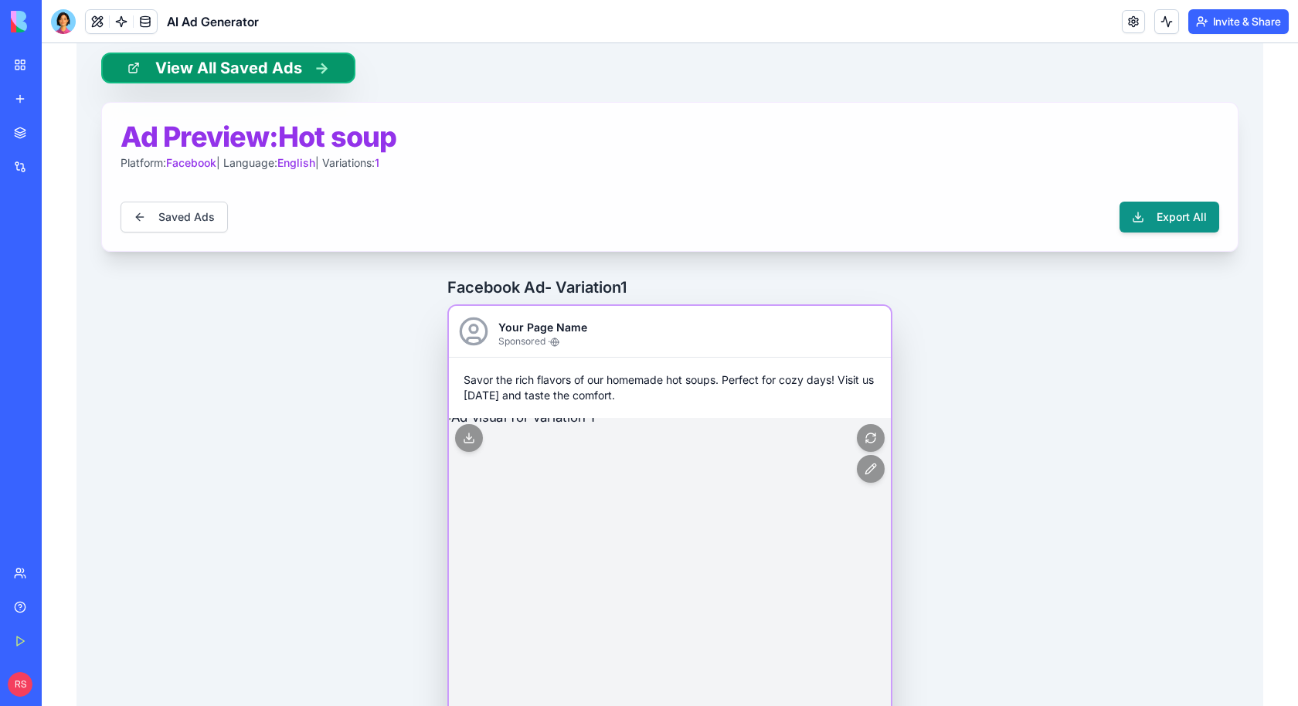
scroll to position [0, 0]
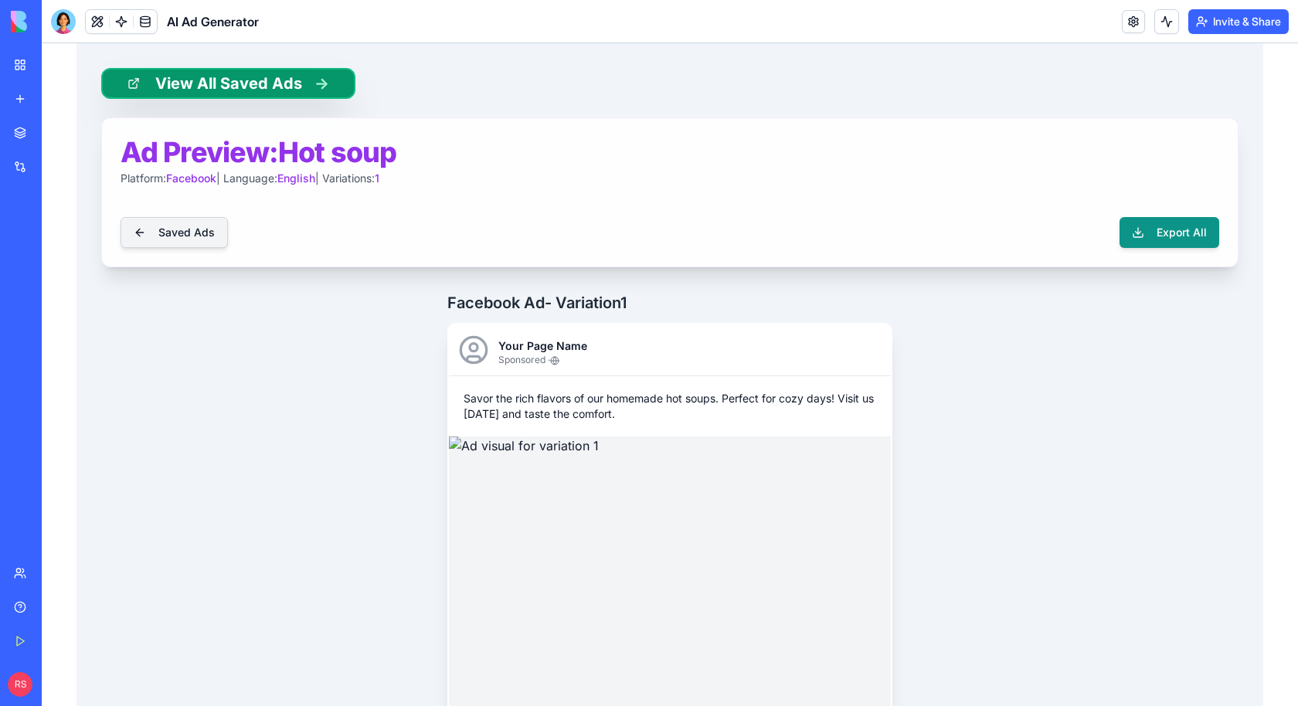
click at [144, 233] on button "Saved Ads" at bounding box center [174, 232] width 107 height 31
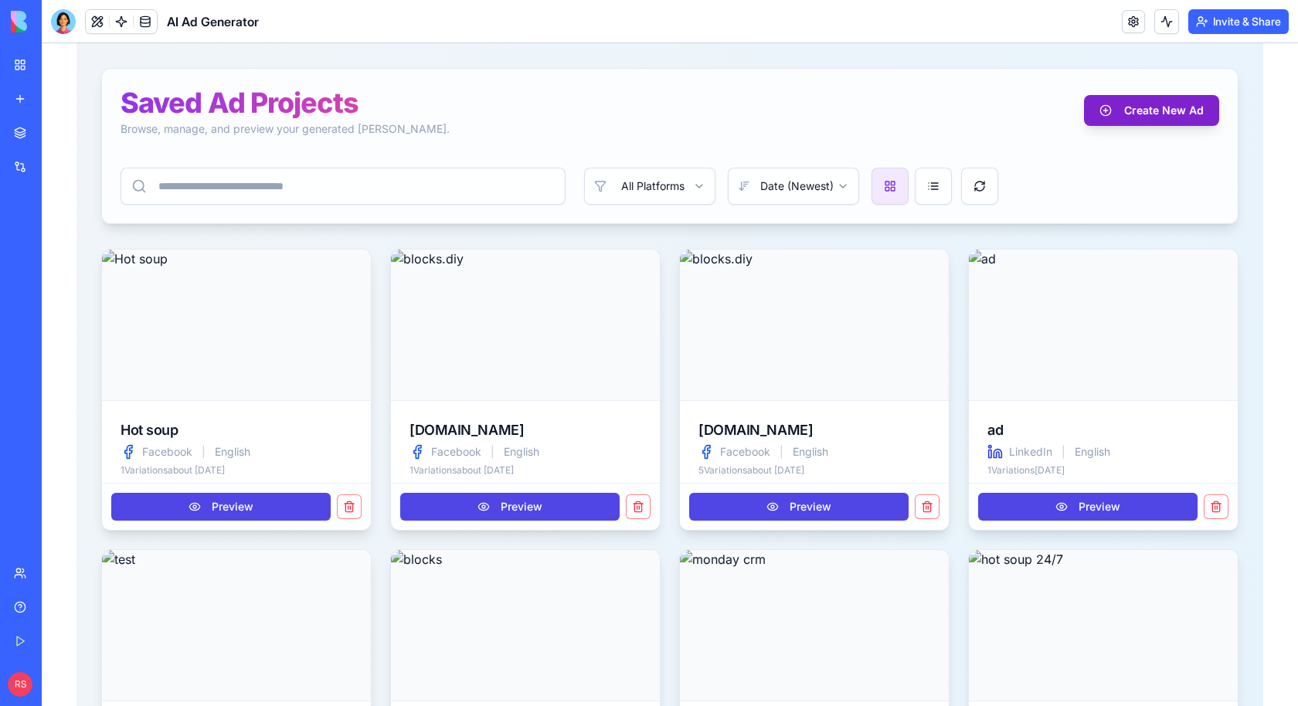
click at [1117, 104] on button "Create New Ad" at bounding box center [1151, 110] width 135 height 31
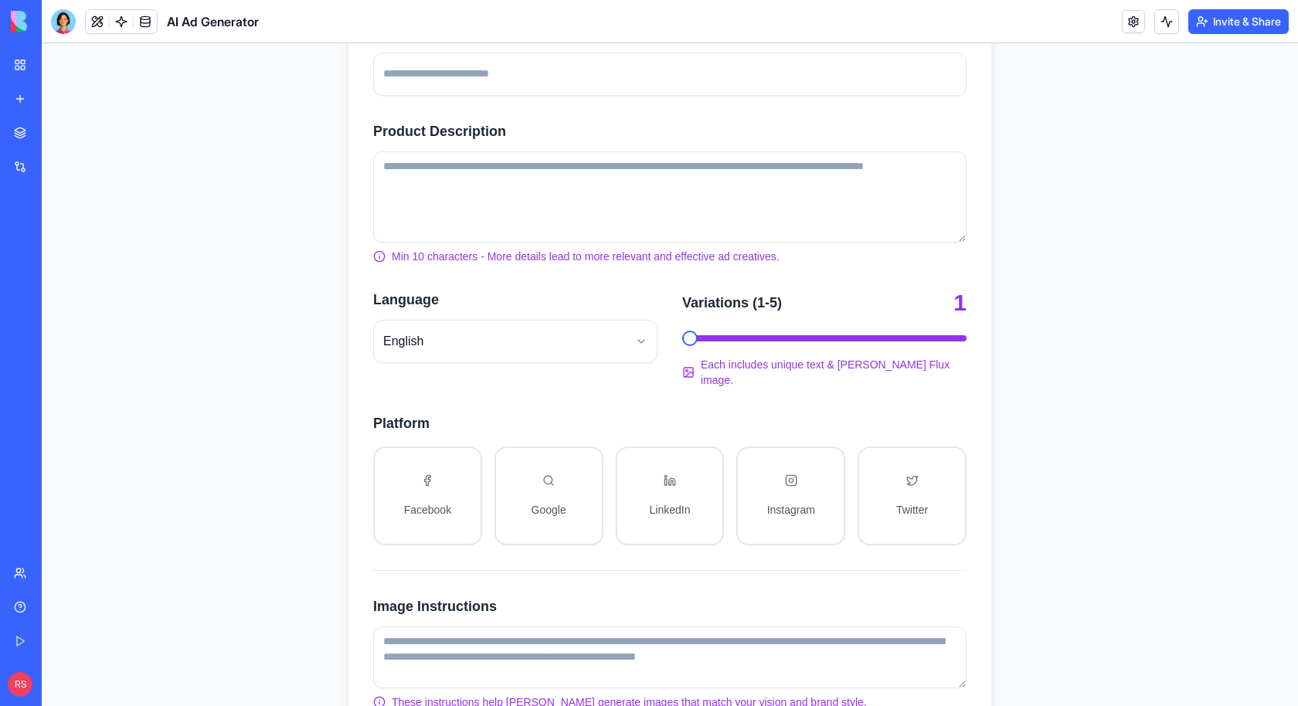
scroll to position [413, 0]
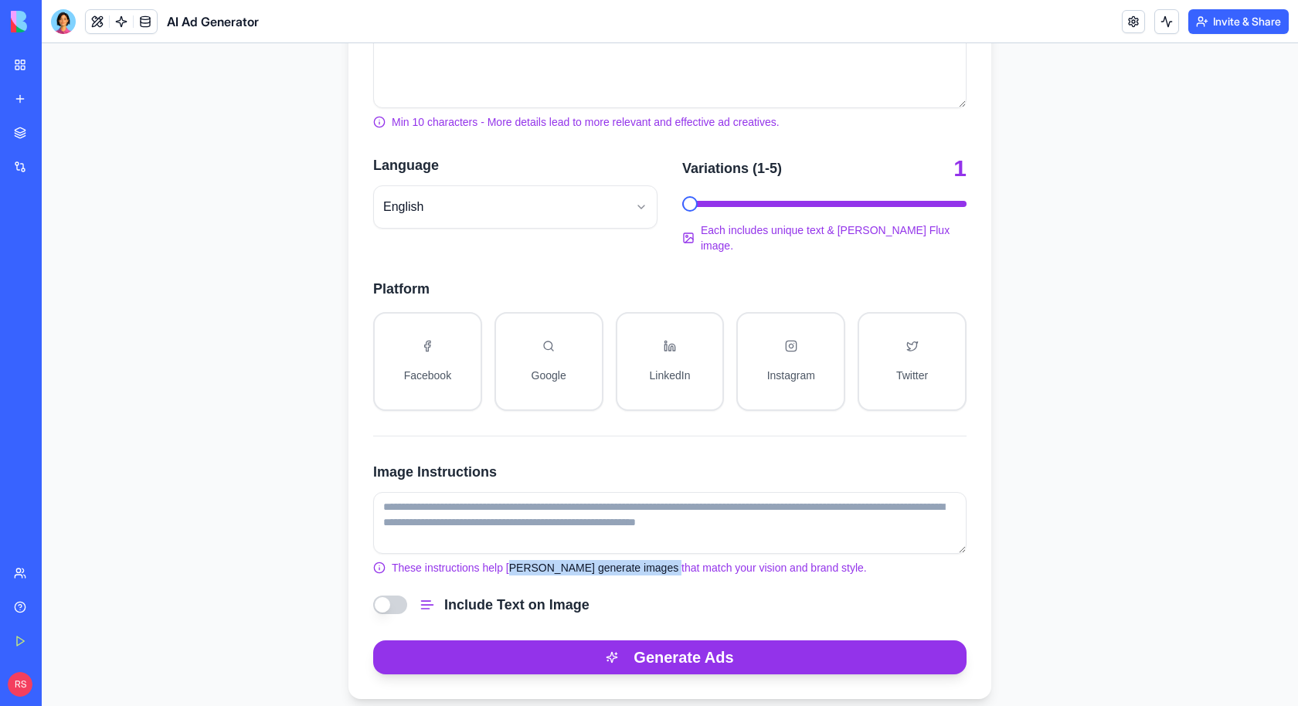
drag, startPoint x: 508, startPoint y: 551, endPoint x: 659, endPoint y: 549, distance: 151.5
click at [659, 560] on p "These instructions help [PERSON_NAME] generate images that match your vision an…" at bounding box center [669, 567] width 593 height 15
copy p "[PERSON_NAME] generate images"
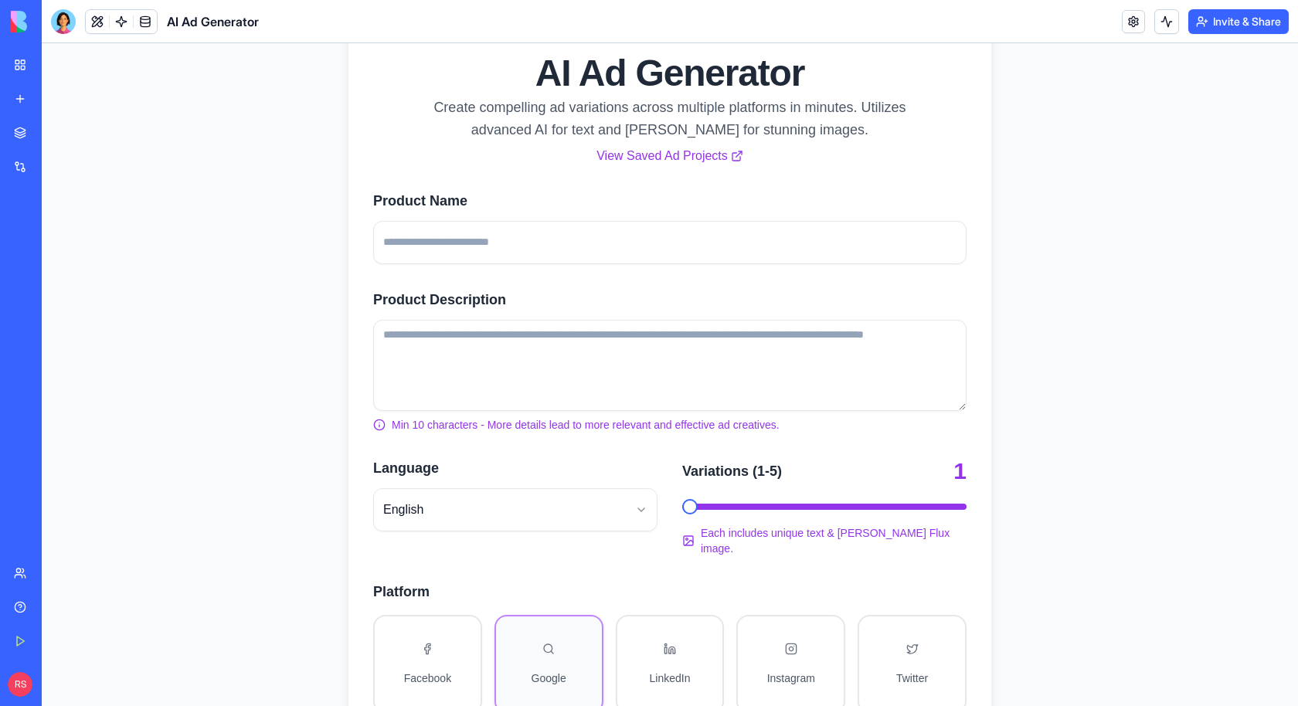
scroll to position [109, 0]
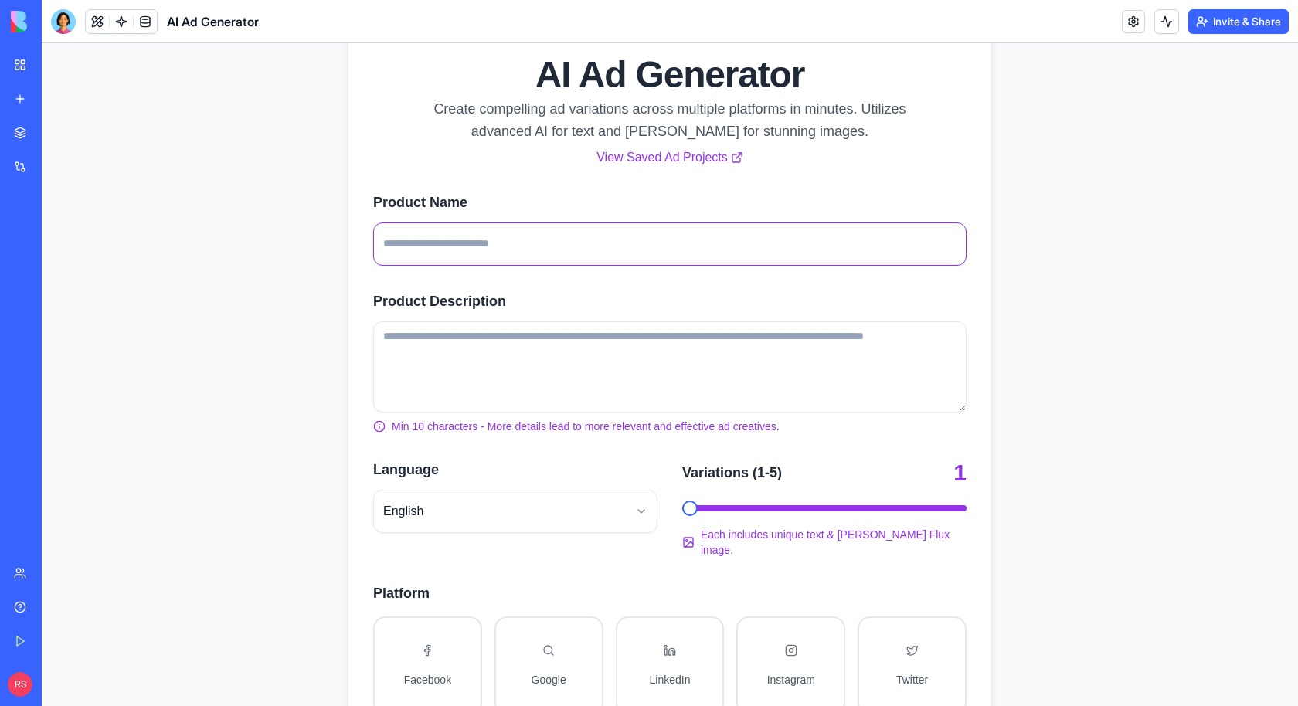
click at [512, 240] on input "Product Name" at bounding box center [669, 244] width 593 height 43
type input "**********"
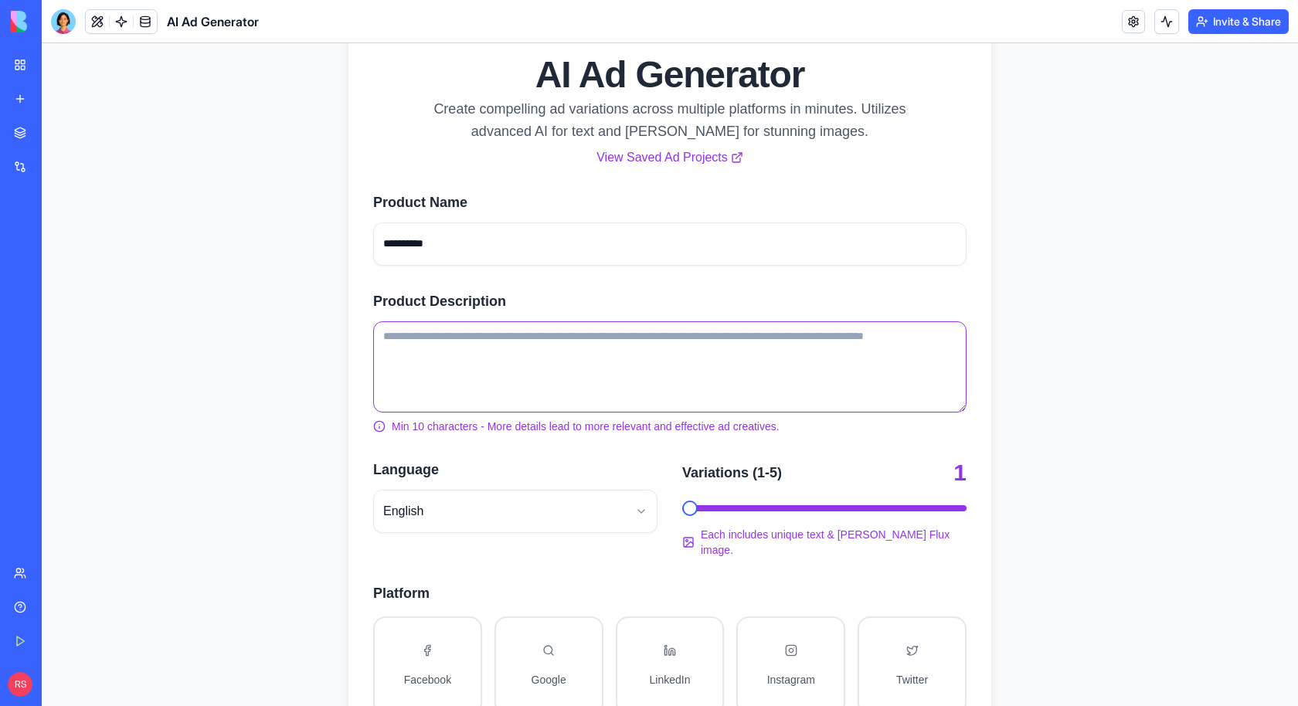
click at [491, 360] on textarea "Product Description" at bounding box center [669, 366] width 593 height 91
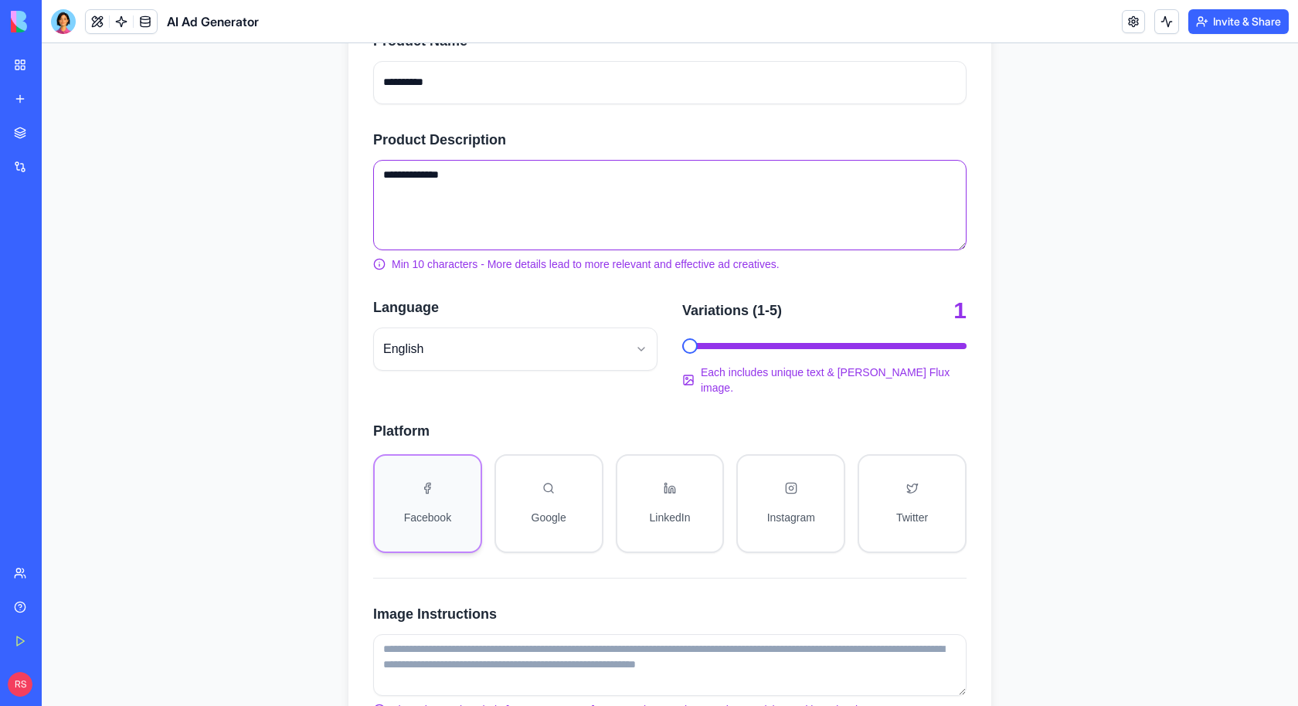
type textarea "**********"
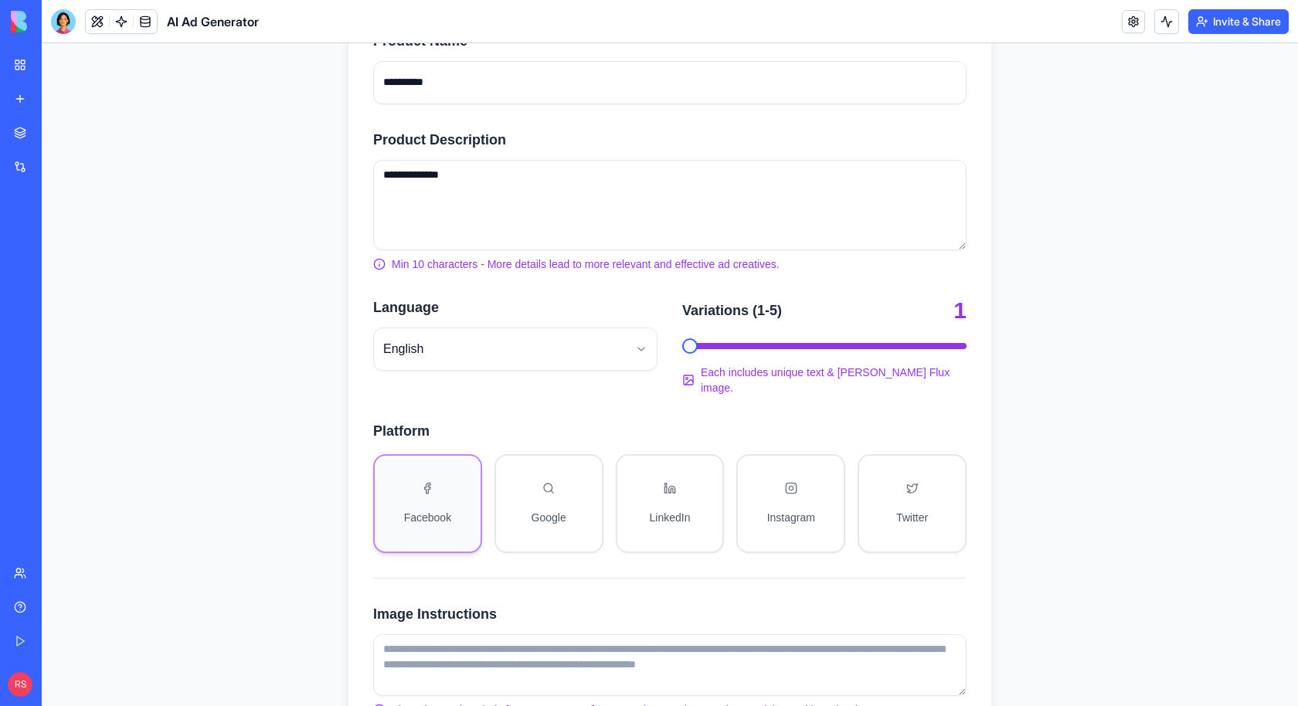
click at [430, 511] on button "Facebook" at bounding box center [427, 503] width 109 height 99
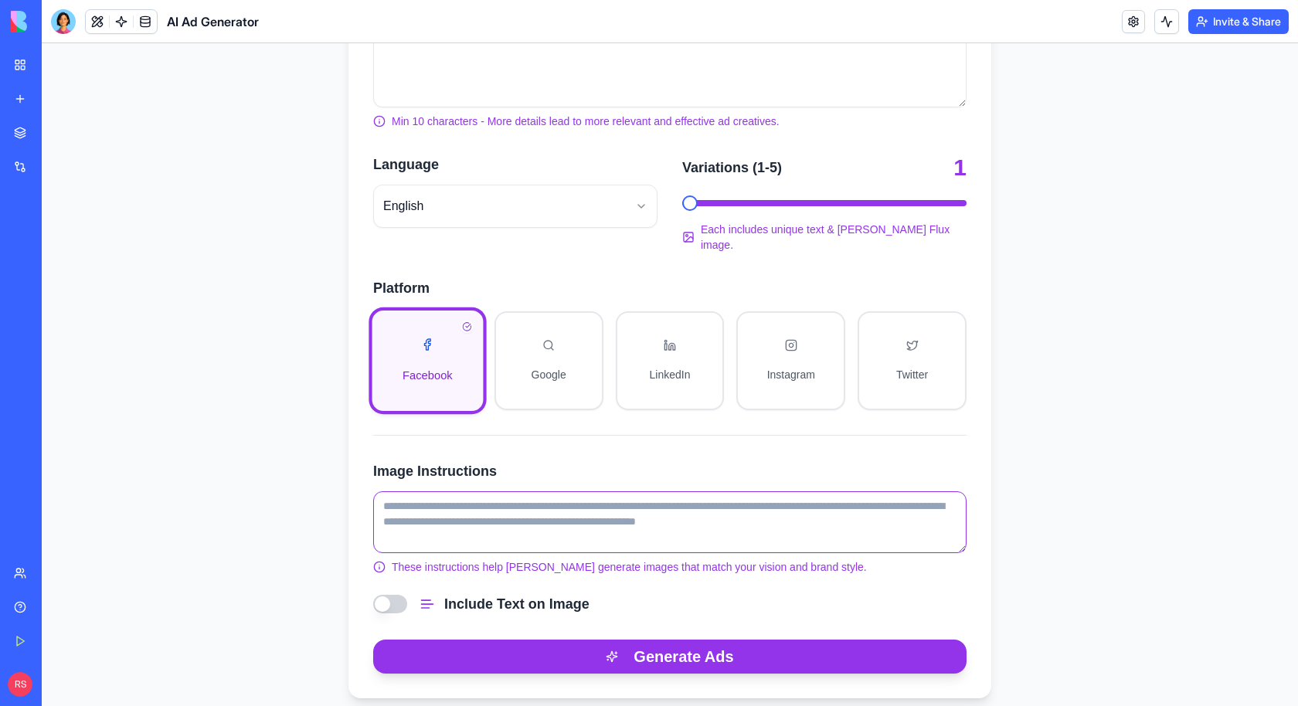
click at [474, 495] on textarea "Image Instructions" at bounding box center [669, 522] width 593 height 62
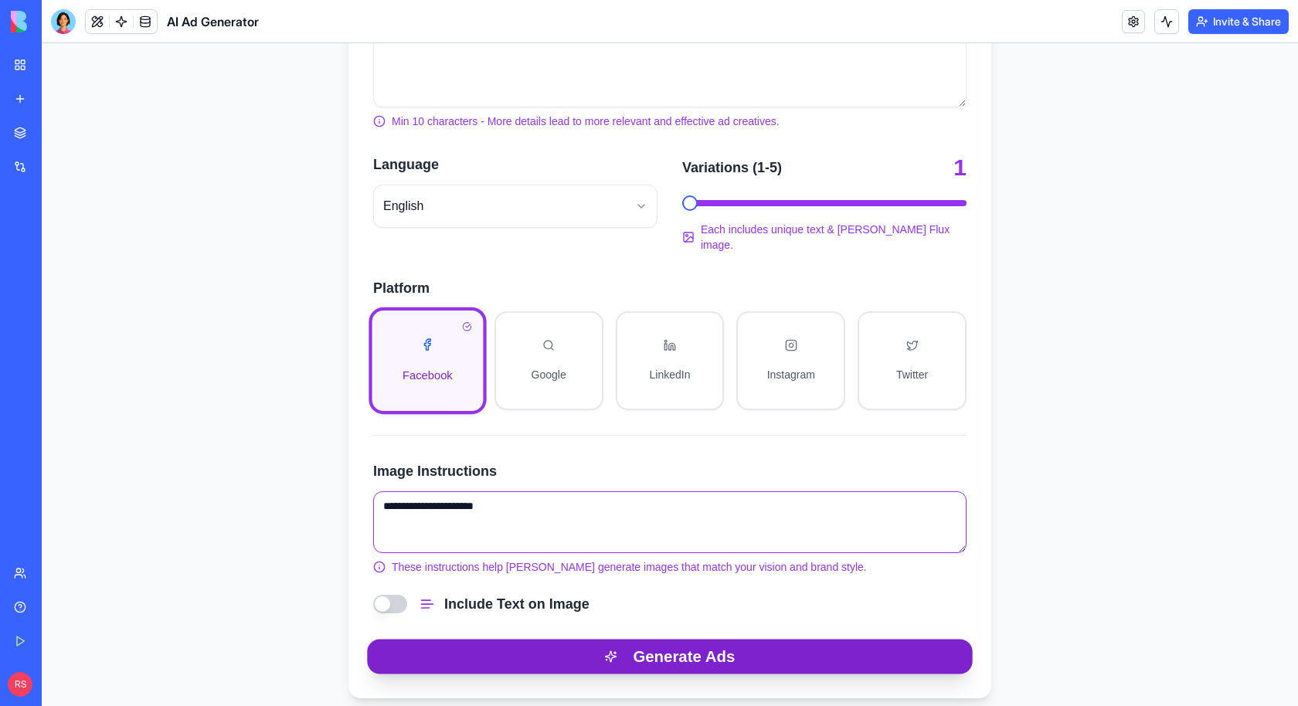
type textarea "**********"
click at [498, 639] on button "Generate Ads" at bounding box center [669, 656] width 605 height 35
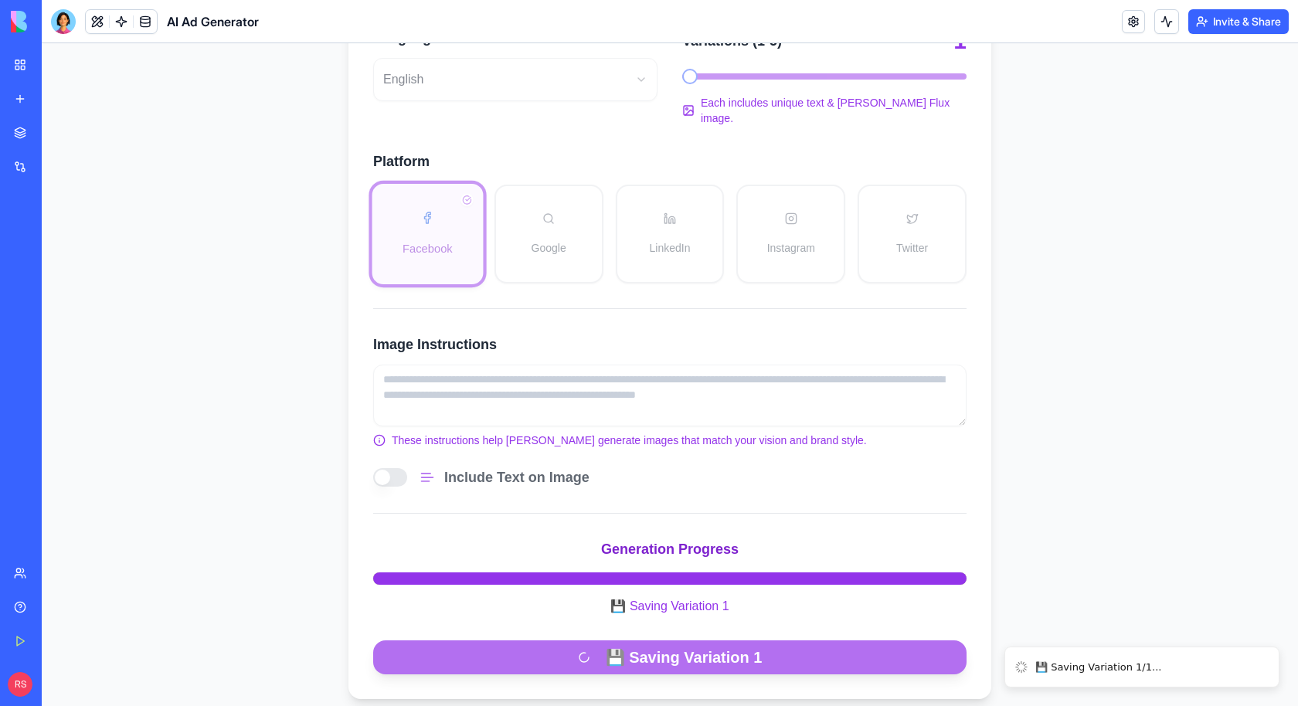
scroll to position [0, 0]
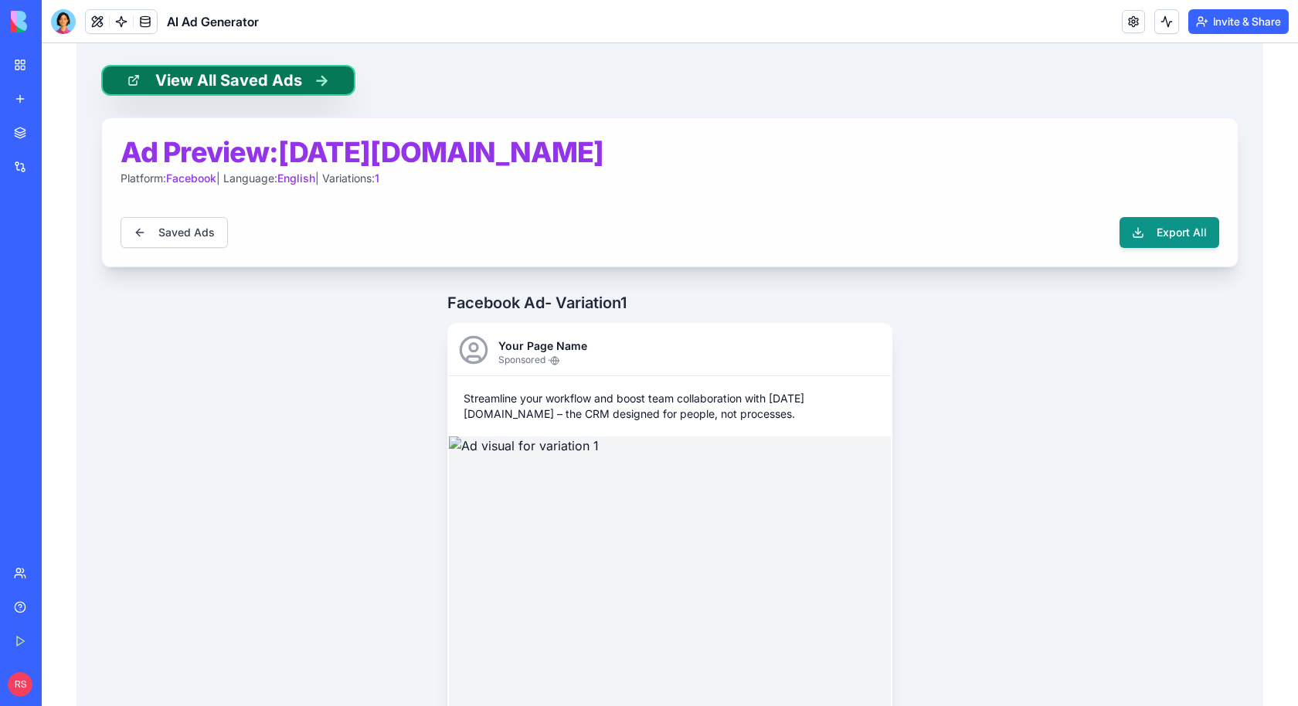
click at [189, 79] on button "View All Saved Ads →" at bounding box center [228, 80] width 254 height 31
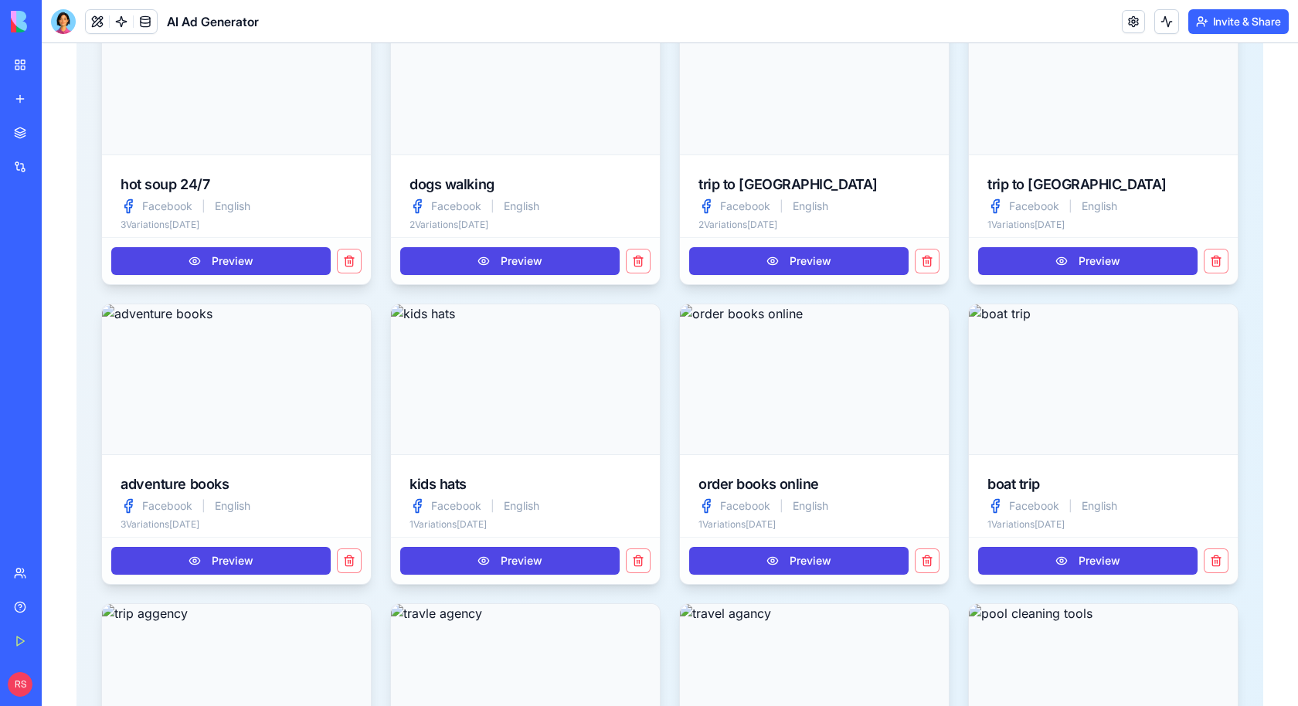
scroll to position [1802, 0]
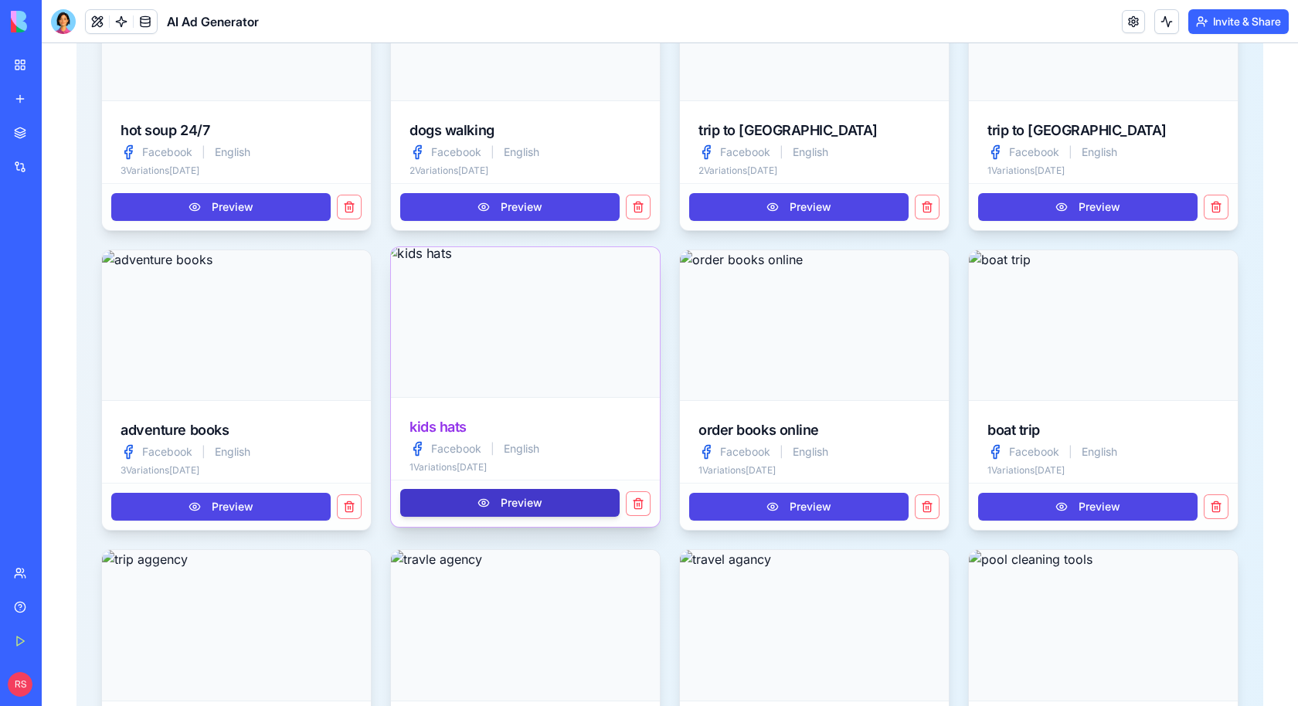
click at [597, 492] on button "Preview" at bounding box center [509, 503] width 219 height 28
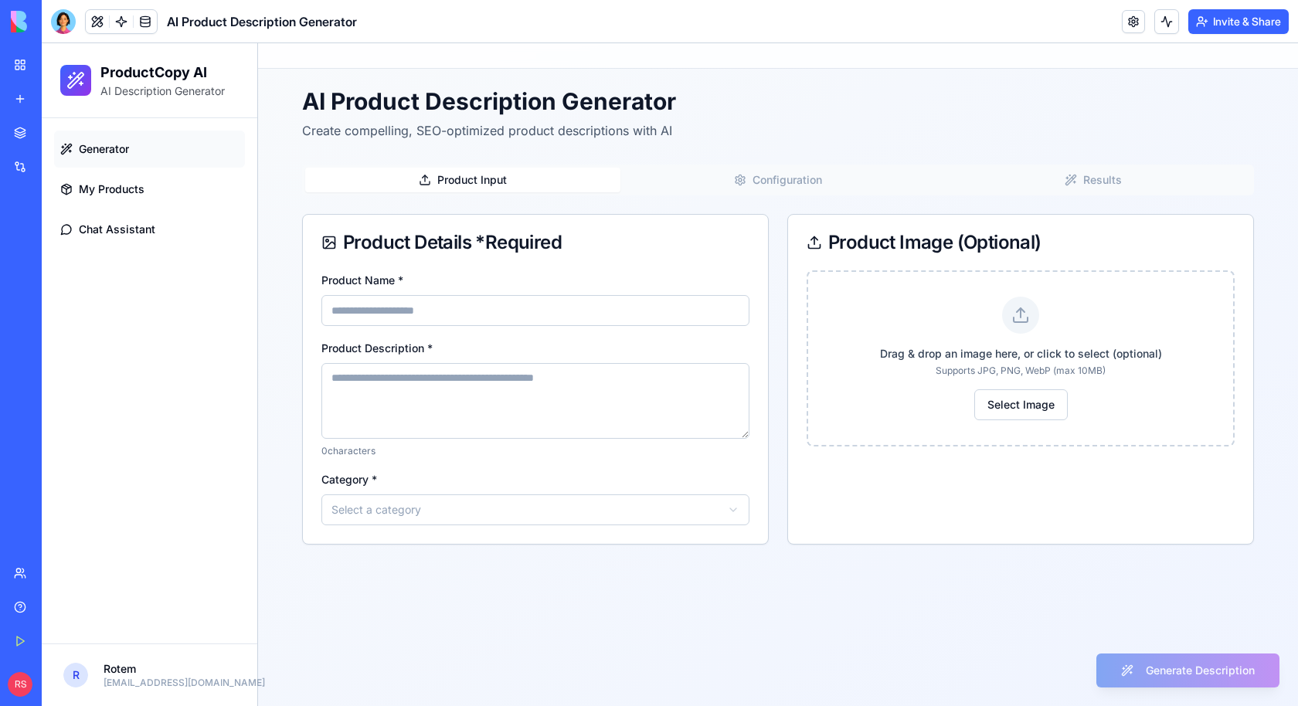
click at [56, 132] on div "Marketplace" at bounding box center [47, 132] width 20 height 15
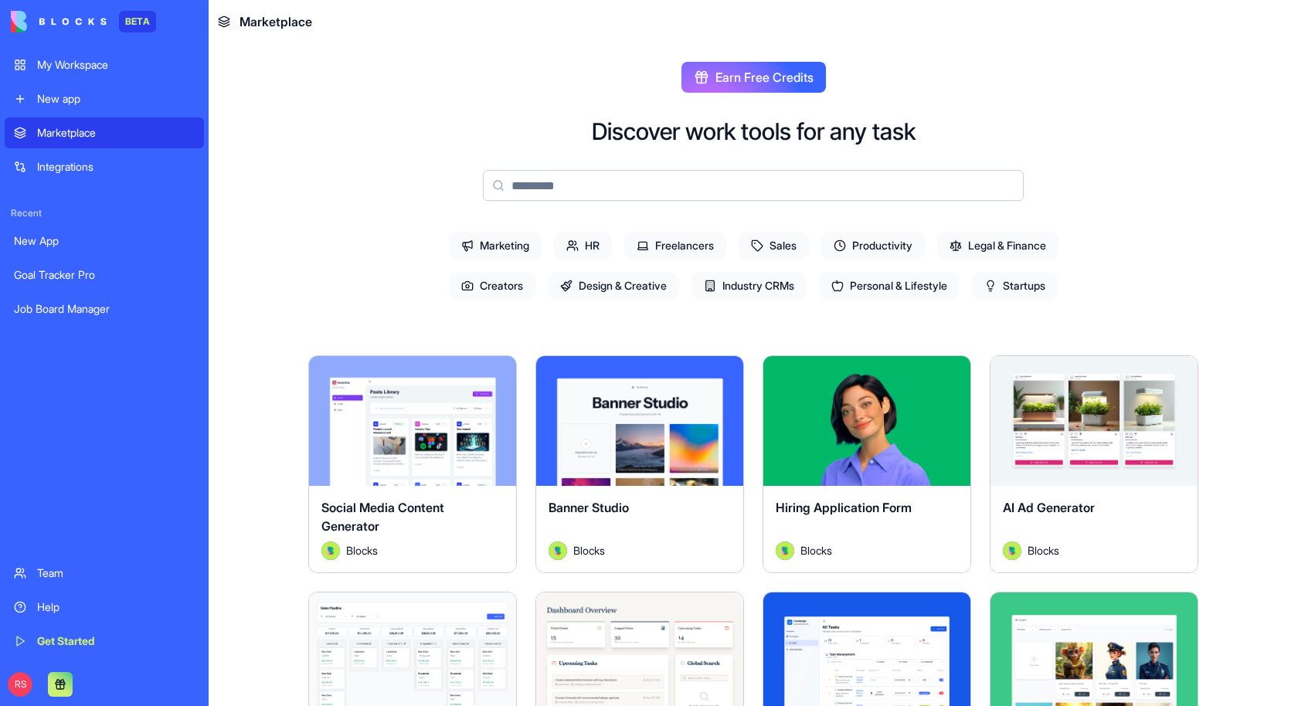
click at [706, 187] on input at bounding box center [753, 185] width 541 height 31
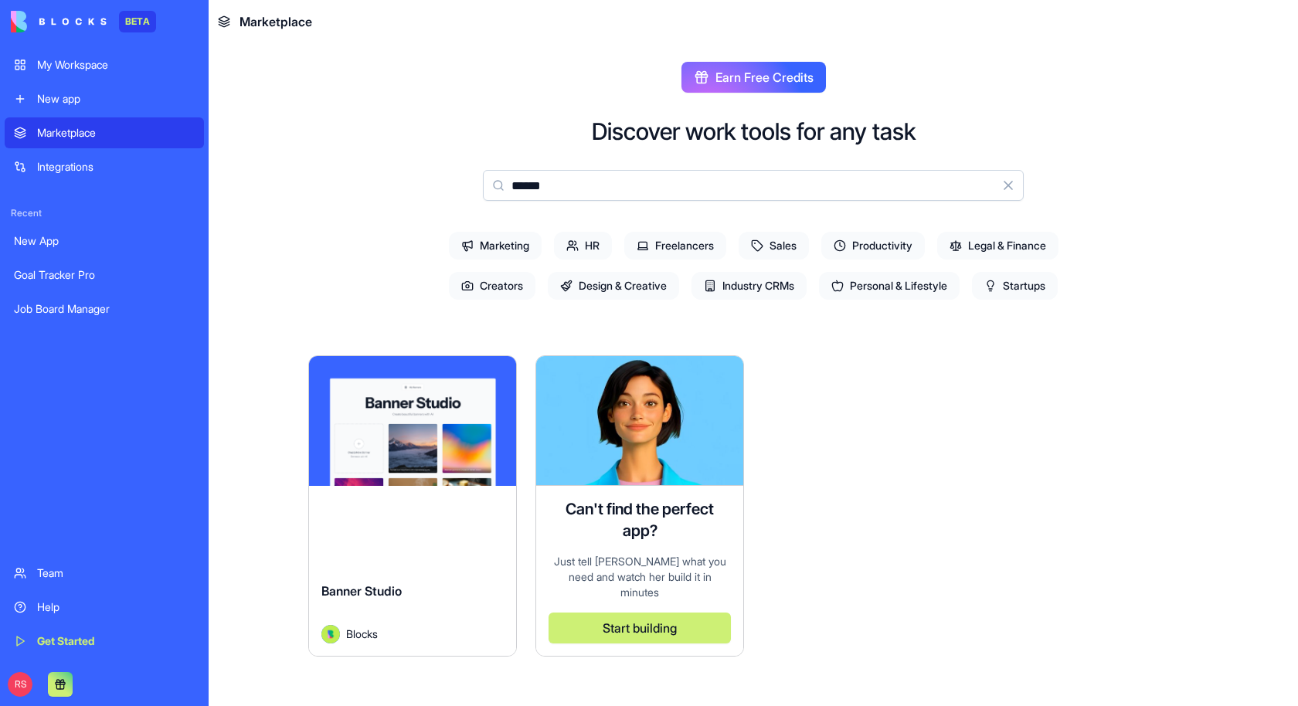
type input "******"
click at [409, 454] on div "Explore" at bounding box center [412, 421] width 207 height 130
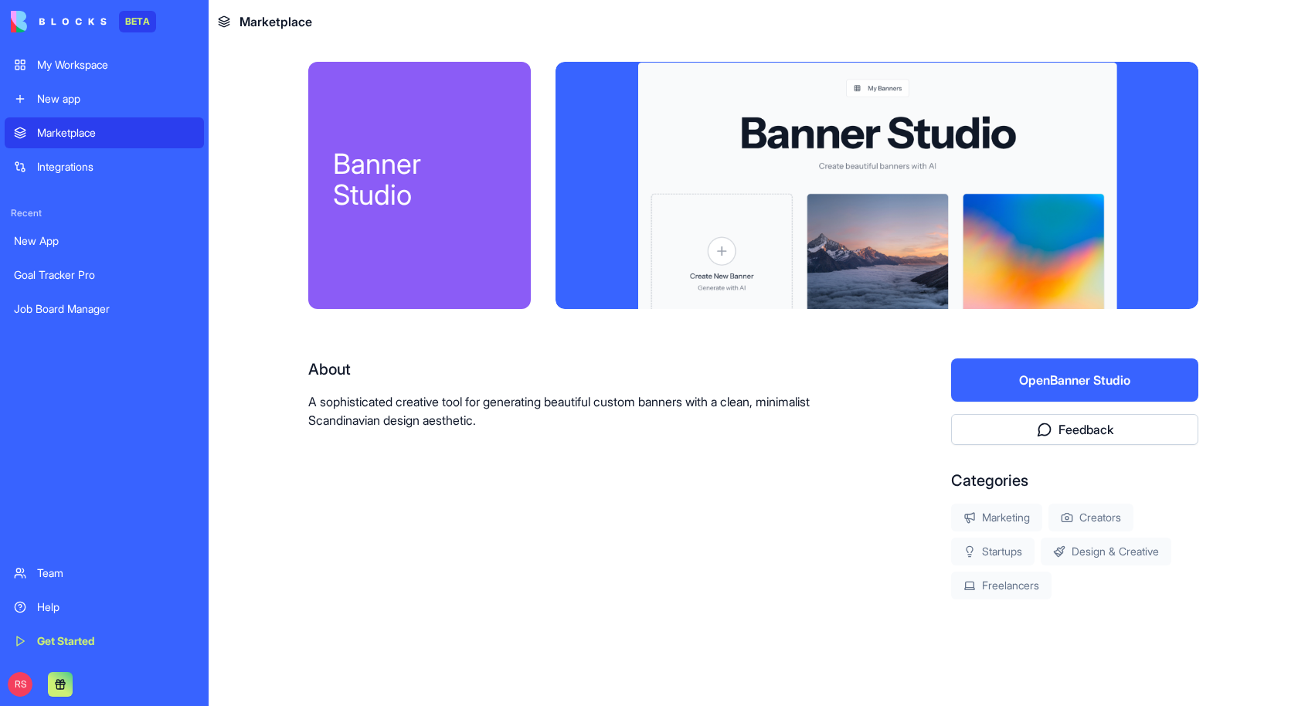
click at [998, 374] on button "Open Banner Studio" at bounding box center [1074, 380] width 247 height 43
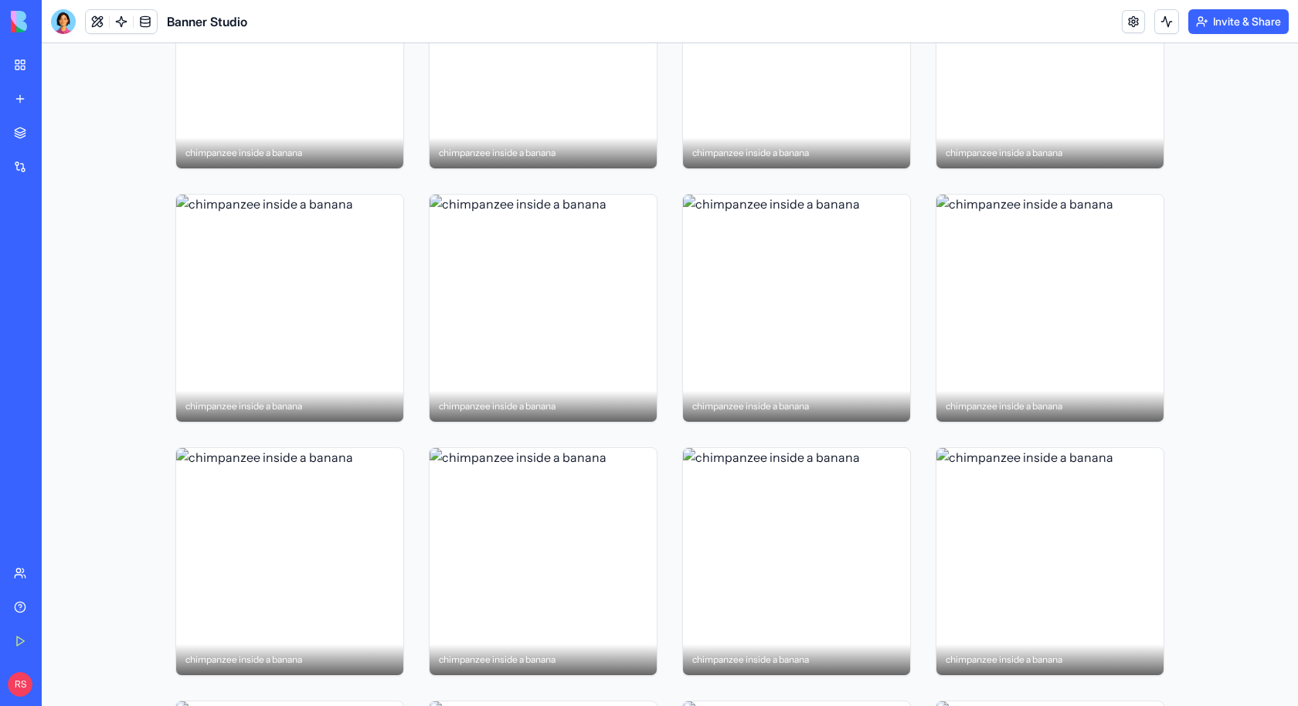
scroll to position [1364, 0]
